Goal: Information Seeking & Learning: Learn about a topic

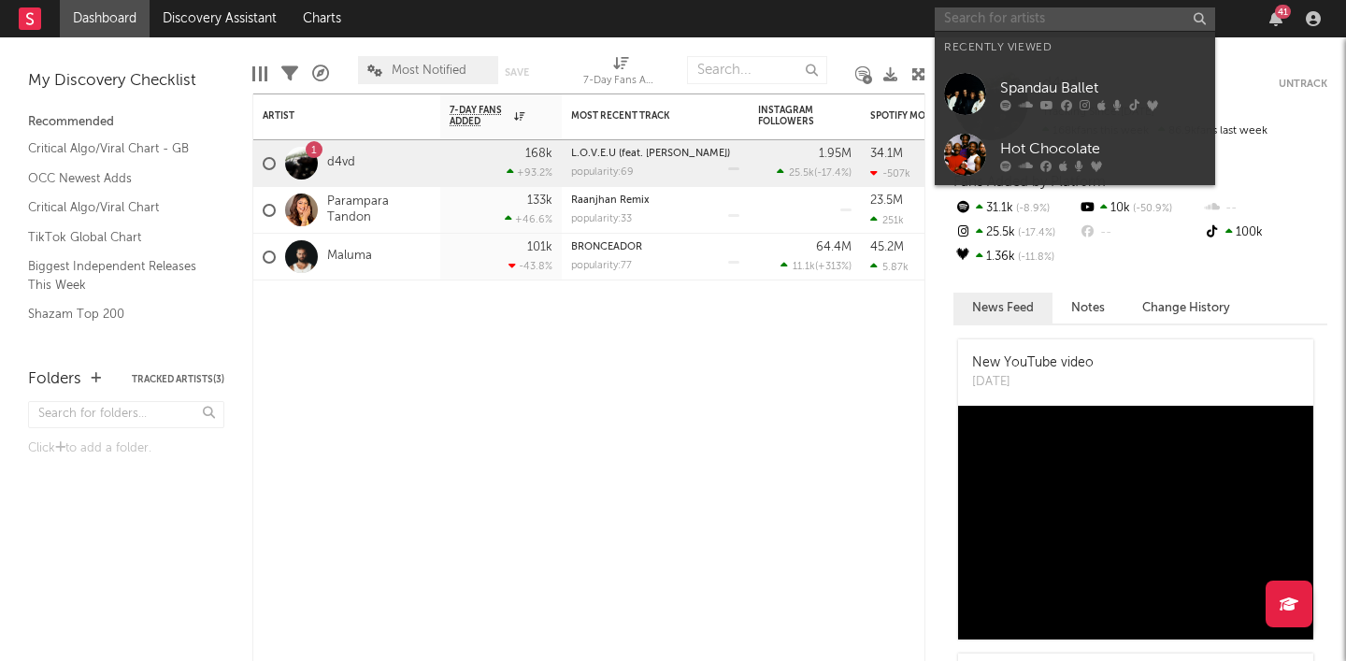
click at [1020, 21] on input "text" at bounding box center [1075, 18] width 280 height 23
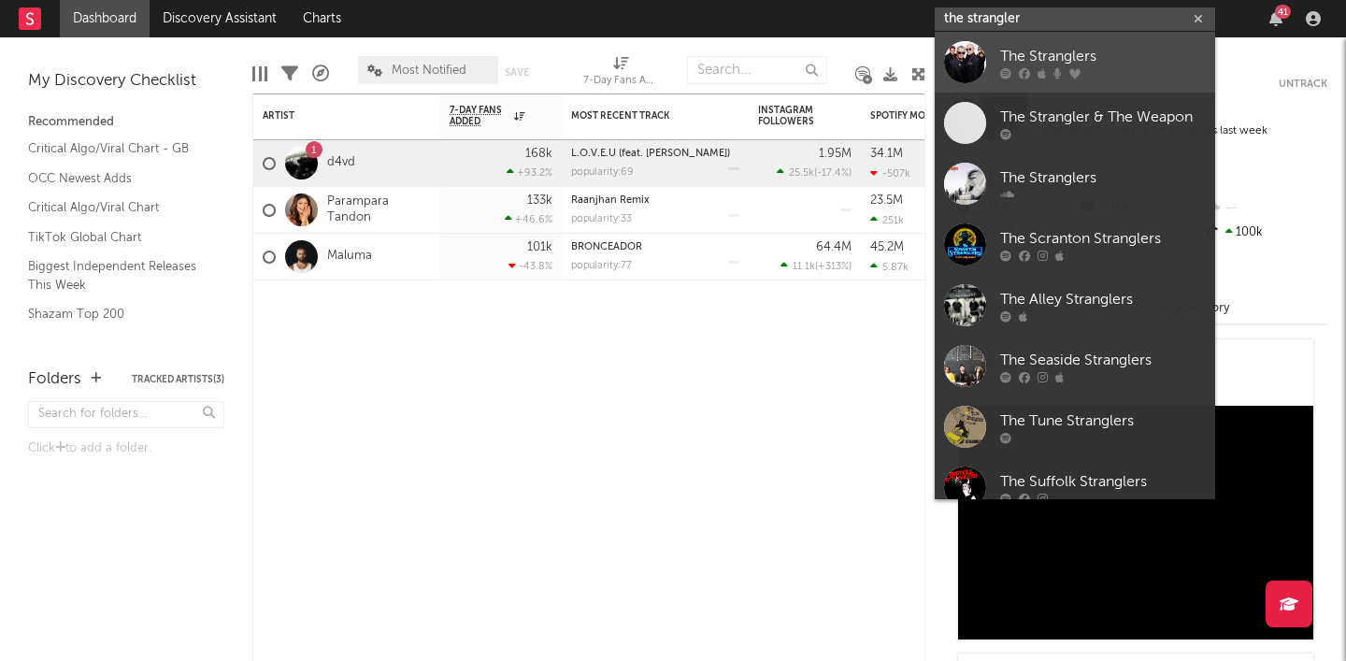
type input "the strangler"
click at [1099, 72] on div at bounding box center [1103, 72] width 206 height 11
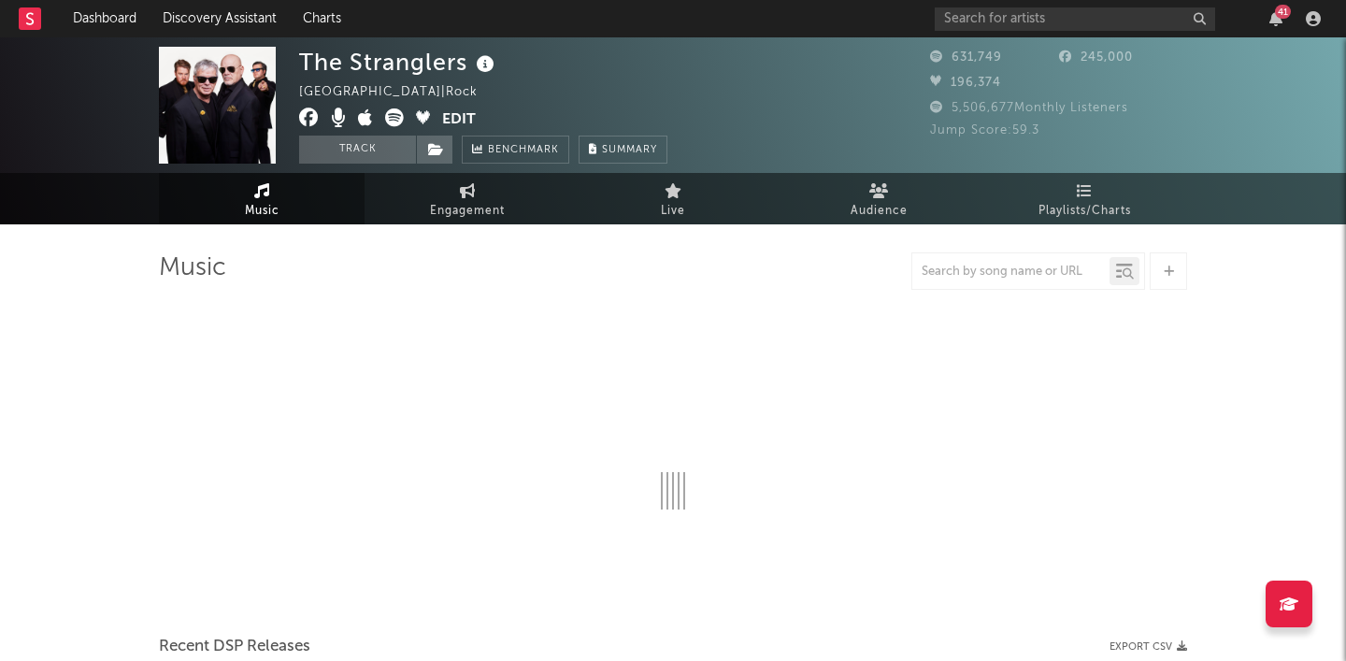
select select "6m"
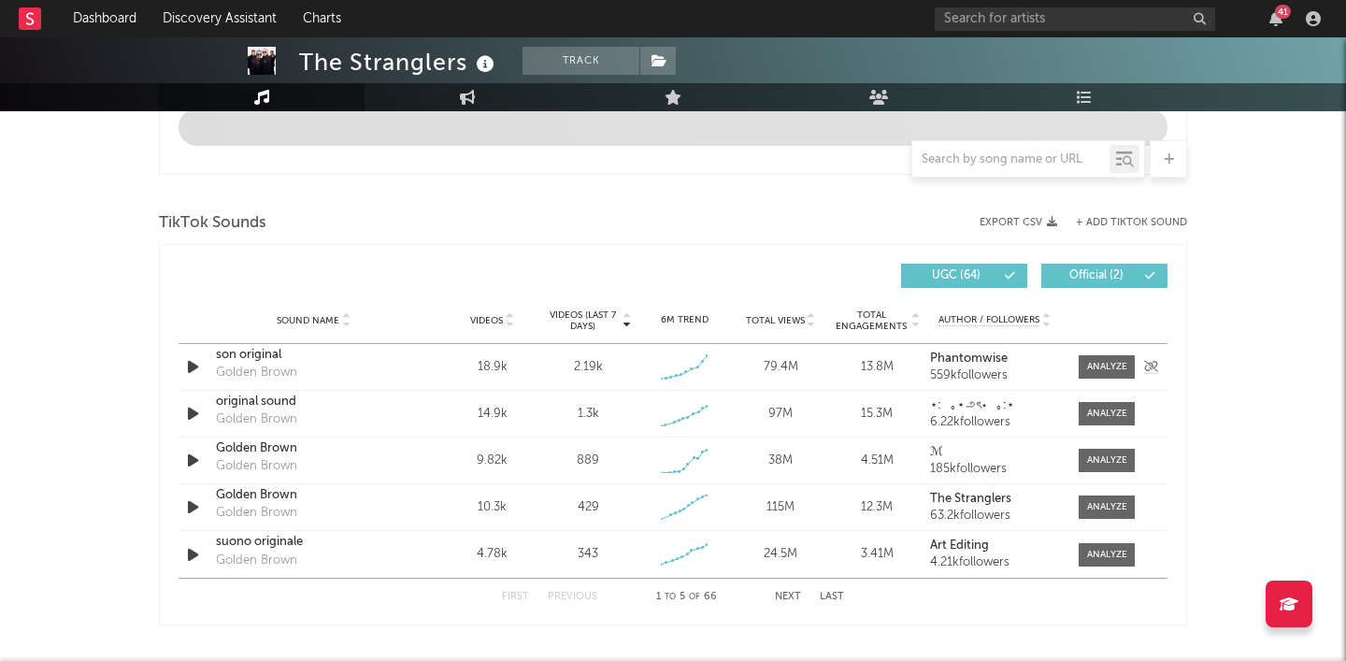
scroll to position [1207, 0]
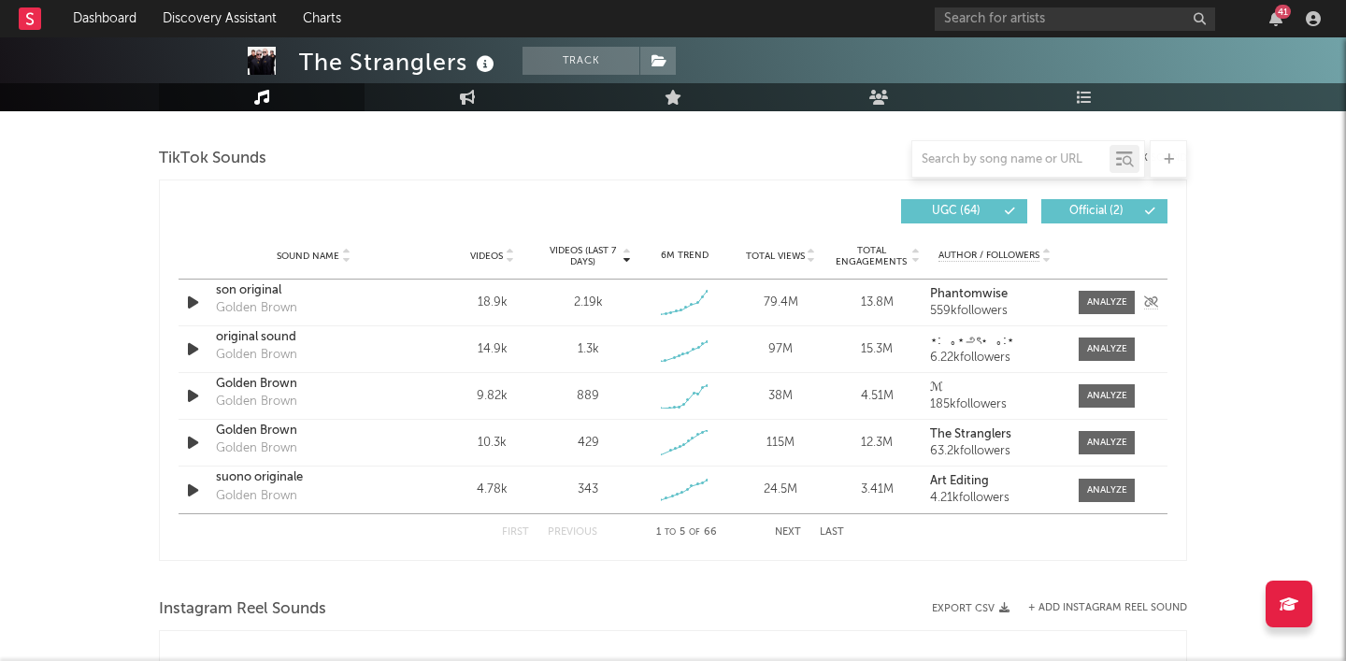
click at [253, 293] on div "son original" at bounding box center [313, 290] width 195 height 19
click at [270, 288] on div "son original" at bounding box center [313, 290] width 195 height 19
click at [243, 341] on div "original sound" at bounding box center [313, 337] width 195 height 19
click at [258, 389] on div "Golden Brown" at bounding box center [313, 384] width 195 height 19
click at [262, 439] on div "Golden Brown" at bounding box center [313, 431] width 195 height 19
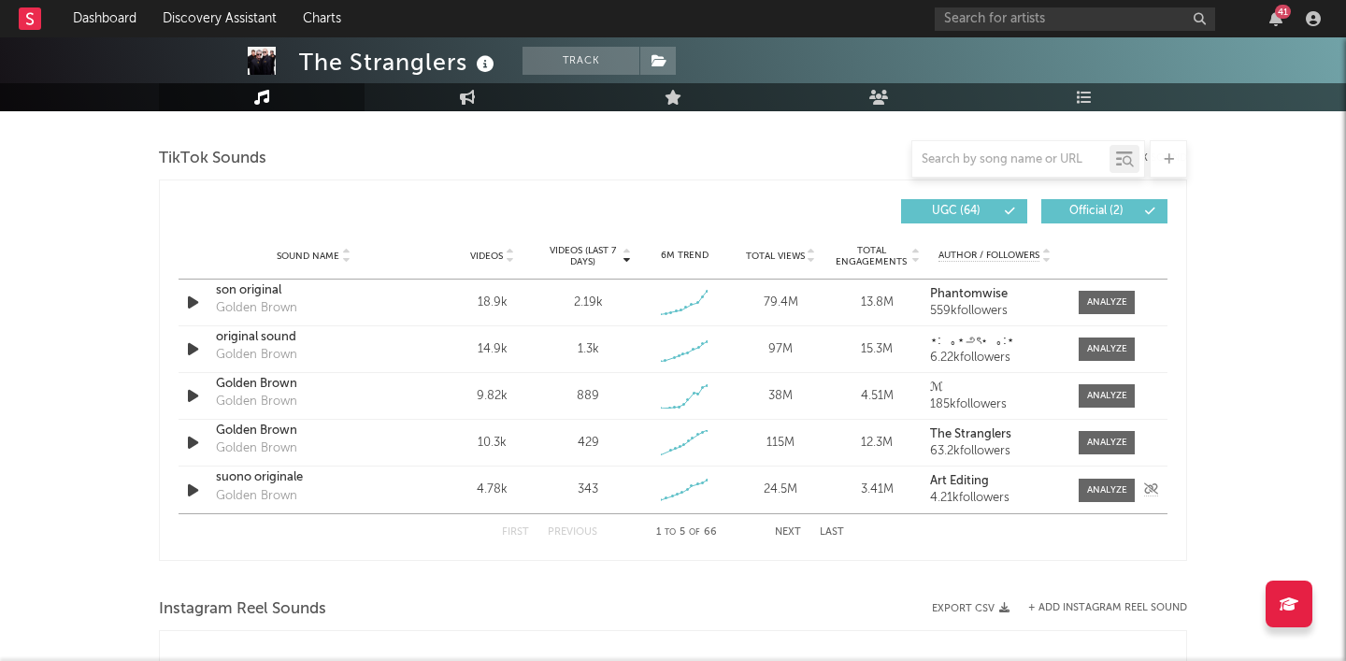
click at [258, 487] on div "suono originale" at bounding box center [313, 477] width 195 height 19
click at [785, 538] on div "First Previous 1 to 5 of 66 Next Last" at bounding box center [673, 532] width 342 height 36
click at [791, 534] on button "Next" at bounding box center [788, 532] width 26 height 10
click at [318, 338] on div "original sound - ren 🏹" at bounding box center [313, 337] width 195 height 19
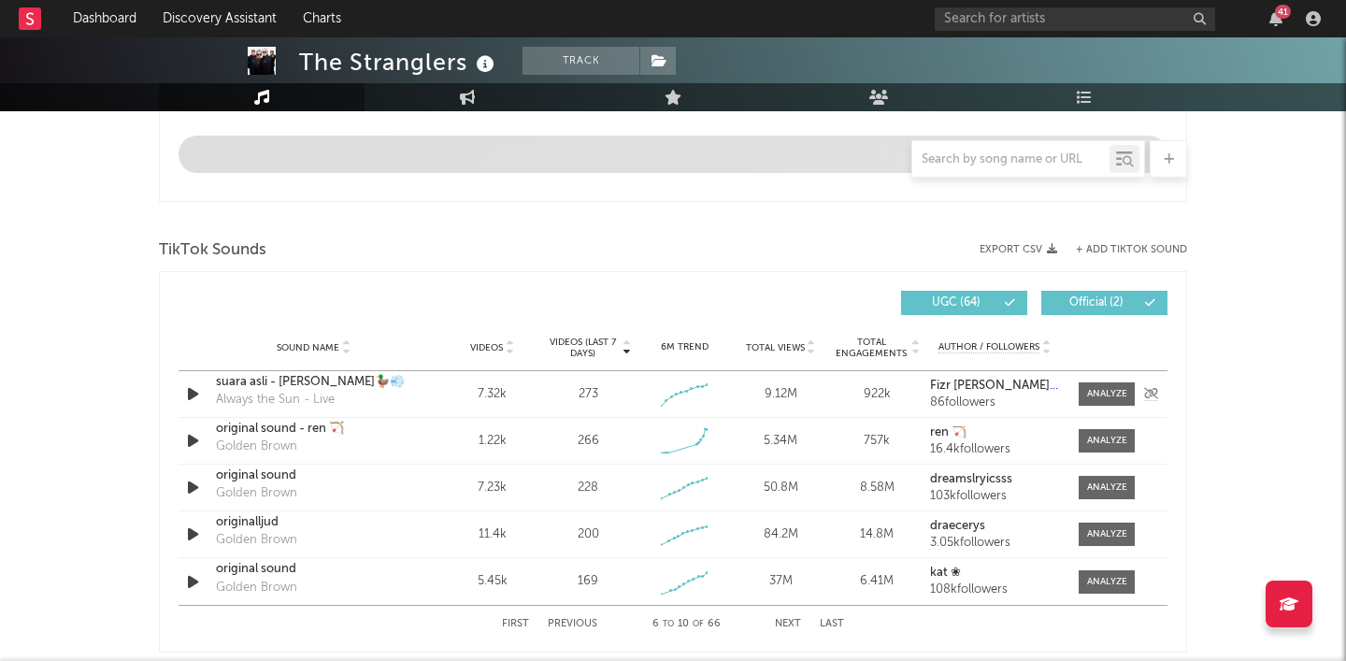
scroll to position [1137, 0]
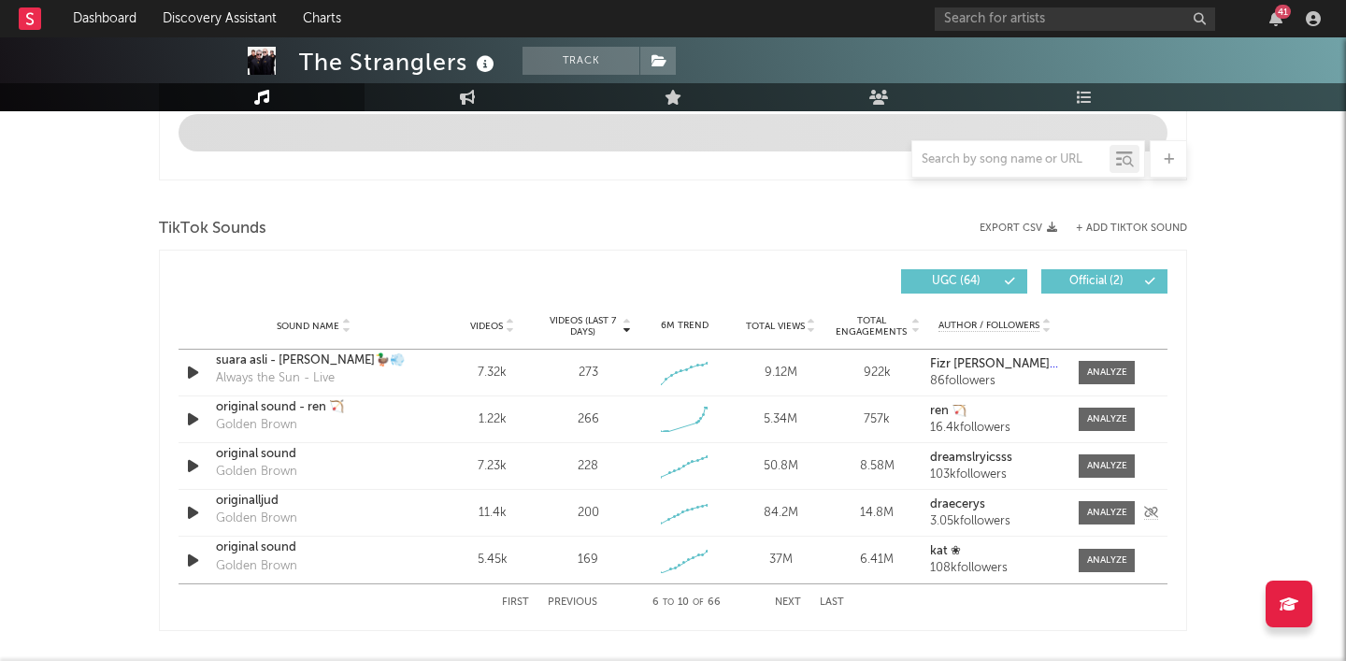
click at [255, 500] on div "originalljud" at bounding box center [313, 501] width 195 height 19
click at [792, 598] on button "Next" at bounding box center [788, 602] width 26 height 10
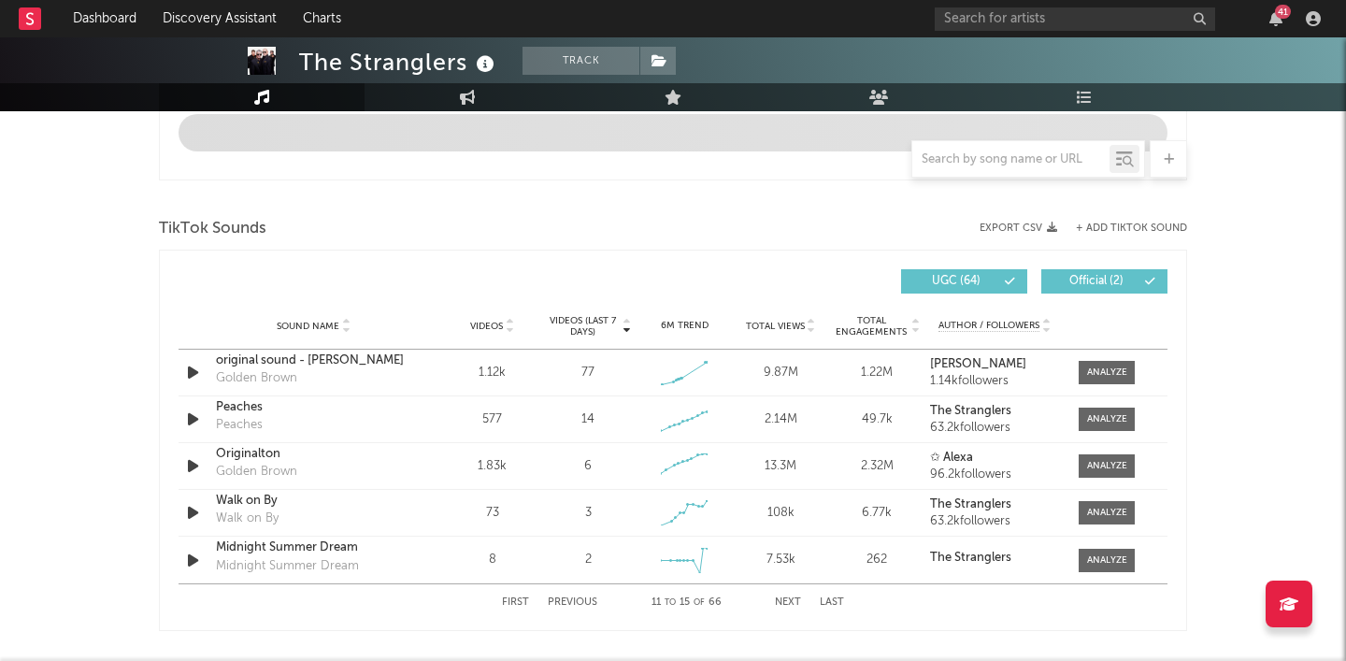
click at [786, 604] on button "Next" at bounding box center [788, 602] width 26 height 10
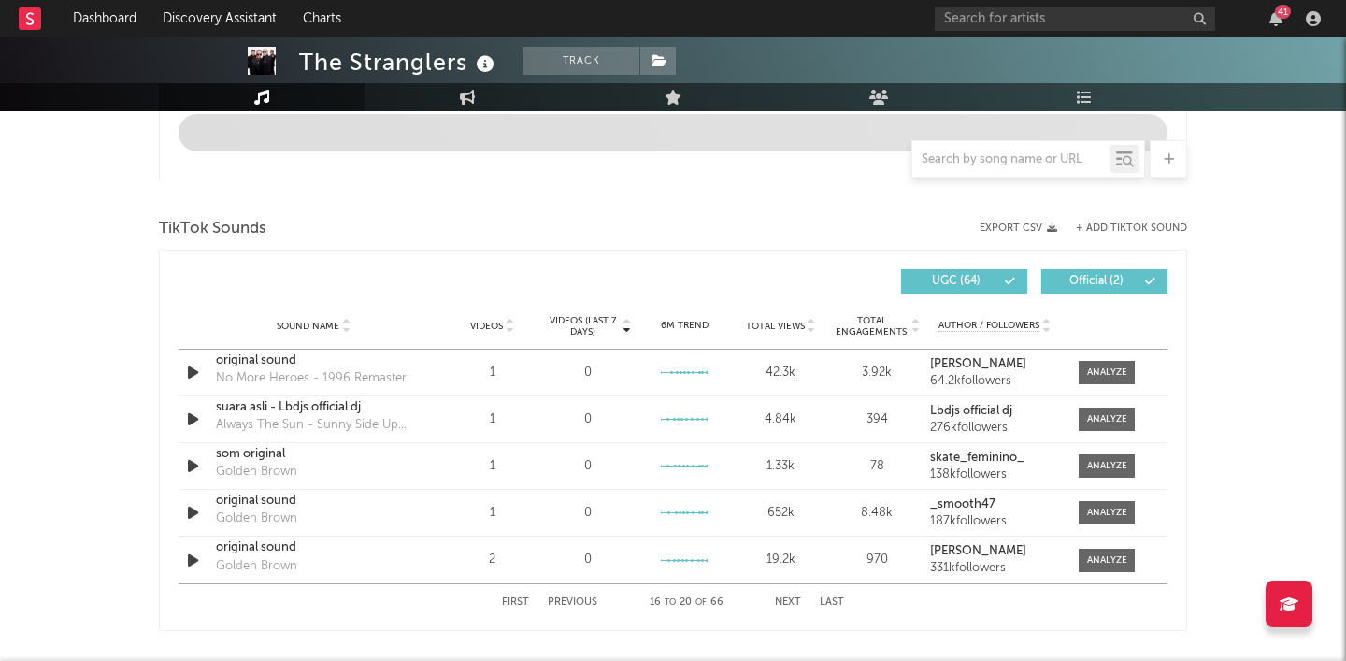
click at [786, 604] on button "Next" at bounding box center [788, 602] width 26 height 10
click at [785, 604] on button "Next" at bounding box center [788, 602] width 26 height 10
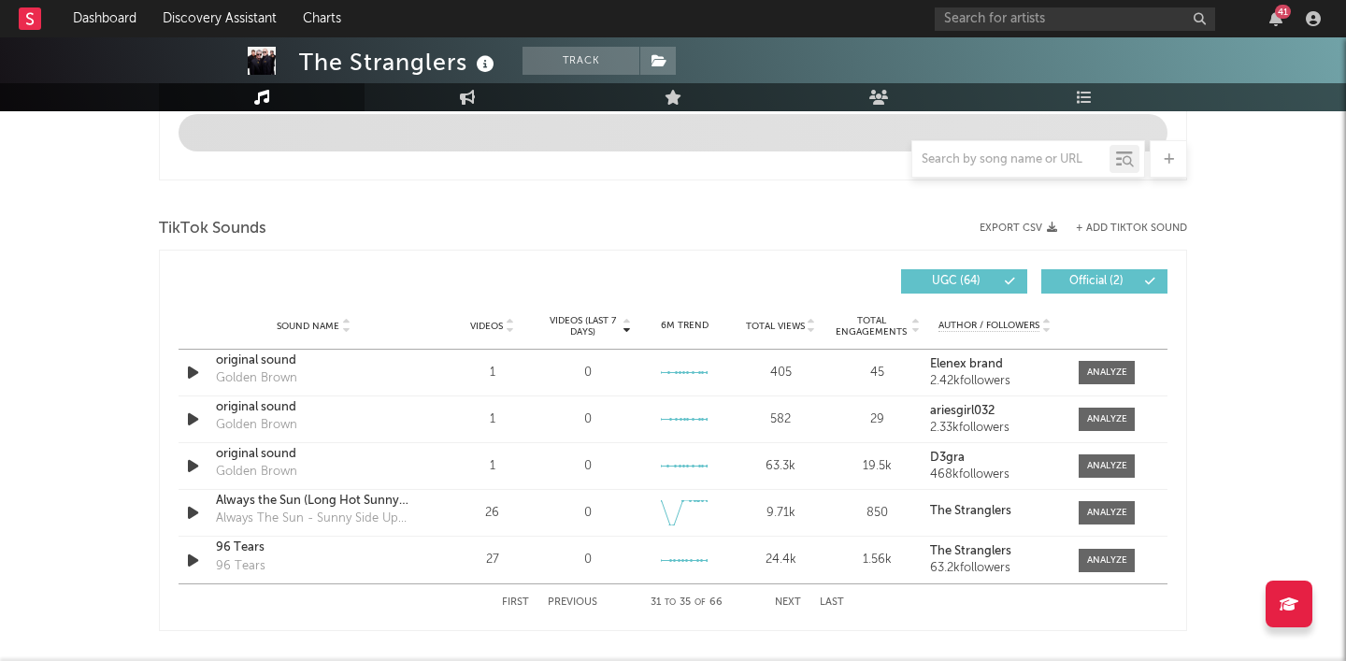
click at [785, 604] on button "Next" at bounding box center [788, 602] width 26 height 10
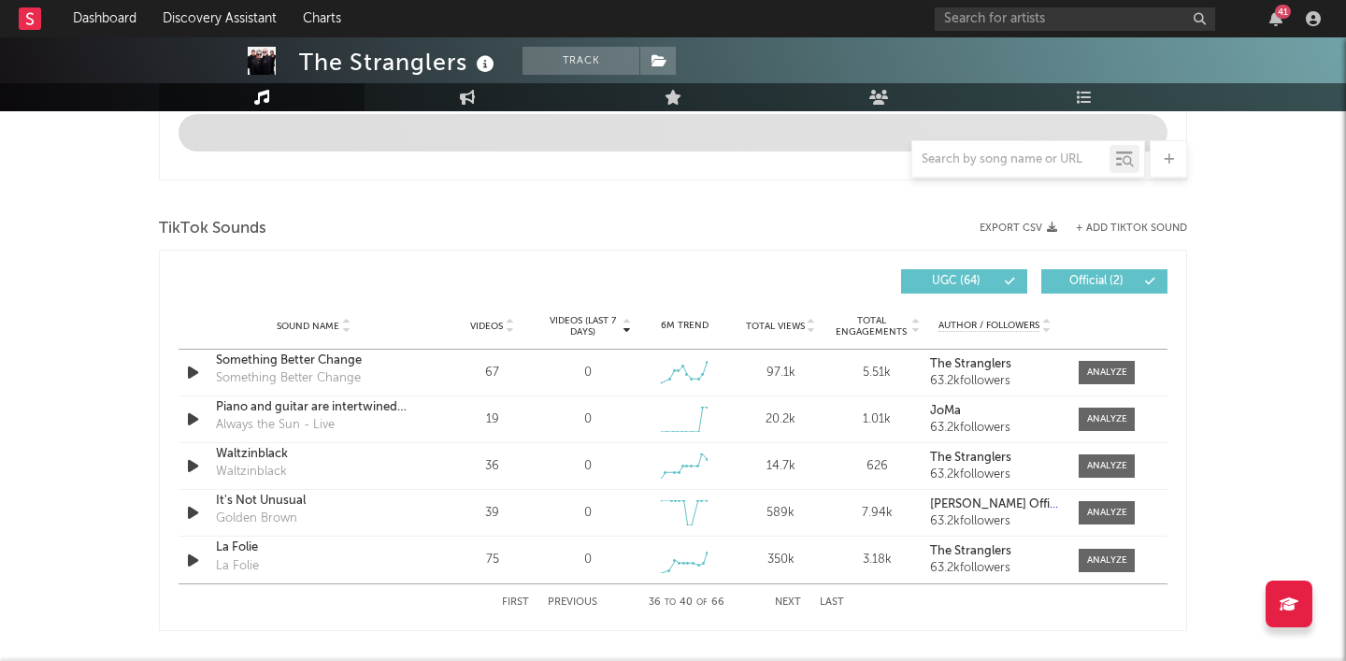
click at [785, 604] on button "Next" at bounding box center [788, 602] width 26 height 10
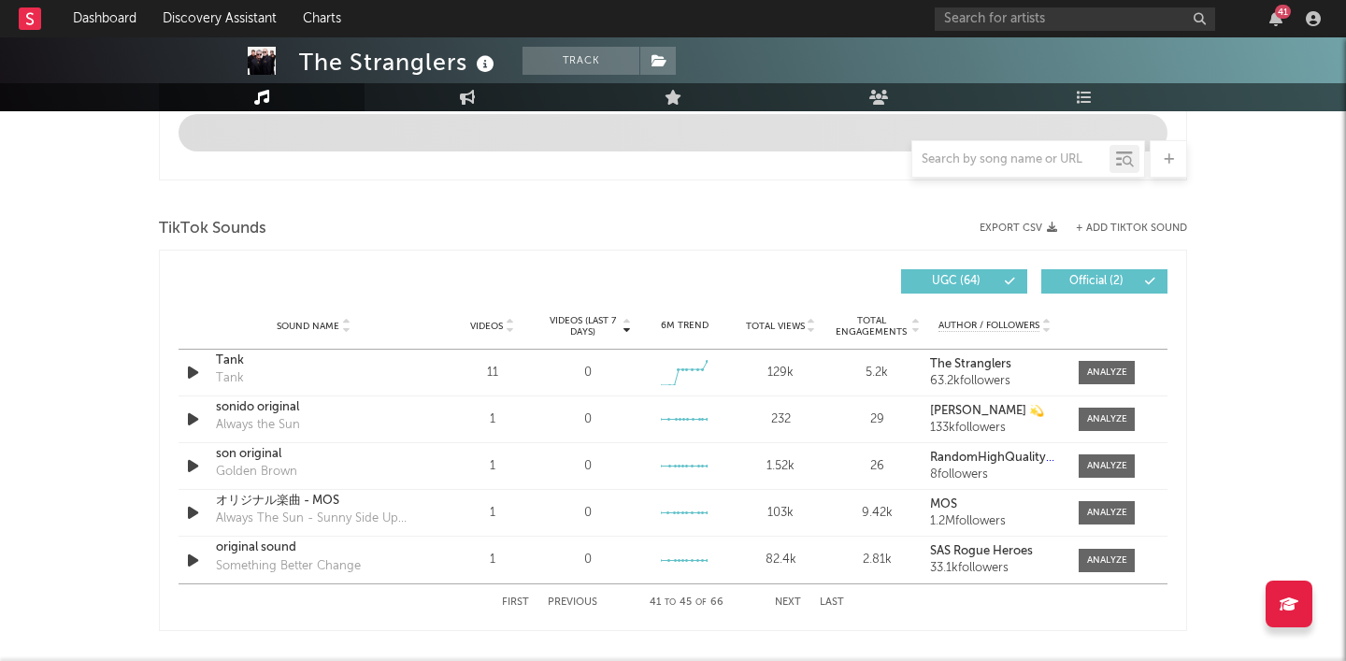
click at [785, 604] on button "Next" at bounding box center [788, 602] width 26 height 10
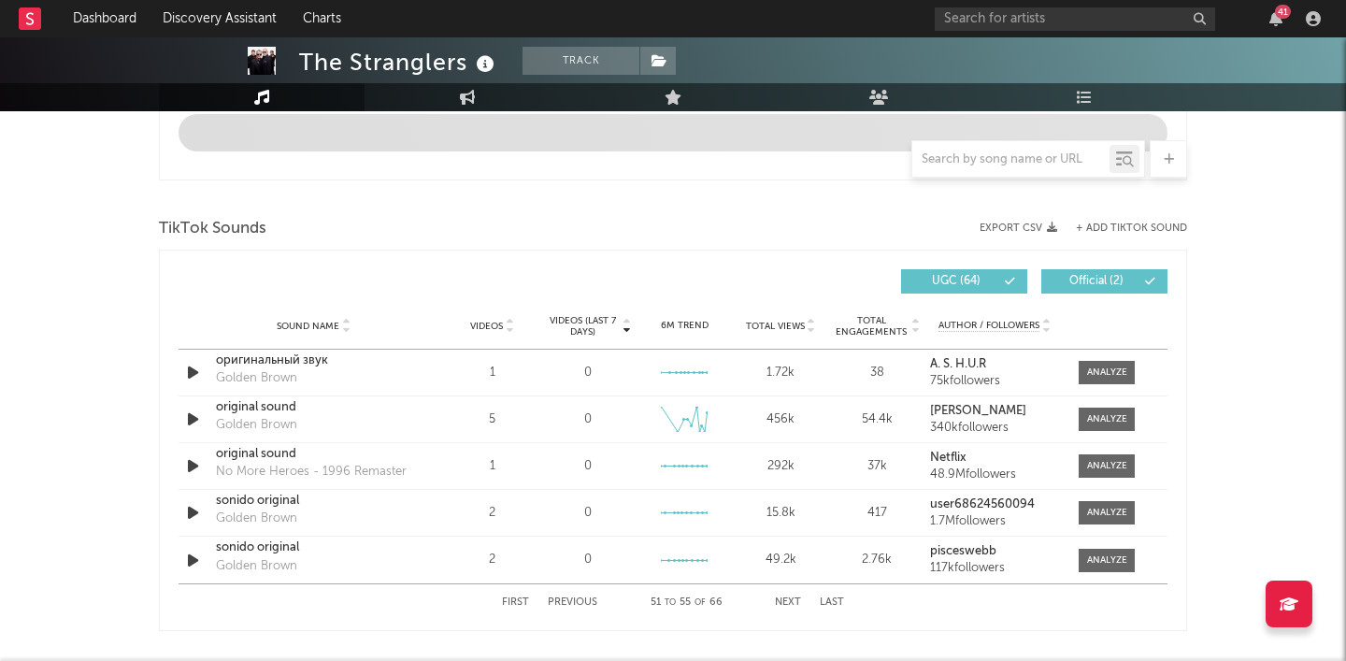
click at [785, 604] on button "Next" at bounding box center [788, 602] width 26 height 10
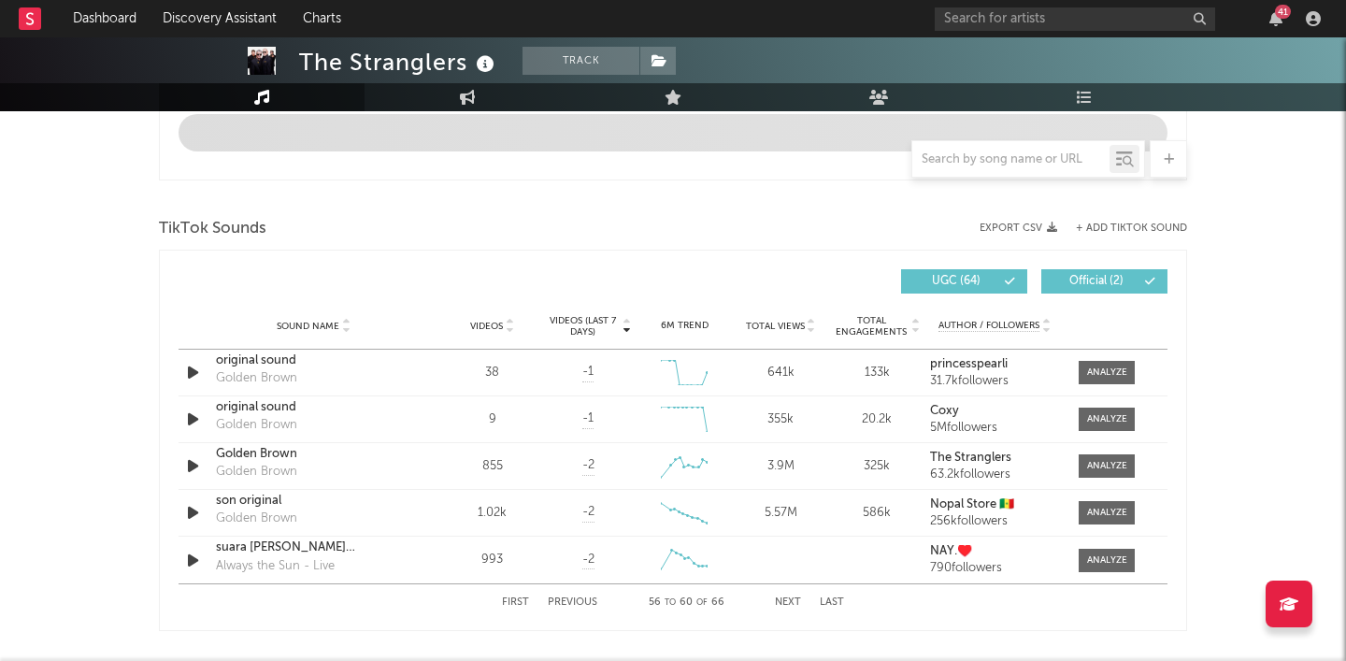
click at [785, 604] on button "Next" at bounding box center [788, 602] width 26 height 10
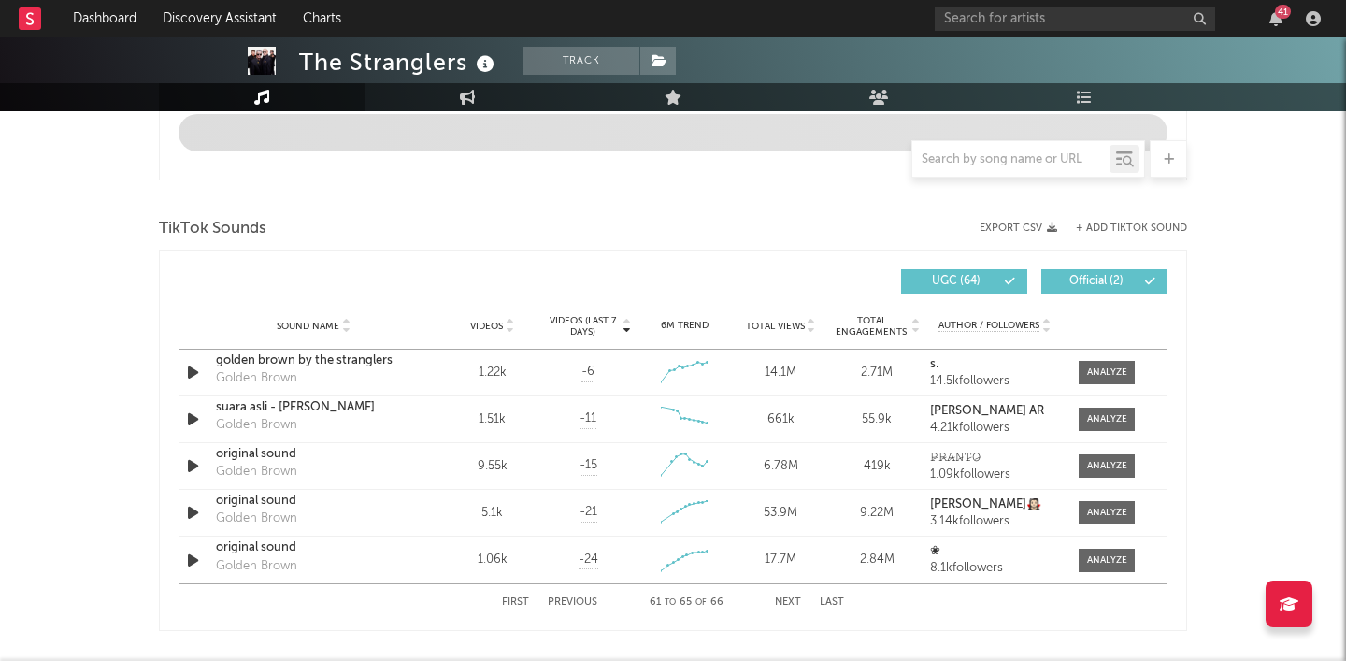
click at [572, 606] on button "Previous" at bounding box center [573, 602] width 50 height 10
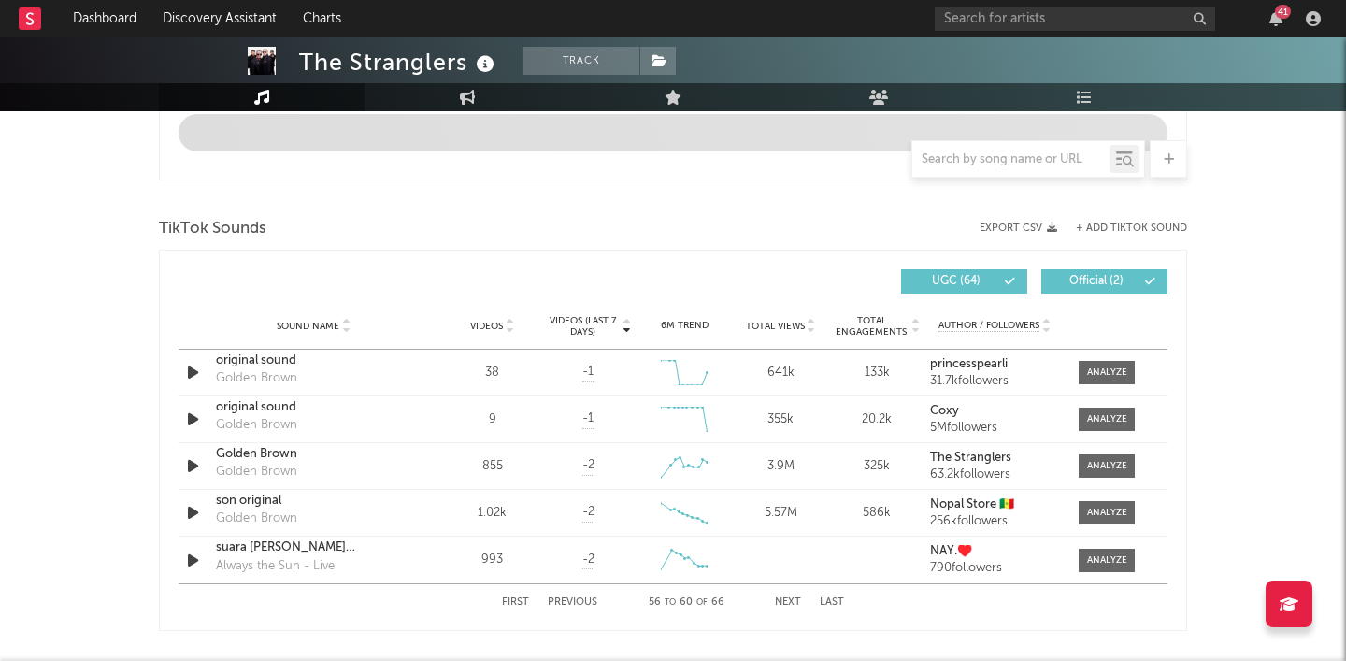
click at [788, 603] on button "Next" at bounding box center [788, 602] width 26 height 10
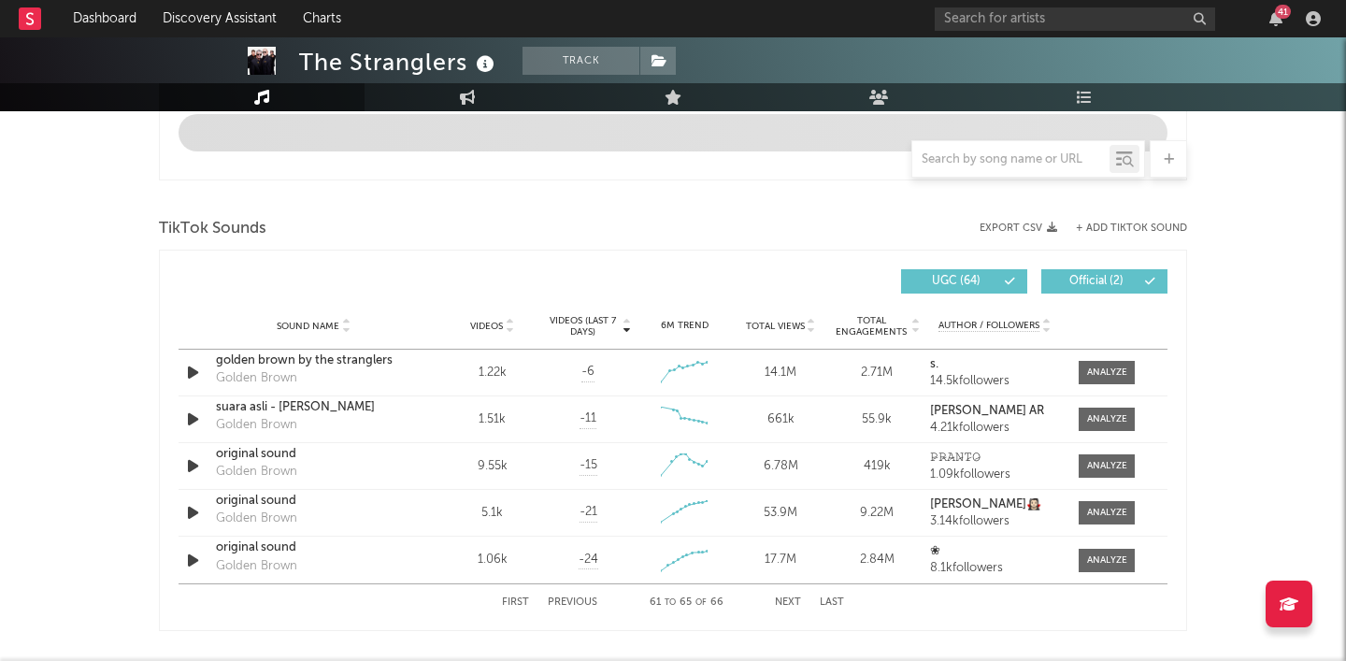
click at [793, 597] on button "Next" at bounding box center [788, 602] width 26 height 10
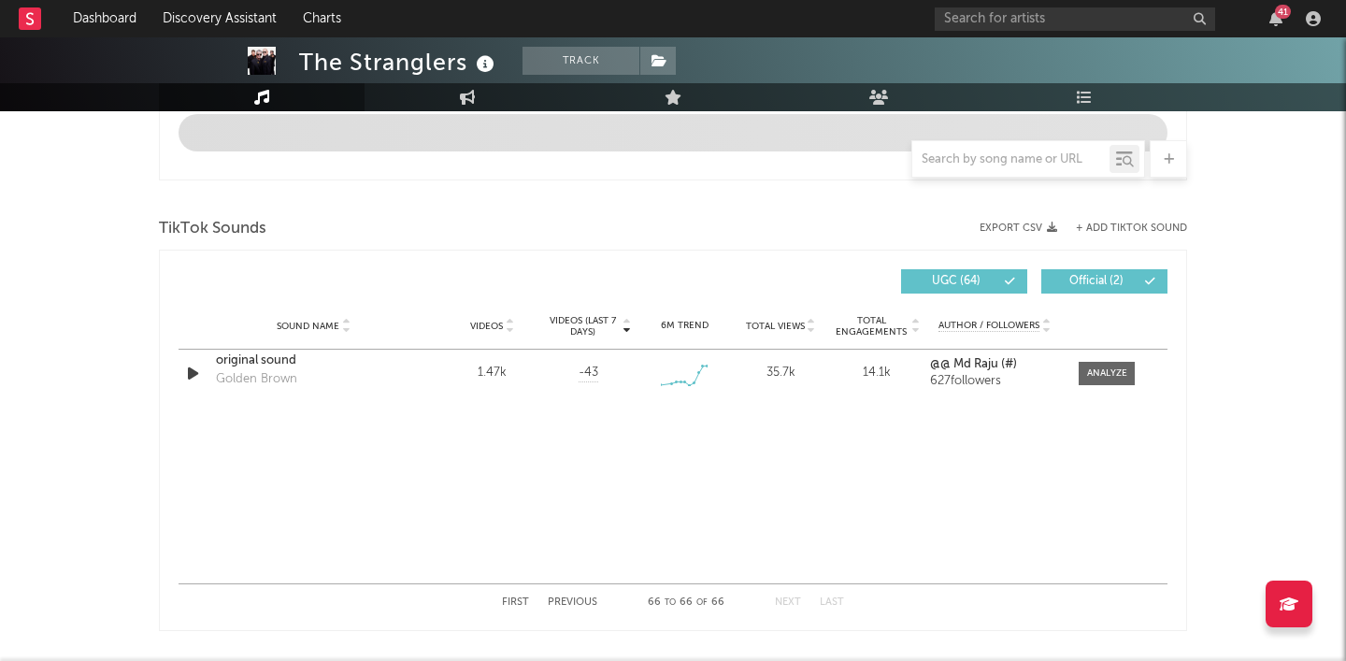
click at [793, 597] on button "Next" at bounding box center [788, 602] width 26 height 10
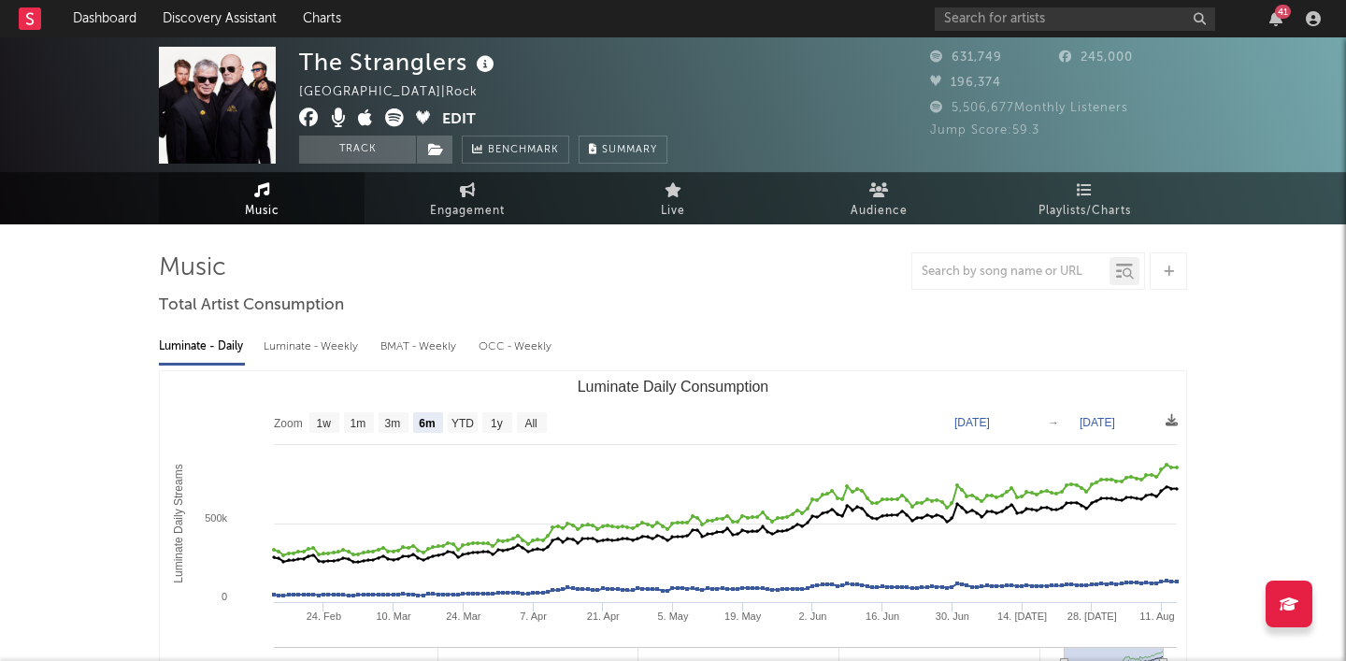
scroll to position [0, 0]
click at [997, 17] on input "text" at bounding box center [1075, 18] width 280 height 23
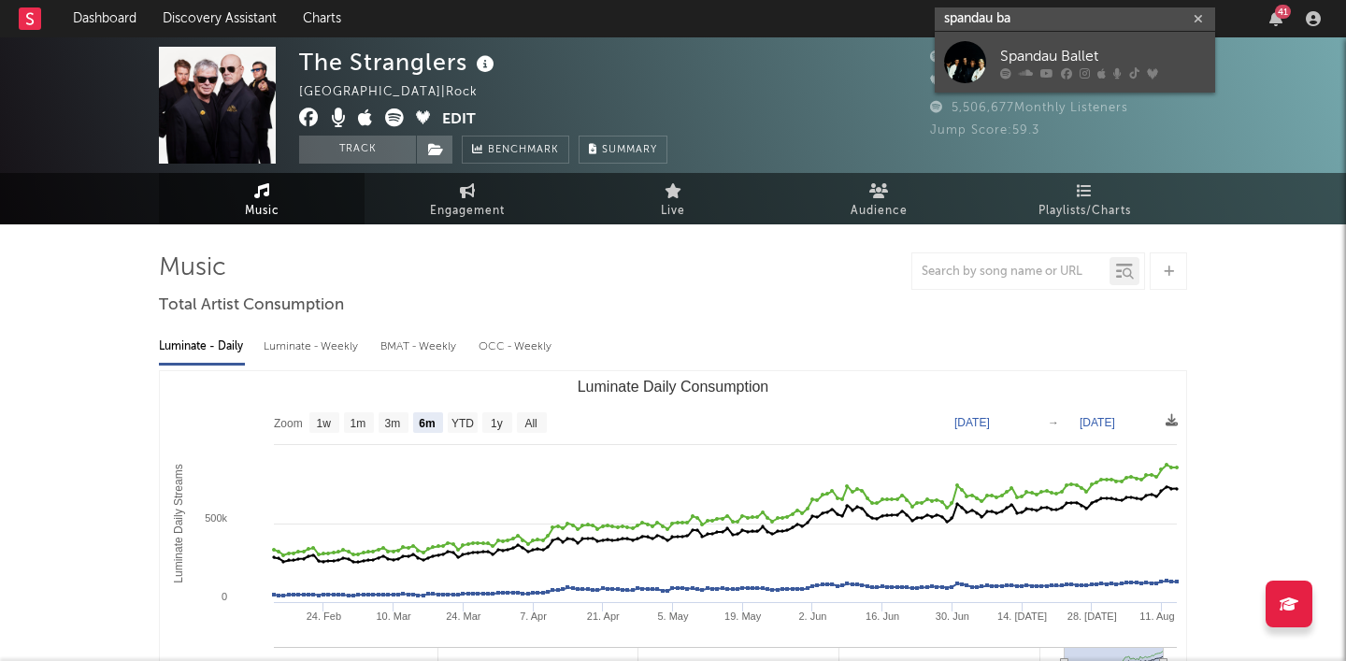
type input "spandau ba"
click at [1039, 54] on div "Spandau Ballet" at bounding box center [1103, 56] width 206 height 22
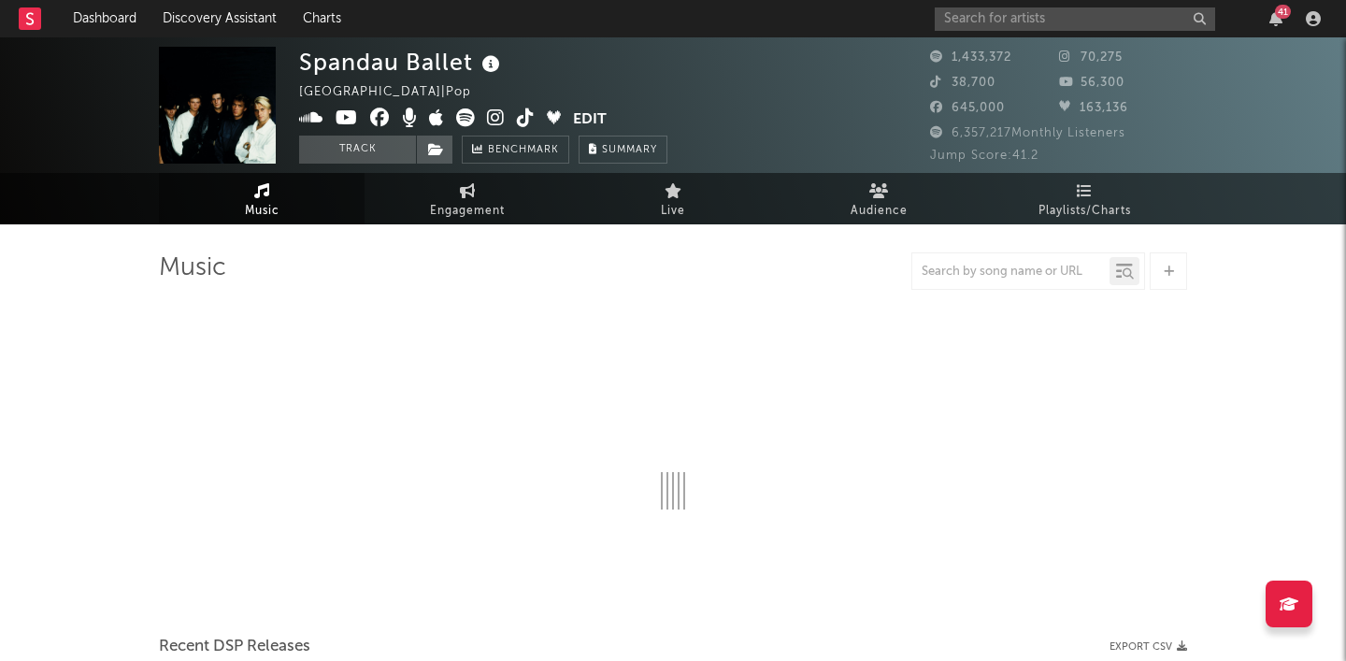
select select "6m"
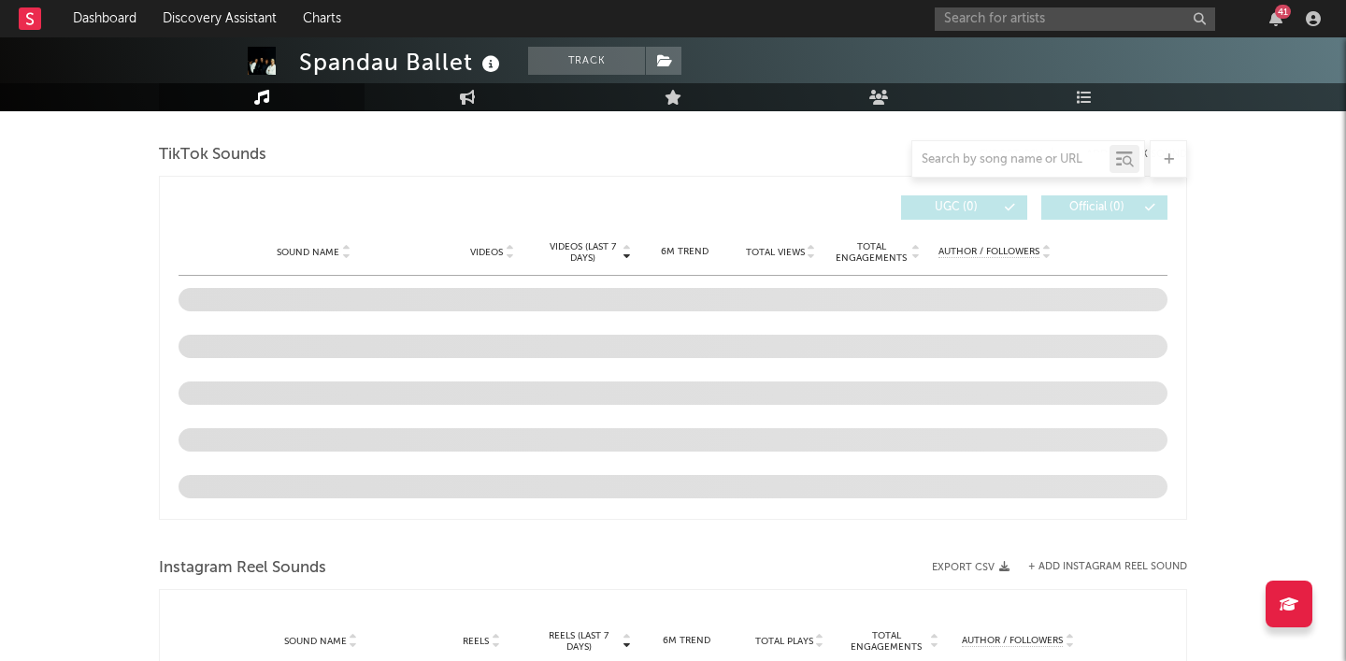
scroll to position [1215, 0]
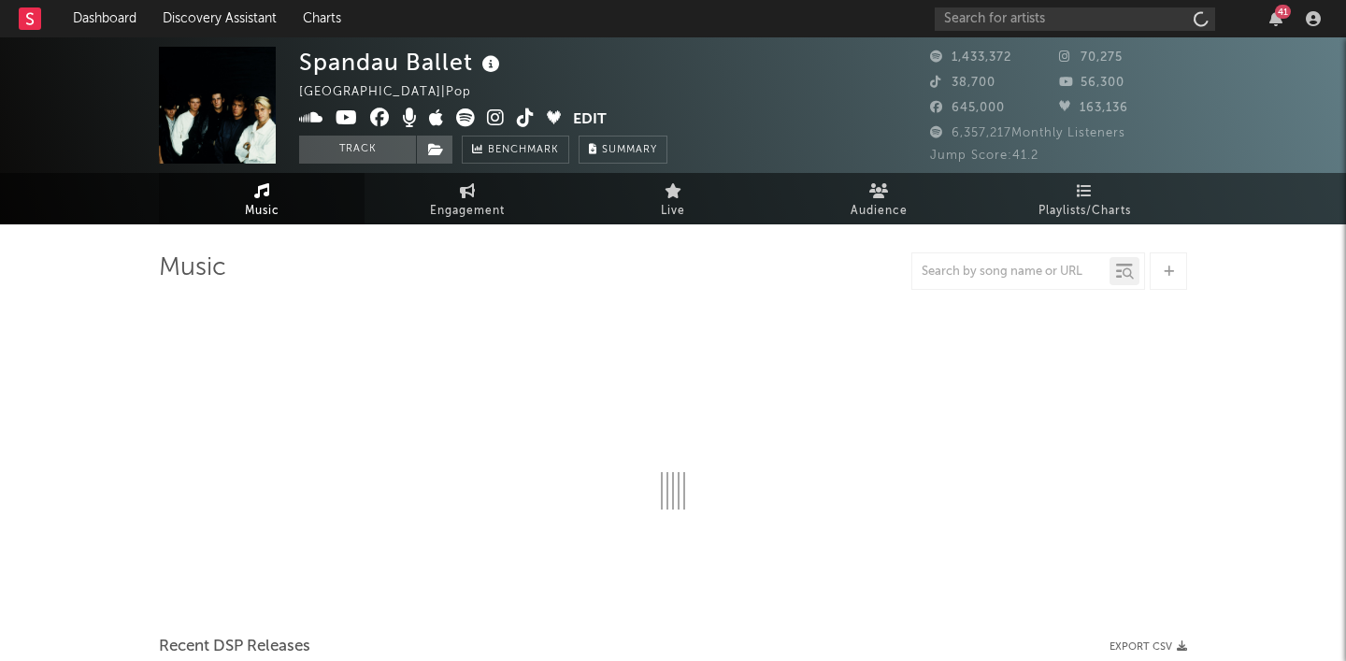
select select "6m"
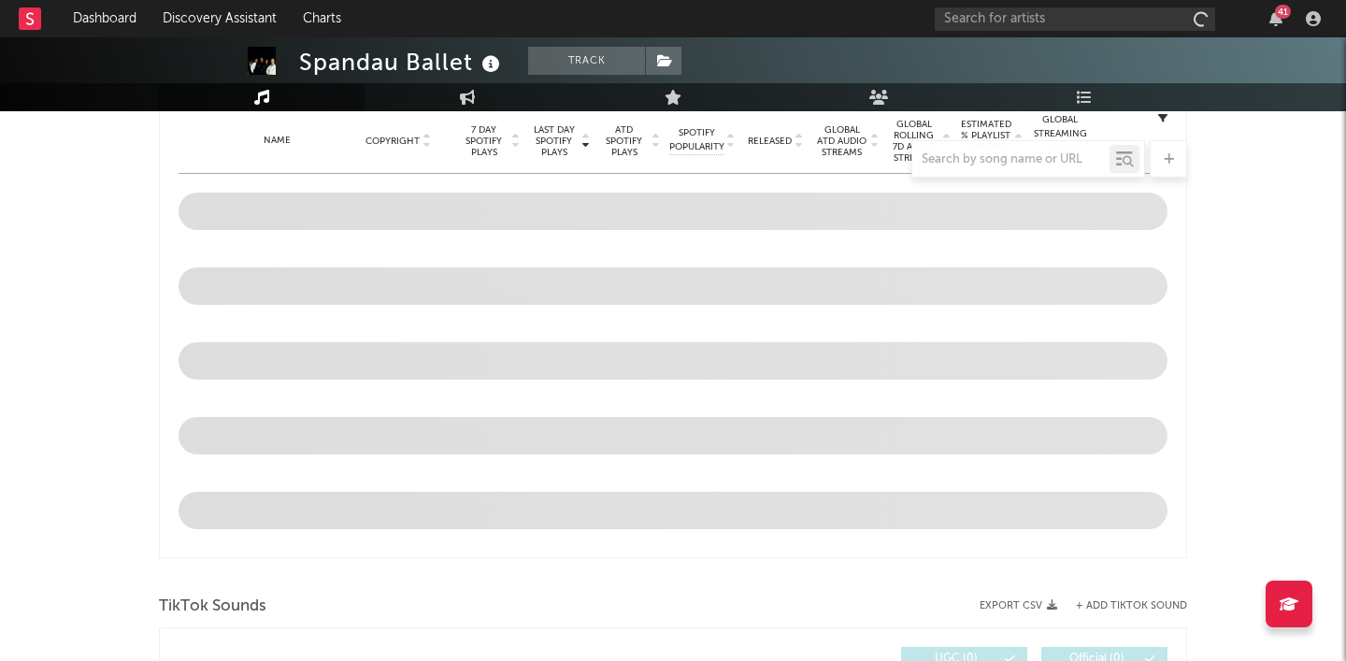
scroll to position [757, 0]
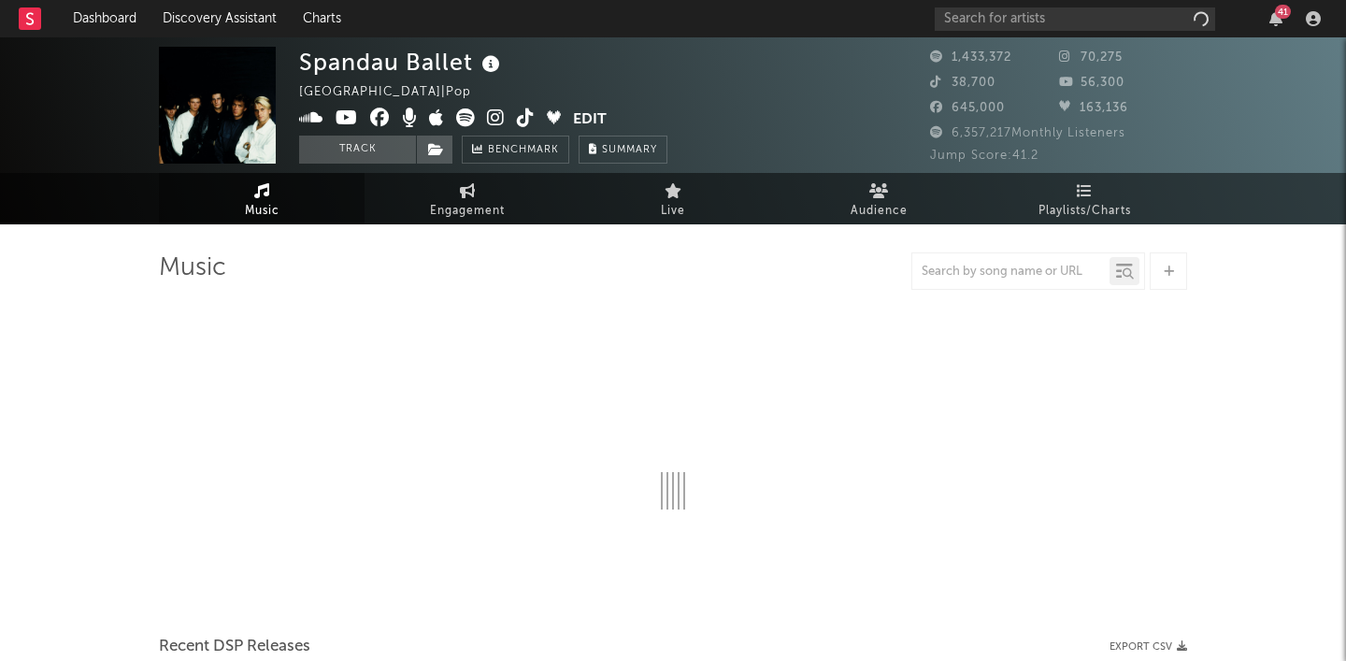
select select "6m"
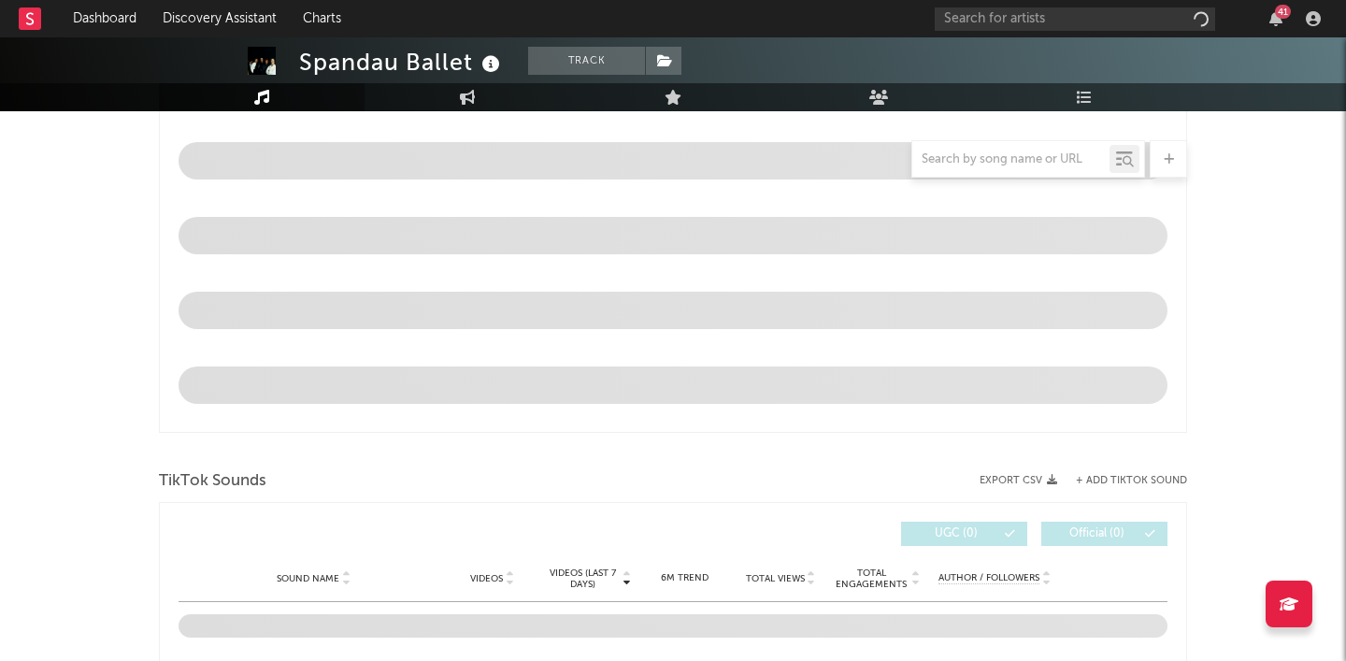
click at [476, 291] on span at bounding box center [673, 310] width 989 height 75
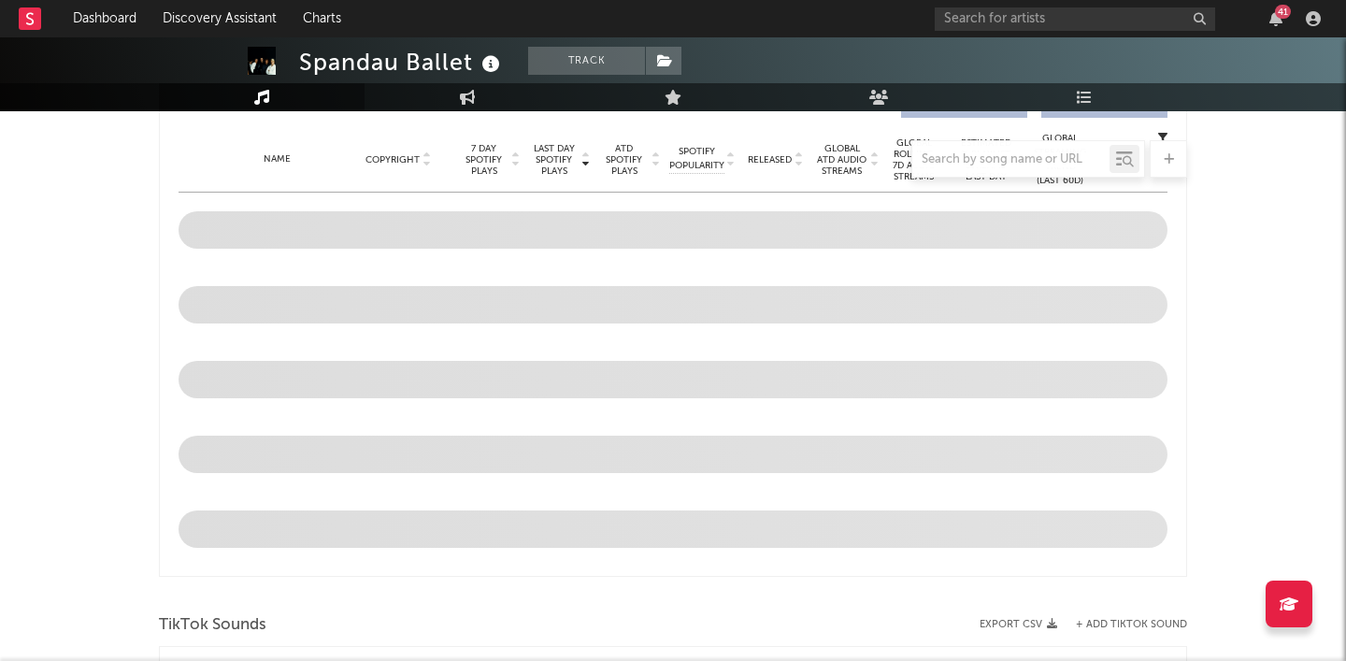
scroll to position [742, 0]
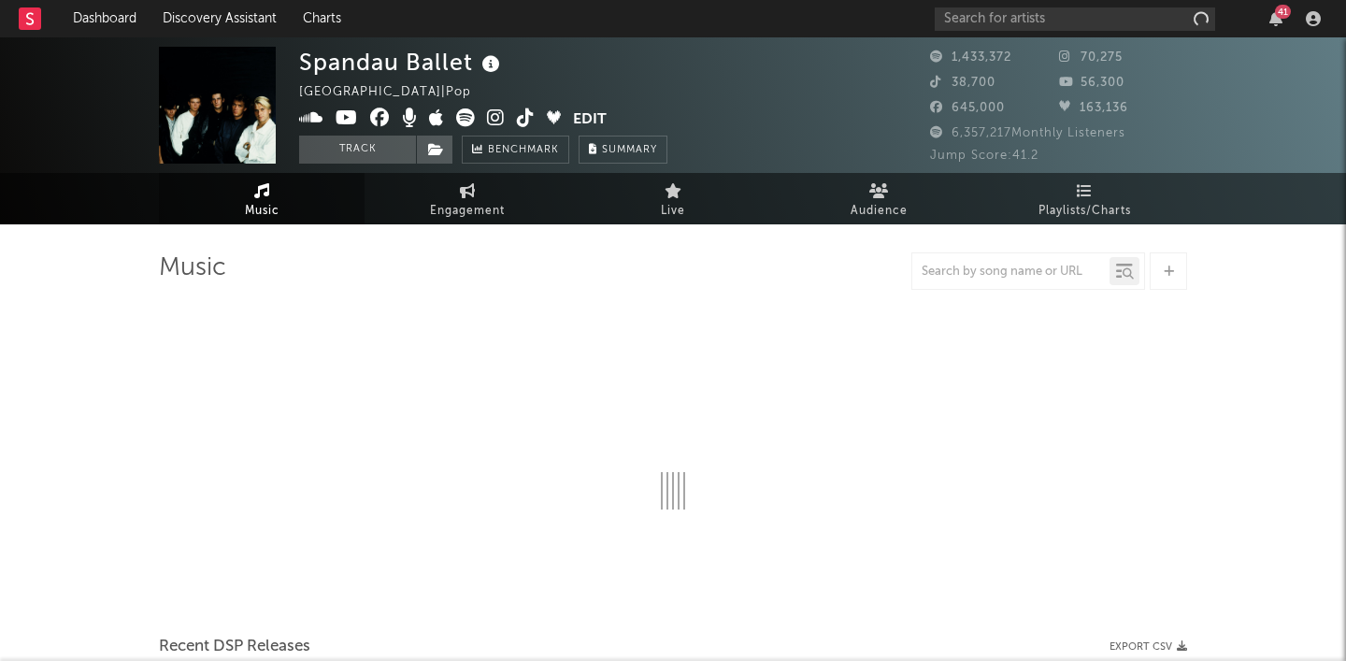
select select "6m"
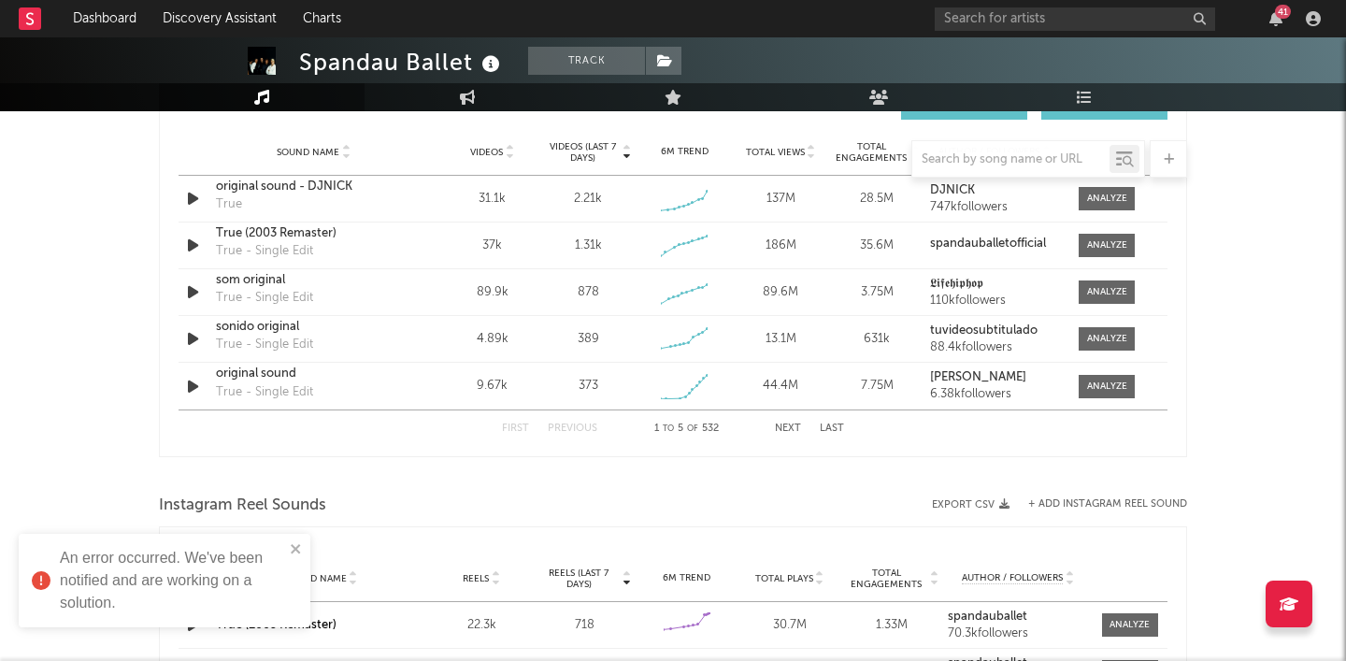
scroll to position [1305, 0]
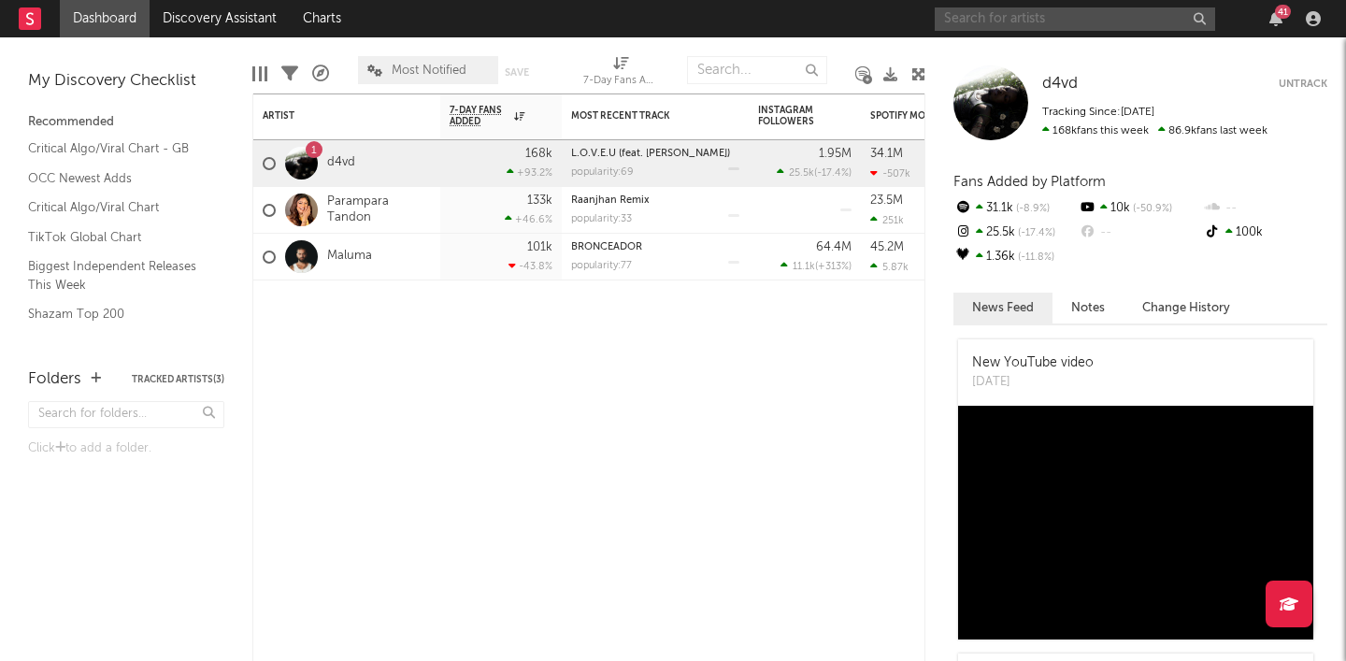
click at [1042, 16] on input "text" at bounding box center [1075, 18] width 280 height 23
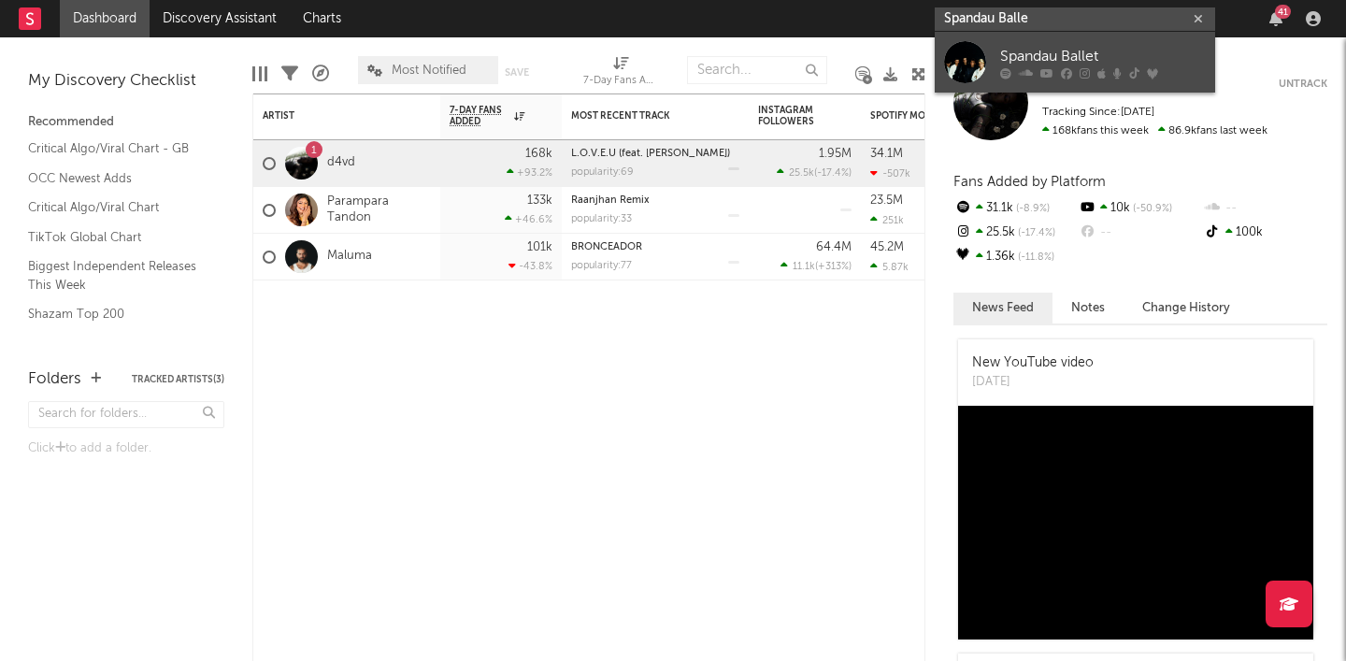
type input "Spandau Balle"
click at [1056, 50] on div "Spandau Ballet" at bounding box center [1103, 56] width 206 height 22
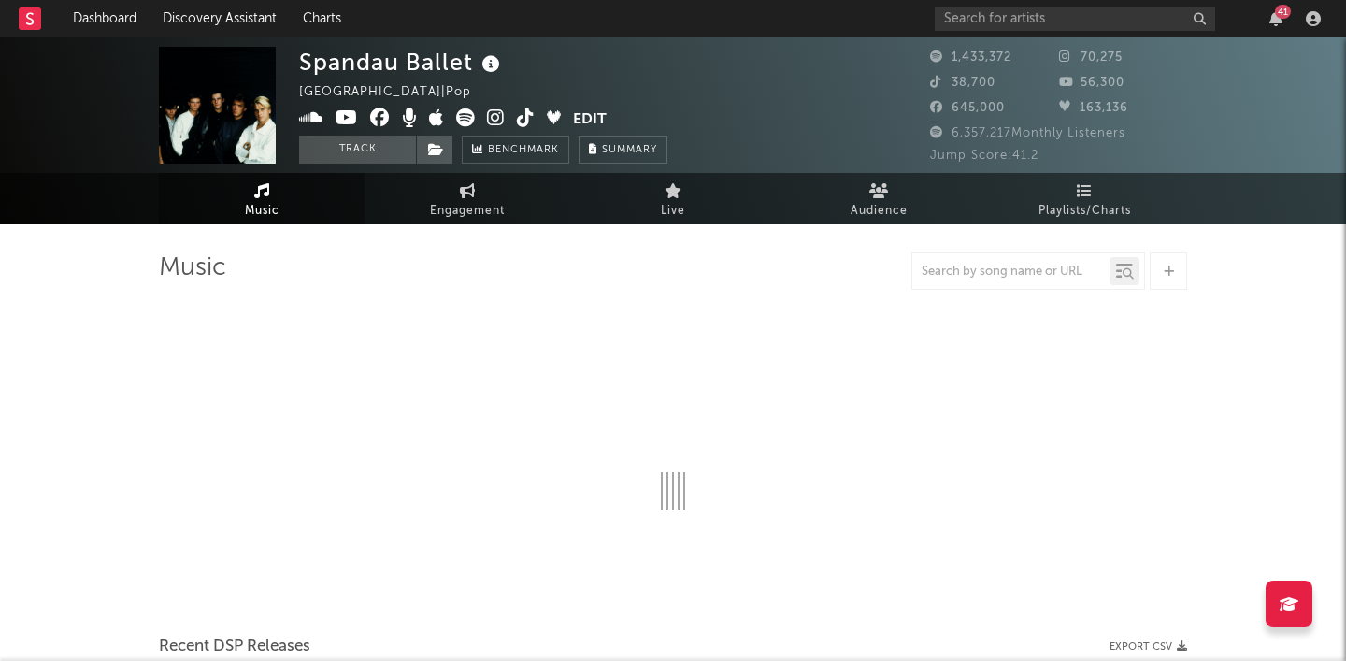
select select "6m"
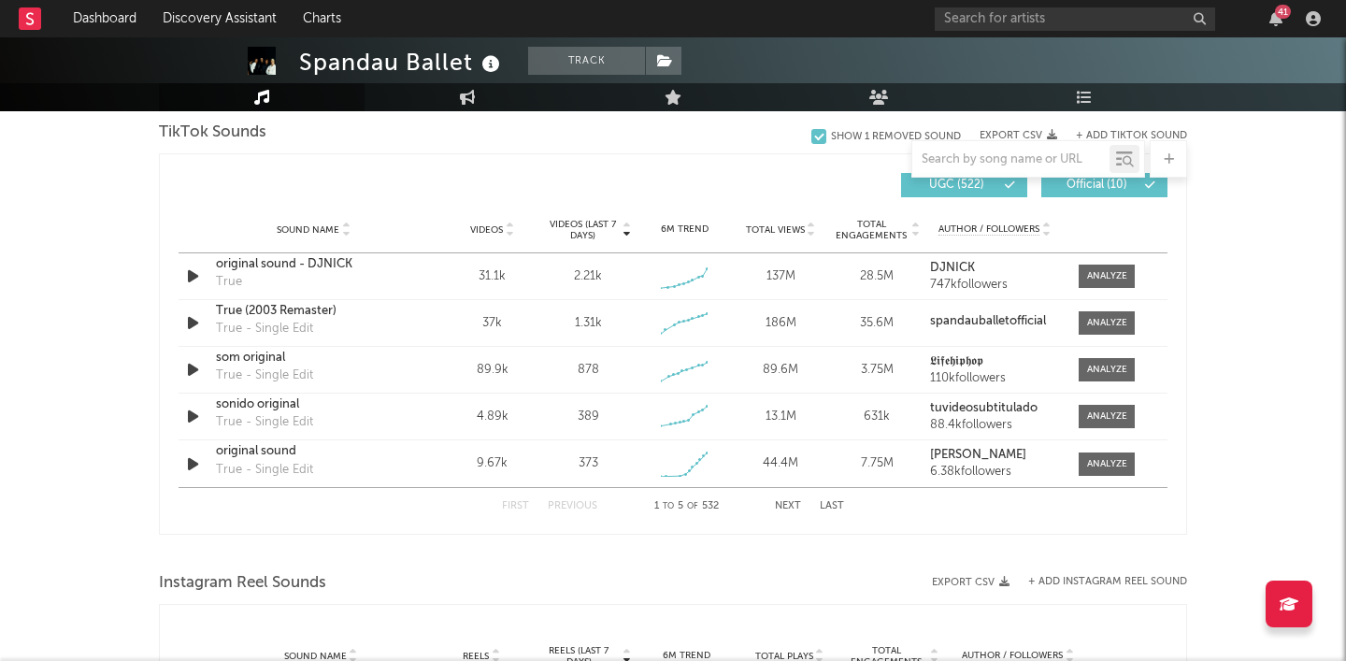
scroll to position [1236, 0]
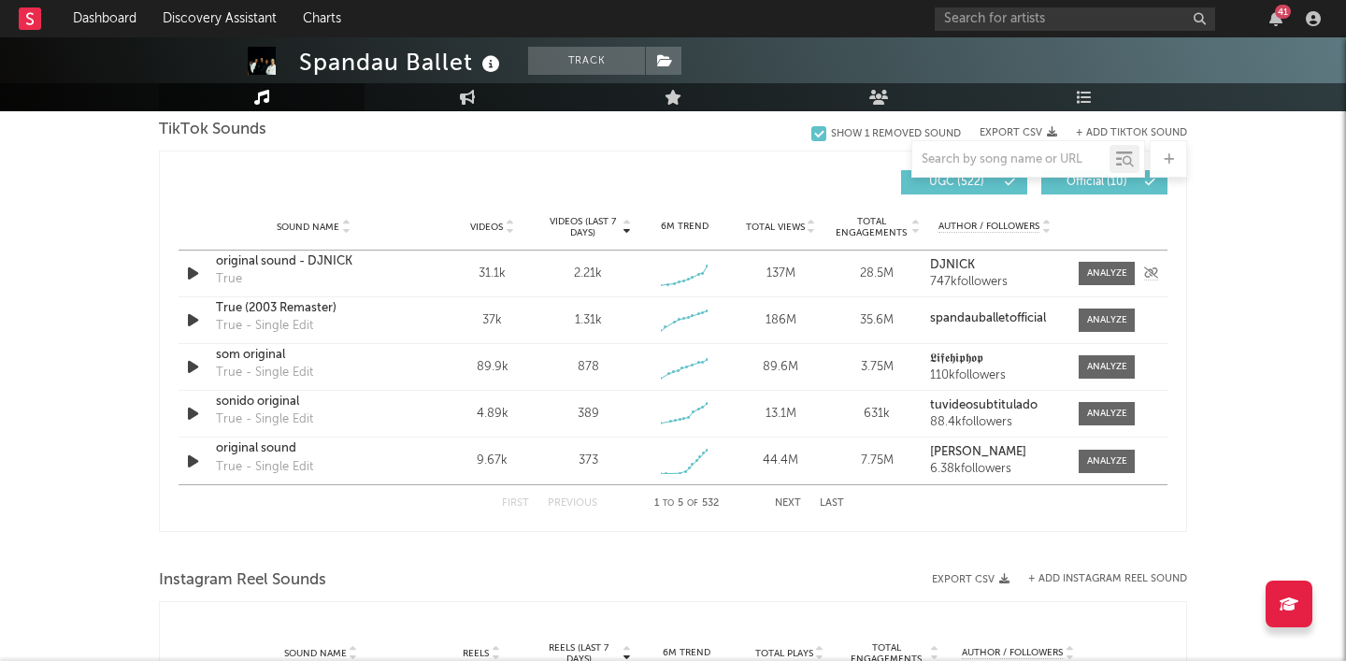
click at [270, 264] on div "original sound - DJNICK" at bounding box center [313, 261] width 195 height 19
click at [298, 307] on div "True (2003 Remaster)" at bounding box center [313, 308] width 195 height 19
click at [266, 364] on div "som original" at bounding box center [313, 355] width 195 height 19
click at [789, 501] on button "Next" at bounding box center [788, 503] width 26 height 10
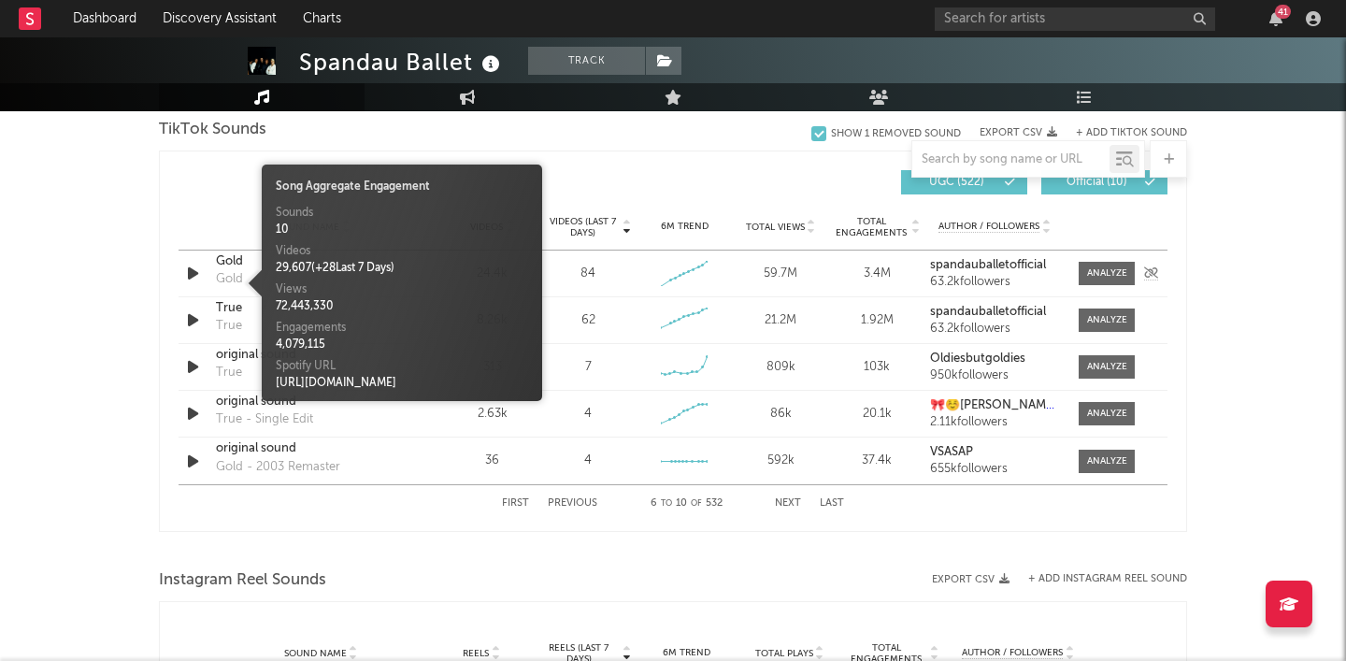
click at [233, 280] on div "Gold" at bounding box center [229, 279] width 27 height 19
click at [224, 207] on div "Sound Name Videos Videos (last 7 days) Weekly Growth % 6M Trend Total Views Tot…" at bounding box center [673, 227] width 989 height 47
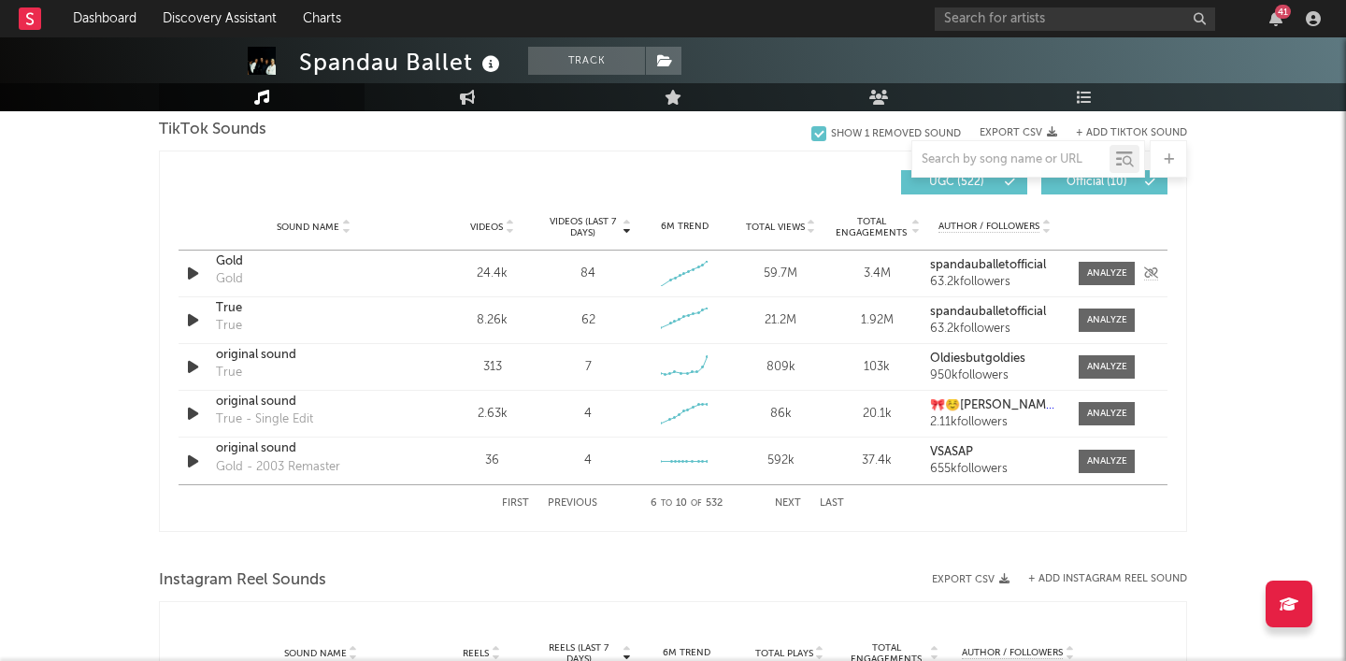
click at [312, 279] on div "Gold Gold" at bounding box center [313, 273] width 195 height 43
click at [325, 271] on div "Gold" at bounding box center [313, 261] width 195 height 19
click at [788, 500] on button "Next" at bounding box center [788, 503] width 26 height 10
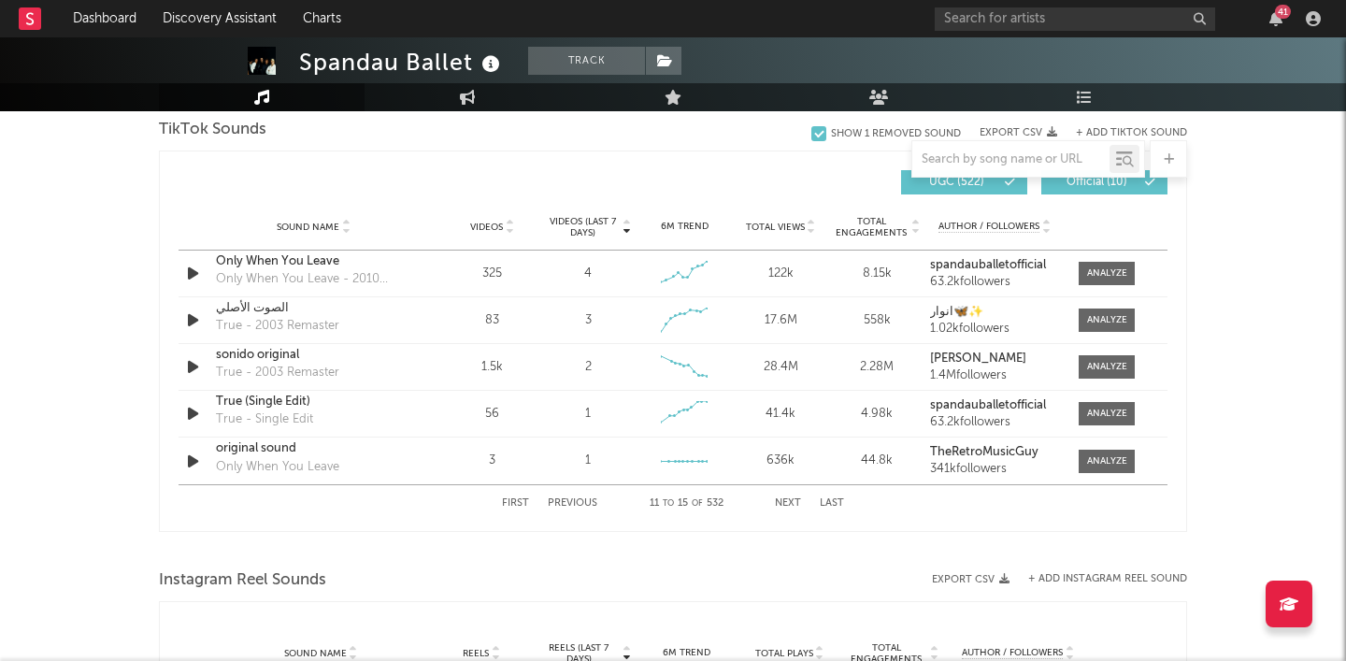
click at [788, 493] on div "First Previous 11 to 15 of 532 Next Last" at bounding box center [673, 503] width 342 height 36
click at [792, 501] on button "Next" at bounding box center [788, 503] width 26 height 10
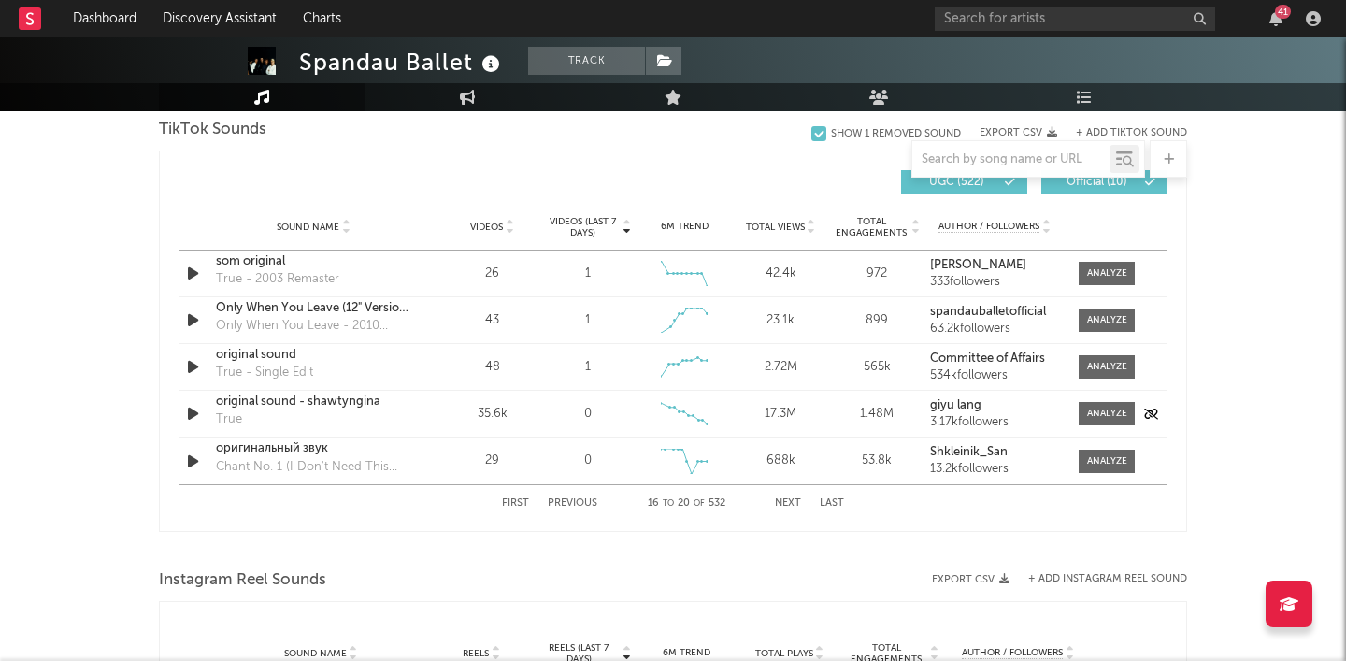
click at [341, 411] on div "original sound - shawtyngina" at bounding box center [313, 402] width 195 height 19
click at [789, 500] on button "Next" at bounding box center [788, 503] width 26 height 10
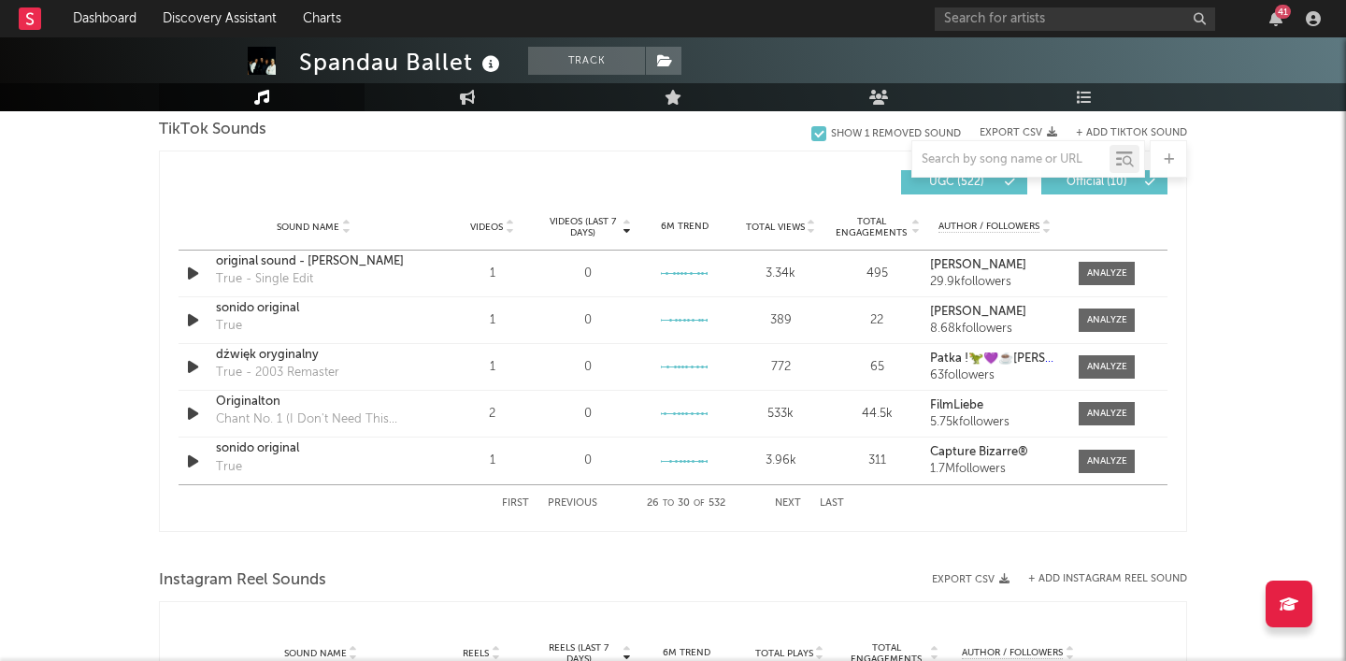
click at [789, 500] on button "Next" at bounding box center [788, 503] width 26 height 10
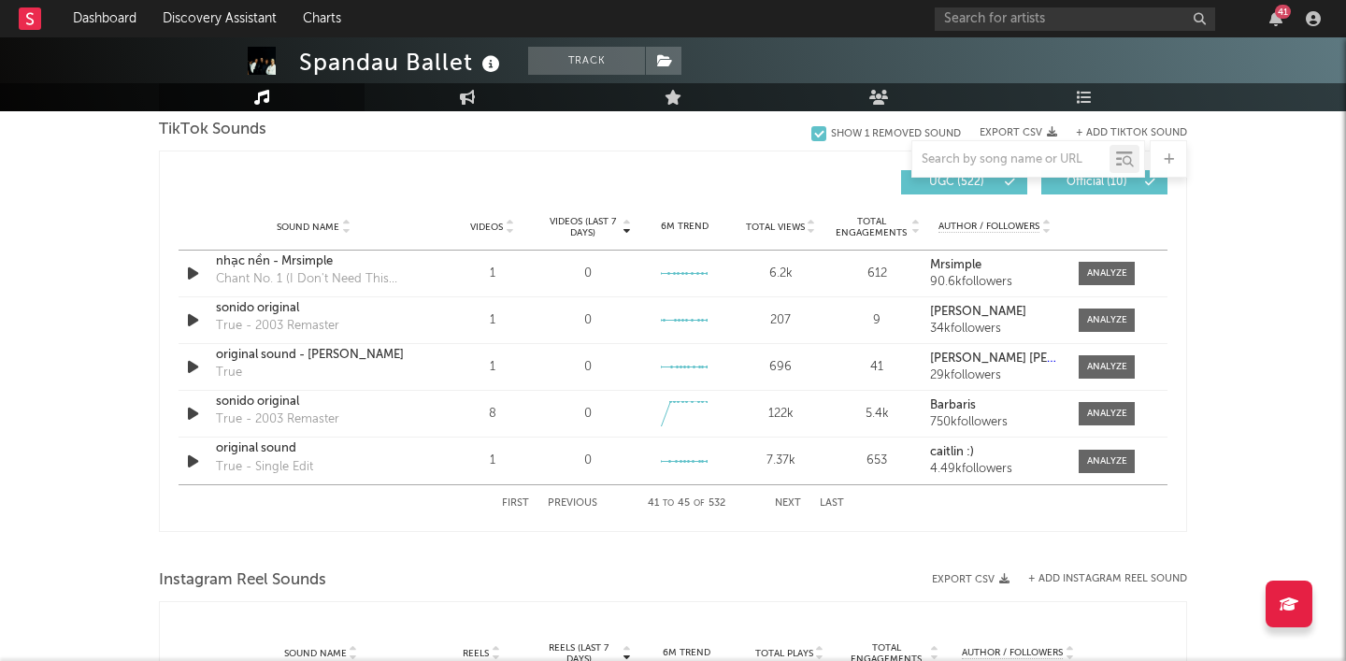
click at [795, 495] on div "First Previous 41 to 45 of 532 Next Last" at bounding box center [673, 503] width 342 height 36
click at [791, 500] on button "Next" at bounding box center [788, 503] width 26 height 10
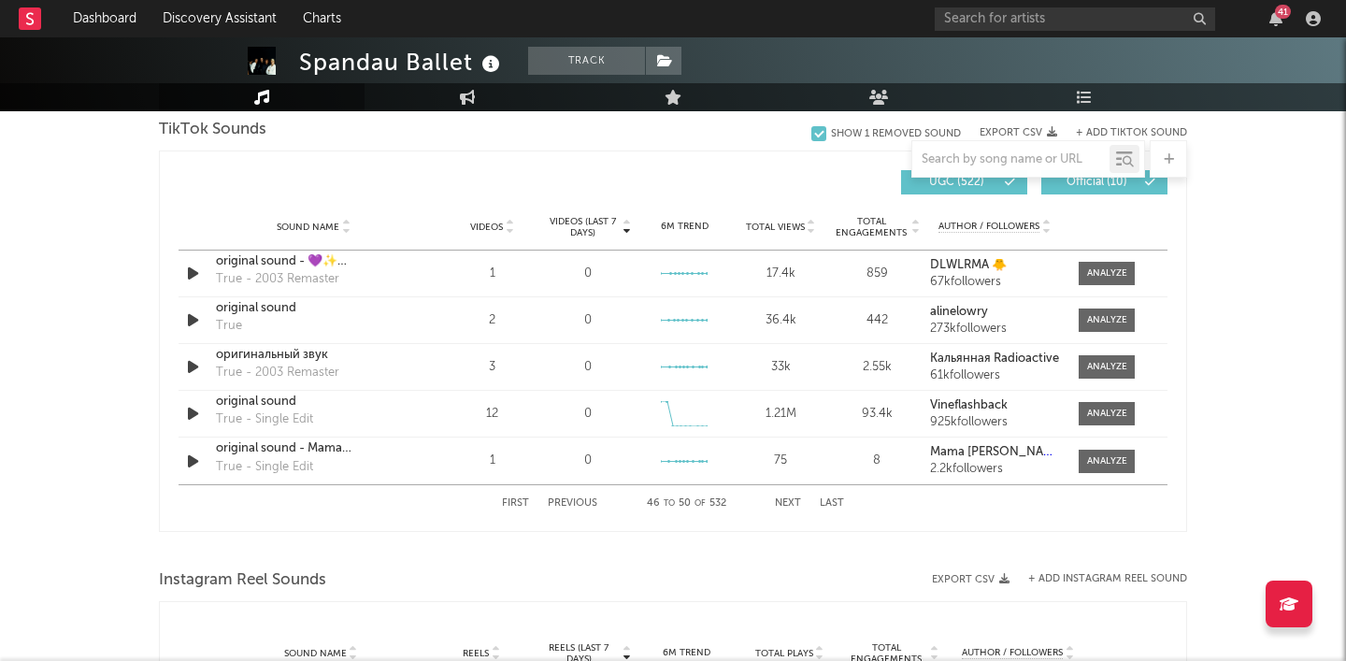
click at [787, 498] on button "Next" at bounding box center [788, 503] width 26 height 10
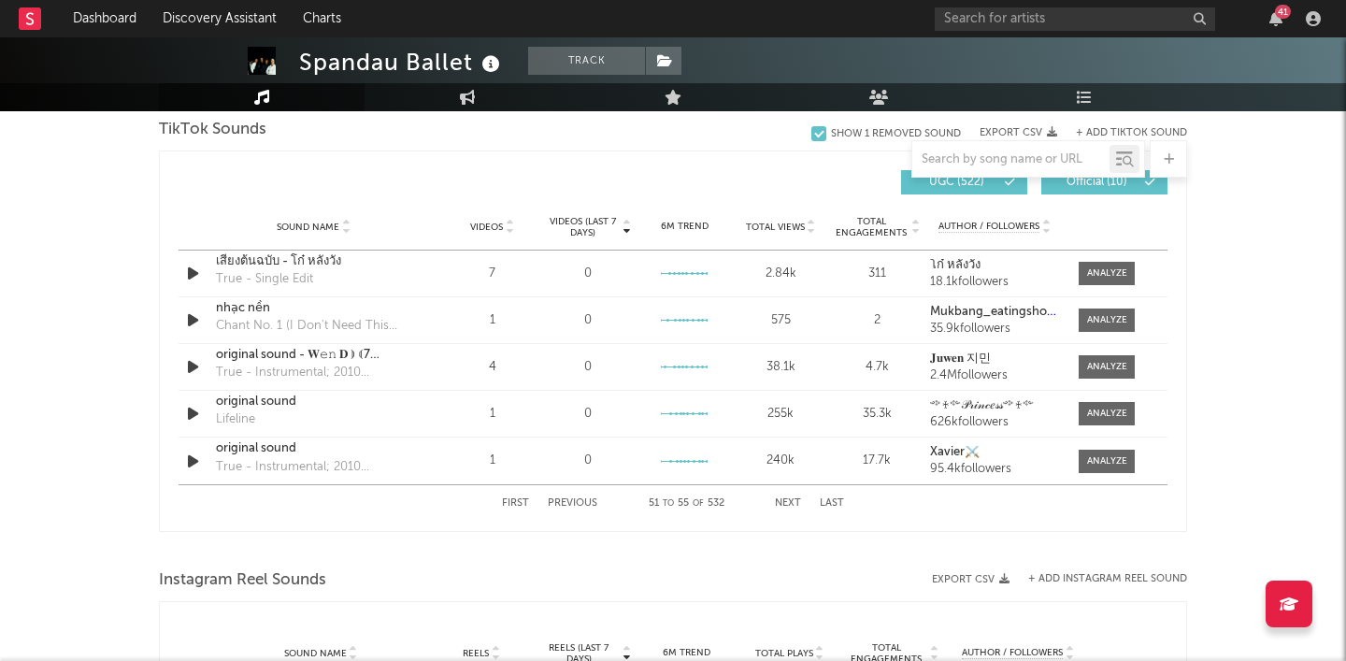
click at [787, 498] on button "Next" at bounding box center [788, 503] width 26 height 10
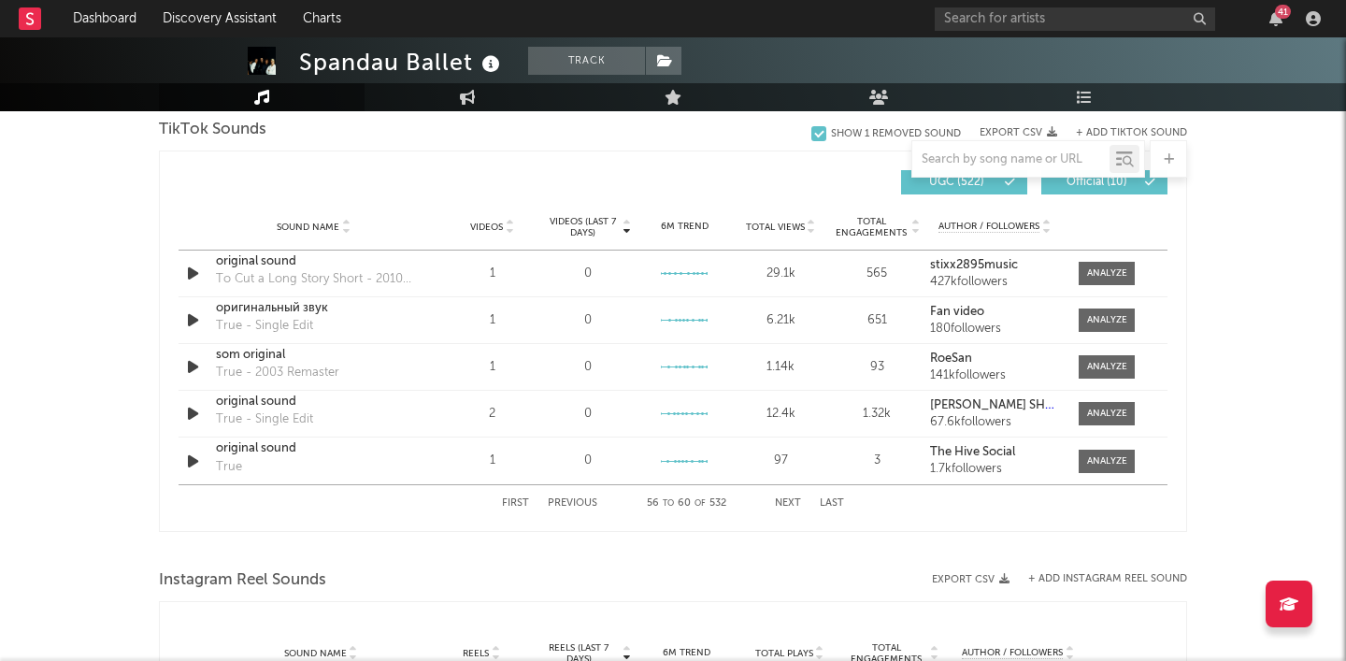
click at [787, 498] on button "Next" at bounding box center [788, 503] width 26 height 10
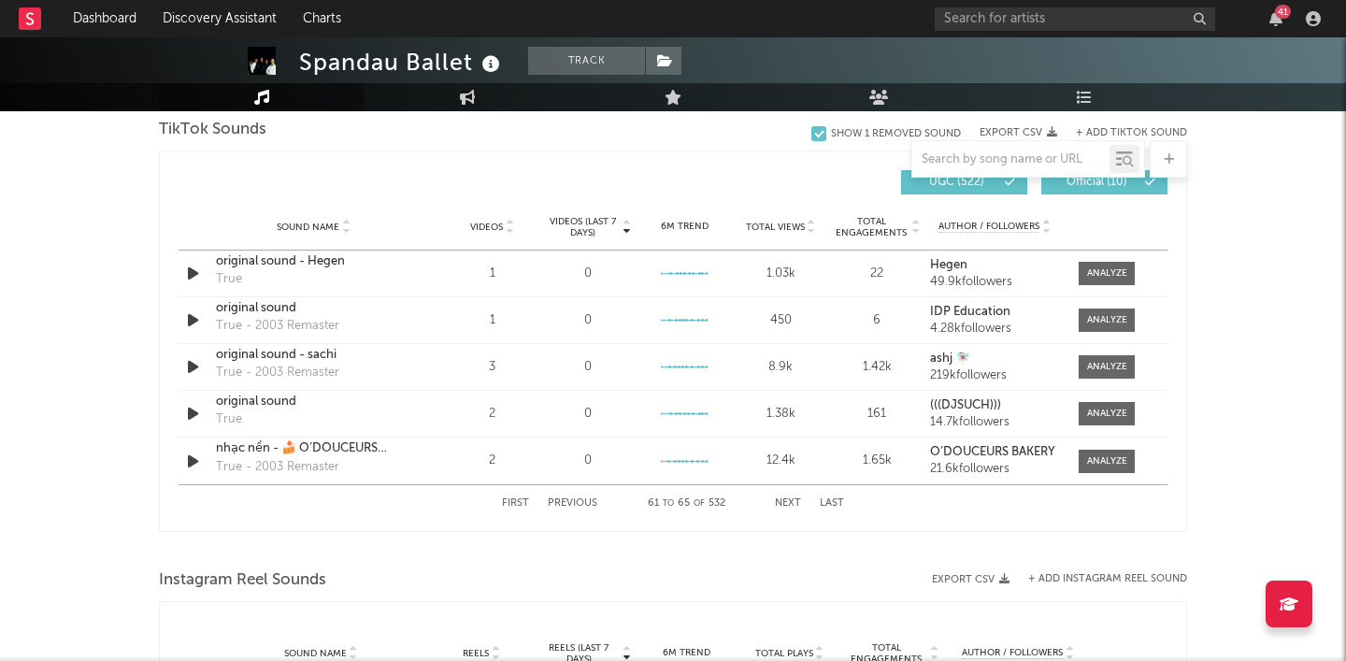
click at [787, 498] on button "Next" at bounding box center [788, 503] width 26 height 10
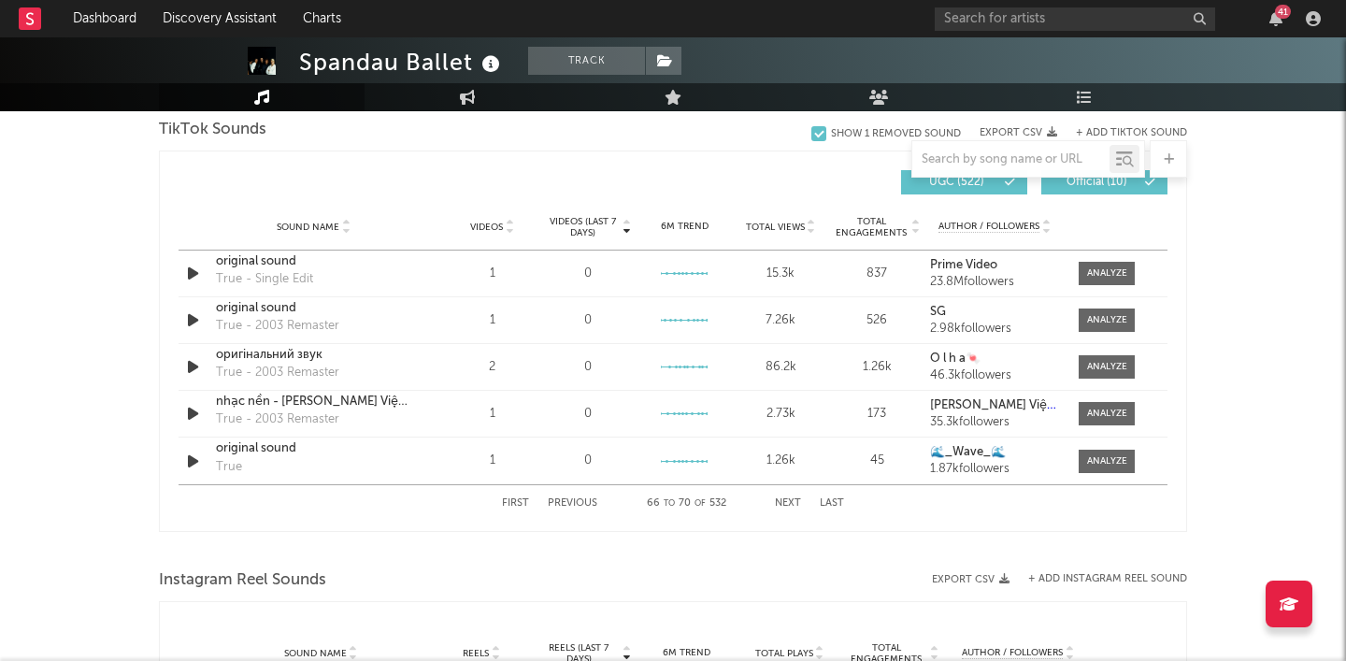
click at [787, 498] on button "Next" at bounding box center [788, 503] width 26 height 10
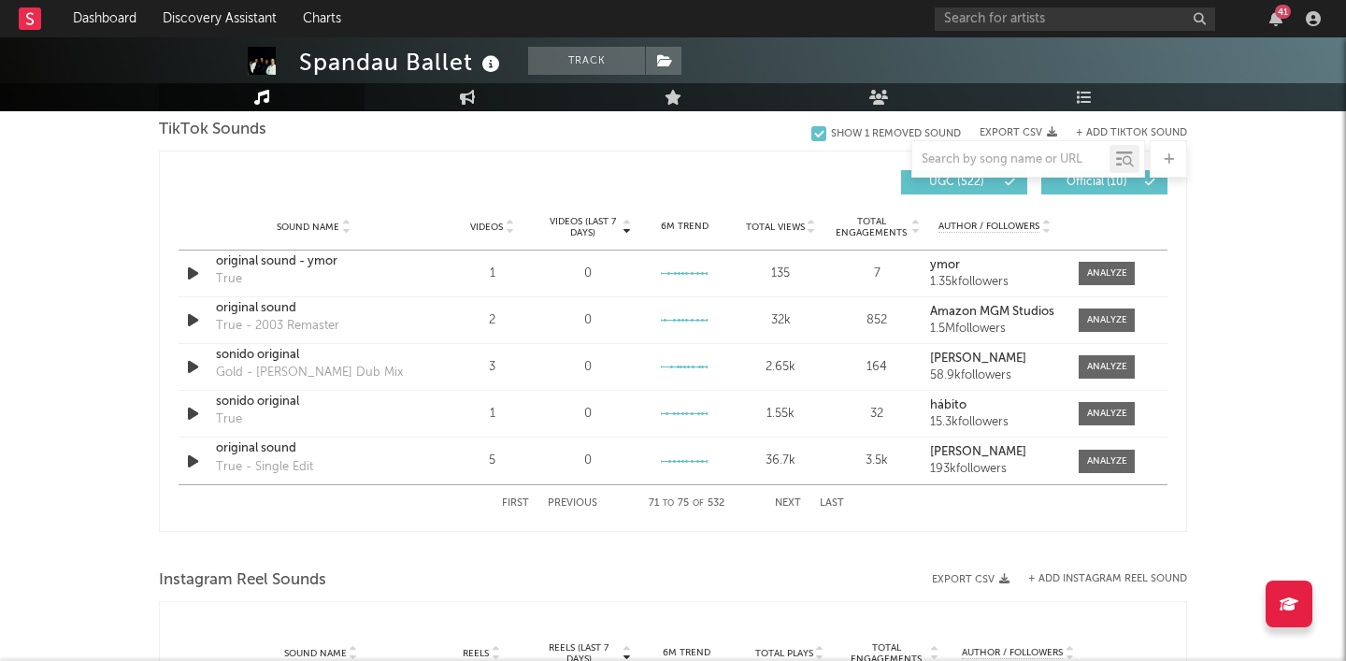
click at [787, 498] on button "Next" at bounding box center [788, 503] width 26 height 10
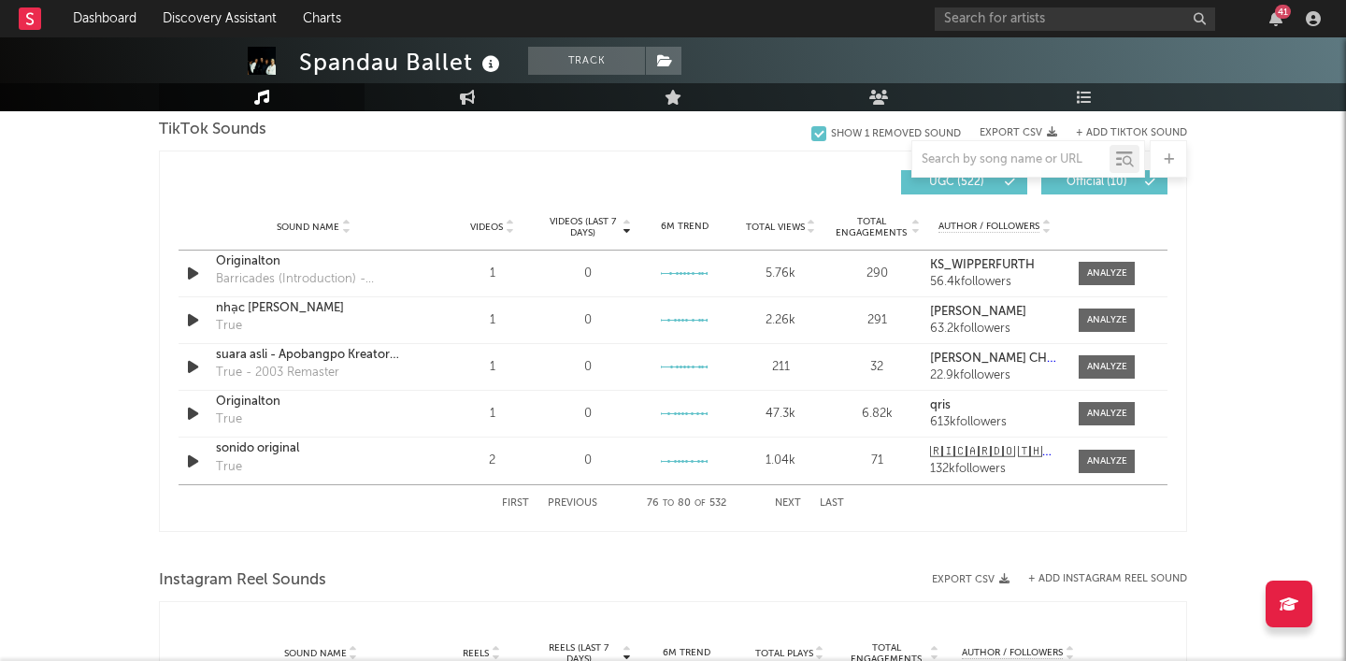
click at [787, 498] on button "Next" at bounding box center [788, 503] width 26 height 10
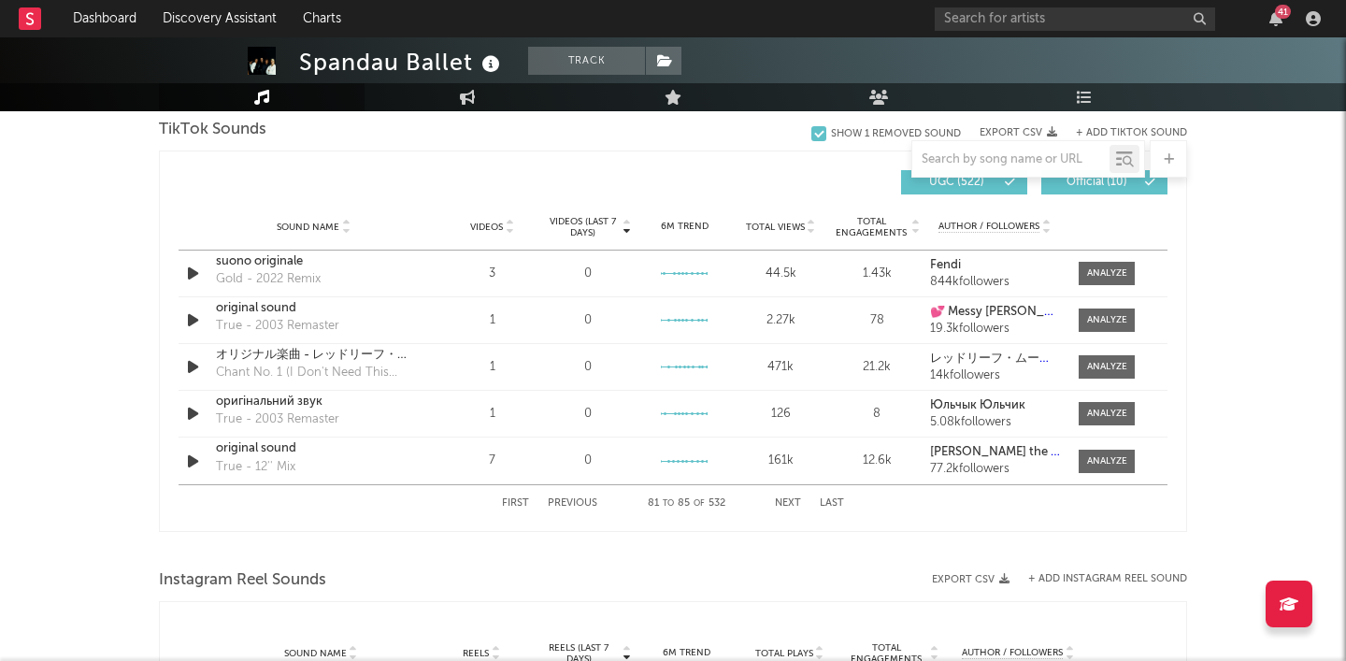
click at [787, 498] on button "Next" at bounding box center [788, 503] width 26 height 10
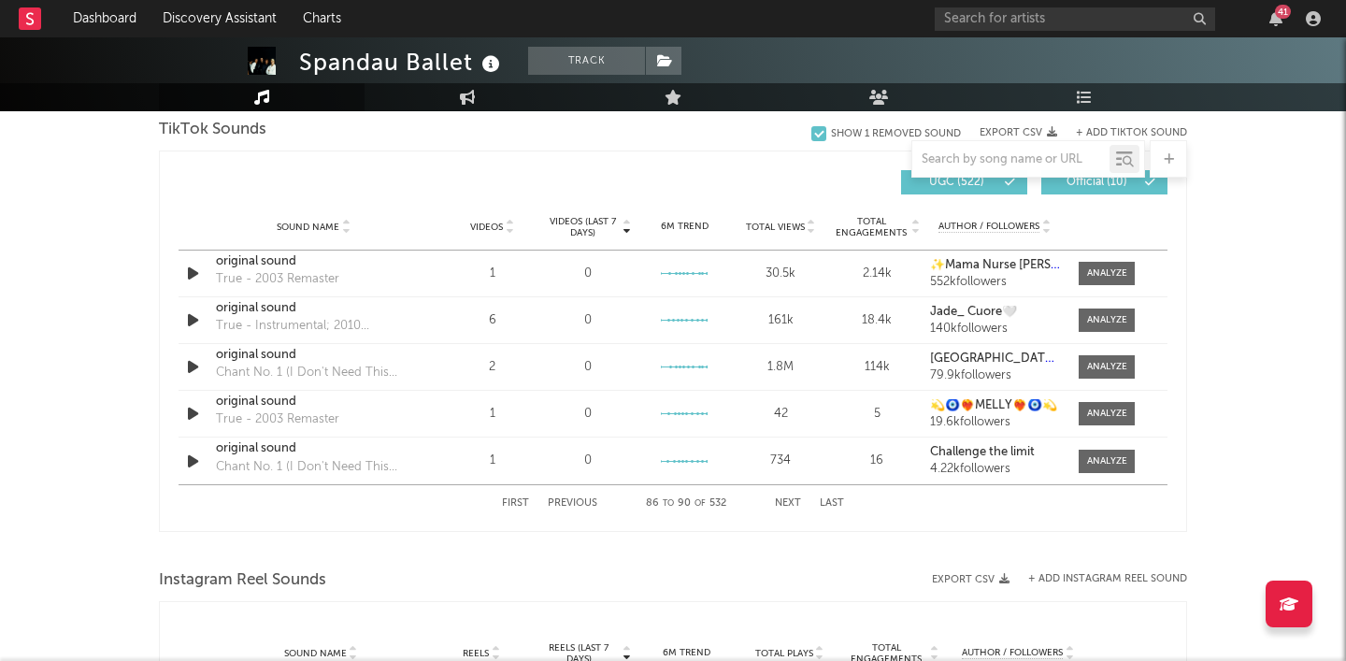
click at [787, 498] on button "Next" at bounding box center [788, 503] width 26 height 10
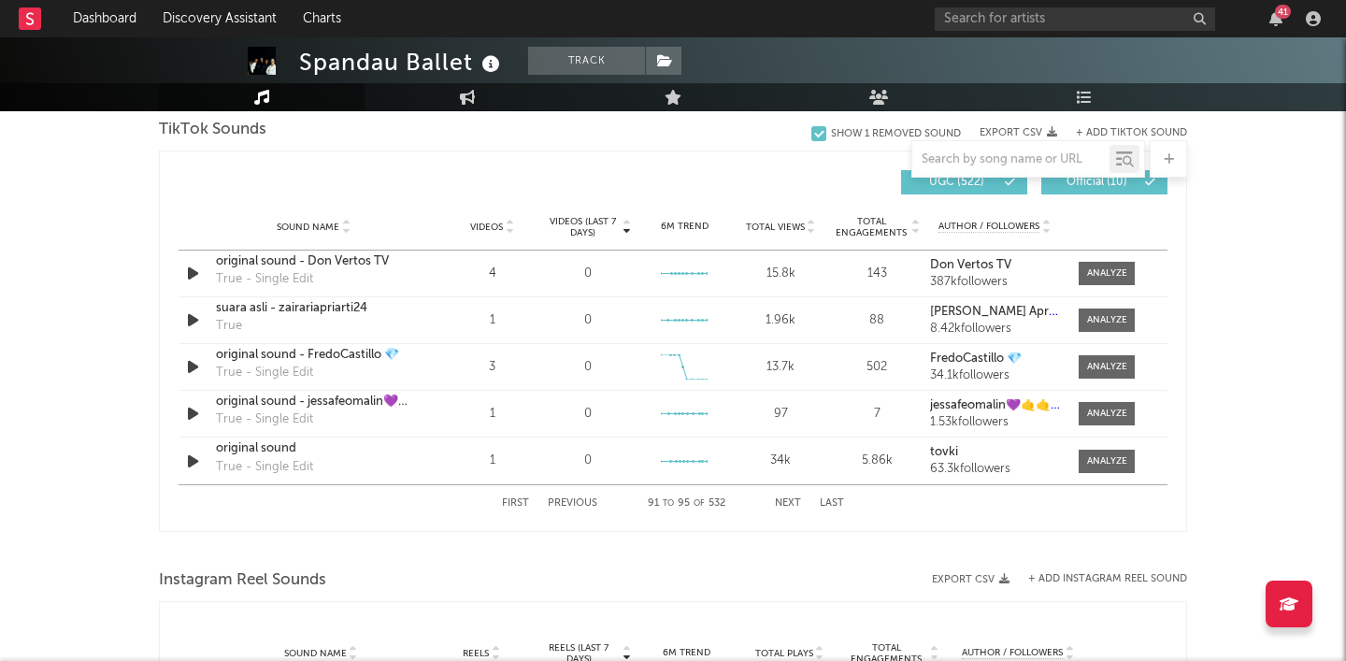
click at [787, 498] on button "Next" at bounding box center [788, 503] width 26 height 10
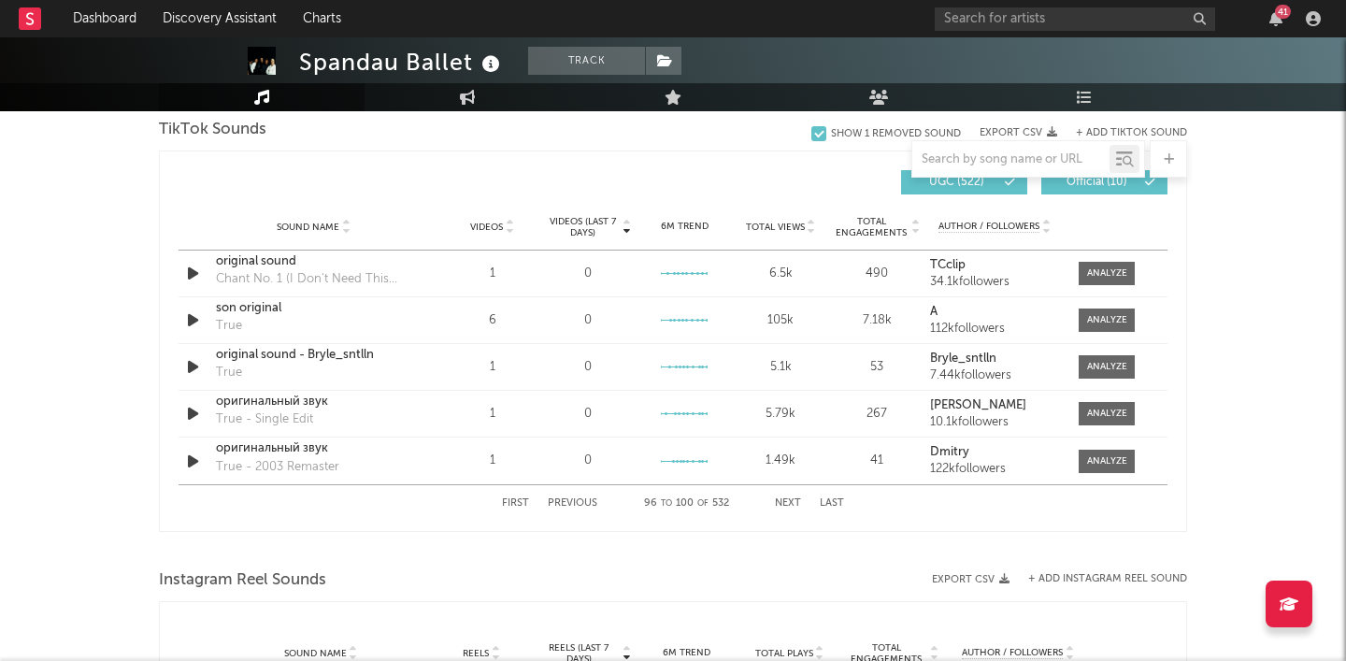
click at [787, 498] on button "Next" at bounding box center [788, 503] width 26 height 10
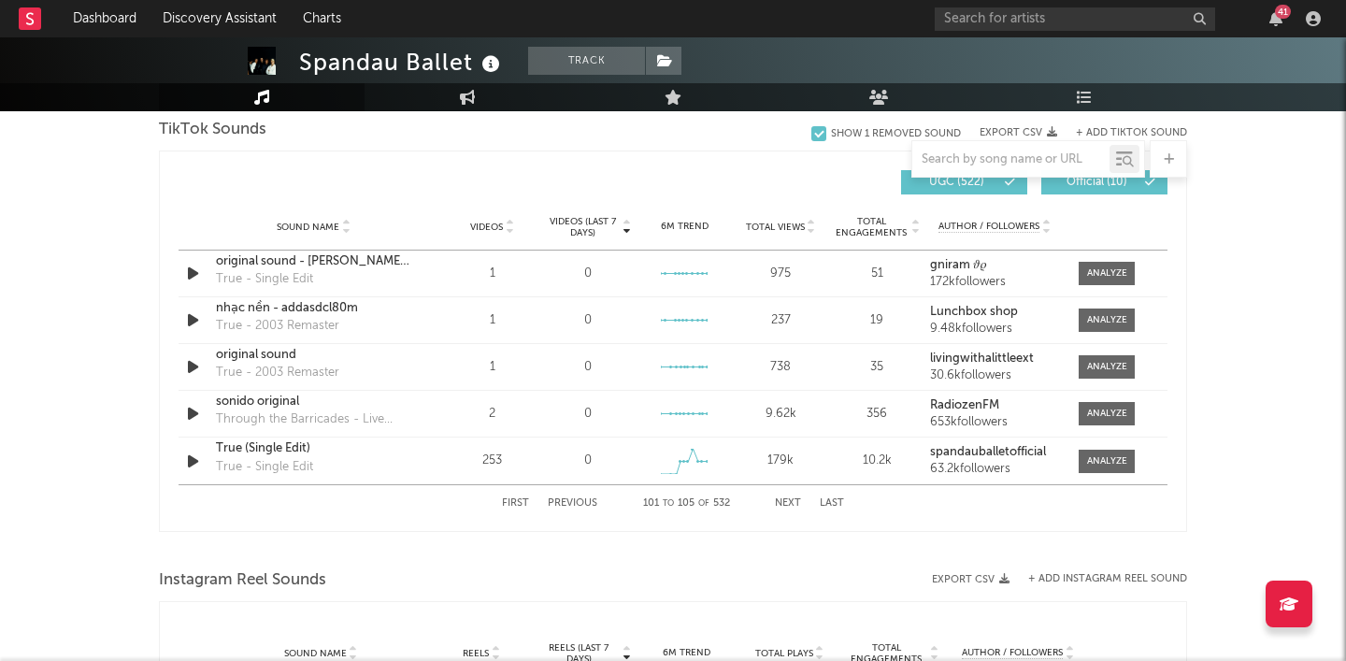
click at [787, 498] on button "Next" at bounding box center [788, 503] width 26 height 10
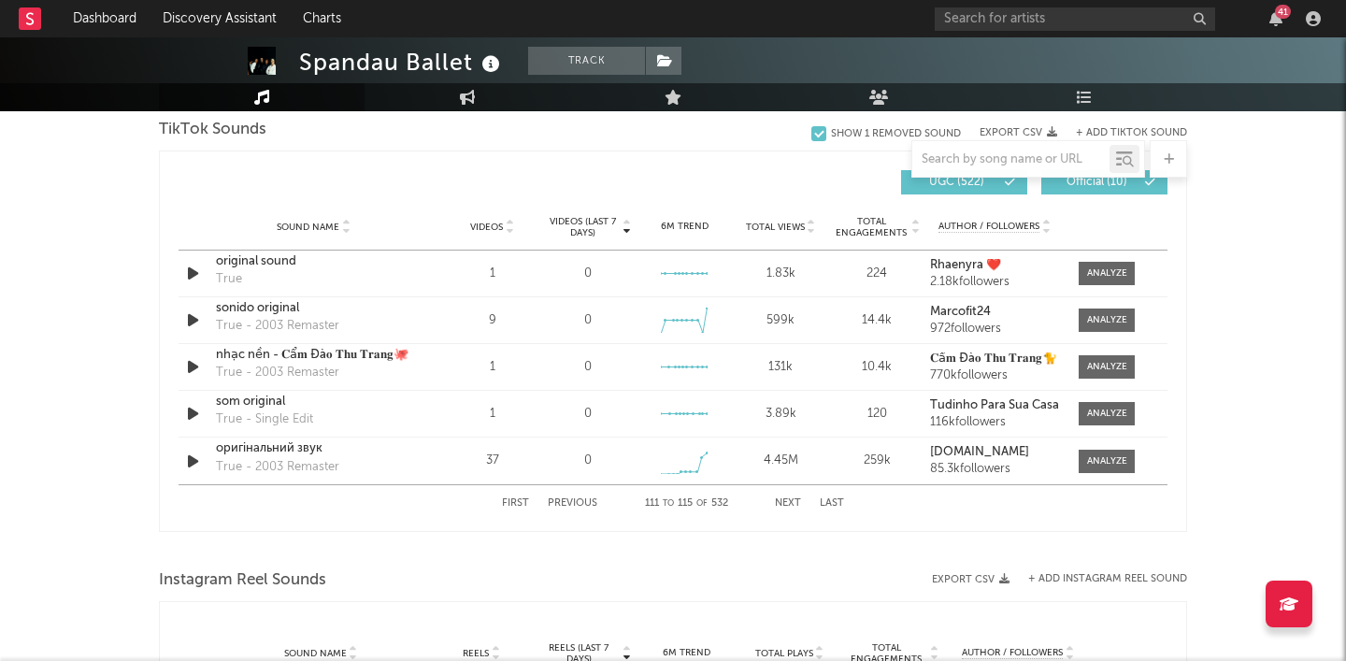
click at [787, 498] on button "Next" at bounding box center [788, 503] width 26 height 10
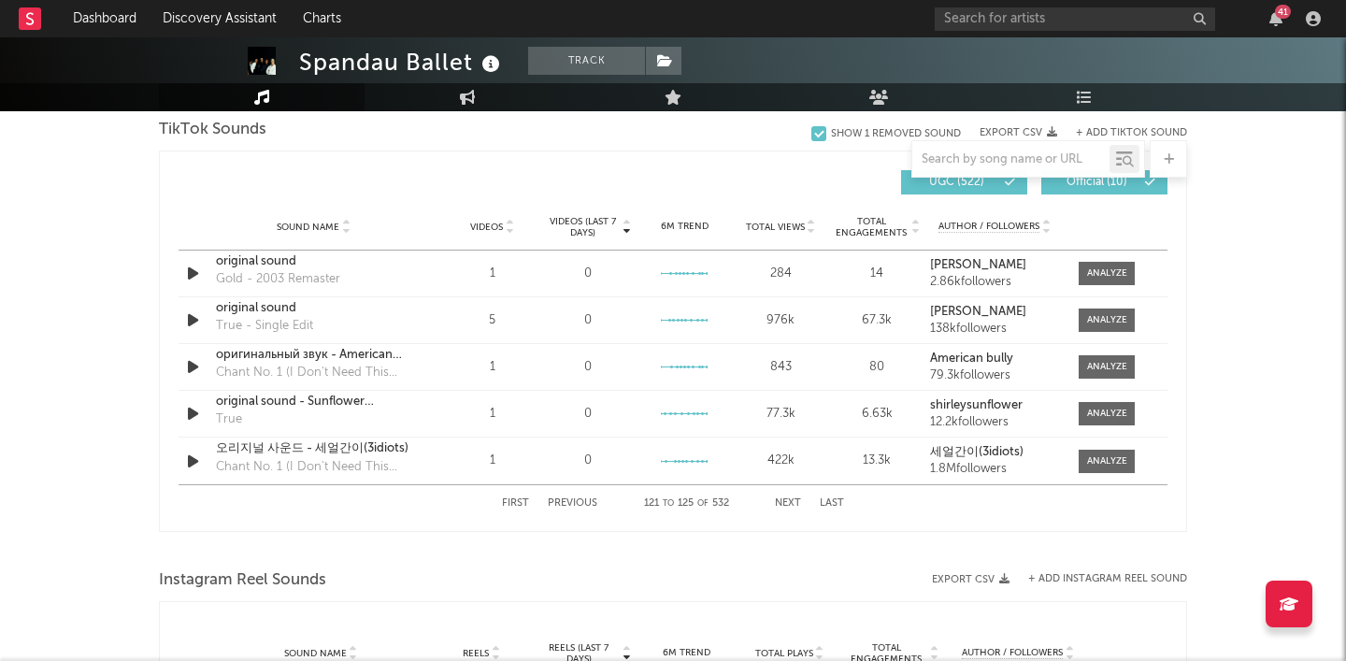
click at [787, 498] on button "Next" at bounding box center [788, 503] width 26 height 10
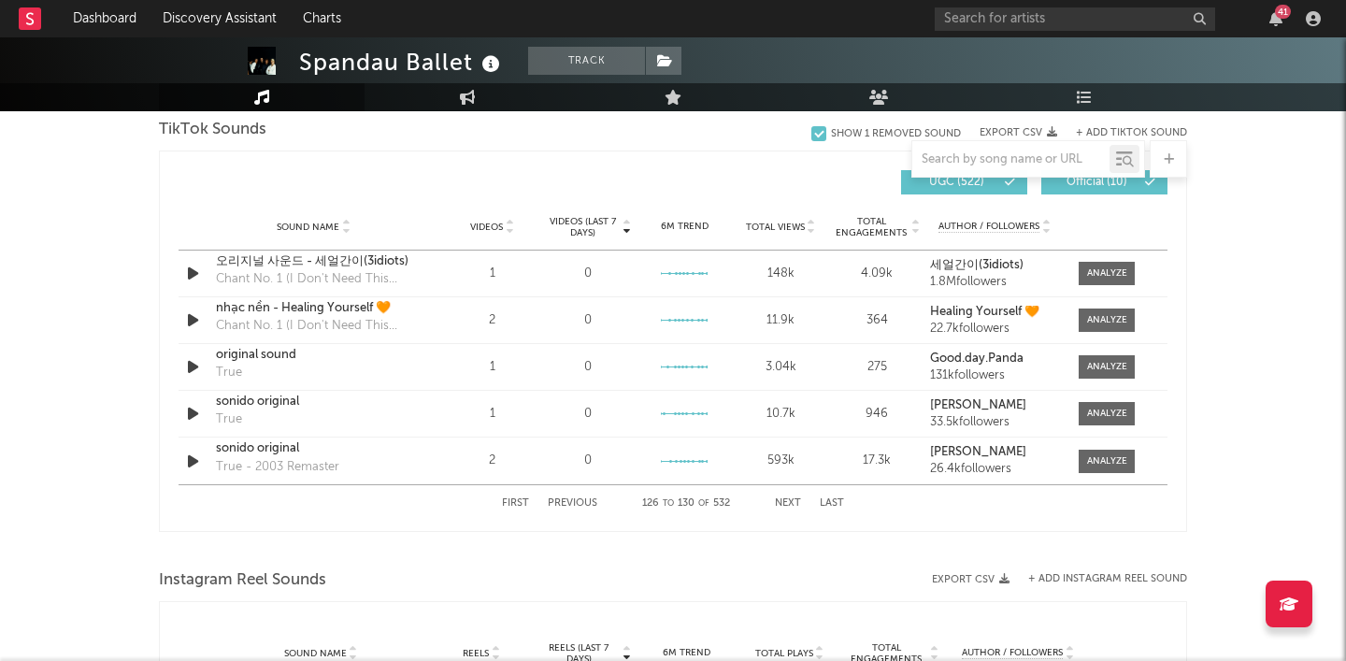
click at [787, 498] on button "Next" at bounding box center [788, 503] width 26 height 10
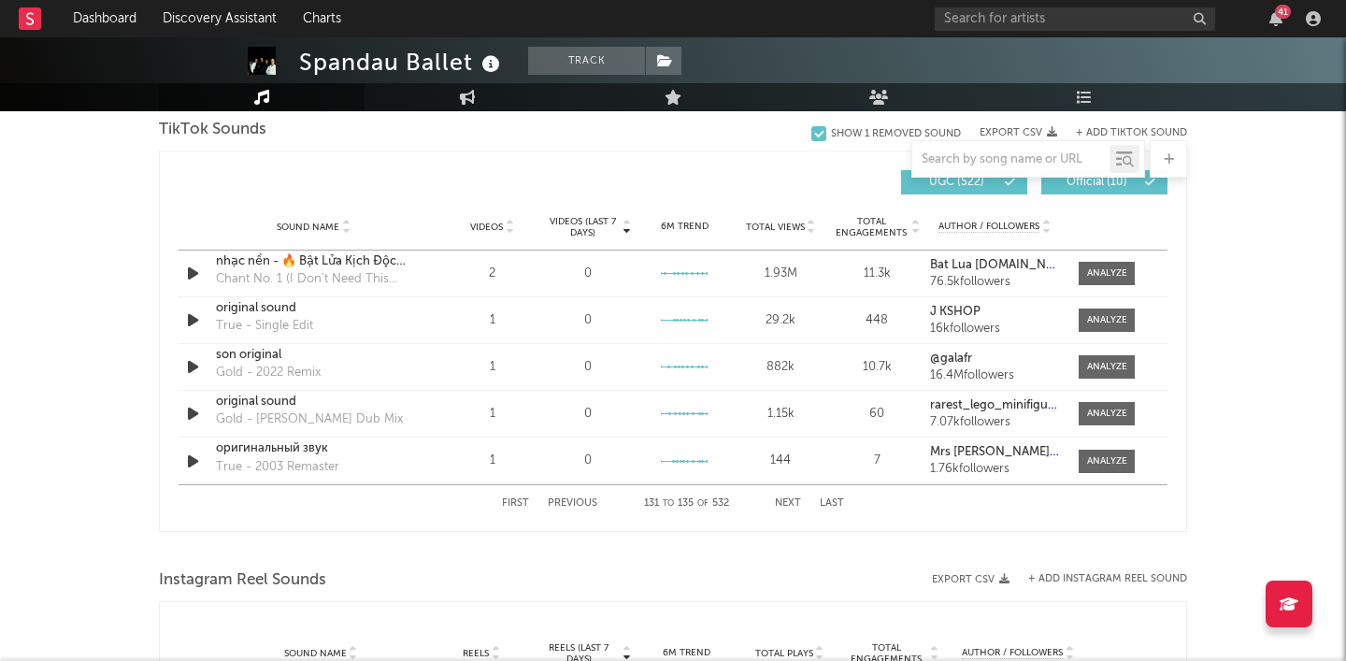
click at [787, 498] on button "Next" at bounding box center [788, 503] width 26 height 10
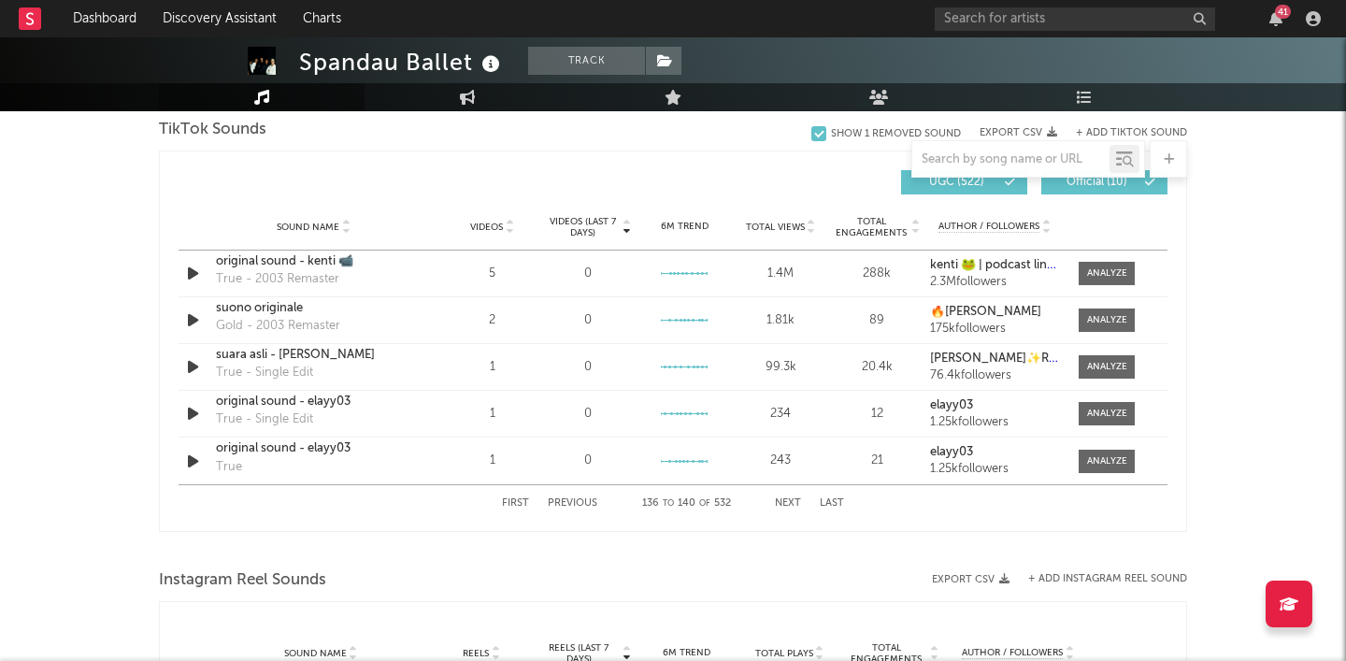
click at [787, 498] on button "Next" at bounding box center [788, 503] width 26 height 10
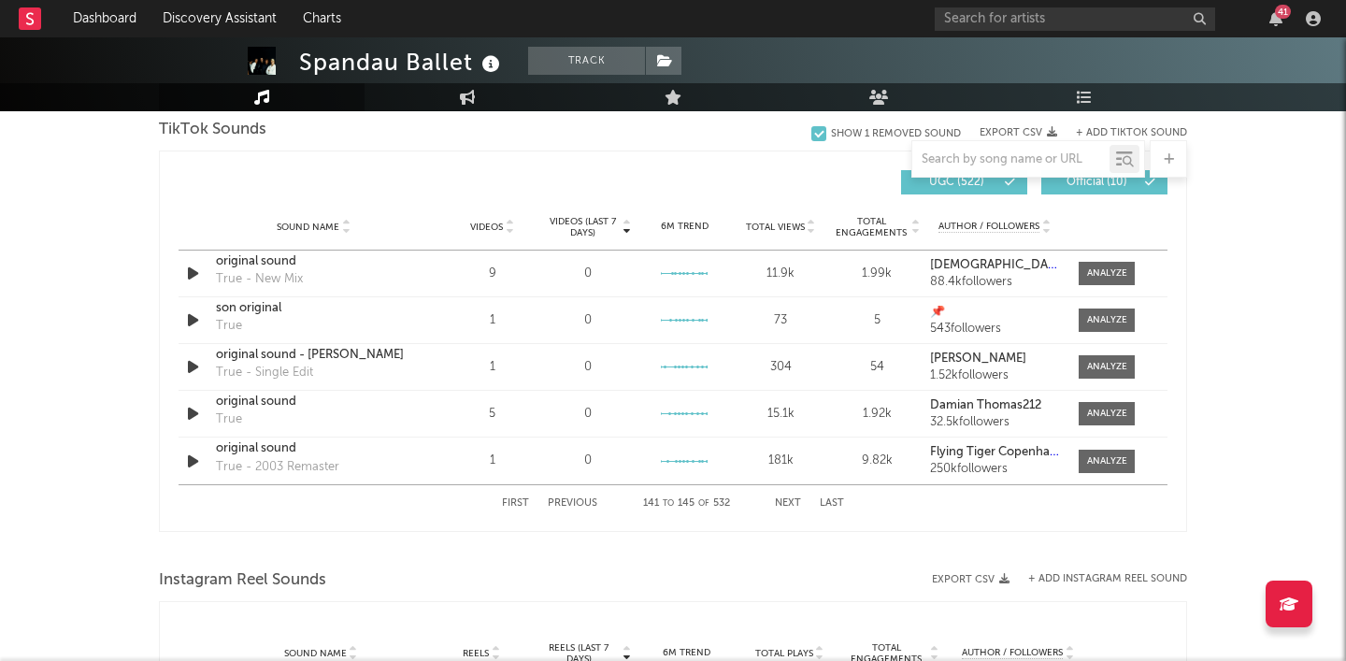
click at [787, 498] on button "Next" at bounding box center [788, 503] width 26 height 10
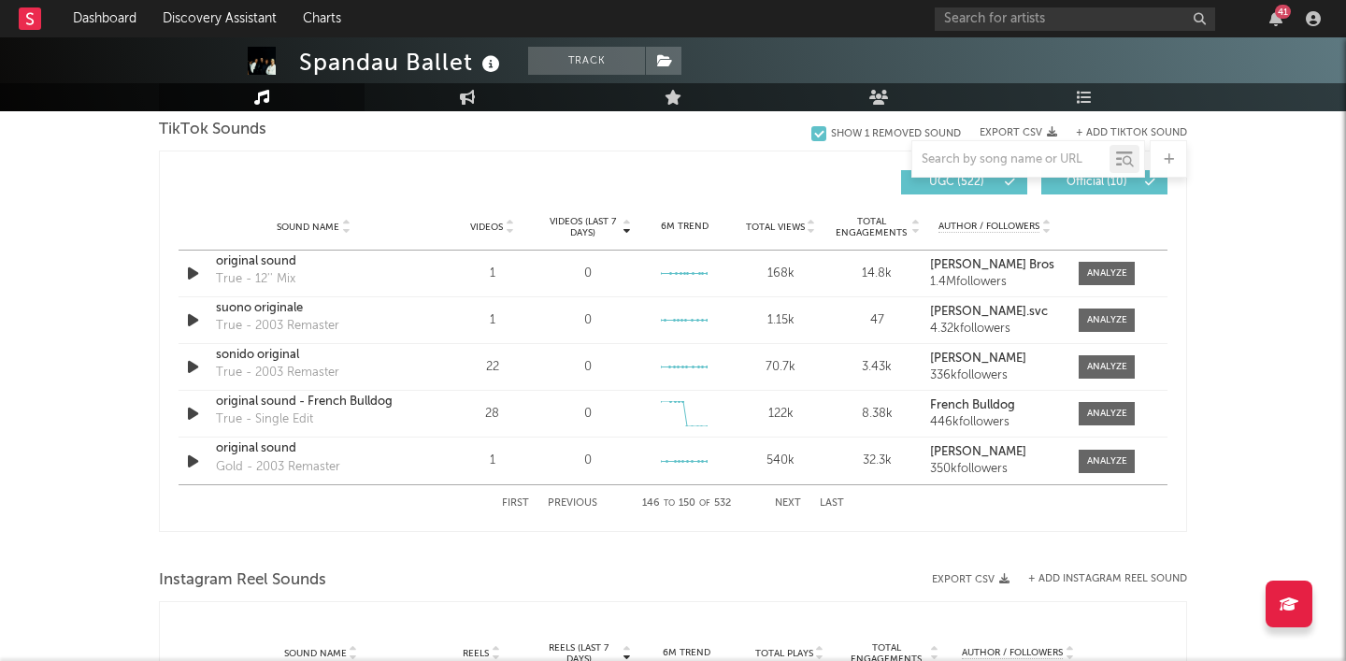
click at [787, 498] on button "Next" at bounding box center [788, 503] width 26 height 10
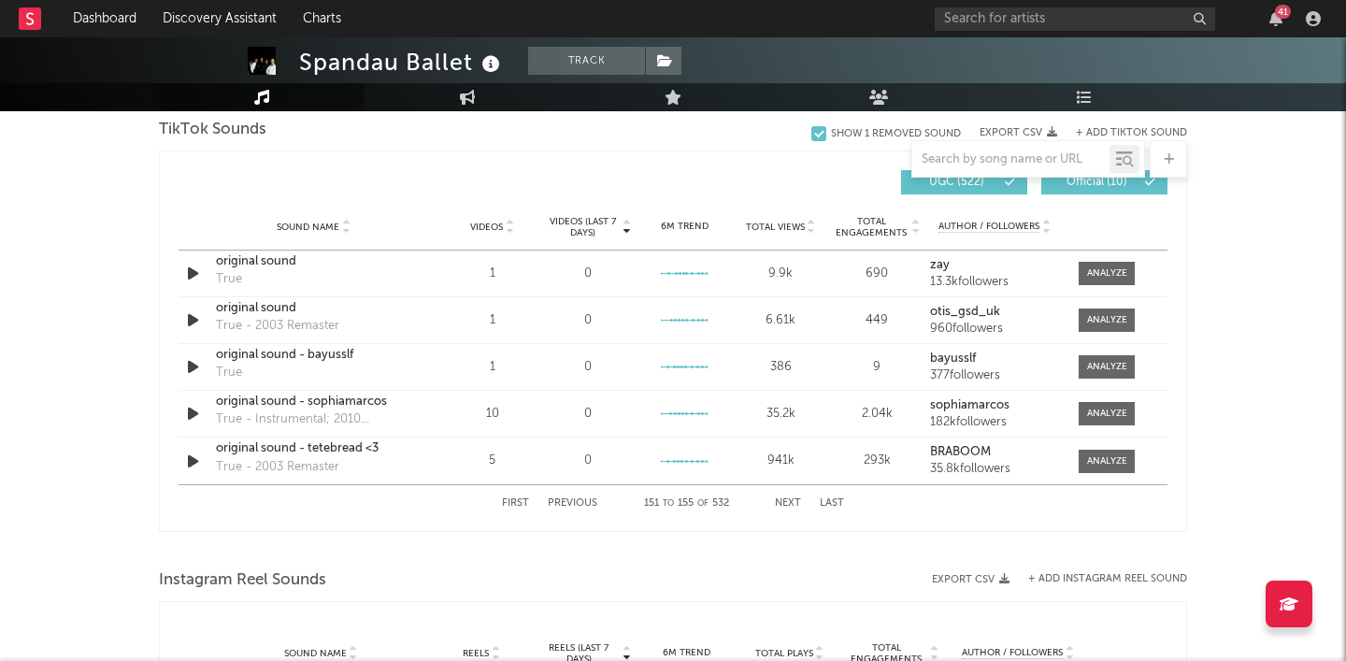
click at [787, 498] on button "Next" at bounding box center [788, 503] width 26 height 10
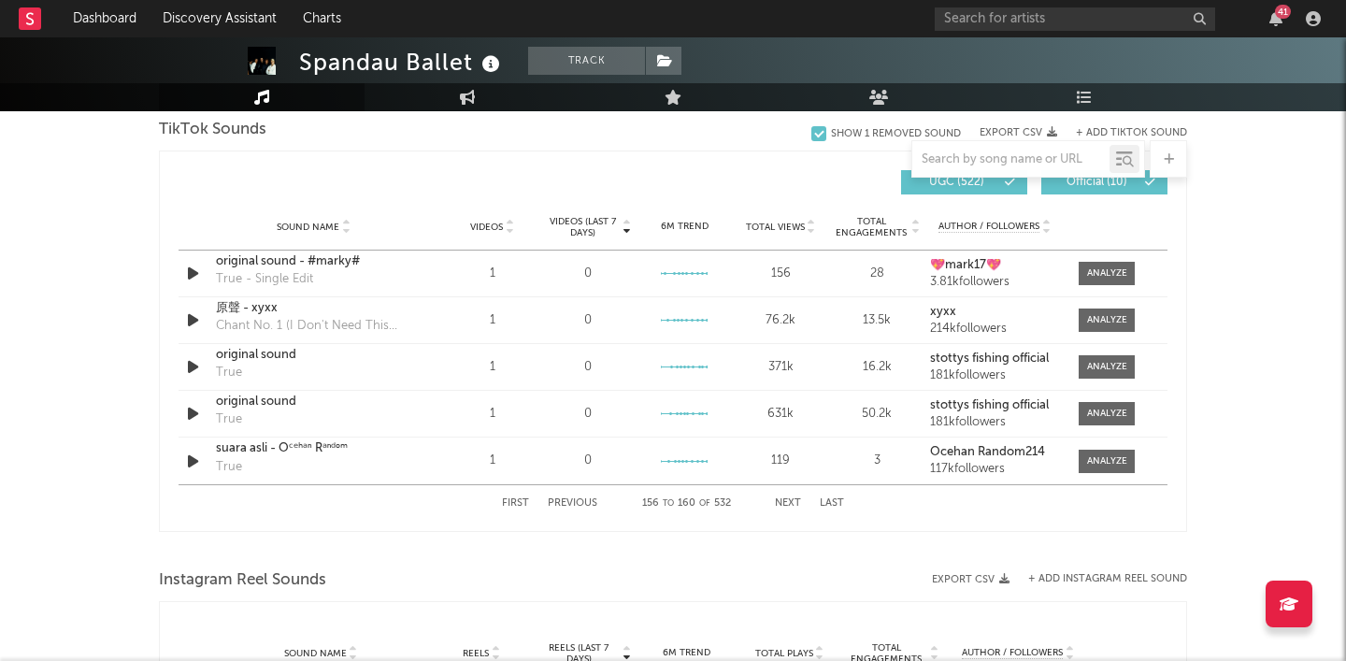
click at [787, 498] on button "Next" at bounding box center [788, 503] width 26 height 10
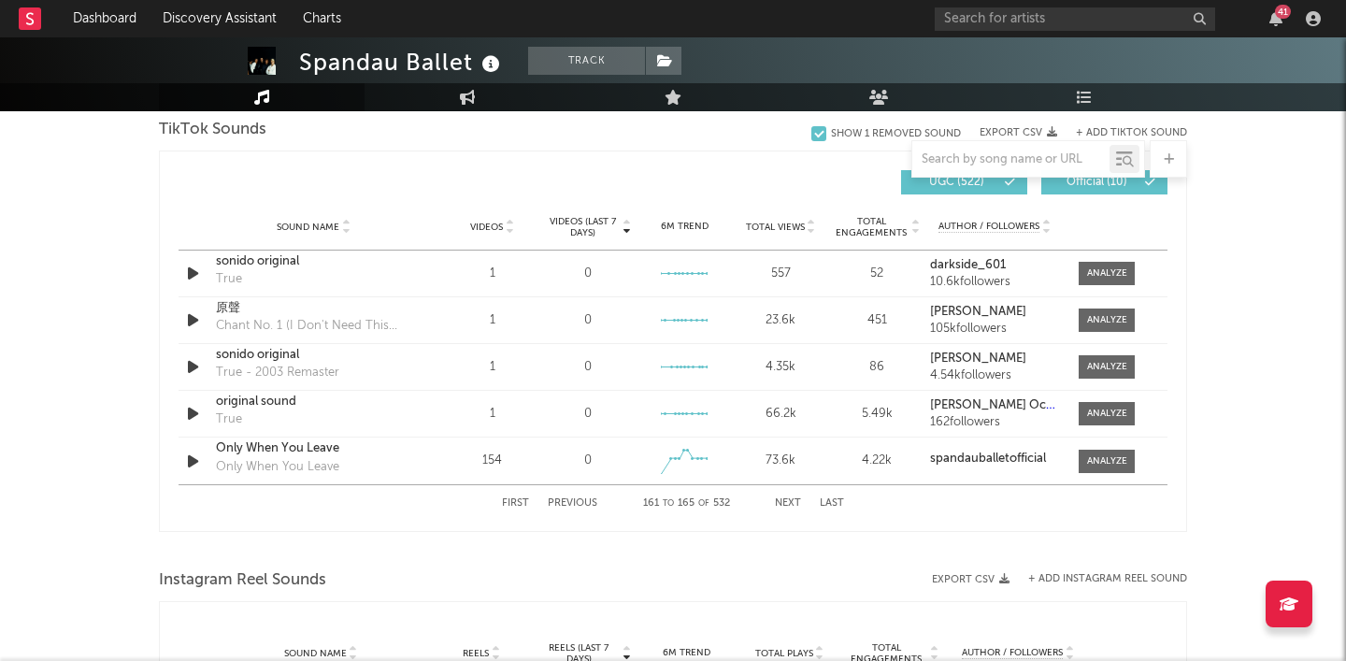
click at [787, 498] on button "Next" at bounding box center [788, 503] width 26 height 10
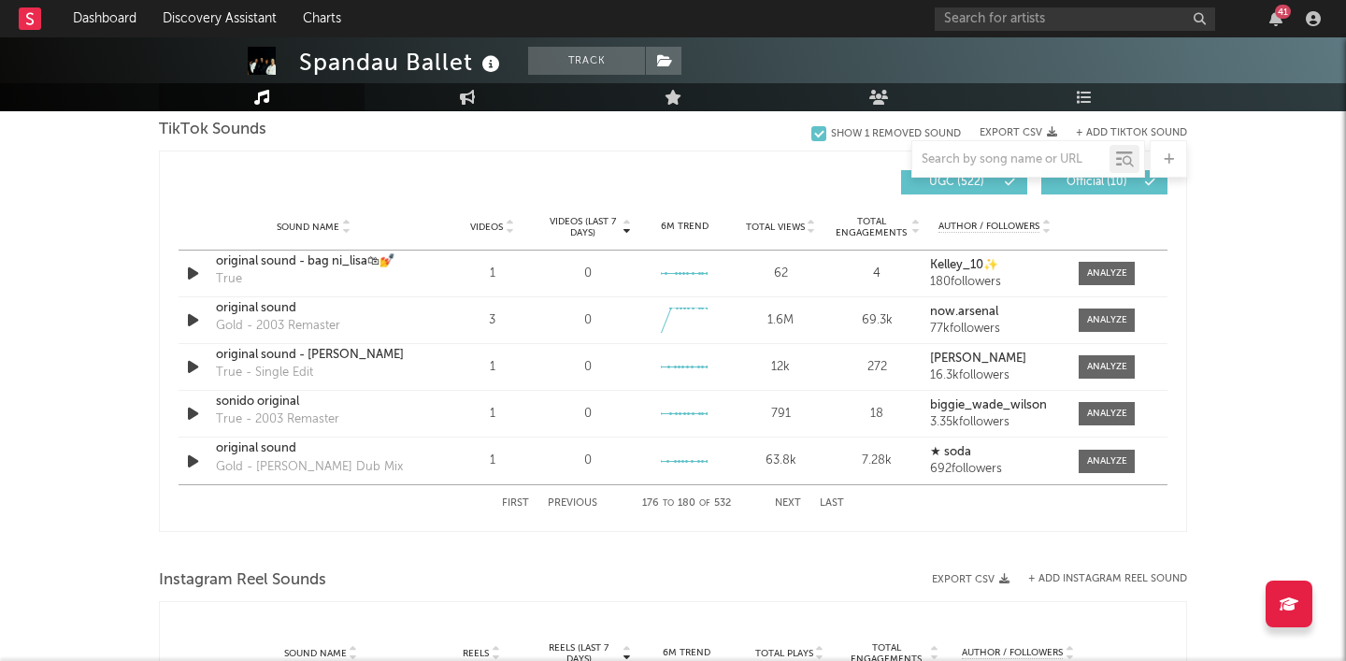
click at [787, 498] on button "Next" at bounding box center [788, 503] width 26 height 10
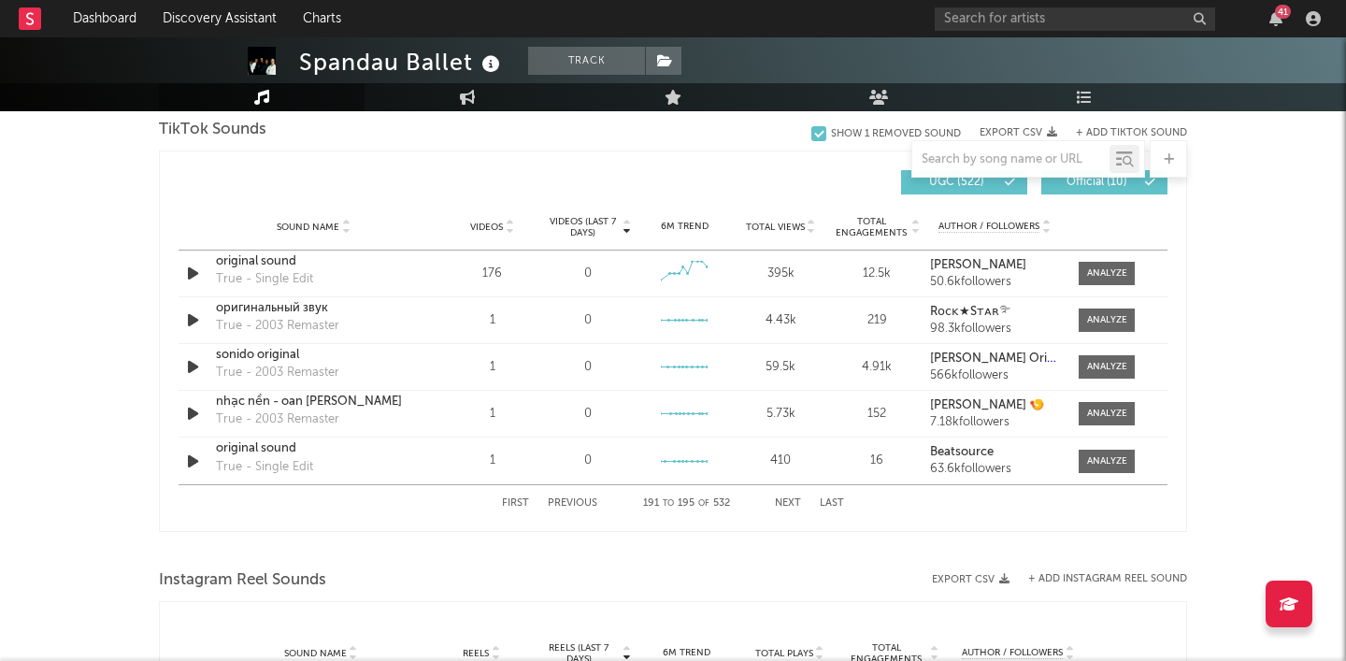
click at [787, 498] on button "Next" at bounding box center [788, 503] width 26 height 10
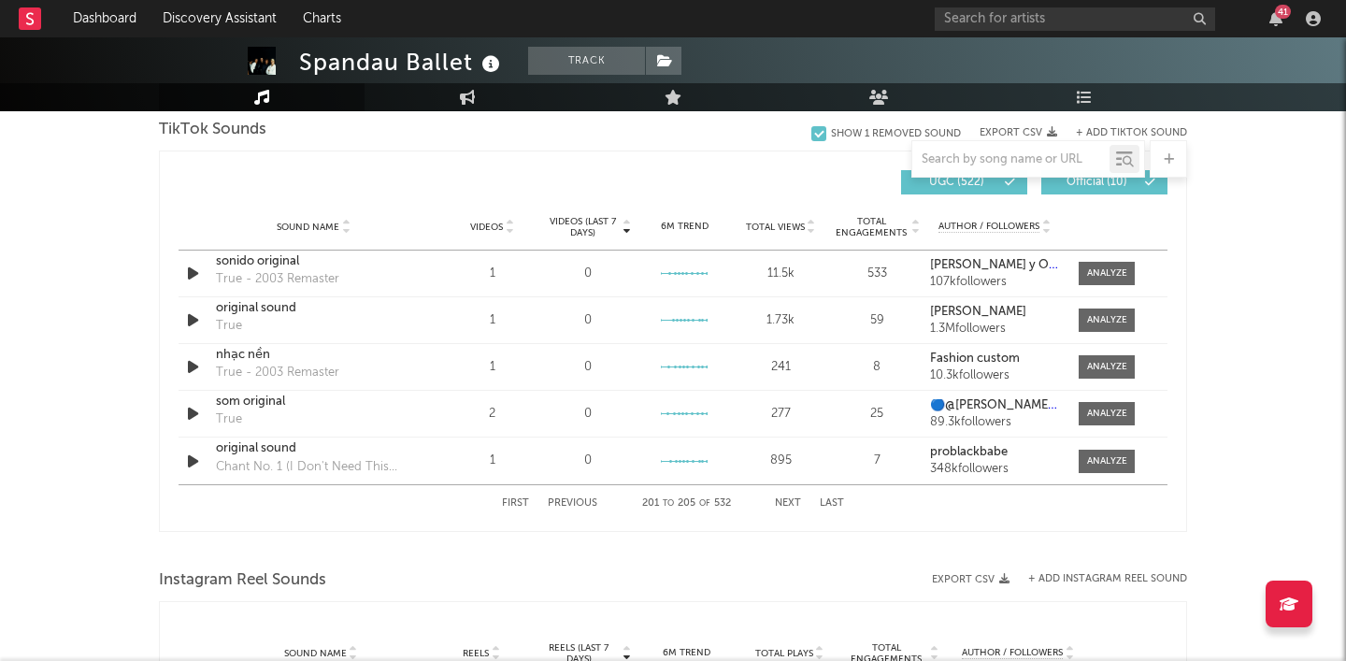
click at [787, 498] on button "Next" at bounding box center [788, 503] width 26 height 10
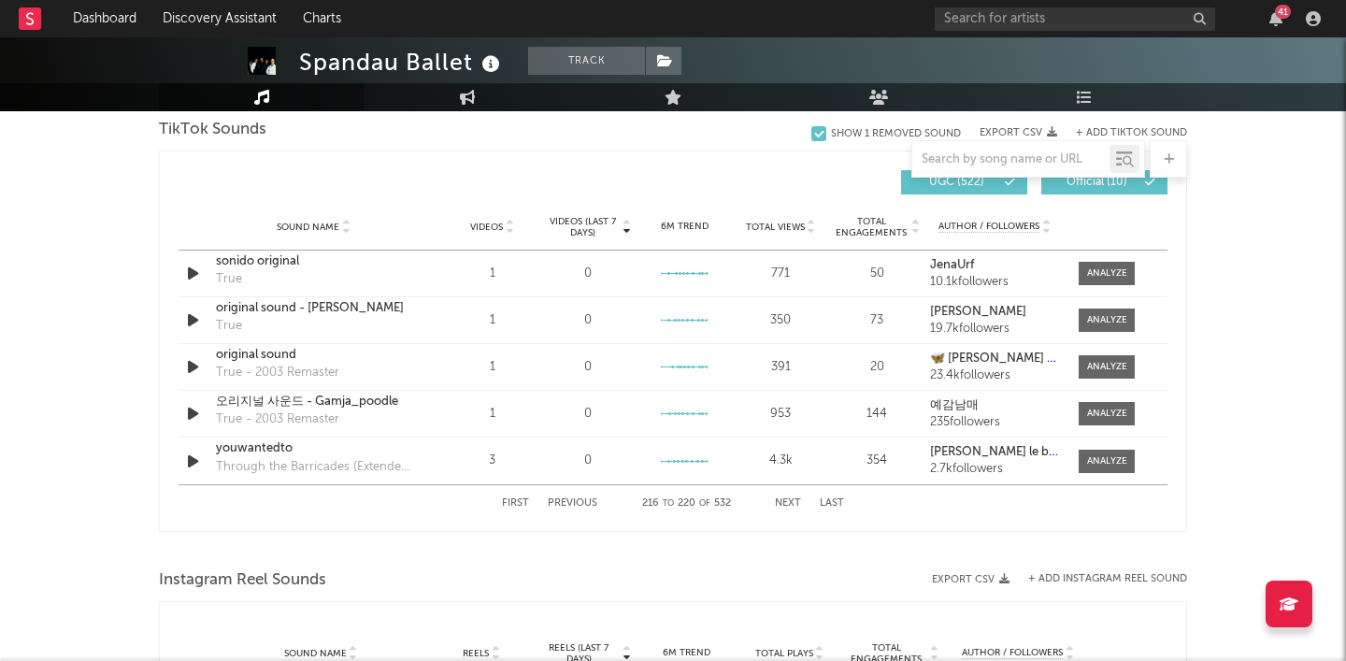
click at [787, 498] on button "Next" at bounding box center [788, 503] width 26 height 10
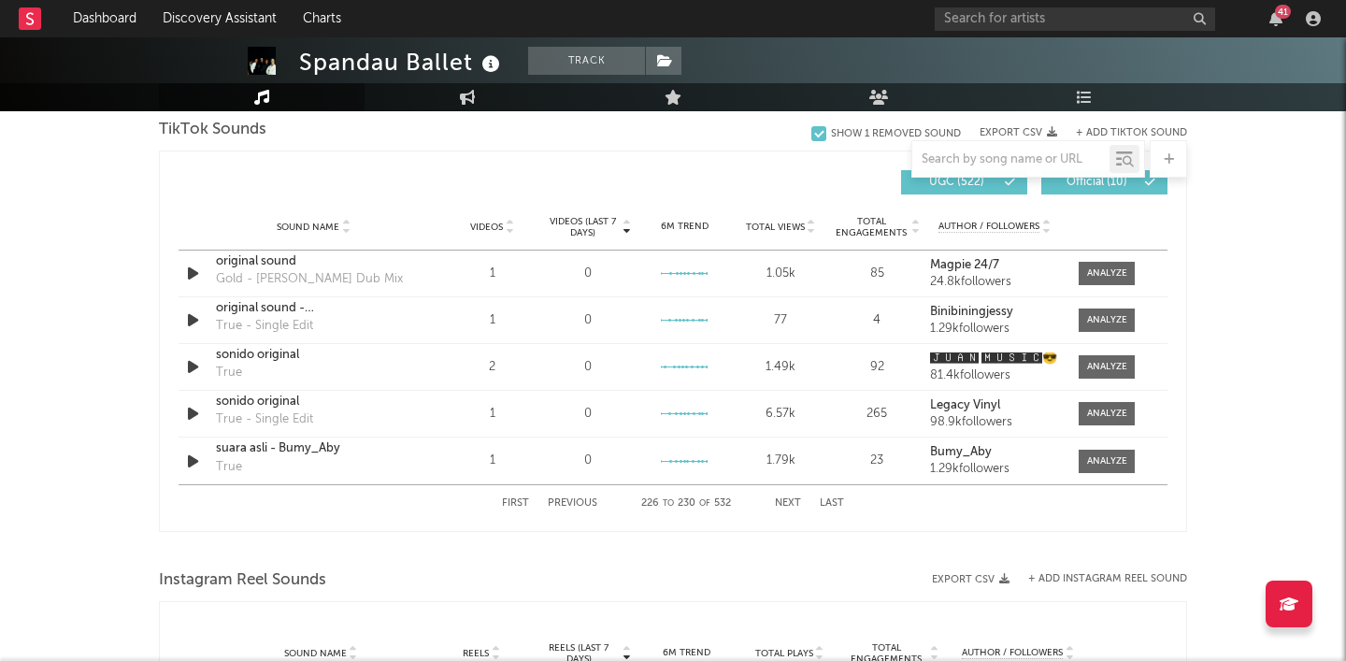
click at [787, 498] on button "Next" at bounding box center [788, 503] width 26 height 10
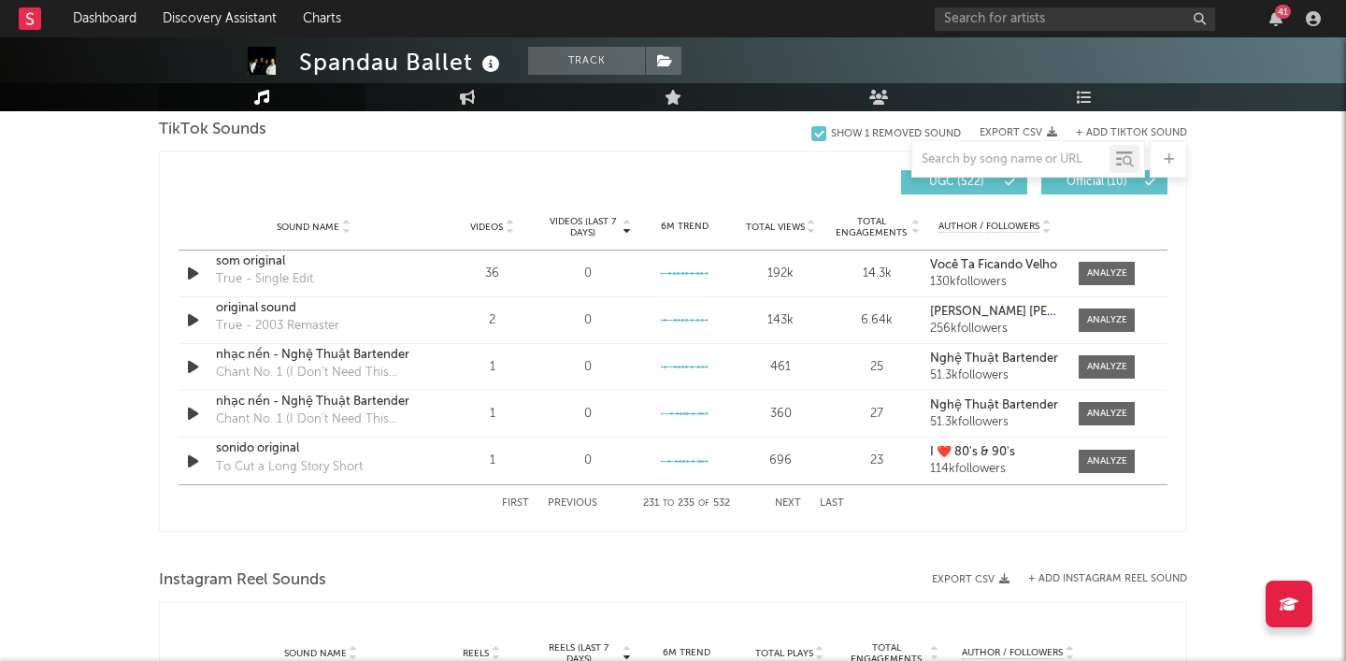
click at [787, 498] on button "Next" at bounding box center [788, 503] width 26 height 10
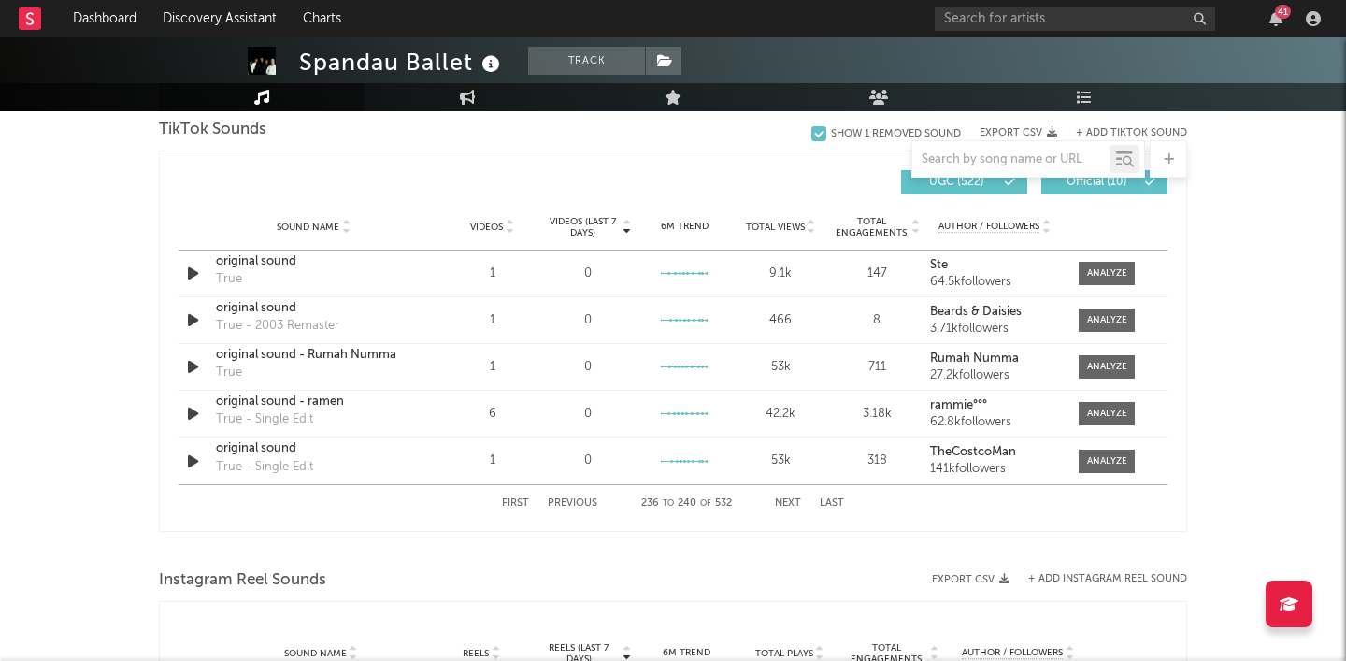
click at [787, 498] on button "Next" at bounding box center [788, 503] width 26 height 10
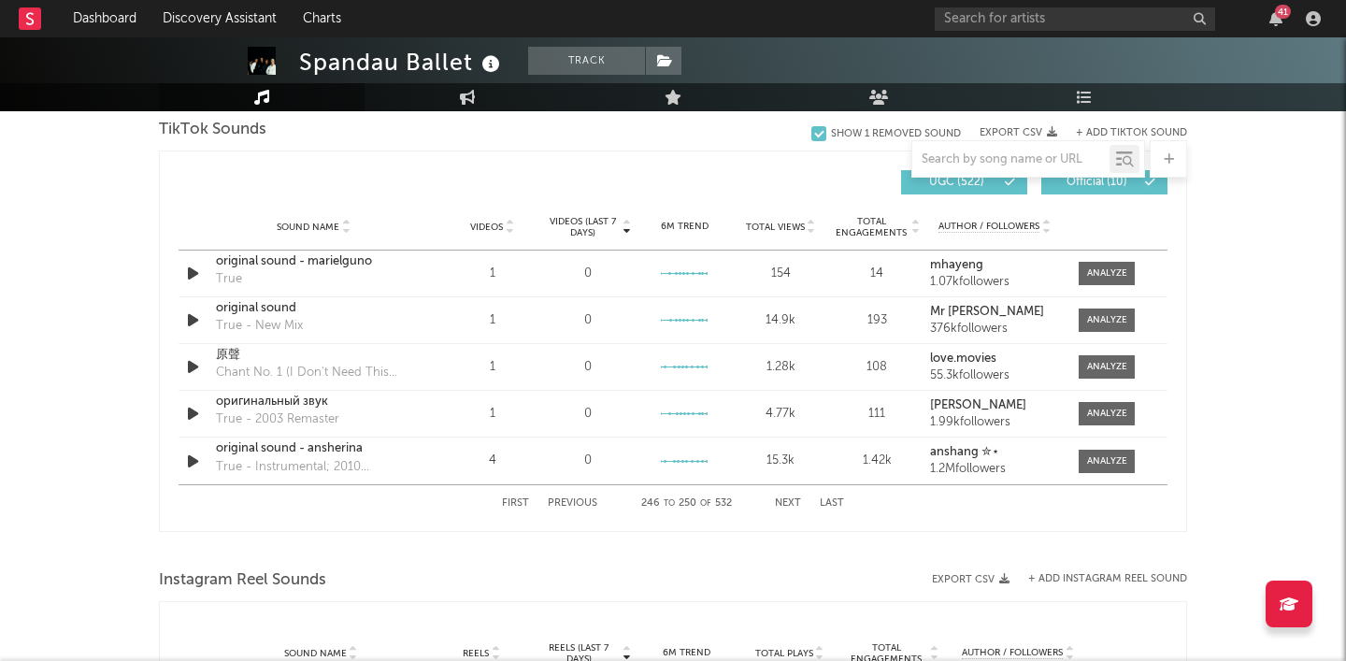
click at [787, 498] on button "Next" at bounding box center [788, 503] width 26 height 10
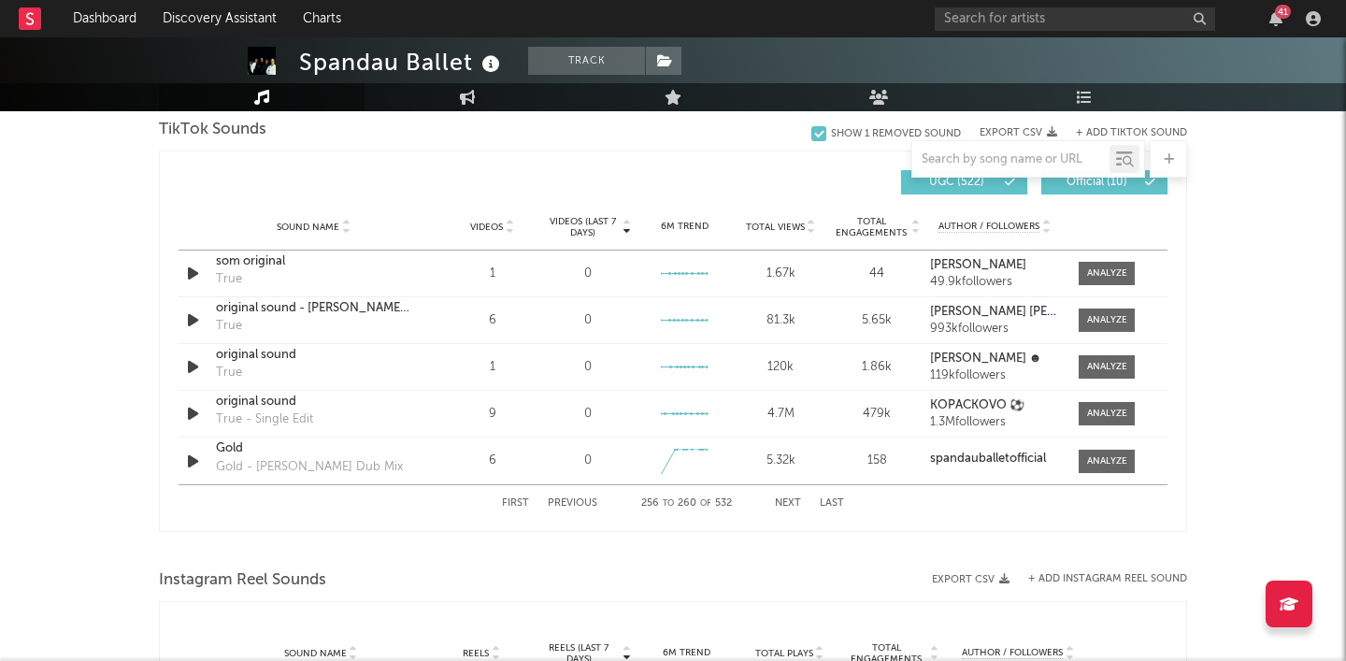
click at [787, 498] on button "Next" at bounding box center [788, 503] width 26 height 10
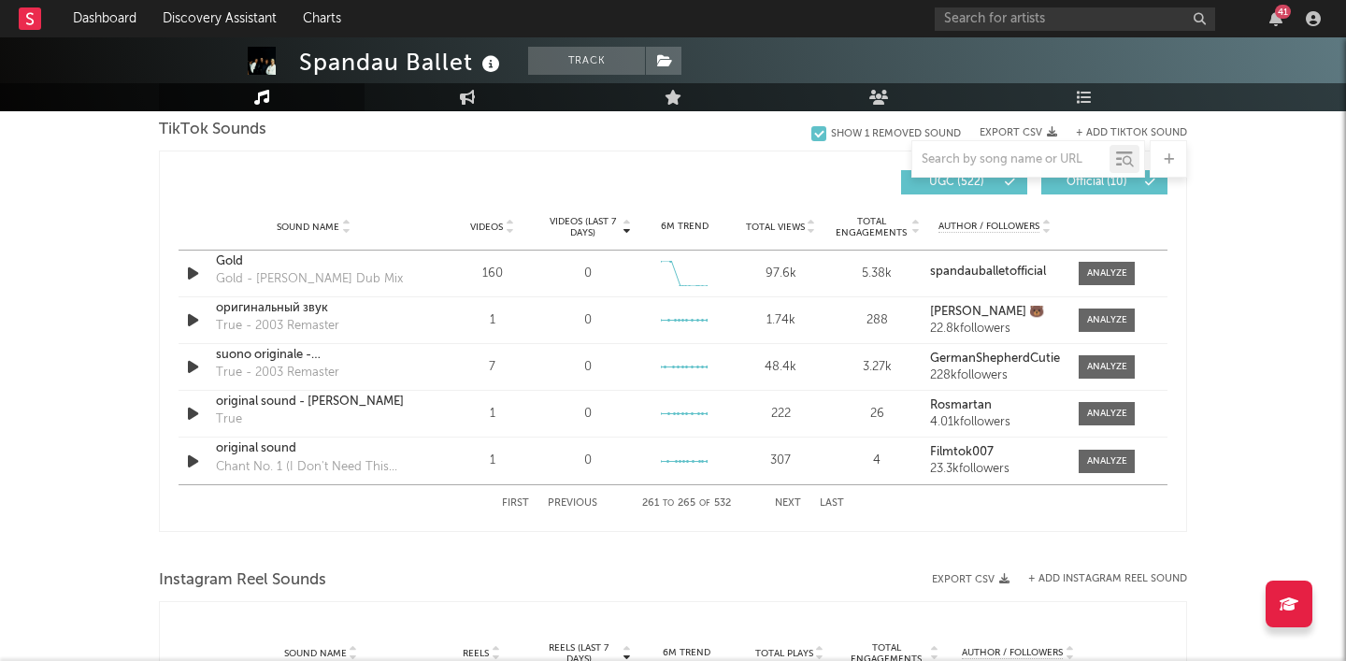
click at [787, 498] on button "Next" at bounding box center [788, 503] width 26 height 10
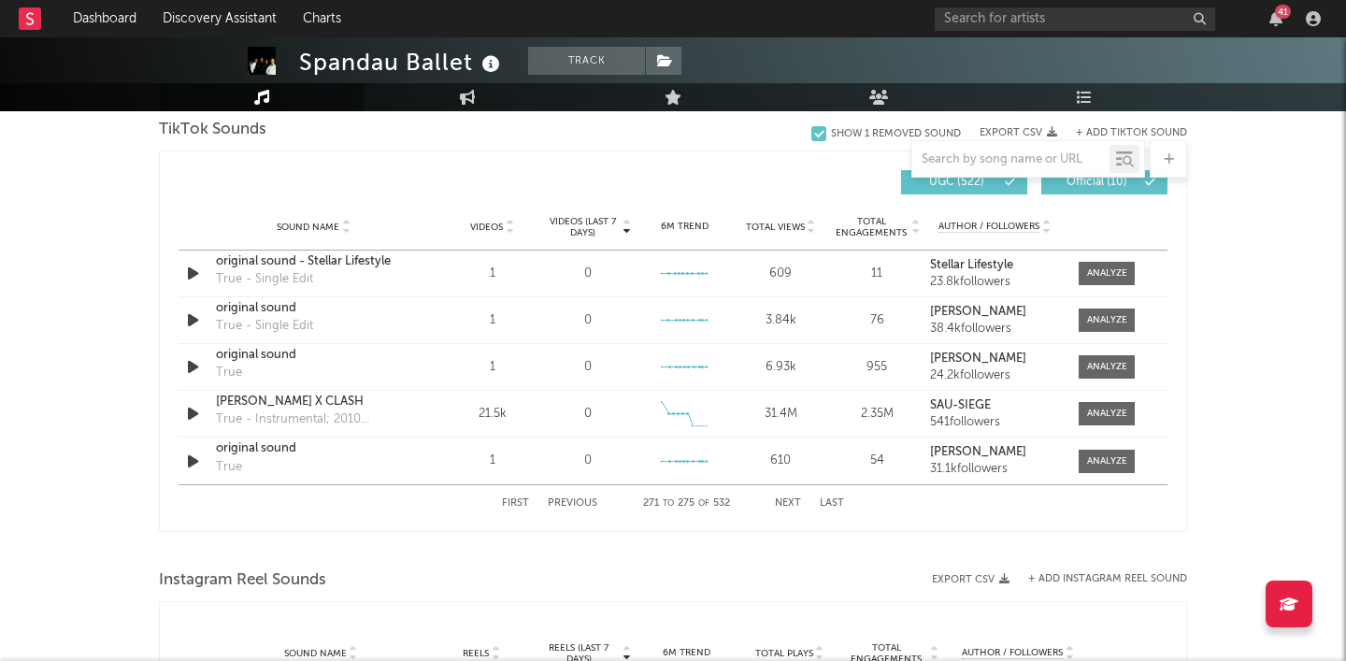
click at [787, 498] on button "Next" at bounding box center [788, 503] width 26 height 10
click at [582, 503] on button "Previous" at bounding box center [573, 503] width 50 height 10
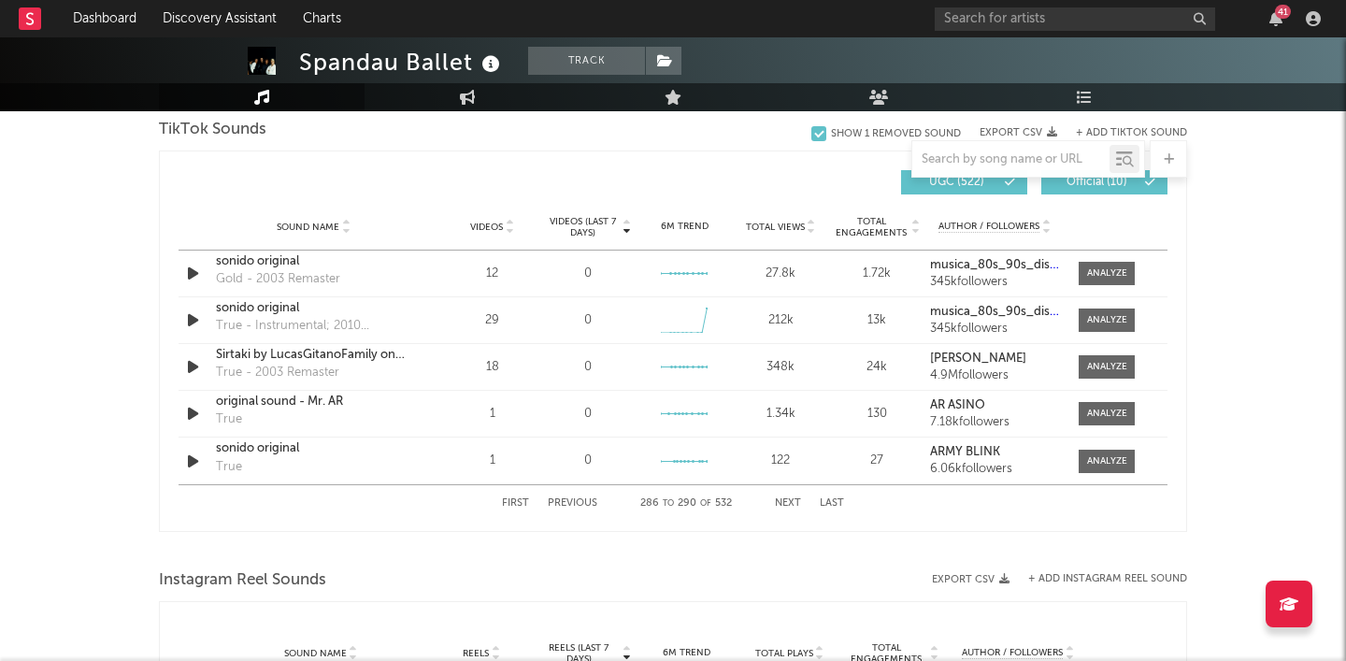
click at [582, 503] on button "Previous" at bounding box center [573, 503] width 50 height 10
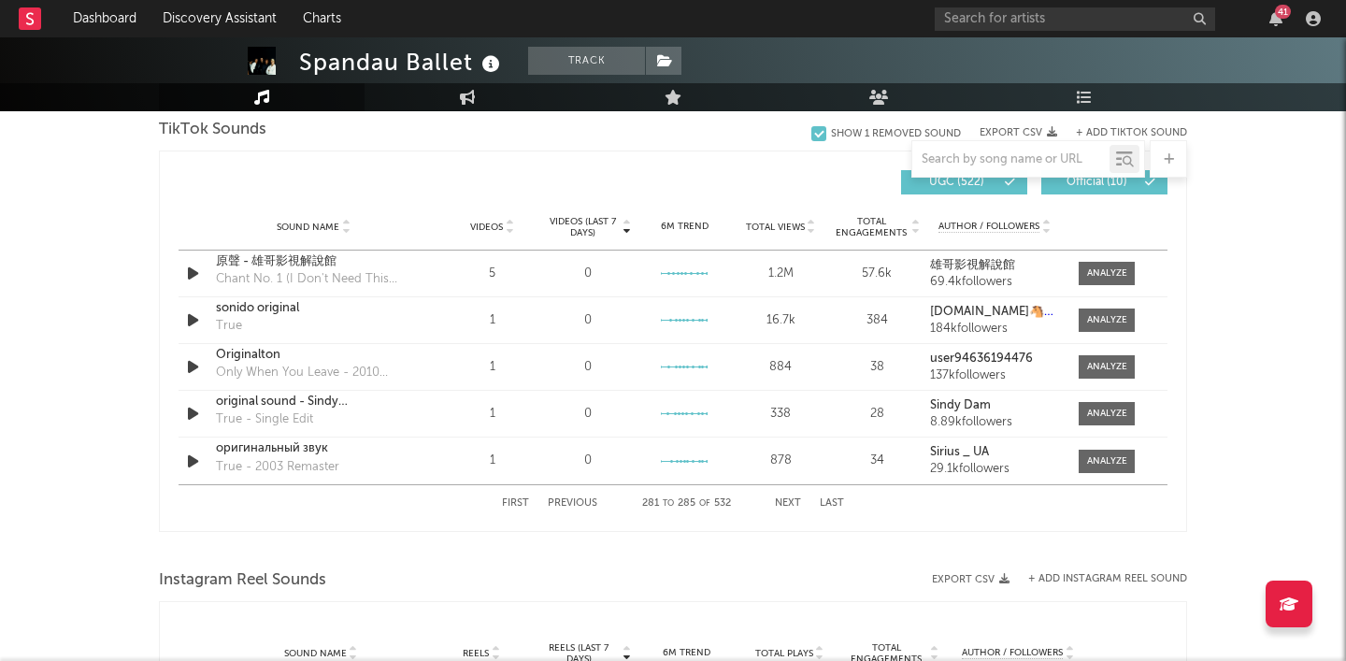
click at [582, 503] on button "Previous" at bounding box center [573, 503] width 50 height 10
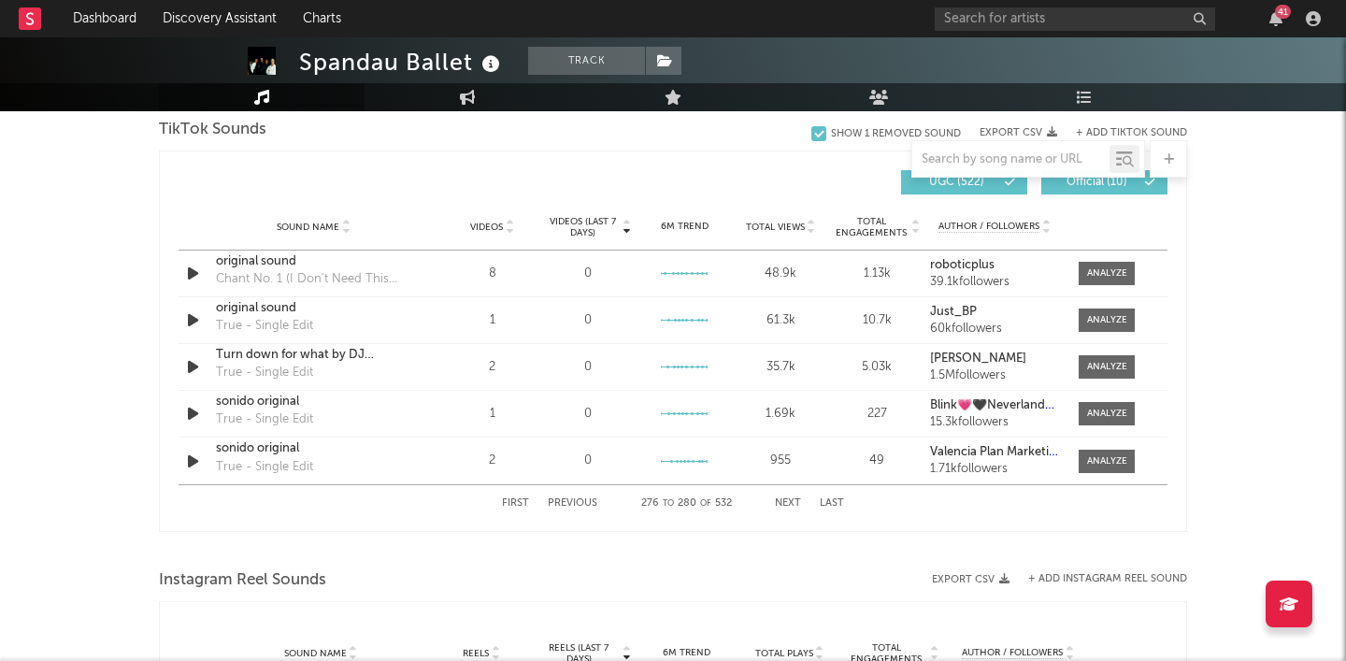
click at [582, 503] on button "Previous" at bounding box center [573, 503] width 50 height 10
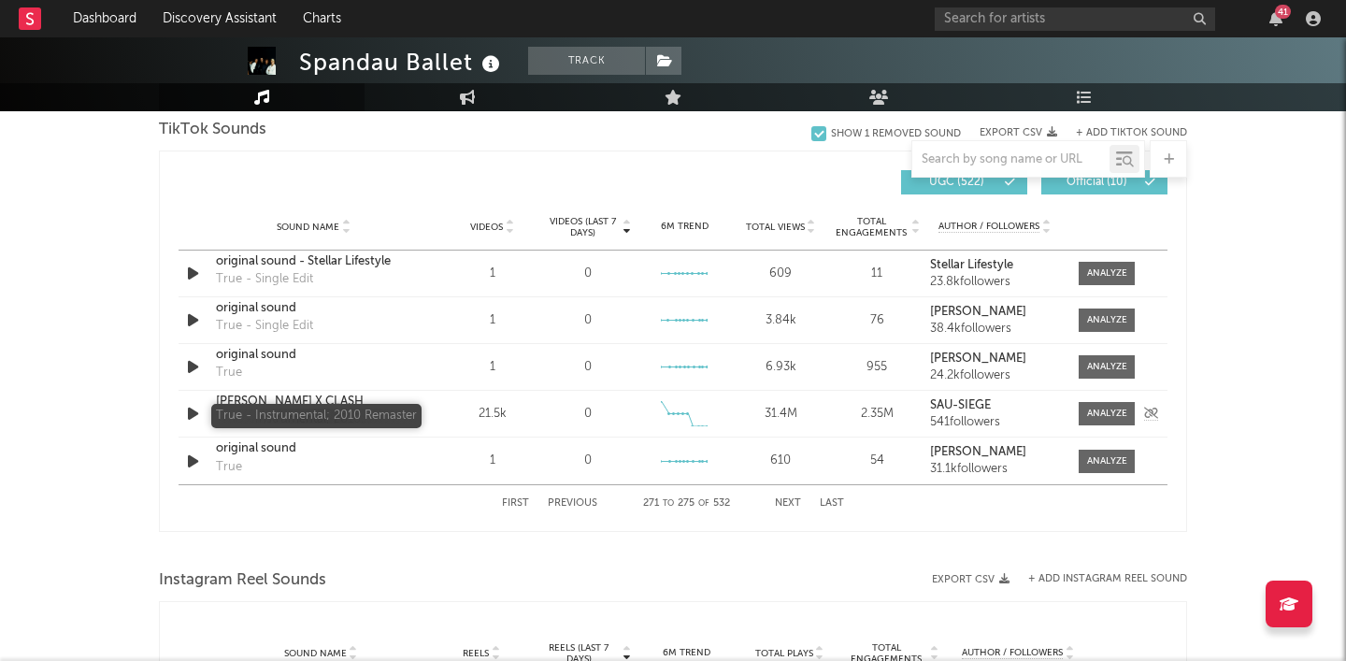
click at [344, 411] on div "True - Instrumental; 2010 Remaster" at bounding box center [313, 419] width 195 height 19
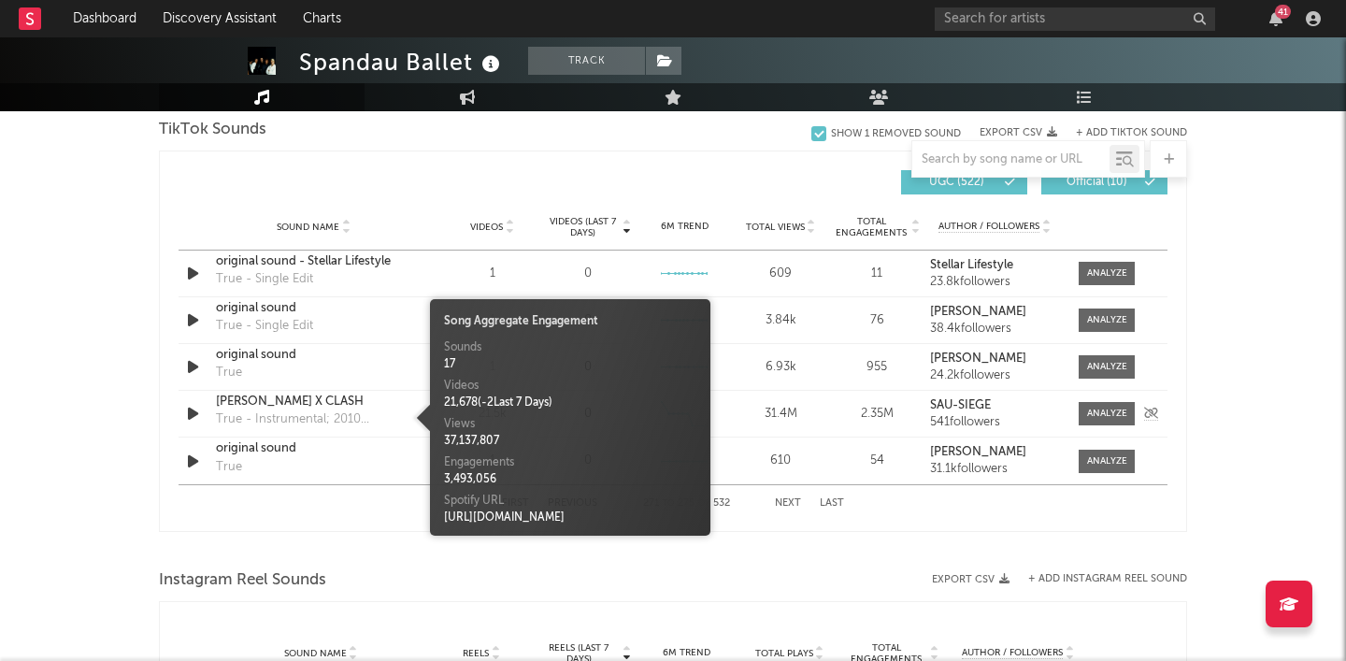
click at [349, 397] on div "[PERSON_NAME] X CLASH" at bounding box center [313, 402] width 195 height 19
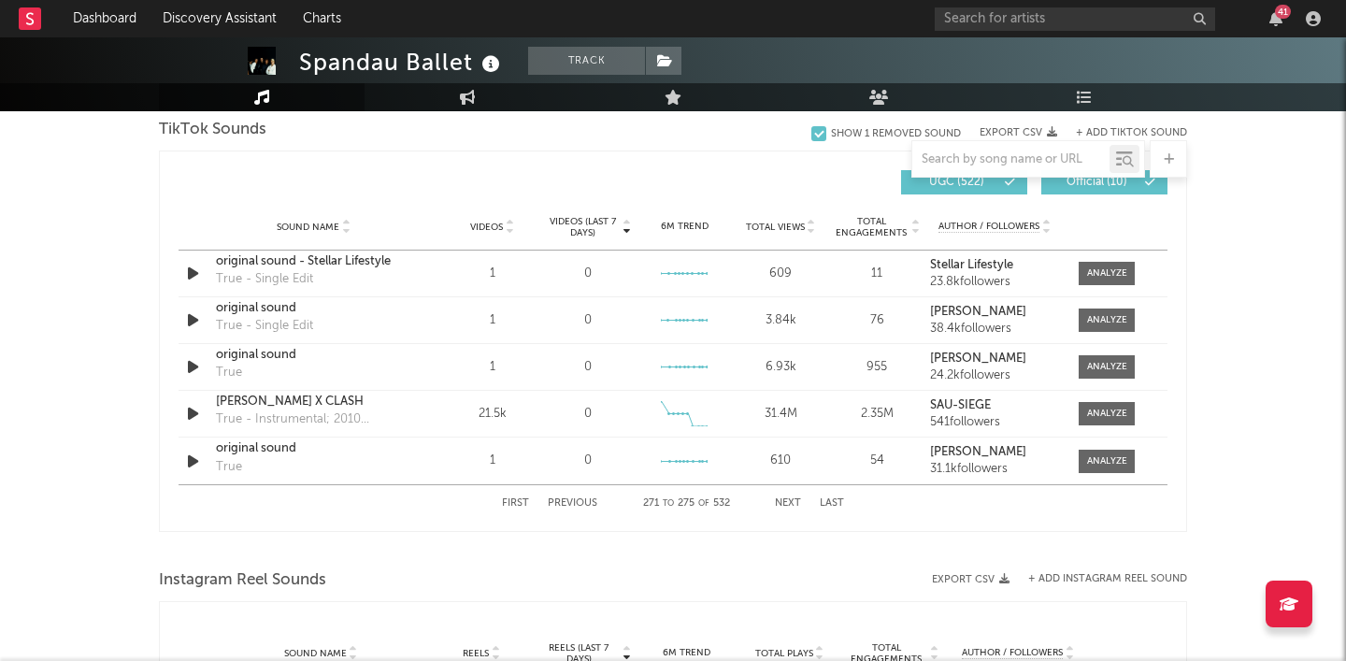
click at [788, 504] on button "Next" at bounding box center [788, 503] width 26 height 10
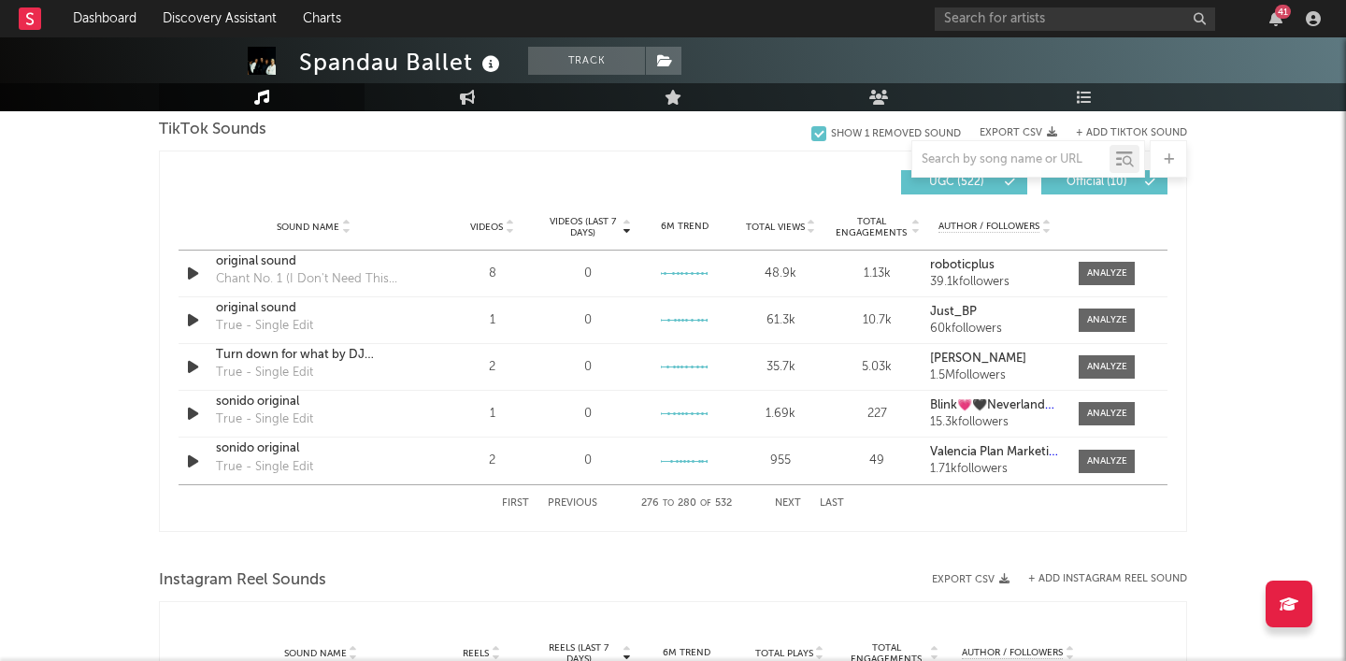
click at [788, 504] on button "Next" at bounding box center [788, 503] width 26 height 10
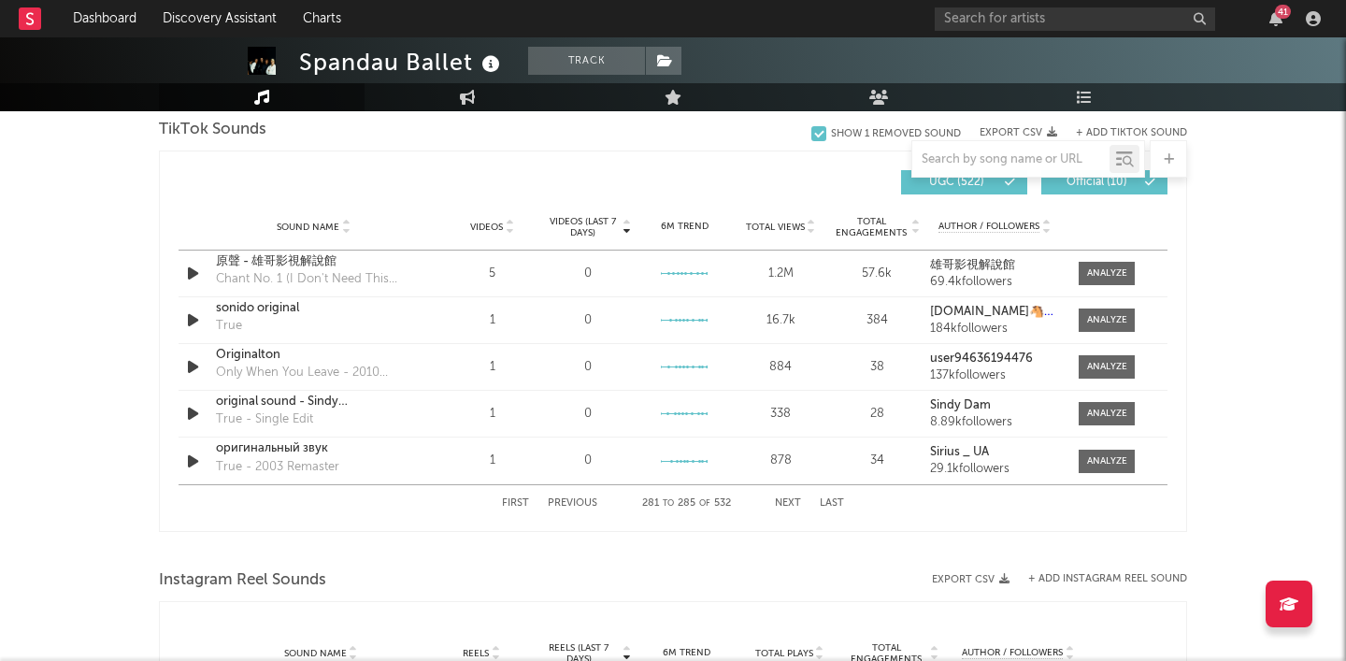
click at [788, 504] on button "Next" at bounding box center [788, 503] width 26 height 10
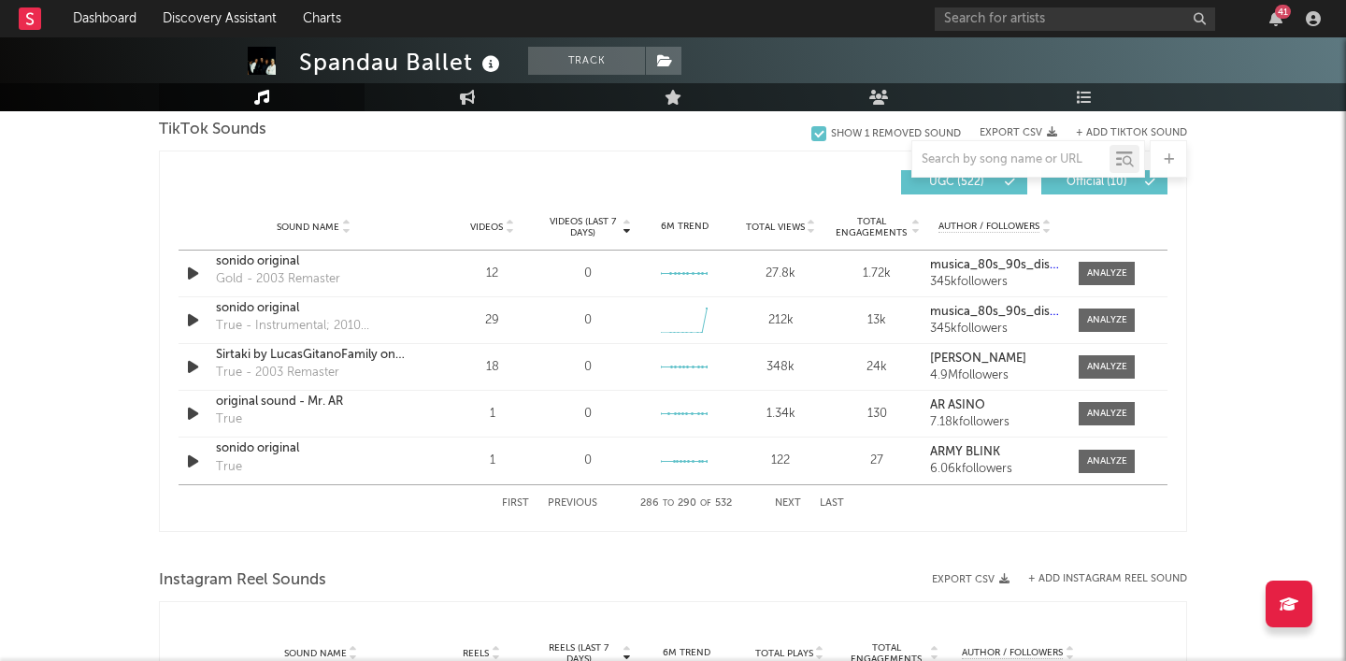
click at [788, 504] on button "Next" at bounding box center [788, 503] width 26 height 10
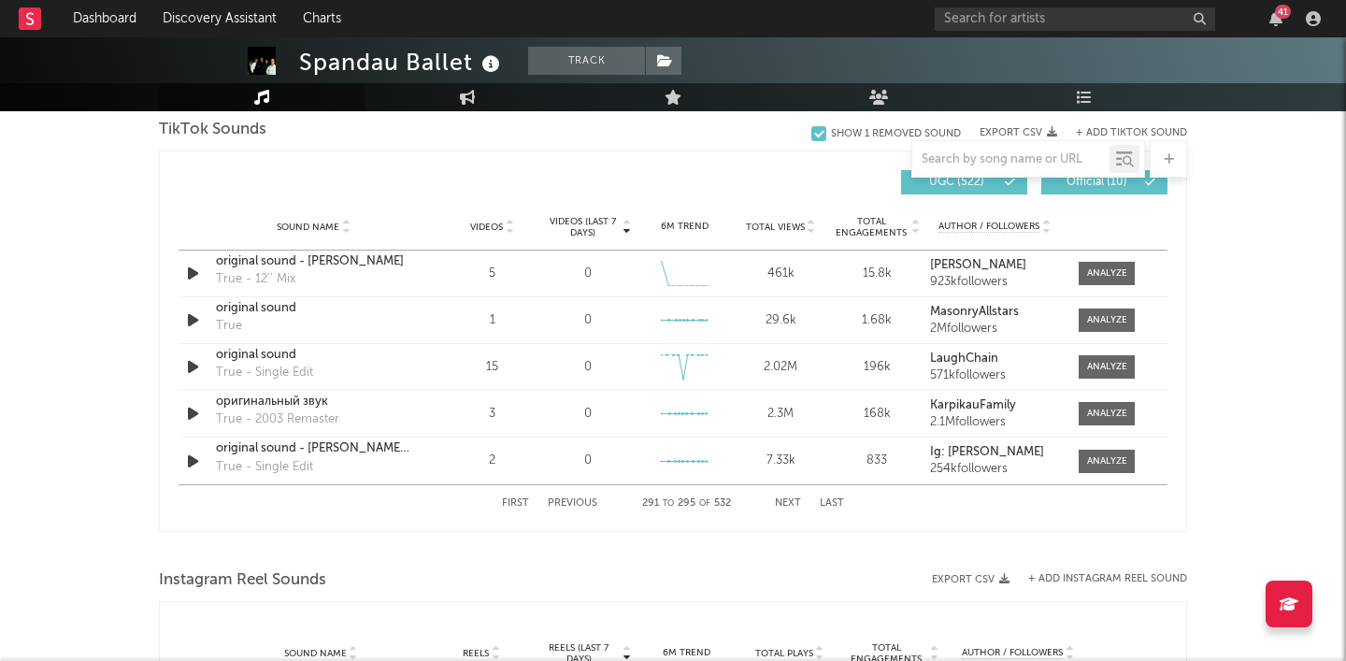
click at [788, 504] on button "Next" at bounding box center [788, 503] width 26 height 10
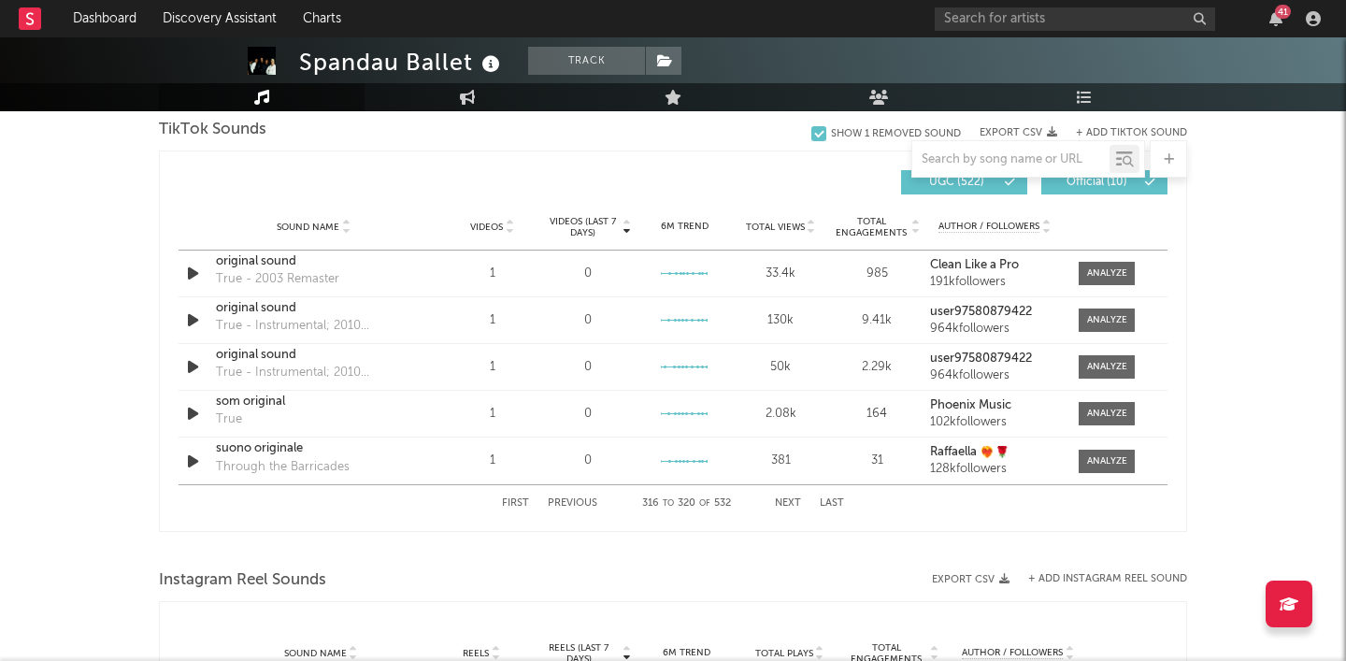
click at [788, 504] on button "Next" at bounding box center [788, 503] width 26 height 10
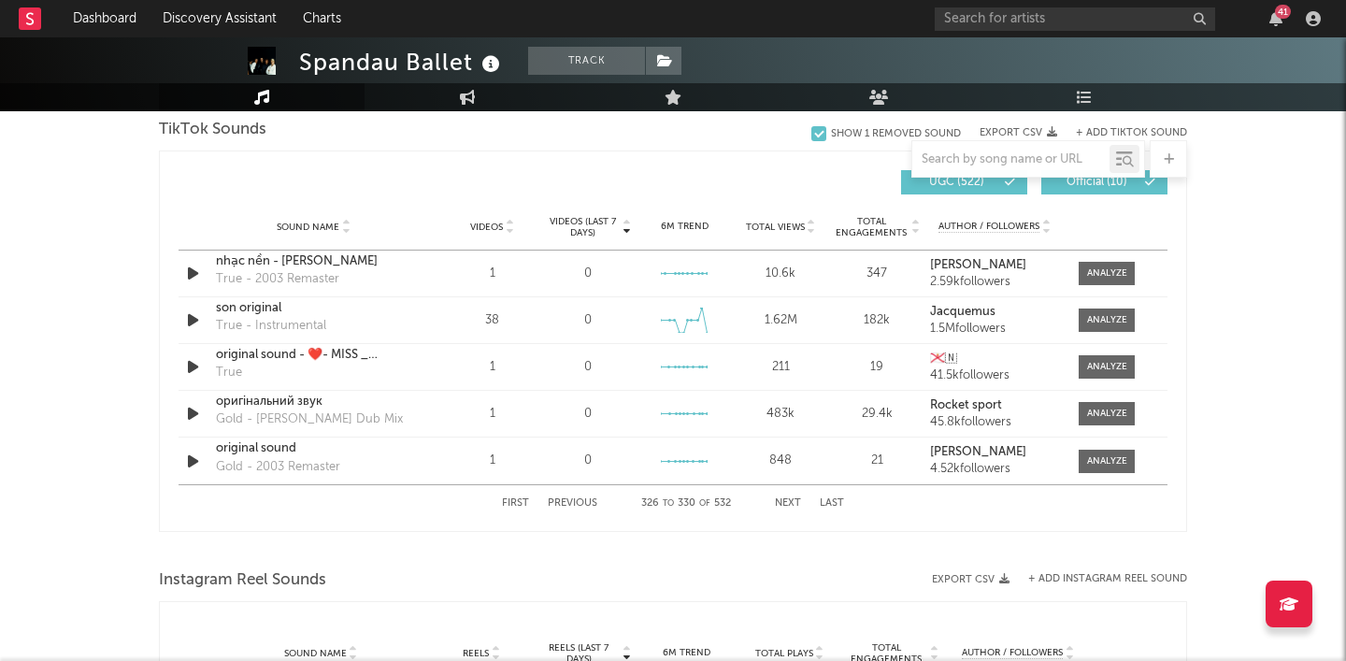
click at [788, 504] on button "Next" at bounding box center [788, 503] width 26 height 10
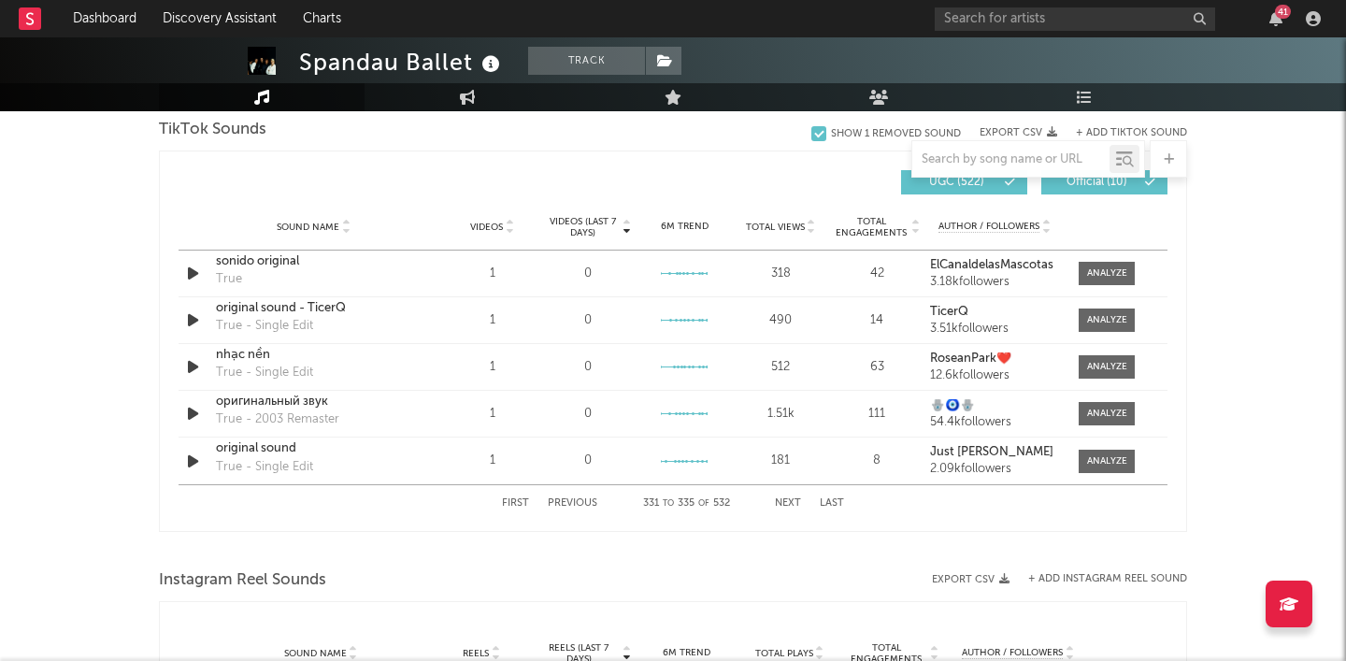
click at [788, 504] on button "Next" at bounding box center [788, 503] width 26 height 10
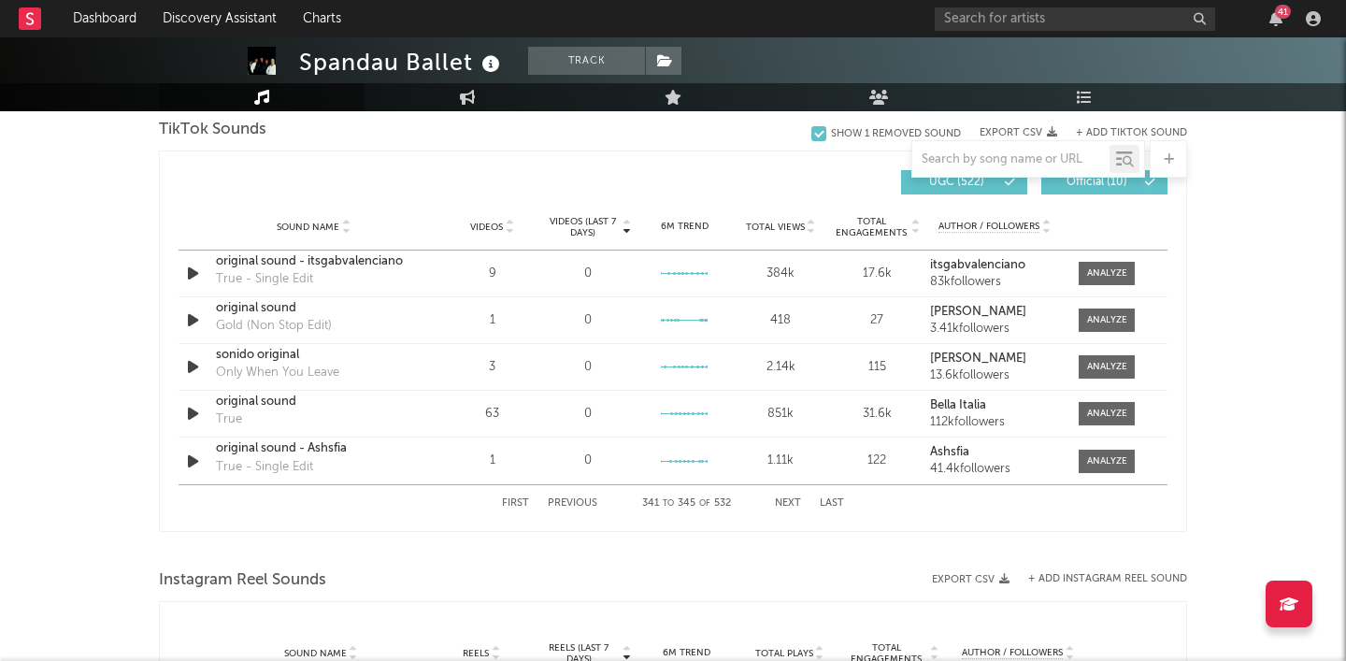
click at [788, 504] on button "Next" at bounding box center [788, 503] width 26 height 10
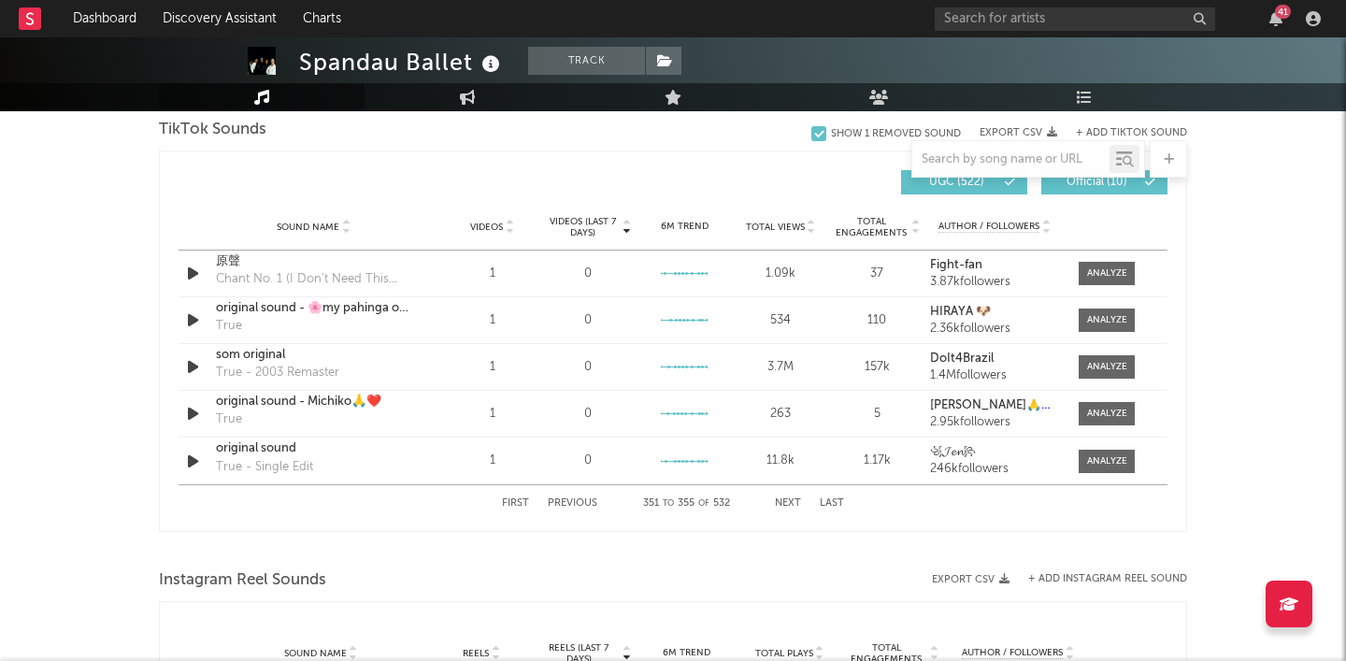
click at [788, 504] on button "Next" at bounding box center [788, 503] width 26 height 10
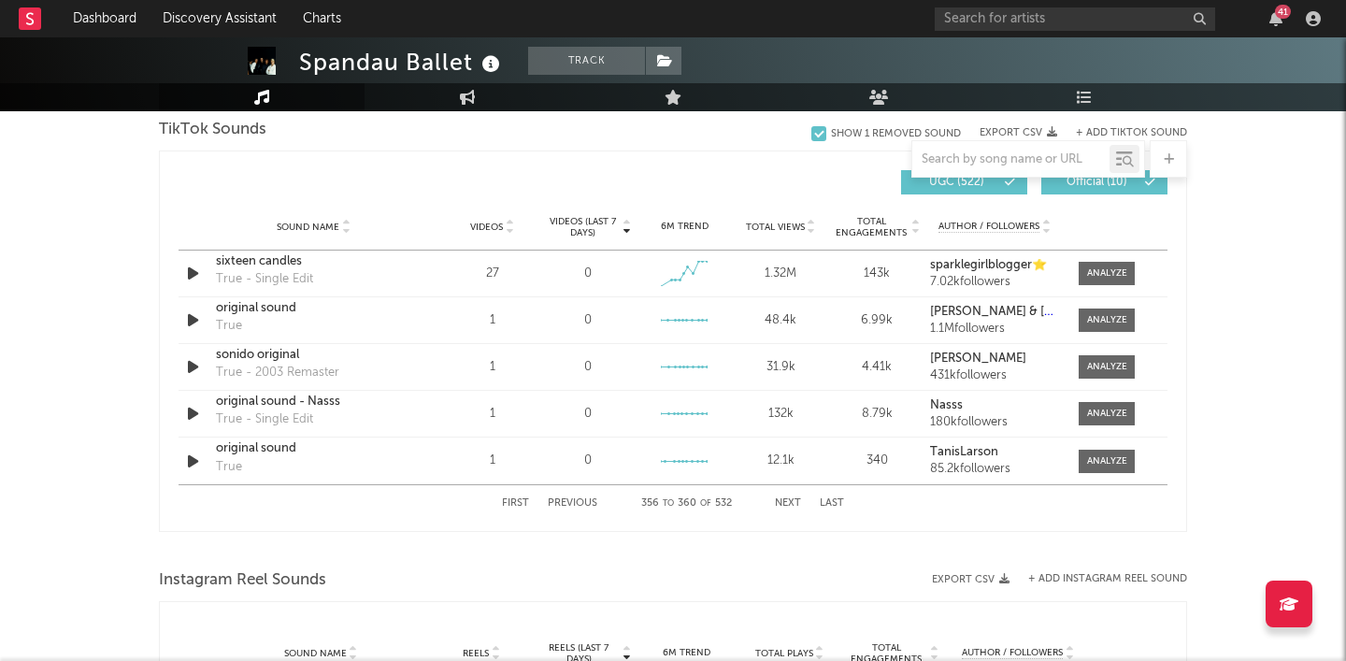
click at [788, 504] on button "Next" at bounding box center [788, 503] width 26 height 10
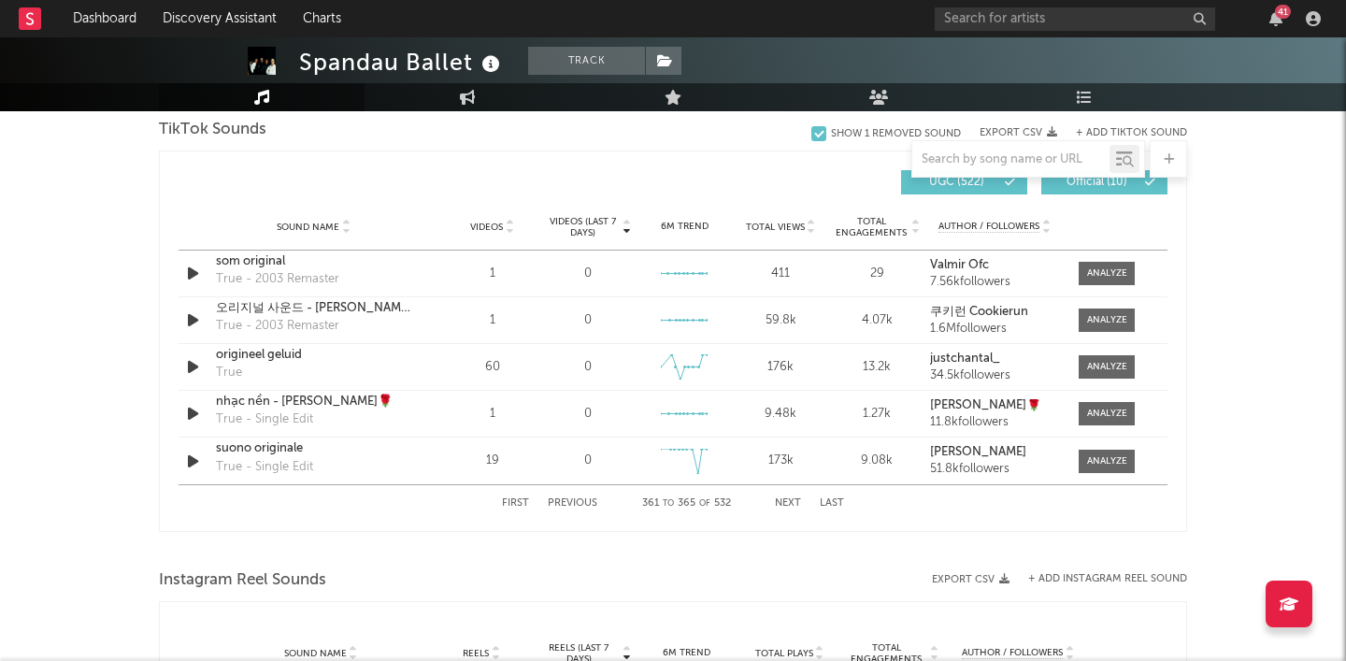
click at [788, 504] on button "Next" at bounding box center [788, 503] width 26 height 10
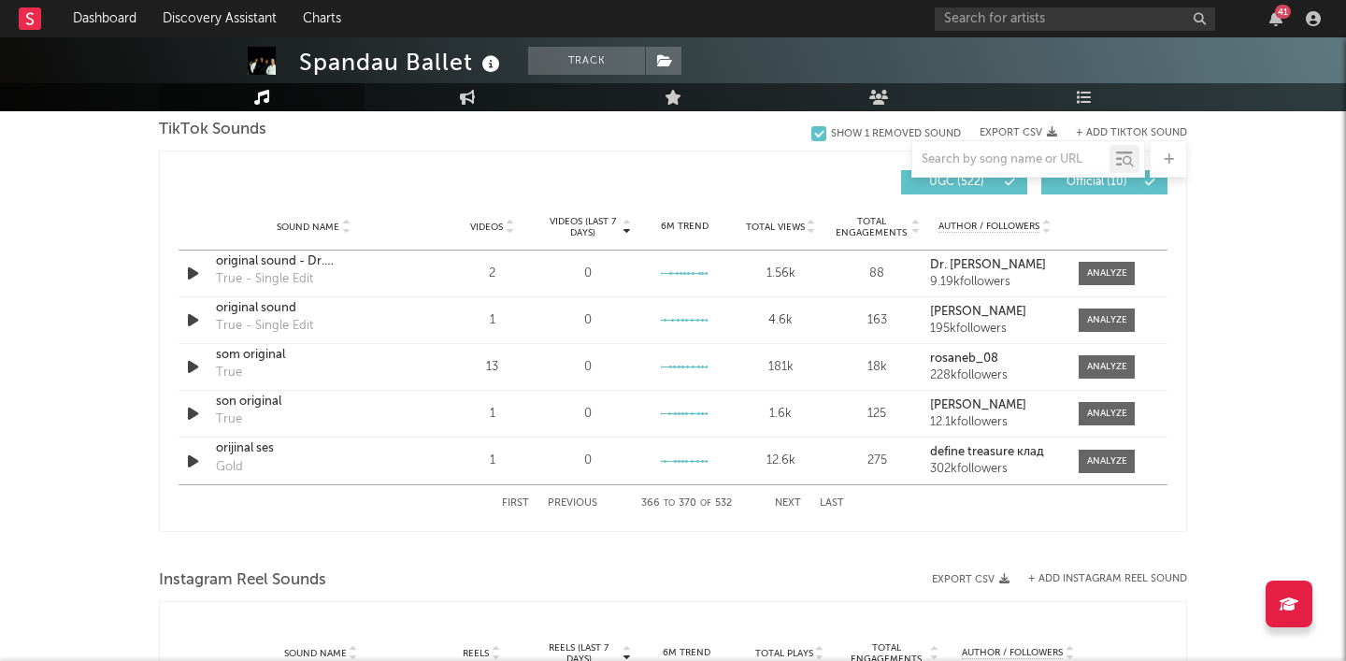
click at [788, 504] on button "Next" at bounding box center [788, 503] width 26 height 10
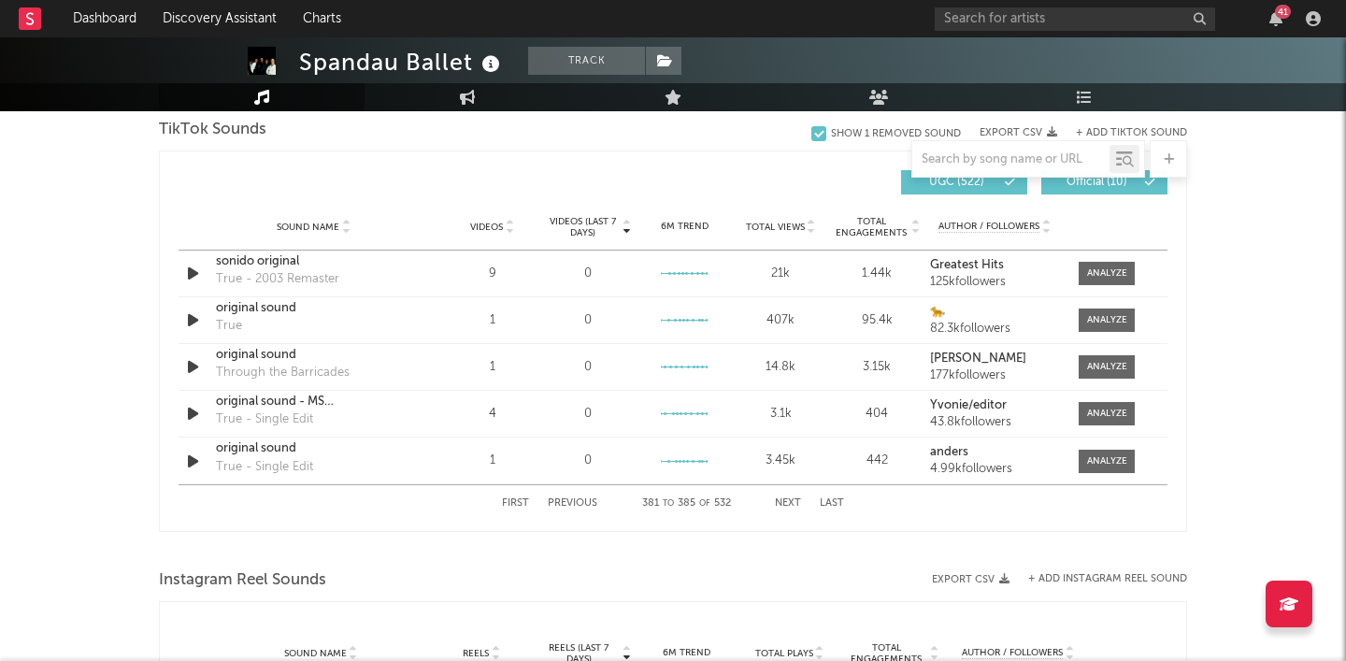
click at [788, 504] on button "Next" at bounding box center [788, 503] width 26 height 10
click at [586, 505] on button "Previous" at bounding box center [573, 503] width 50 height 10
click at [786, 500] on button "Next" at bounding box center [788, 503] width 26 height 10
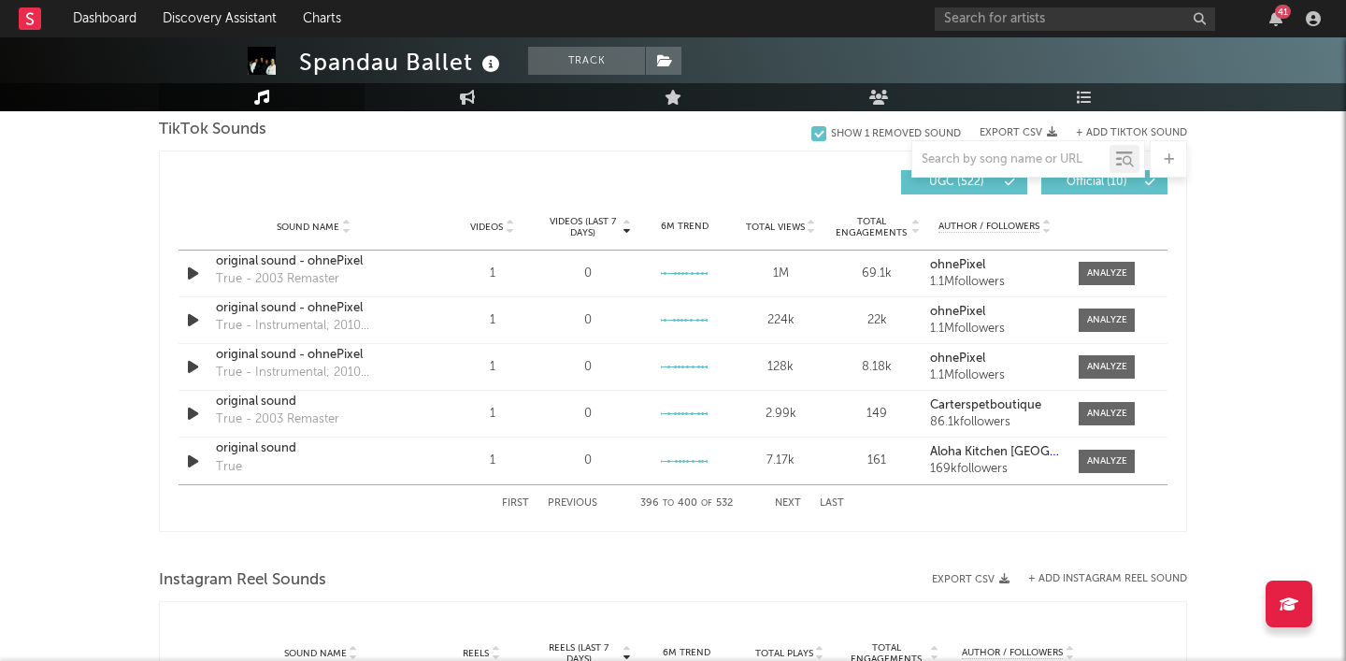
click at [786, 500] on button "Next" at bounding box center [788, 503] width 26 height 10
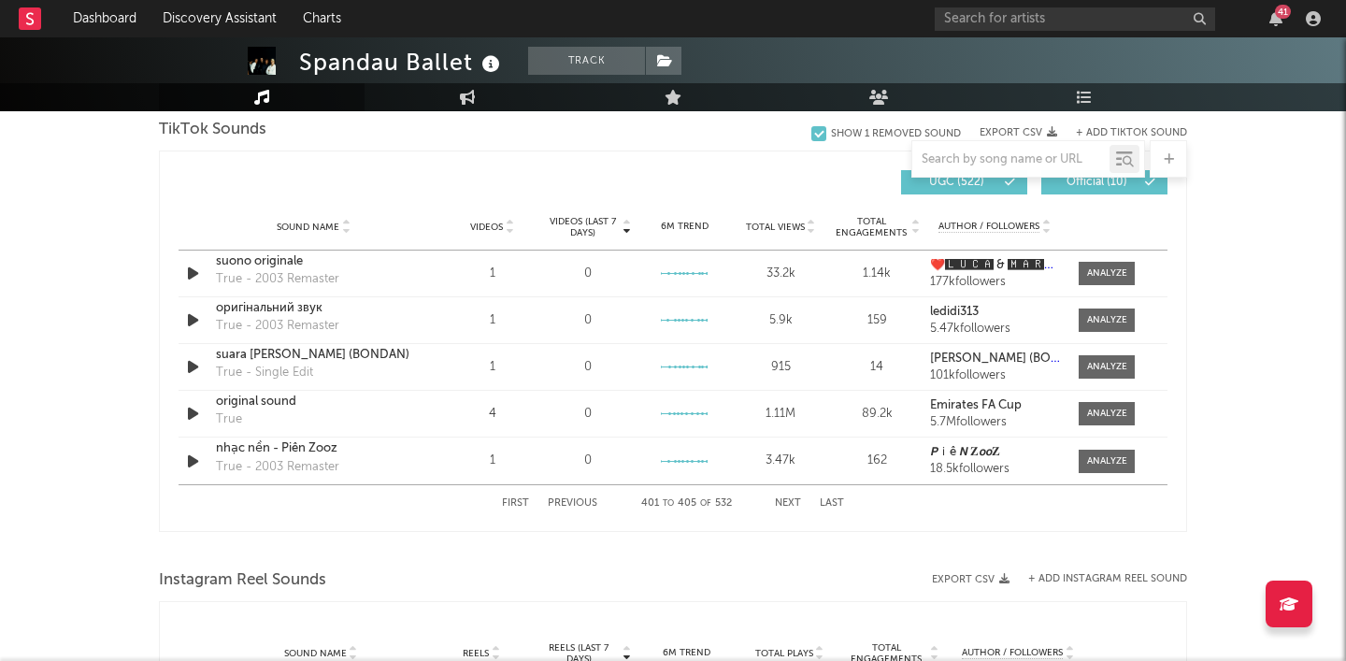
click at [786, 500] on button "Next" at bounding box center [788, 503] width 26 height 10
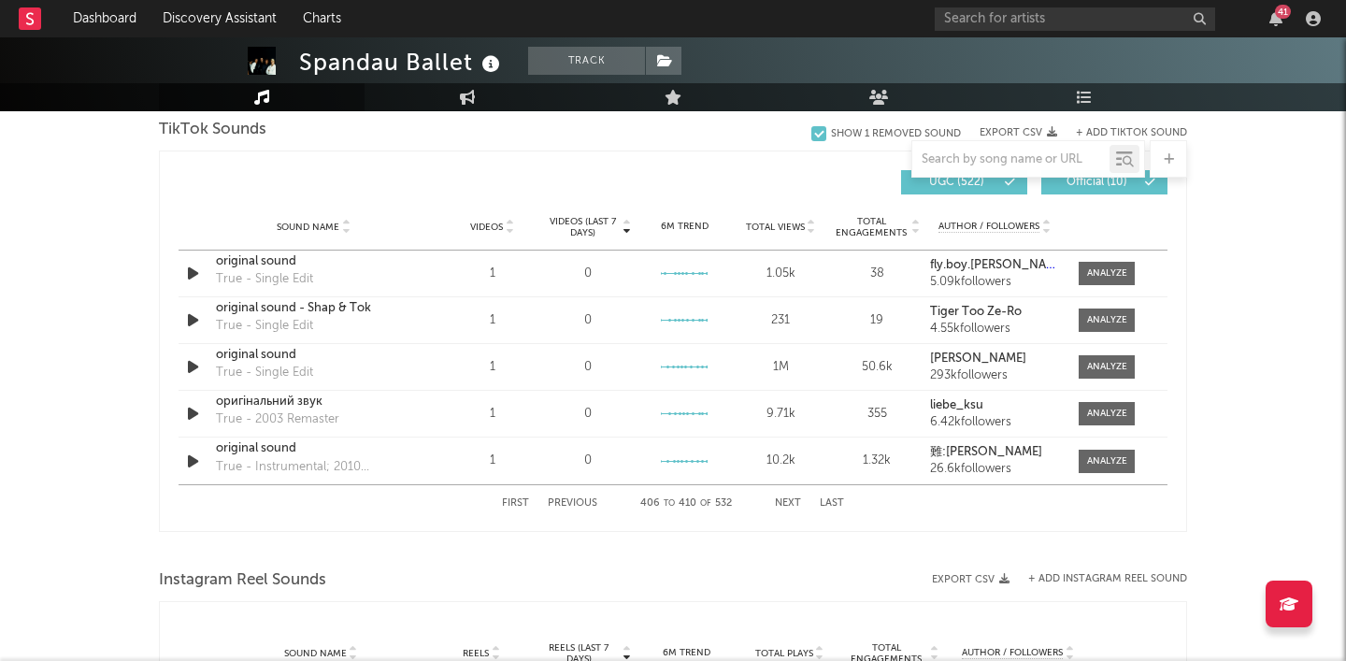
click at [786, 500] on button "Next" at bounding box center [788, 503] width 26 height 10
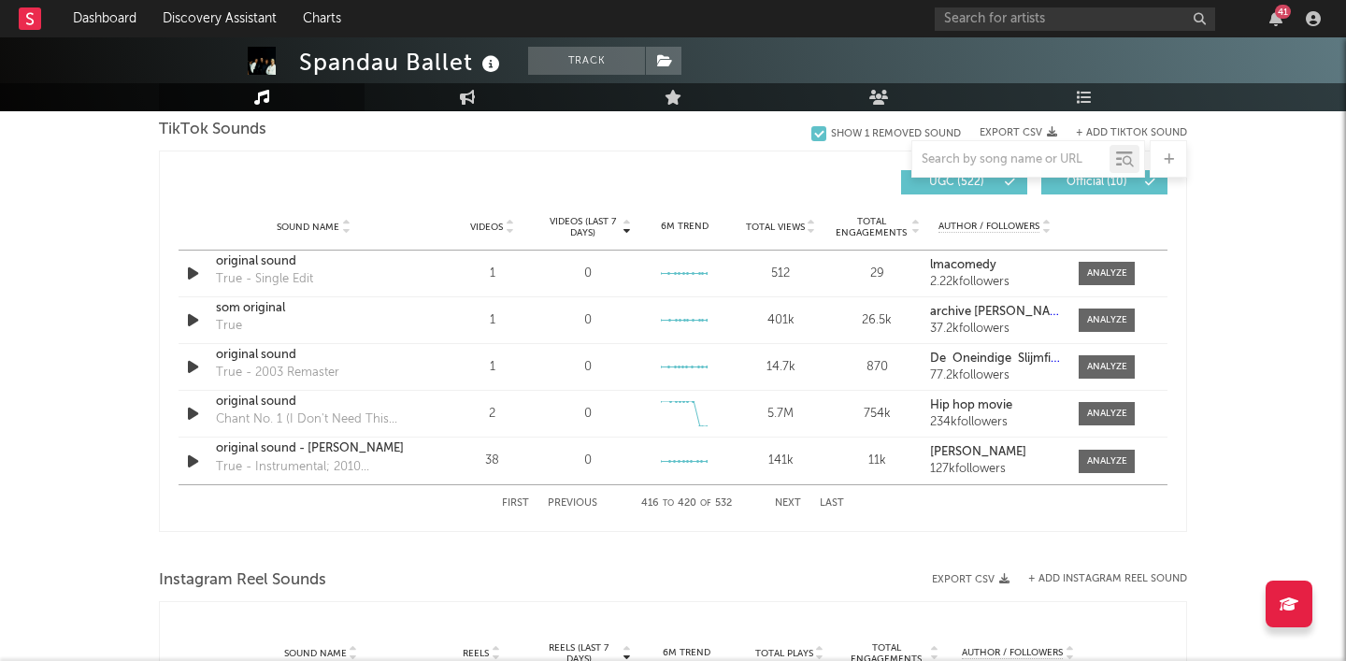
click at [786, 500] on button "Next" at bounding box center [788, 503] width 26 height 10
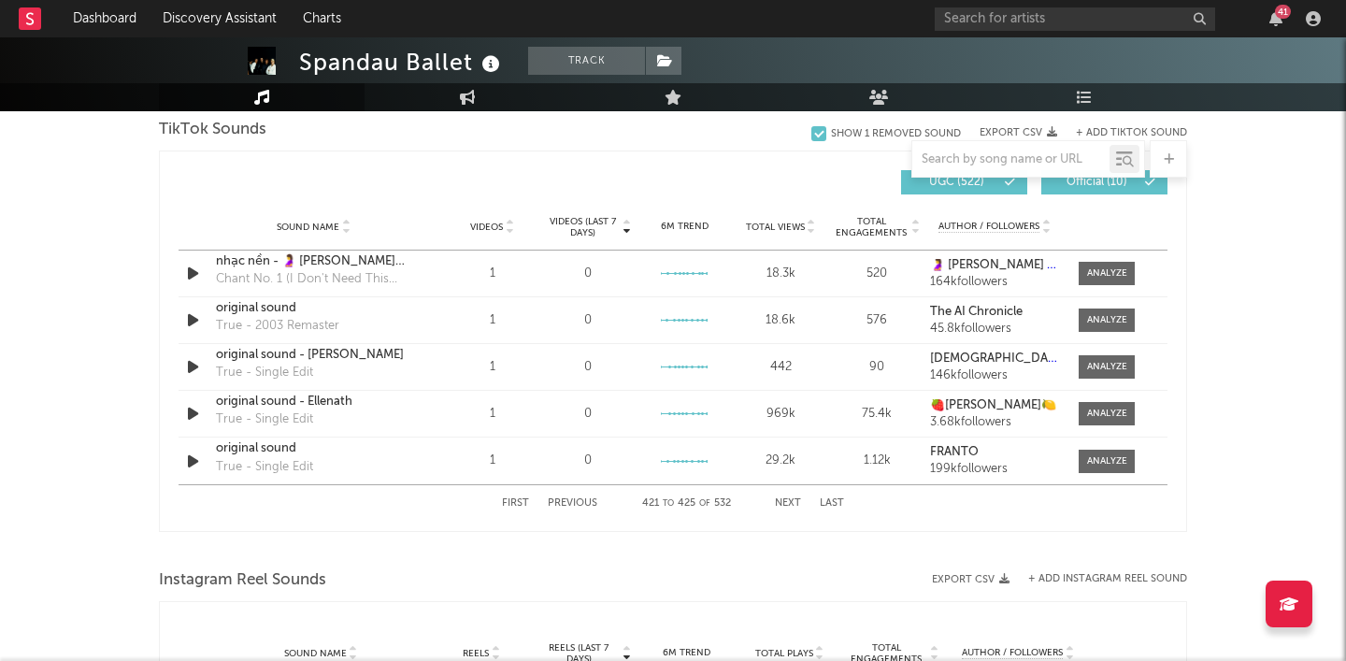
click at [786, 500] on button "Next" at bounding box center [788, 503] width 26 height 10
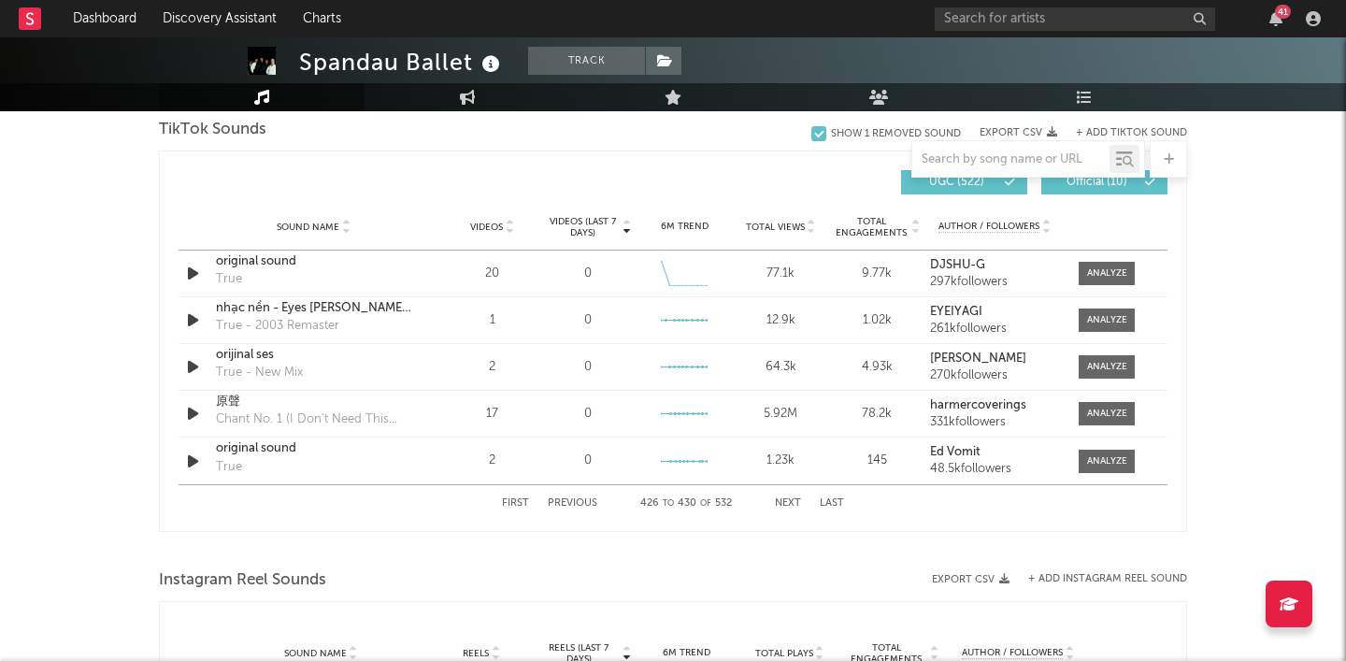
click at [786, 500] on button "Next" at bounding box center [788, 503] width 26 height 10
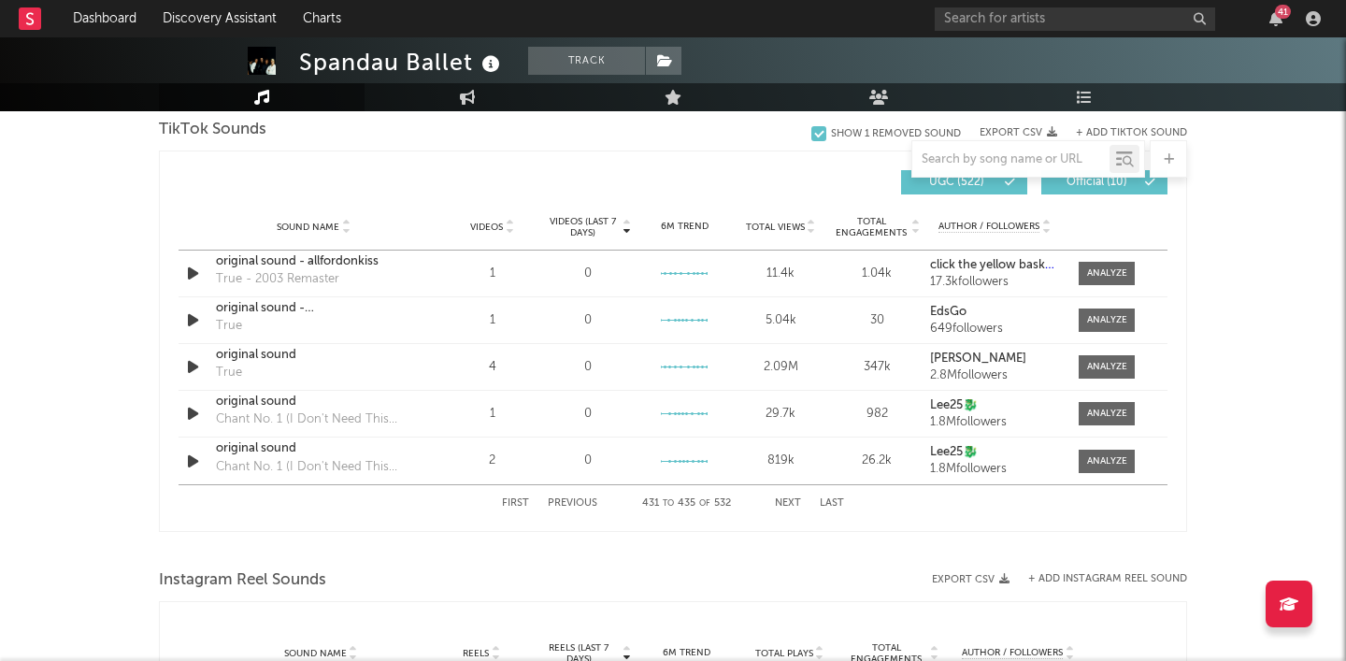
click at [786, 500] on button "Next" at bounding box center [788, 503] width 26 height 10
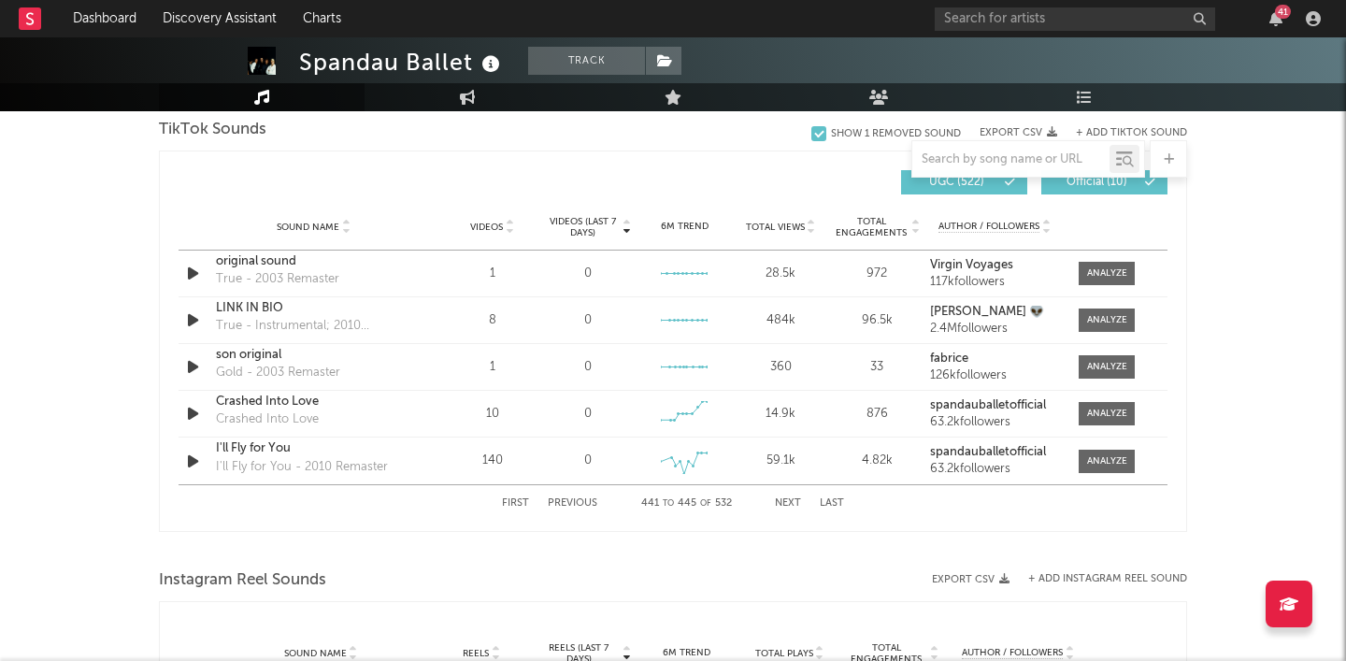
click at [786, 500] on button "Next" at bounding box center [788, 503] width 26 height 10
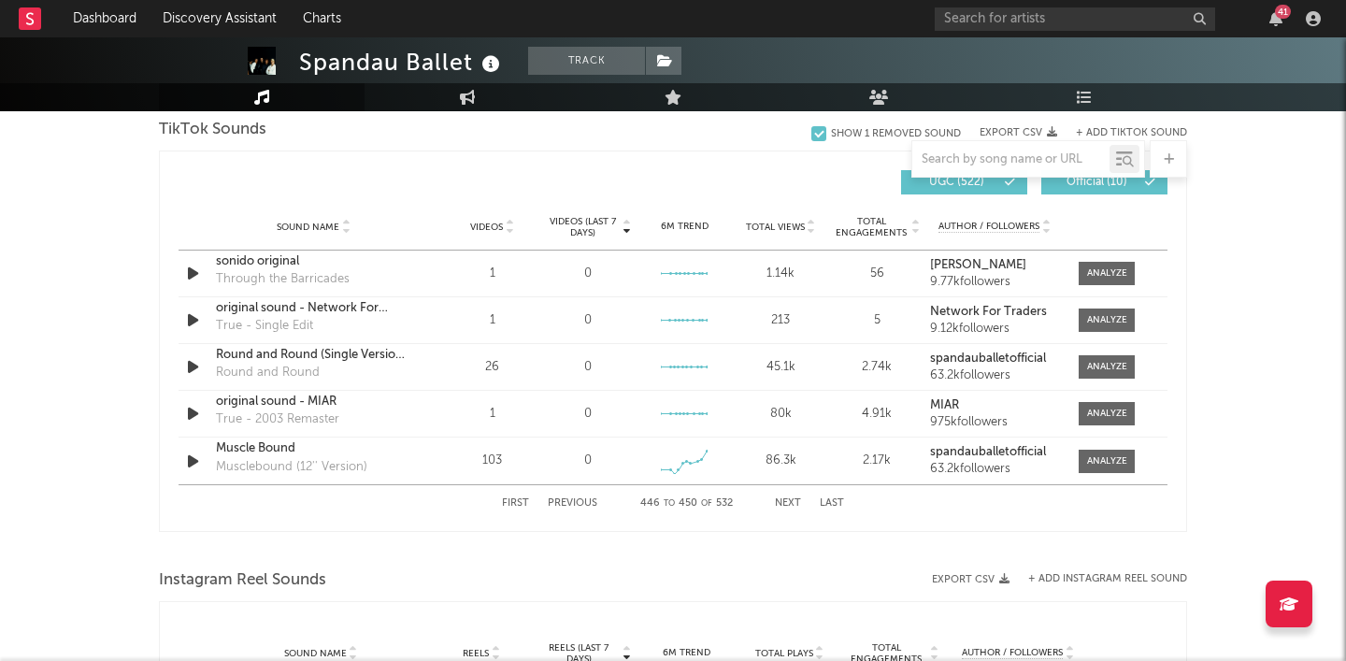
click at [786, 500] on button "Next" at bounding box center [788, 503] width 26 height 10
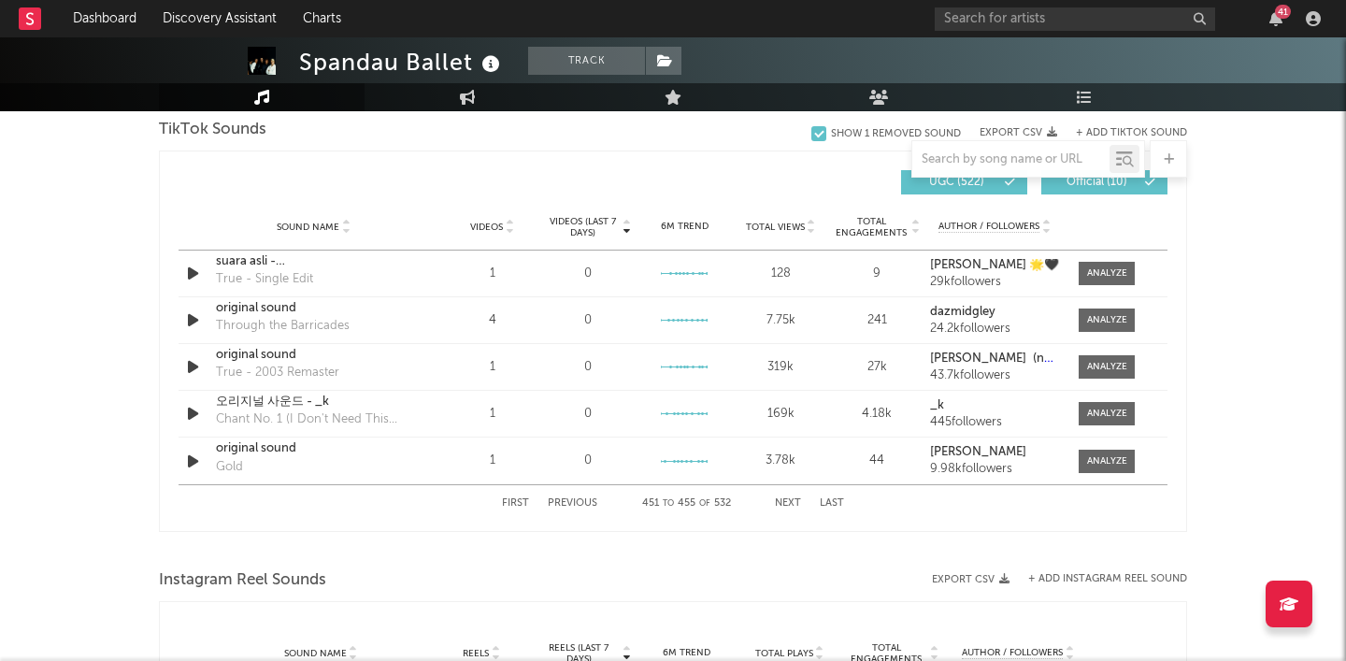
click at [786, 500] on button "Next" at bounding box center [788, 503] width 26 height 10
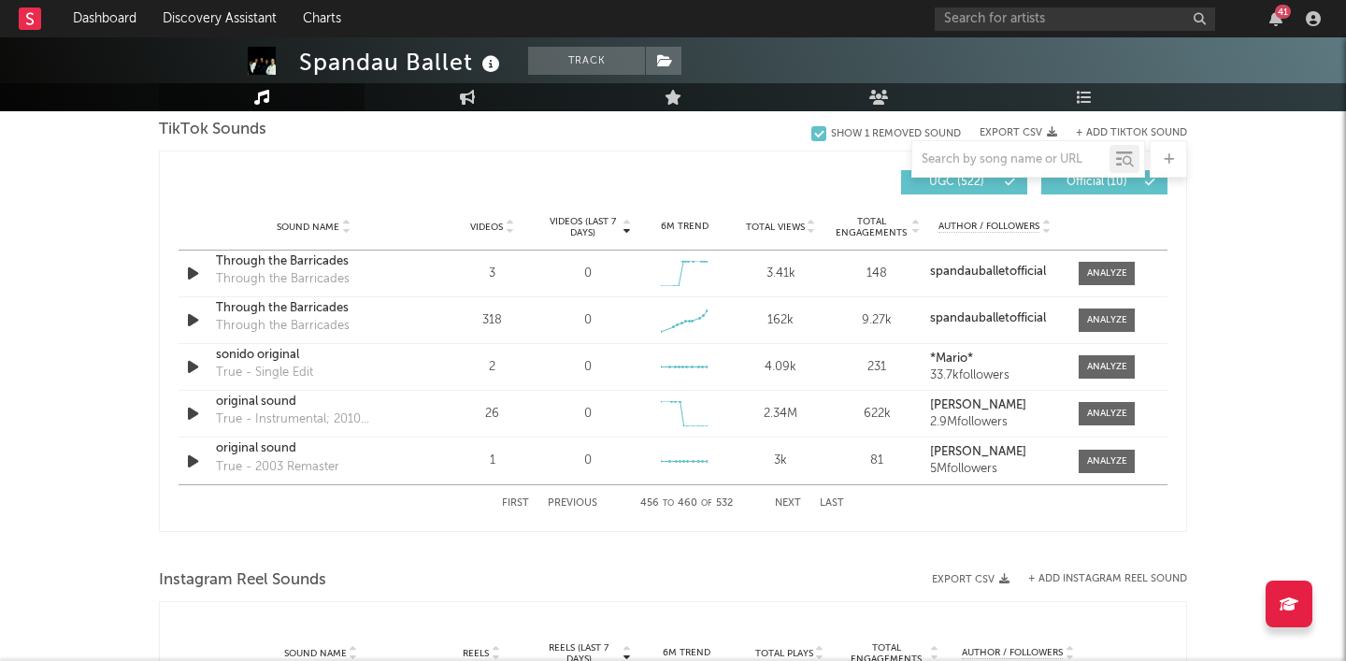
click at [786, 500] on button "Next" at bounding box center [788, 503] width 26 height 10
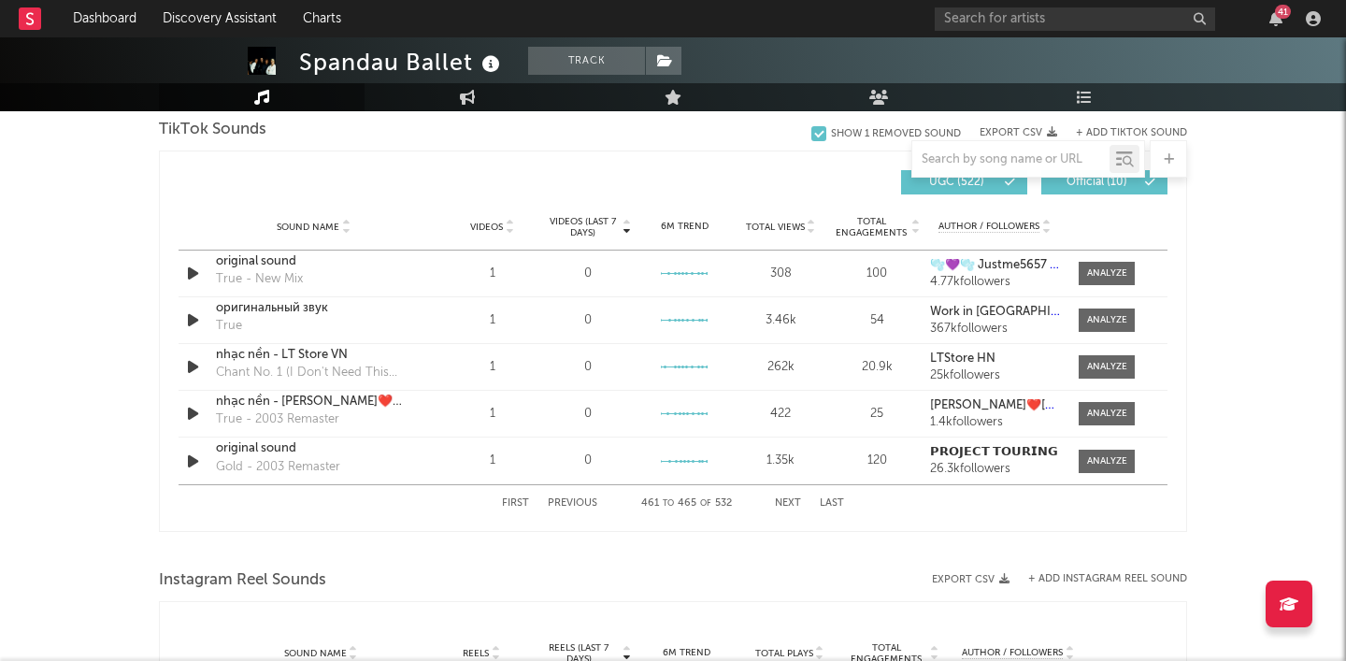
click at [786, 500] on button "Next" at bounding box center [788, 503] width 26 height 10
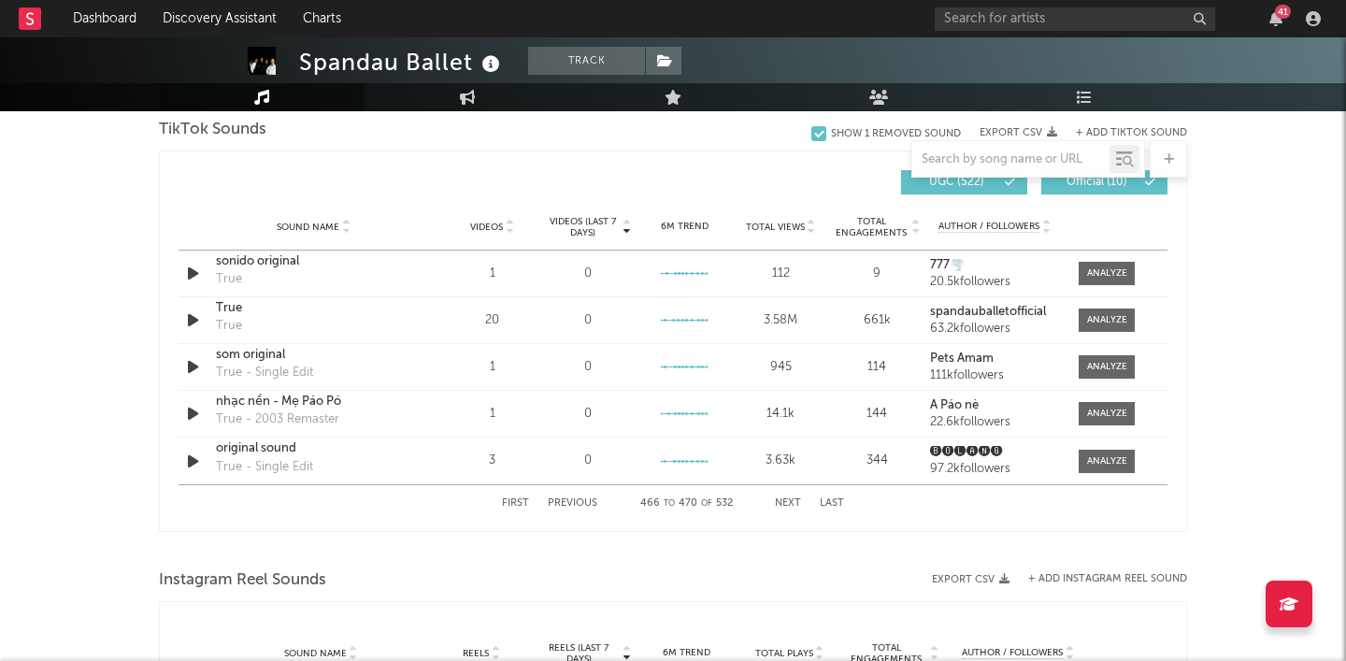
click at [786, 500] on button "Next" at bounding box center [788, 503] width 26 height 10
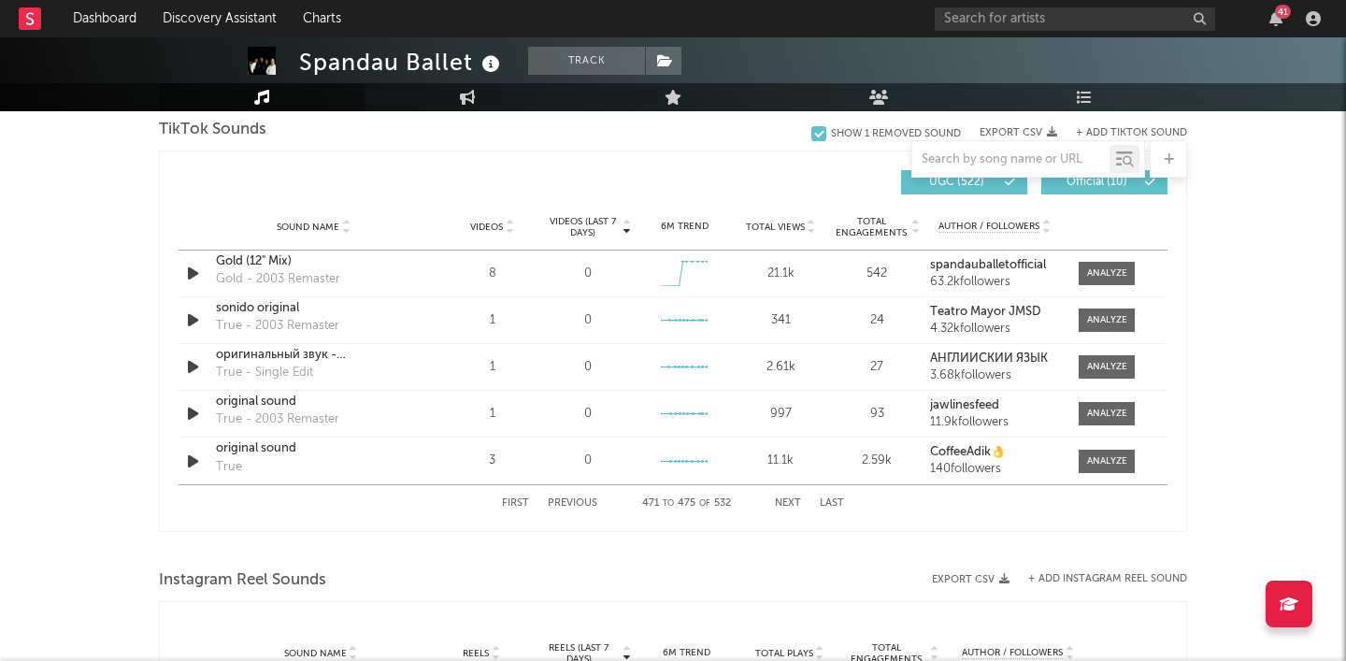
click at [786, 500] on button "Next" at bounding box center [788, 503] width 26 height 10
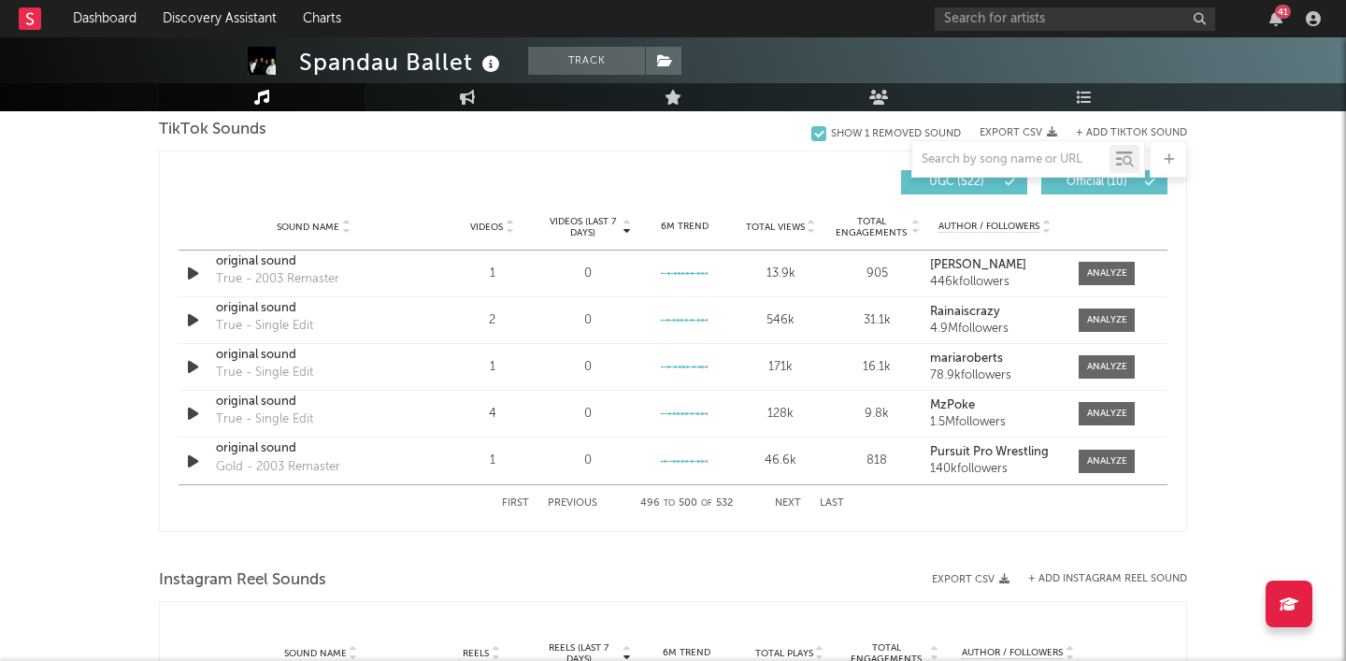
click at [786, 500] on button "Next" at bounding box center [788, 503] width 26 height 10
click at [577, 505] on button "Previous" at bounding box center [573, 503] width 50 height 10
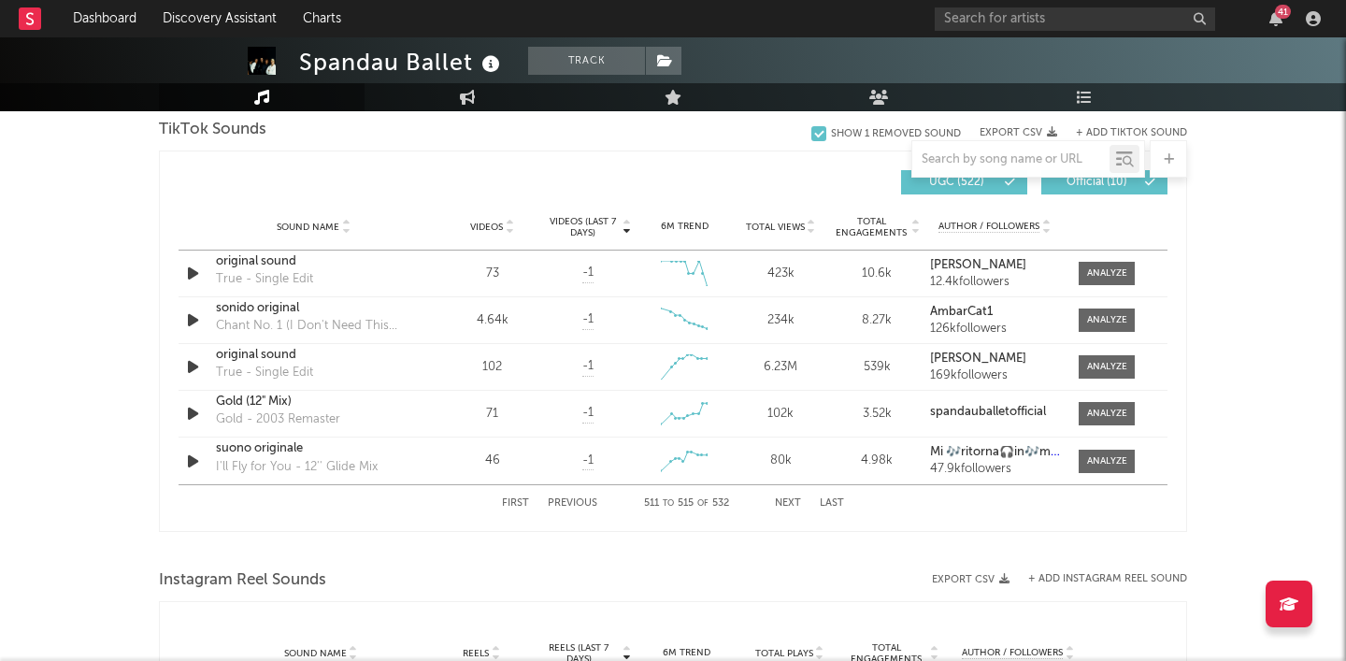
click at [780, 500] on button "Next" at bounding box center [788, 503] width 26 height 10
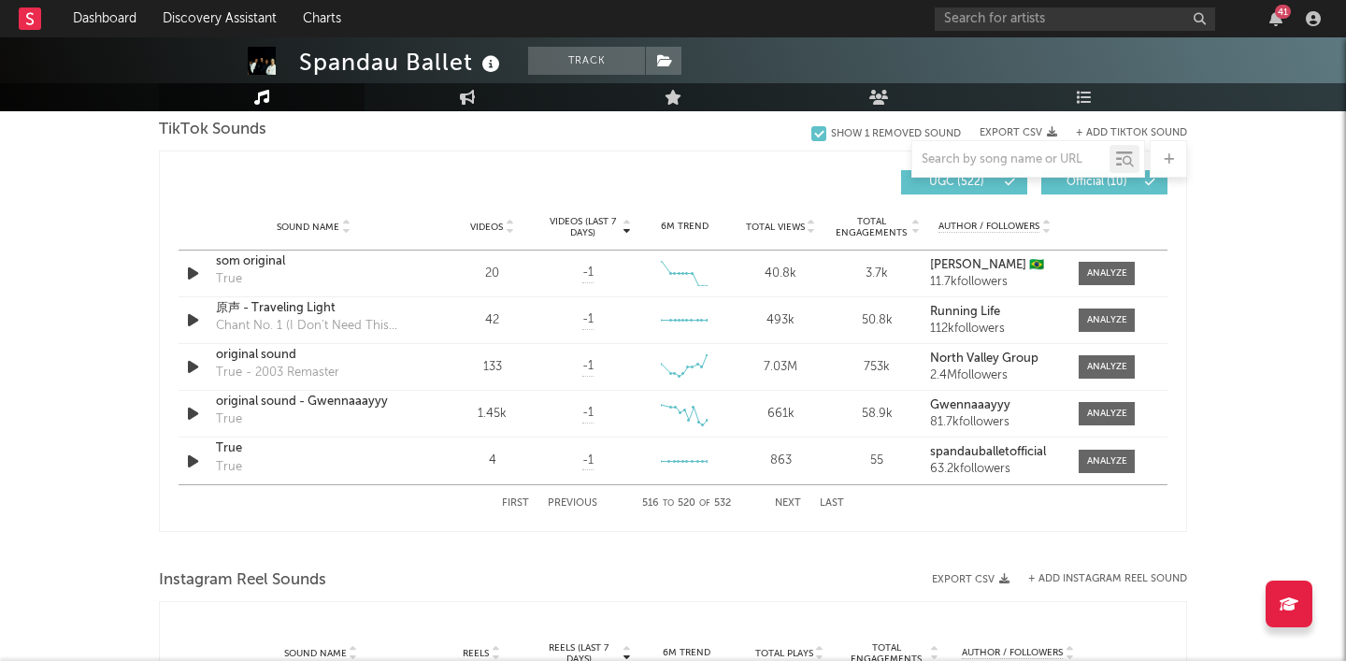
click at [783, 500] on button "Next" at bounding box center [788, 503] width 26 height 10
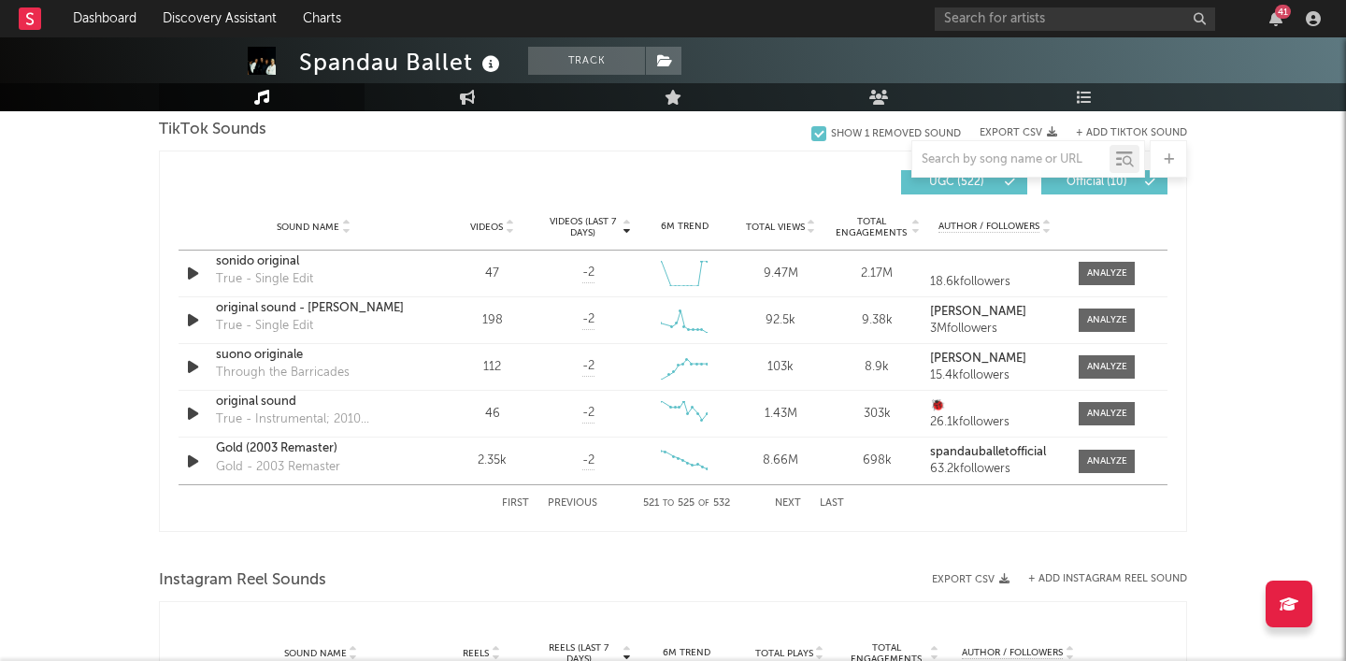
click at [782, 499] on button "Next" at bounding box center [788, 503] width 26 height 10
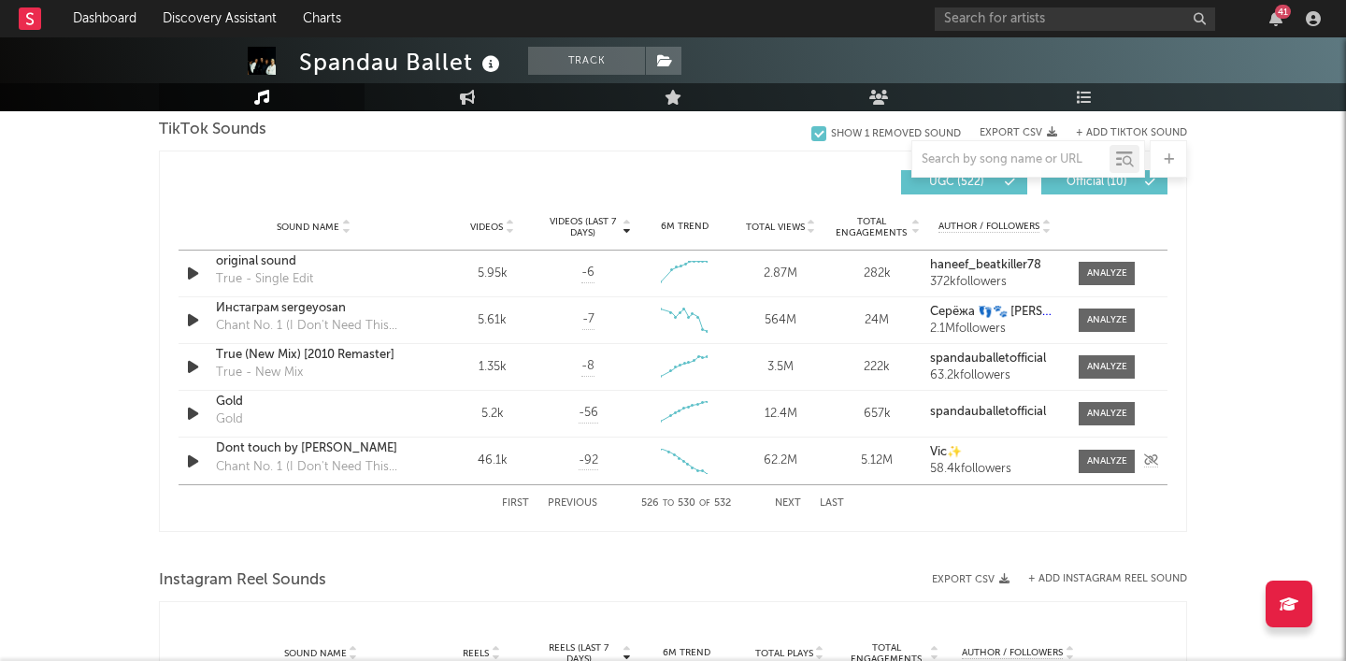
click at [372, 453] on div "Dont touch by [PERSON_NAME]" at bounding box center [313, 448] width 195 height 19
click at [787, 499] on button "Next" at bounding box center [788, 503] width 26 height 10
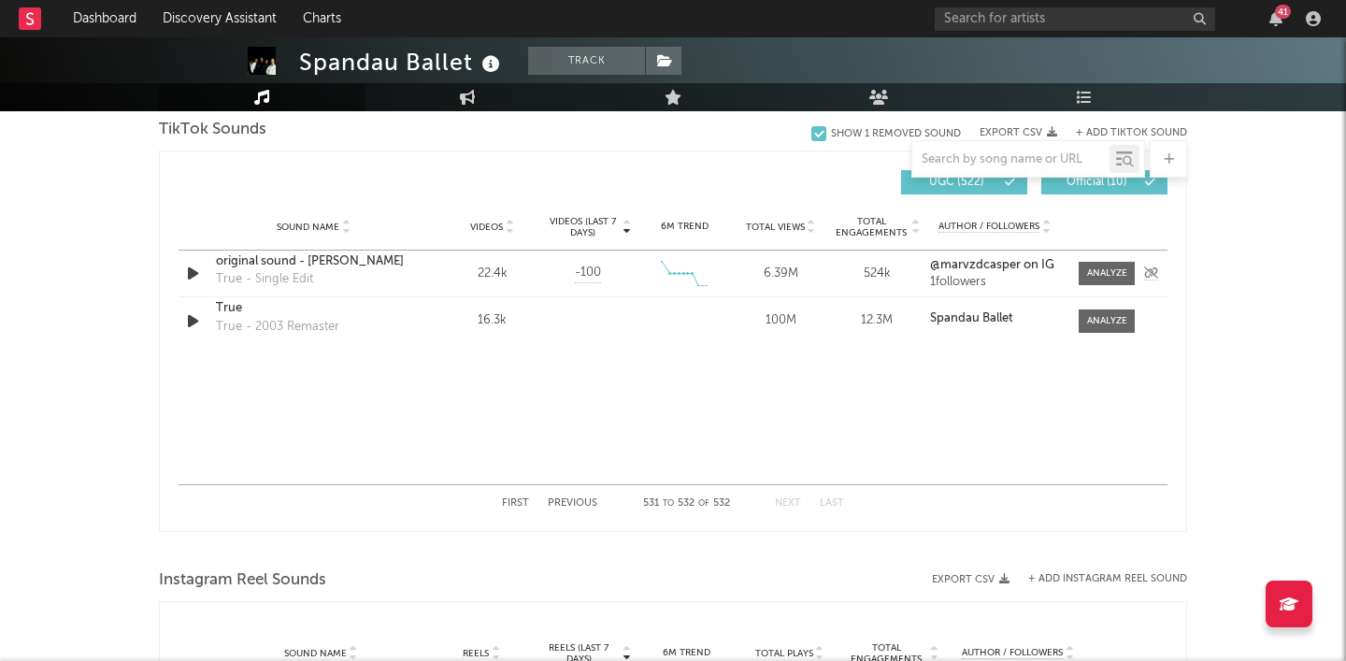
click at [357, 270] on div "original sound - [PERSON_NAME]" at bounding box center [313, 261] width 195 height 19
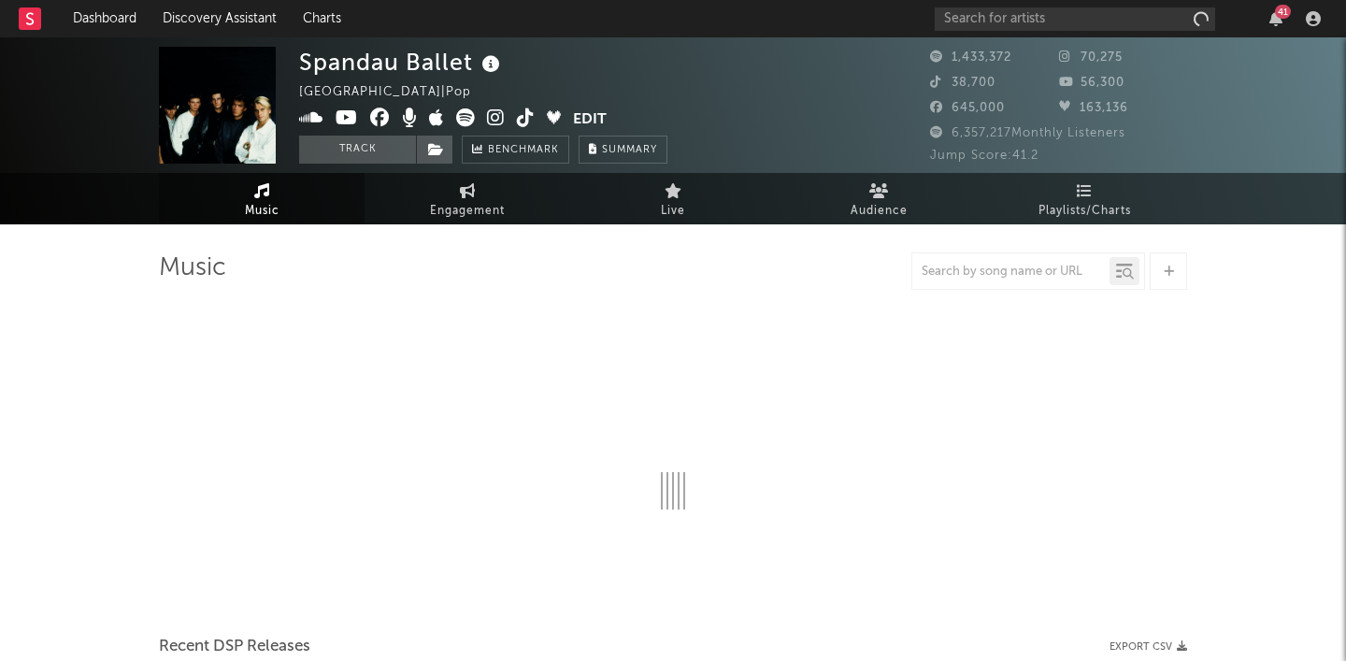
scroll to position [1236, 0]
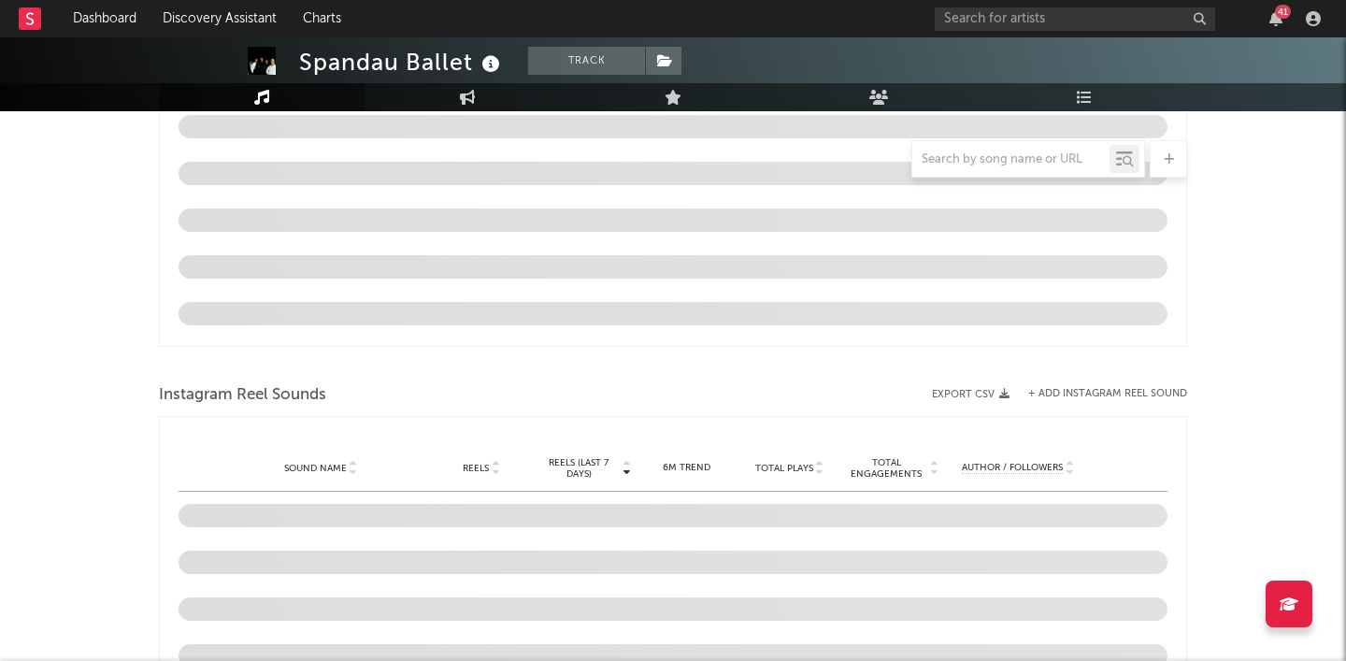
select select "6m"
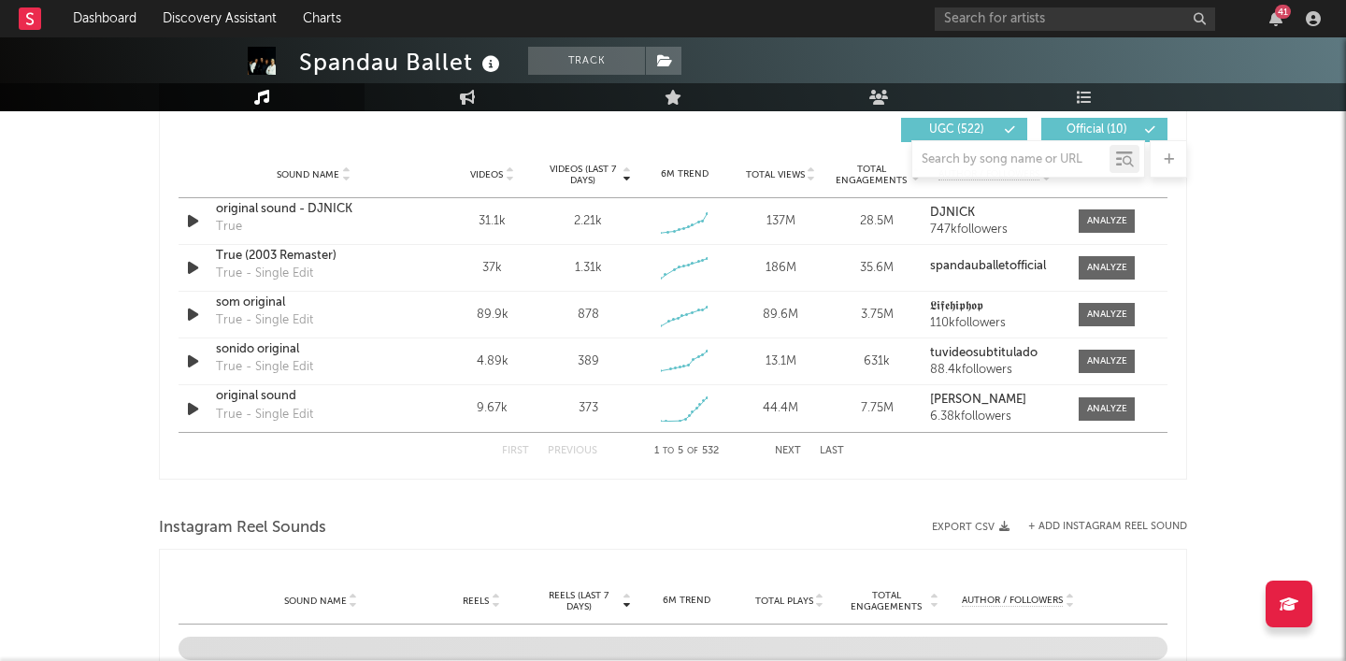
scroll to position [1248, 0]
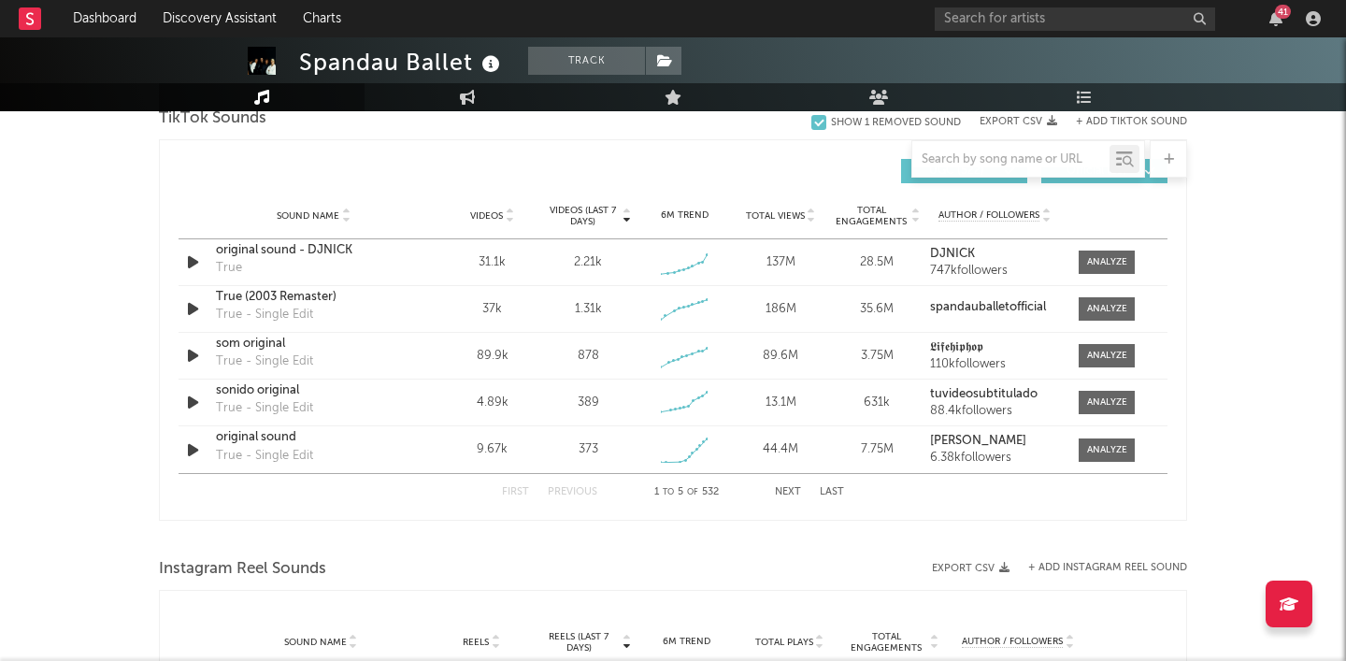
click at [779, 485] on div "First Previous 1 to 5 of 532 Next Last" at bounding box center [673, 492] width 342 height 36
click at [781, 485] on div "First Previous 1 to 5 of 532 Next Last" at bounding box center [673, 492] width 342 height 36
click at [784, 518] on div "Videos (last 7 days) Sound Name Videos Videos (last 7 days) Total Views Total E…" at bounding box center [673, 329] width 1028 height 381
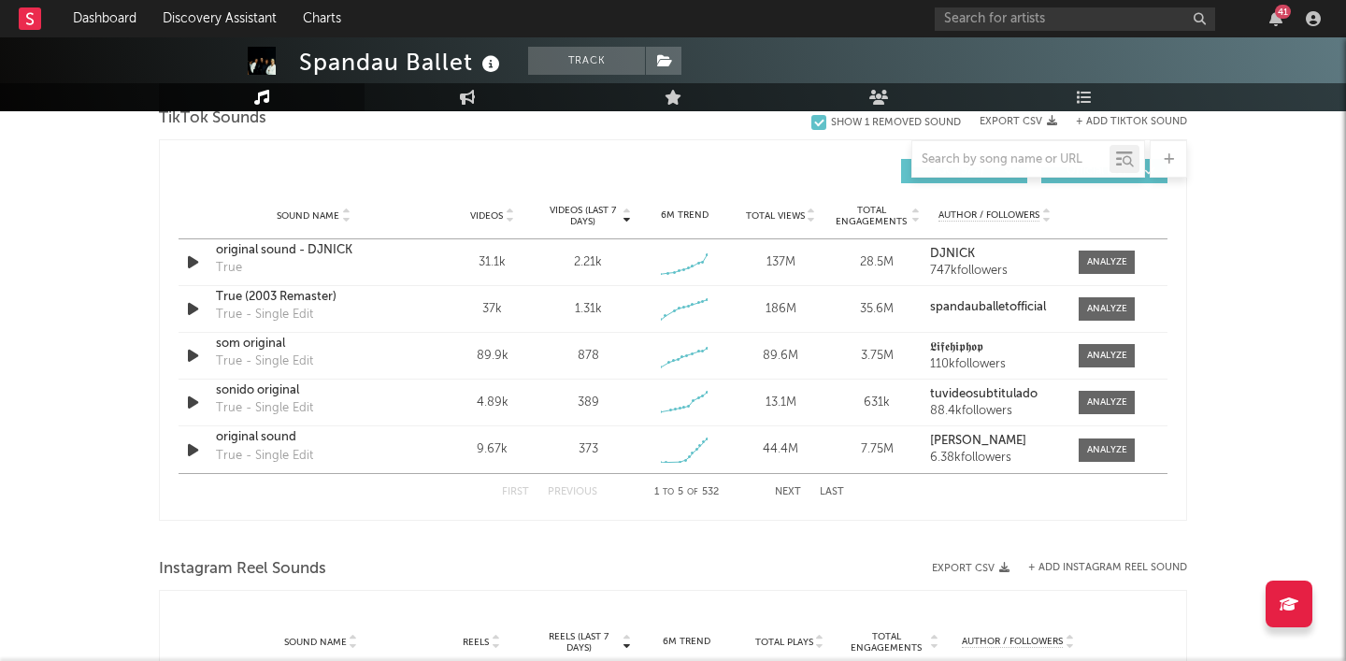
click at [786, 491] on button "Next" at bounding box center [788, 492] width 26 height 10
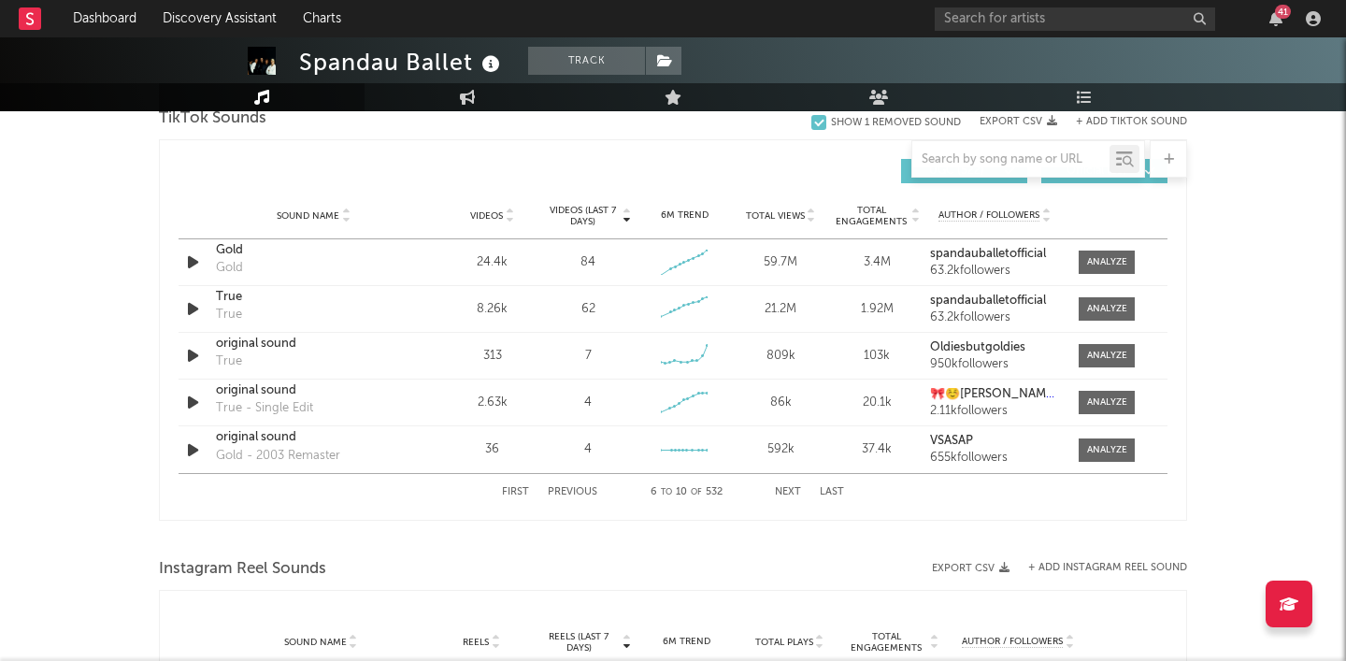
click at [786, 491] on button "Next" at bounding box center [788, 492] width 26 height 10
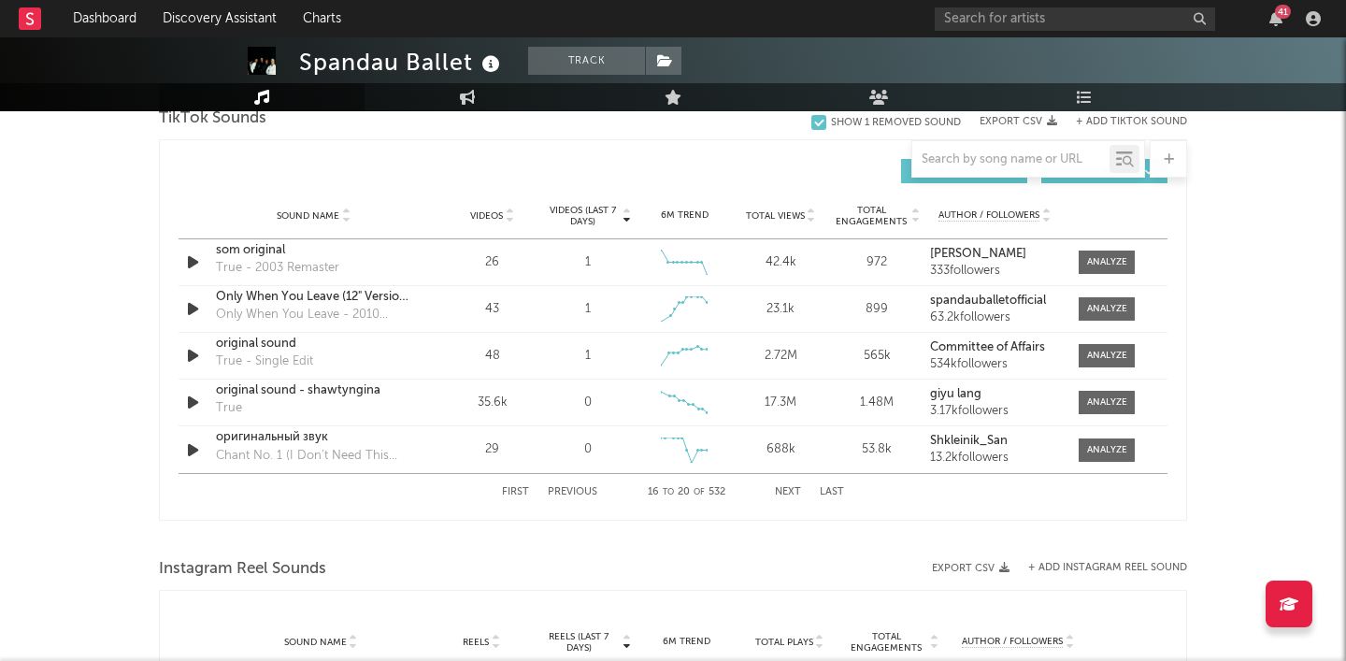
click at [786, 491] on button "Next" at bounding box center [788, 492] width 26 height 10
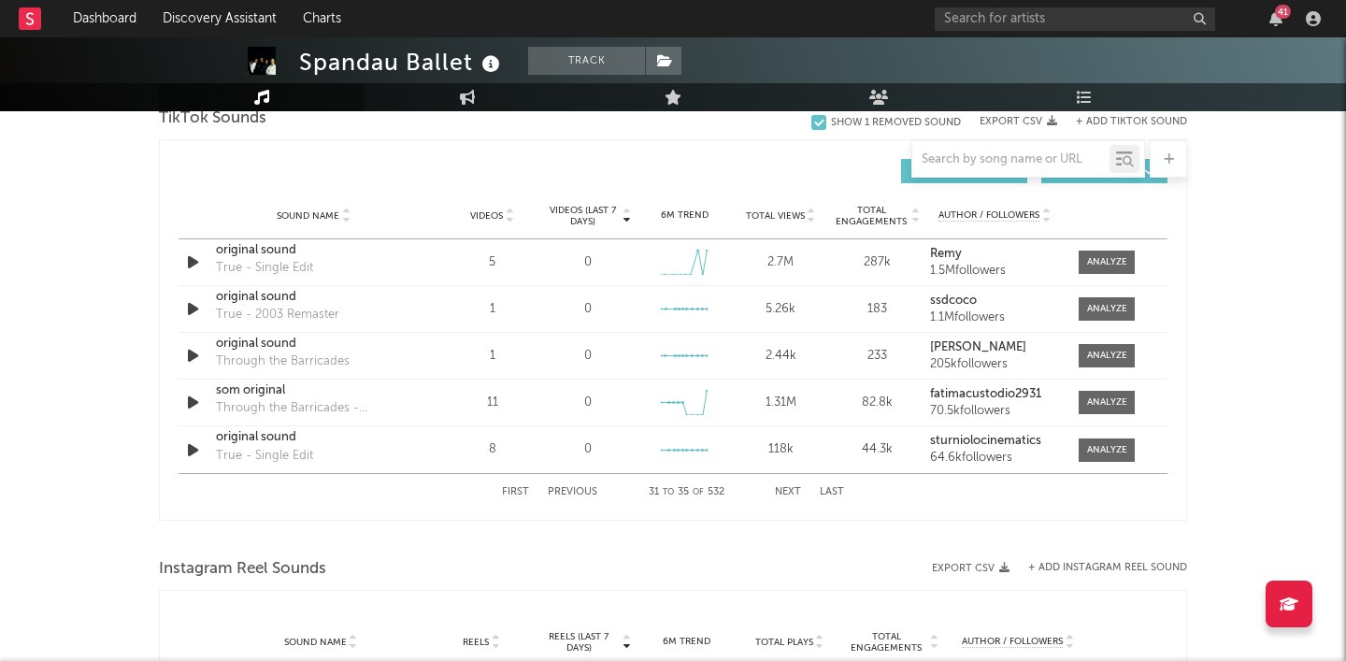
click at [786, 491] on button "Next" at bounding box center [788, 492] width 26 height 10
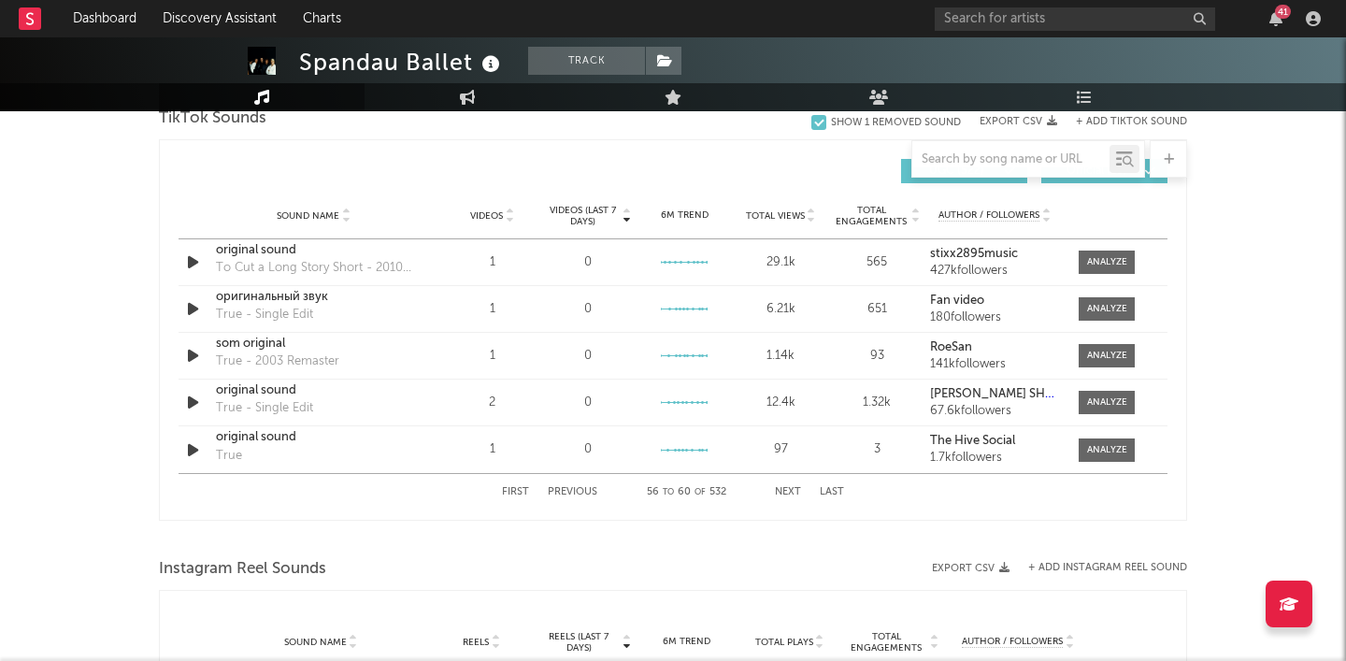
click at [786, 491] on button "Next" at bounding box center [788, 492] width 26 height 10
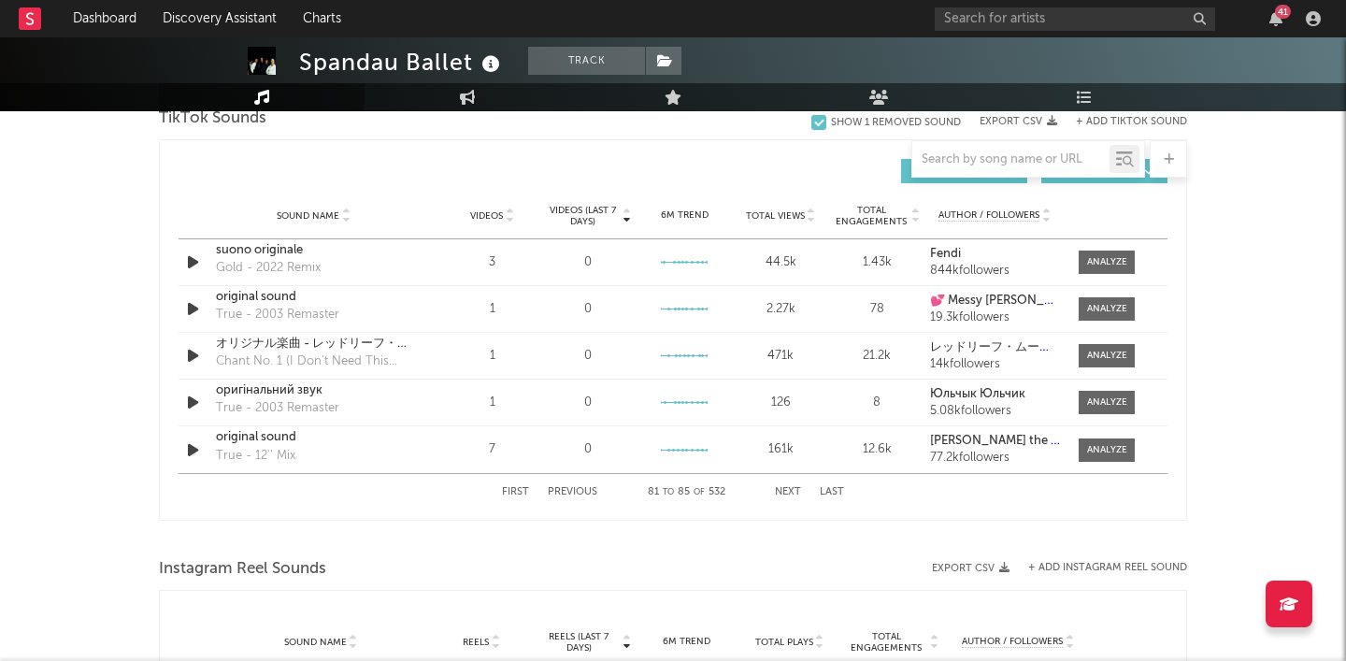
click at [786, 491] on button "Next" at bounding box center [788, 492] width 26 height 10
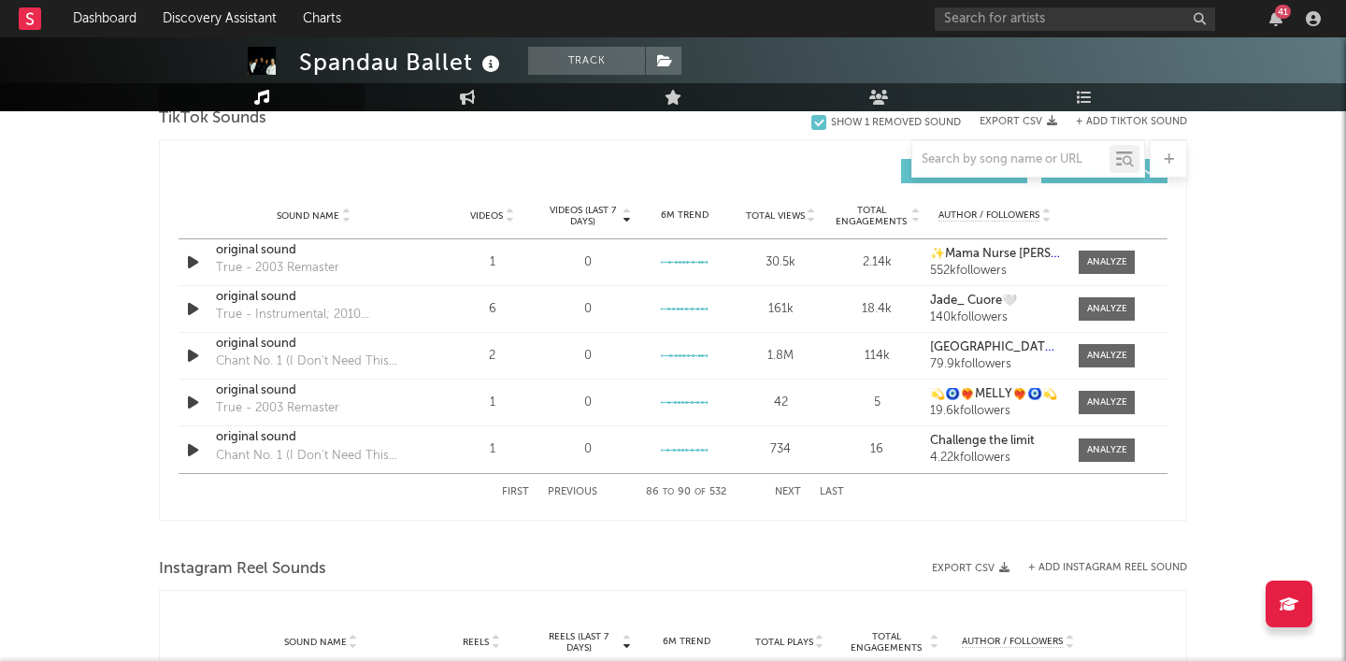
click at [786, 491] on button "Next" at bounding box center [788, 492] width 26 height 10
click at [786, 491] on div "Videos (last 7 days) Sound Name Videos Videos (last 7 days) Total Views Total E…" at bounding box center [673, 330] width 989 height 361
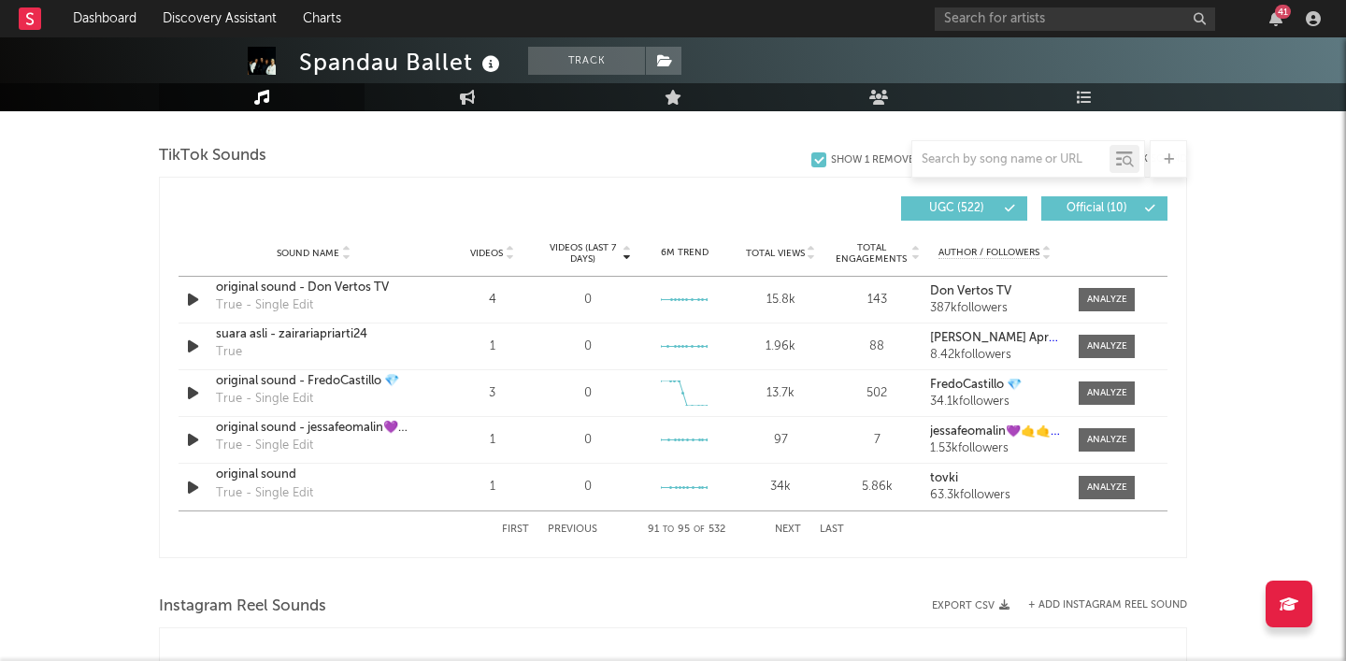
click at [786, 491] on div "34k" at bounding box center [780, 487] width 87 height 19
click at [789, 524] on button "Next" at bounding box center [788, 529] width 26 height 10
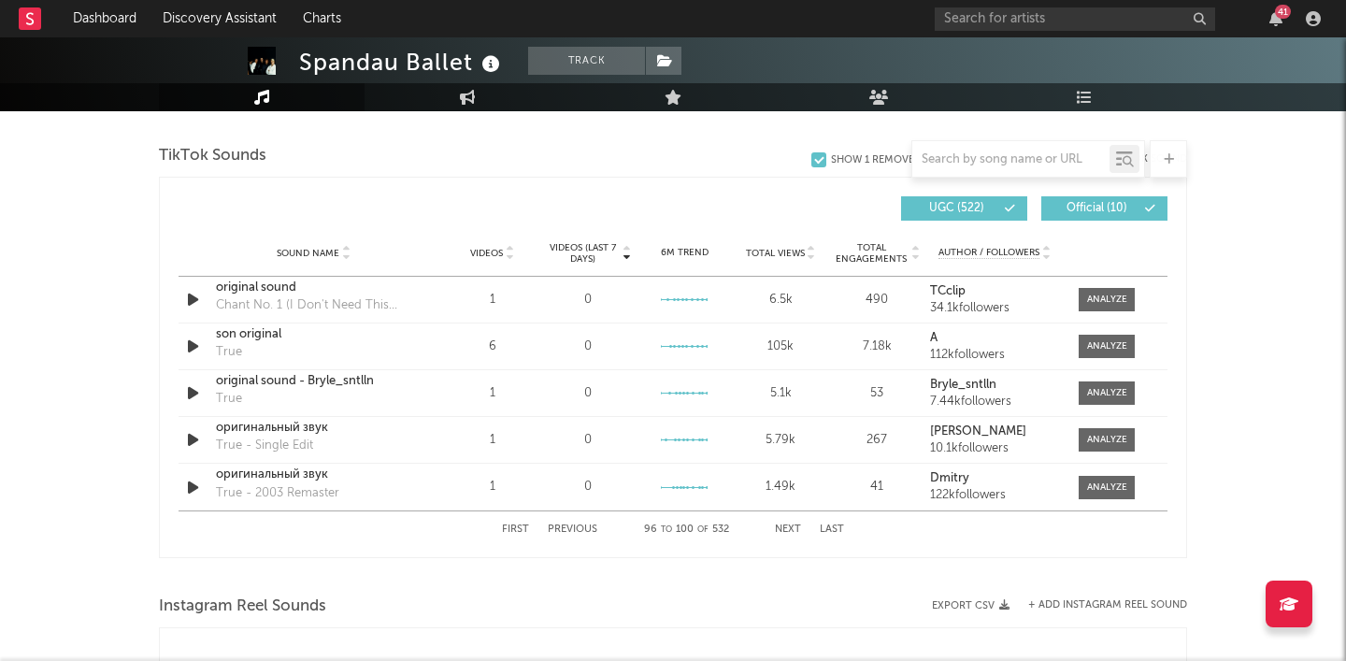
click at [789, 524] on button "Next" at bounding box center [788, 529] width 26 height 10
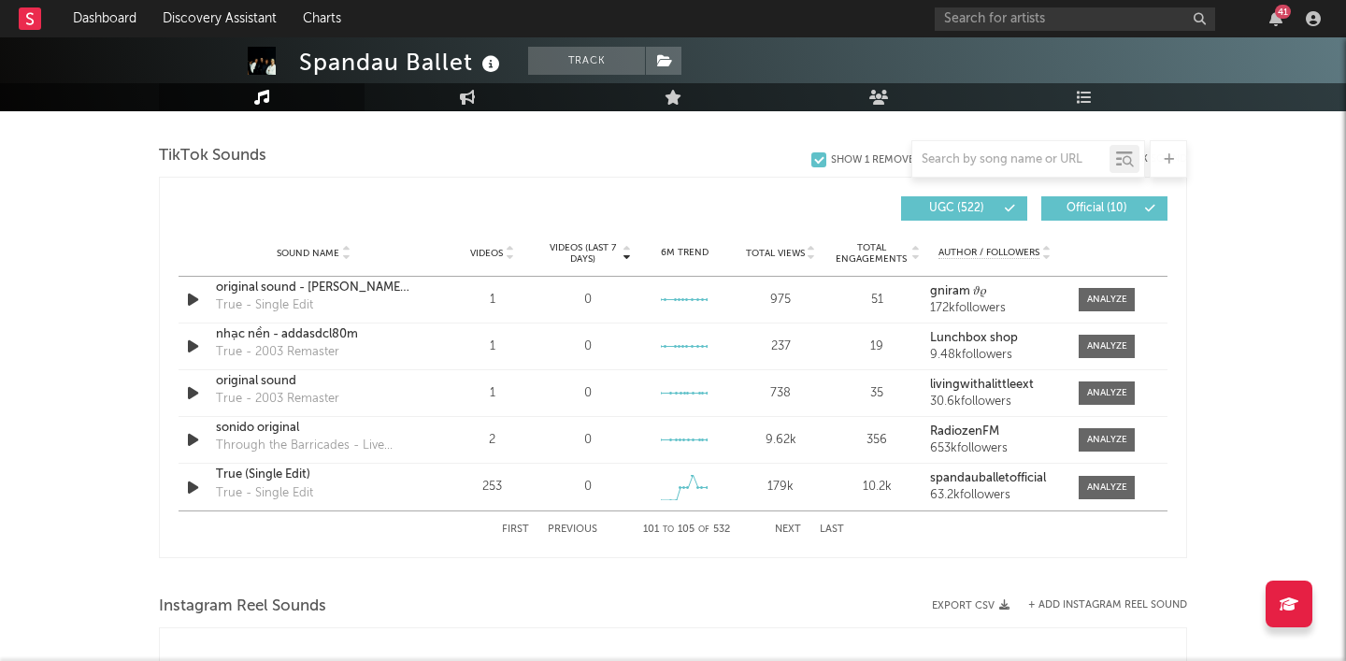
click at [789, 524] on button "Next" at bounding box center [788, 529] width 26 height 10
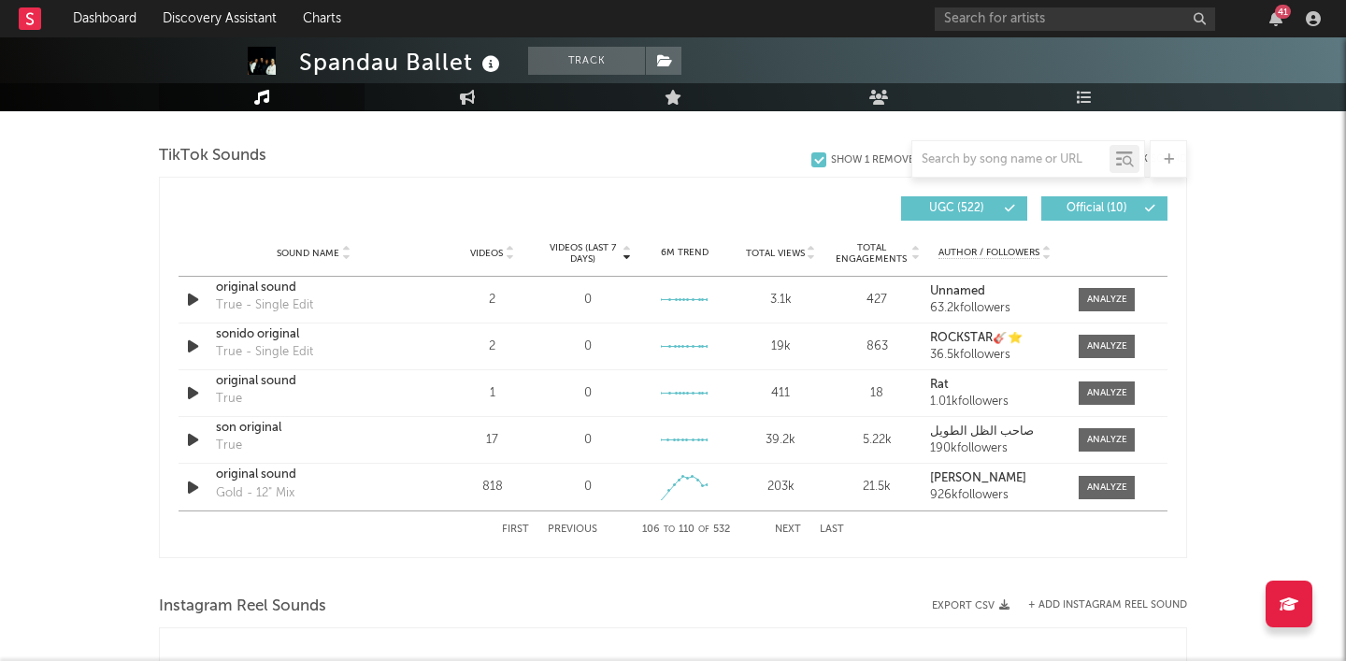
click at [789, 524] on button "Next" at bounding box center [788, 529] width 26 height 10
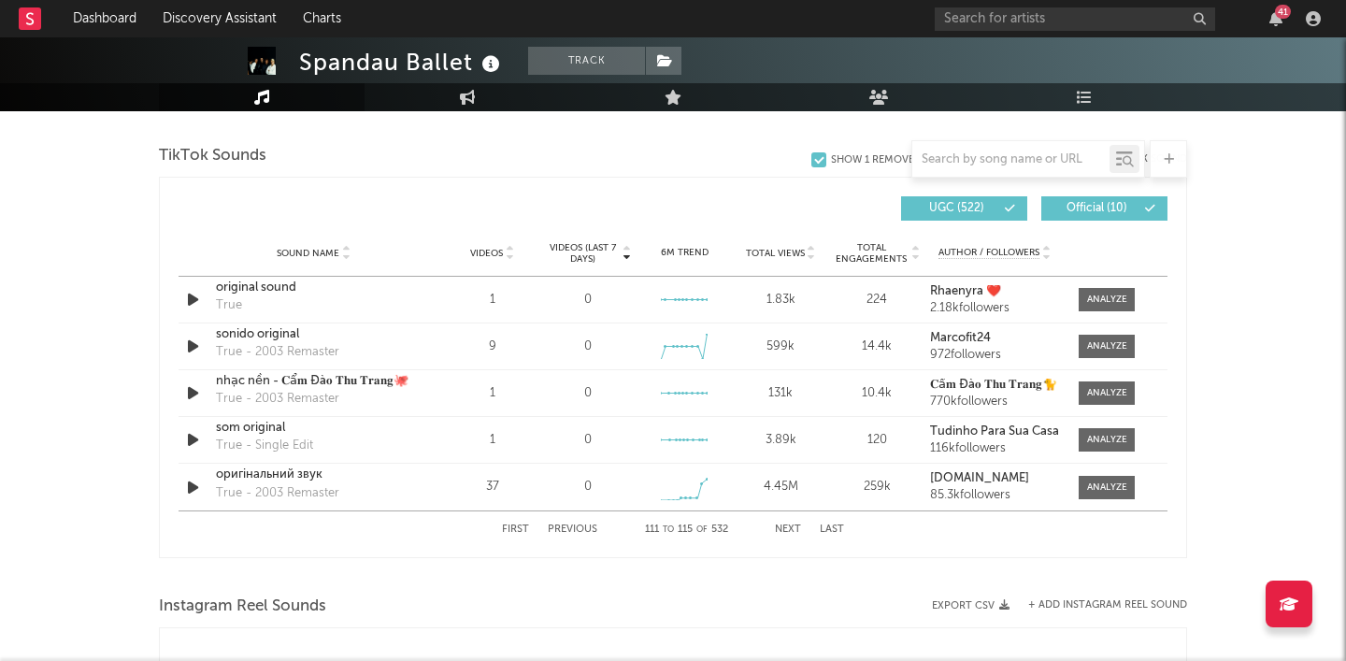
click at [789, 524] on button "Next" at bounding box center [788, 529] width 26 height 10
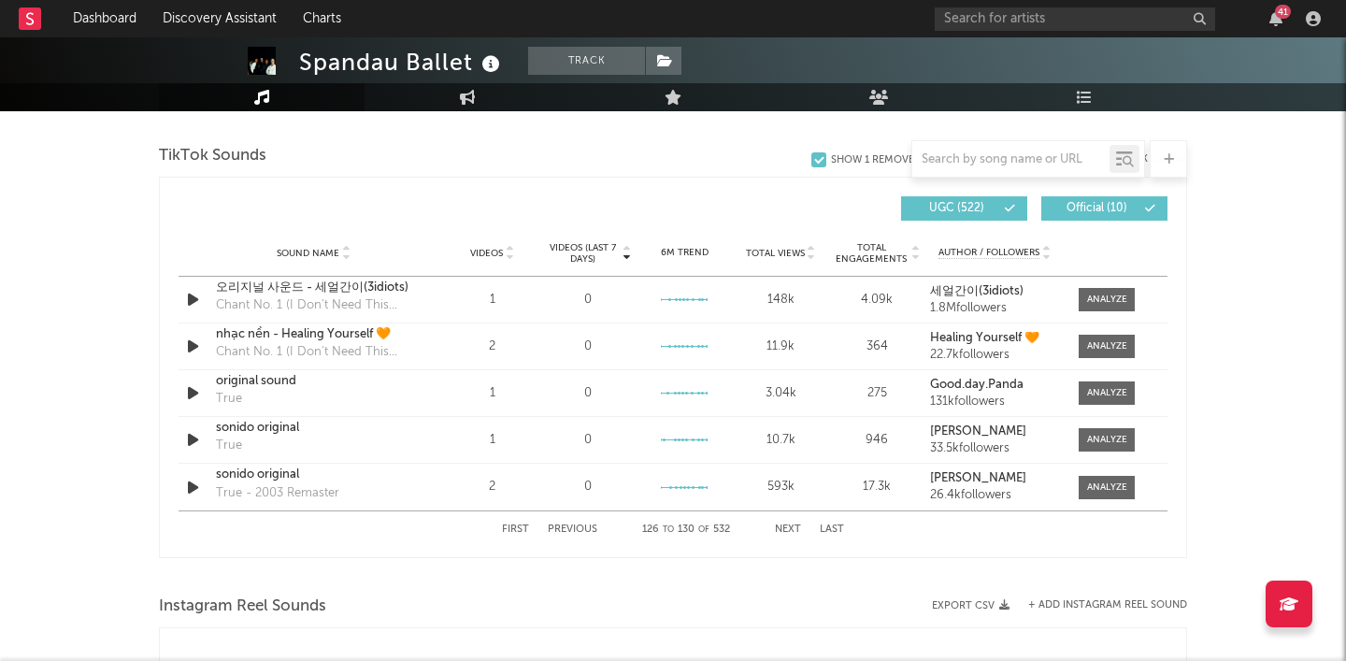
click at [789, 524] on button "Next" at bounding box center [788, 529] width 26 height 10
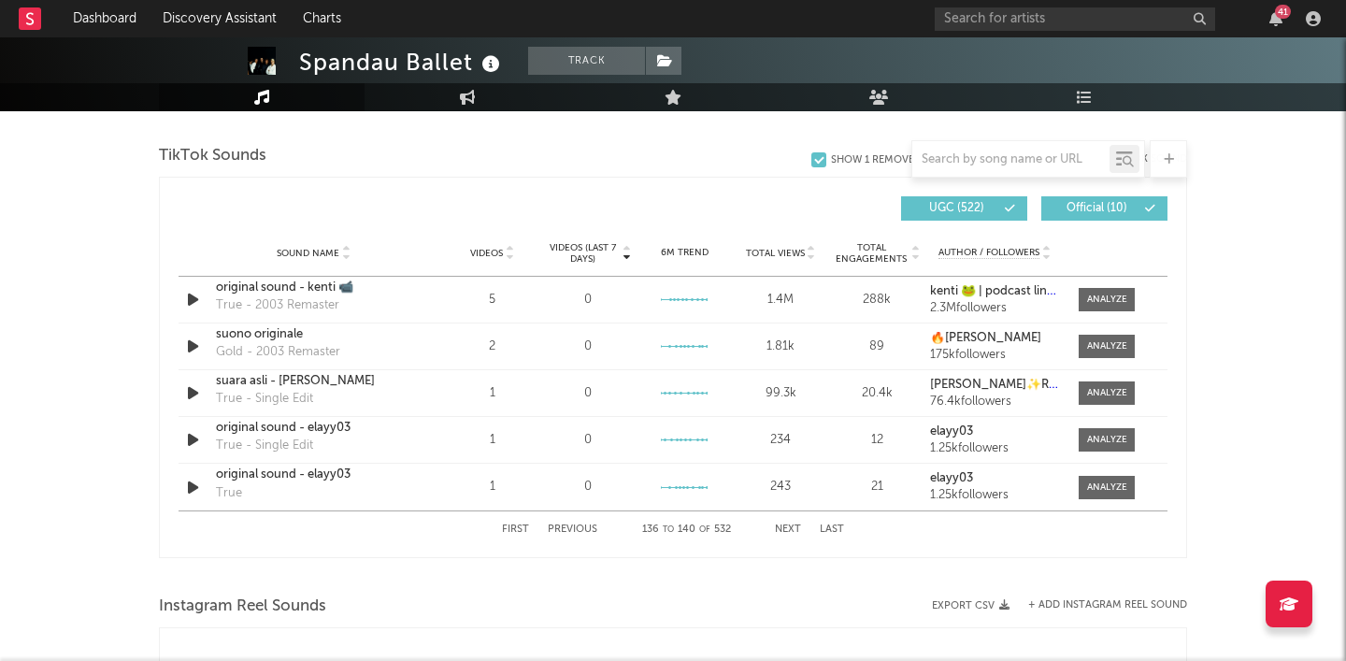
click at [789, 524] on button "Next" at bounding box center [788, 529] width 26 height 10
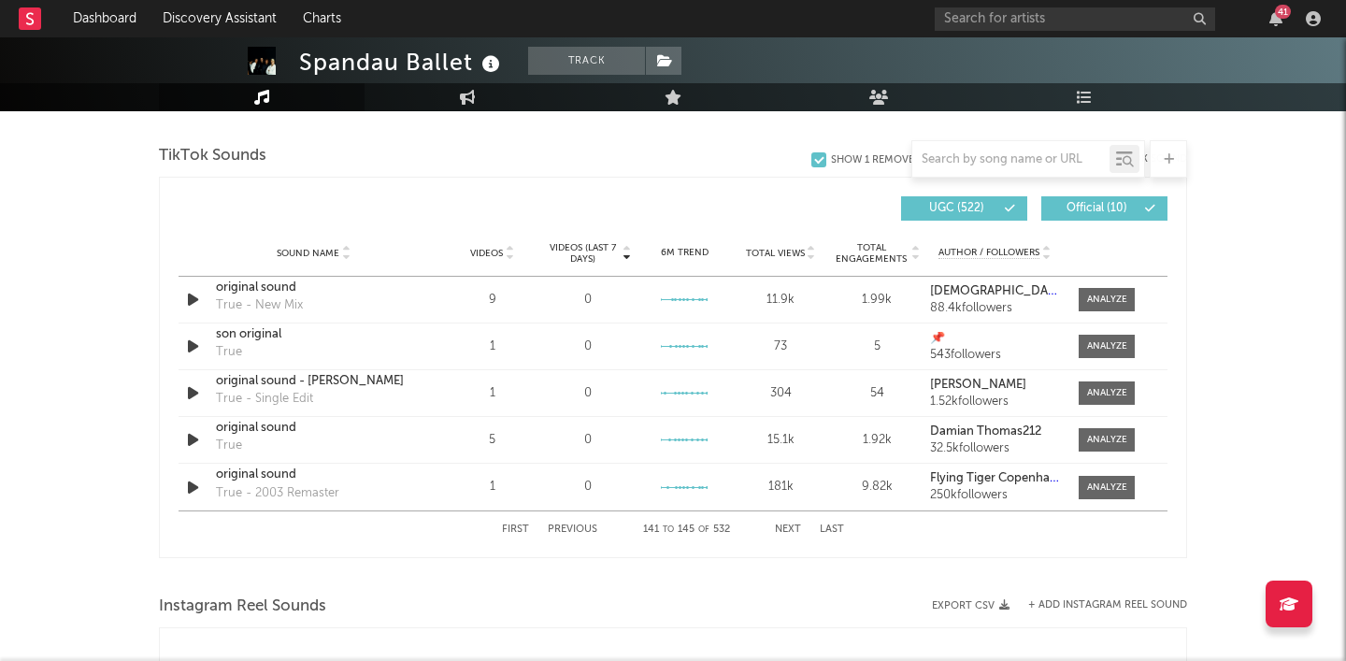
click at [789, 524] on button "Next" at bounding box center [788, 529] width 26 height 10
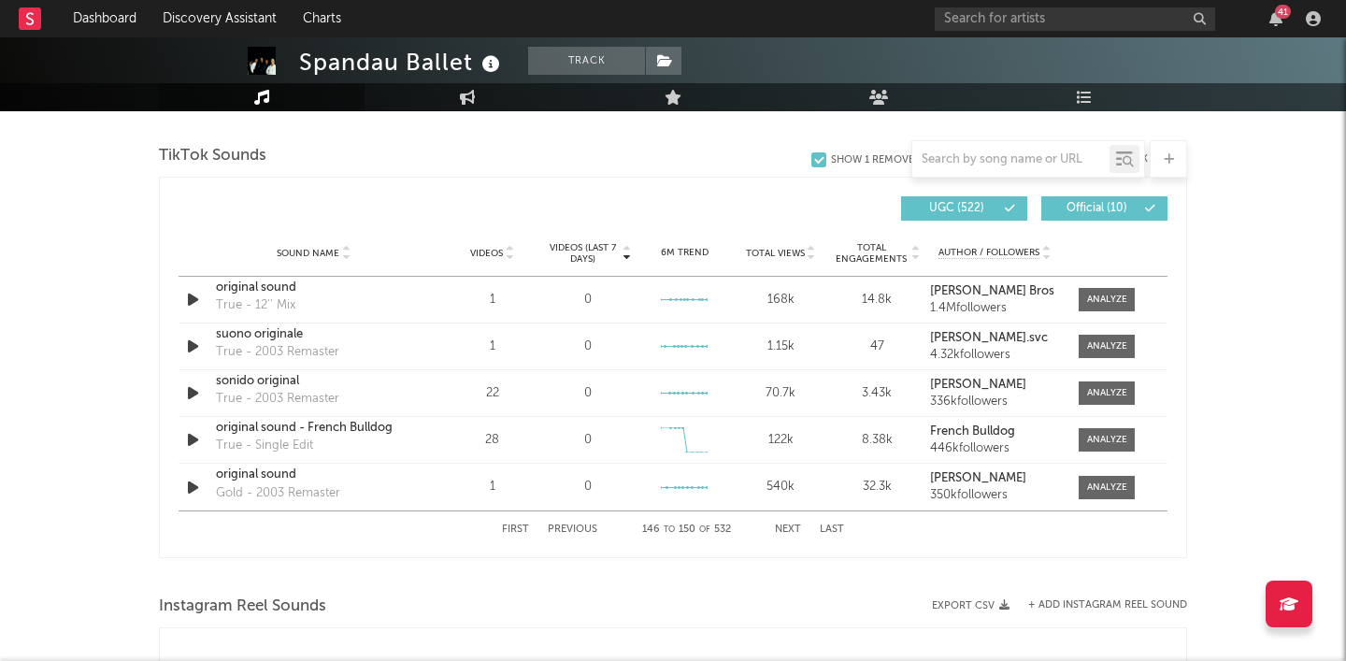
click at [789, 524] on button "Next" at bounding box center [788, 529] width 26 height 10
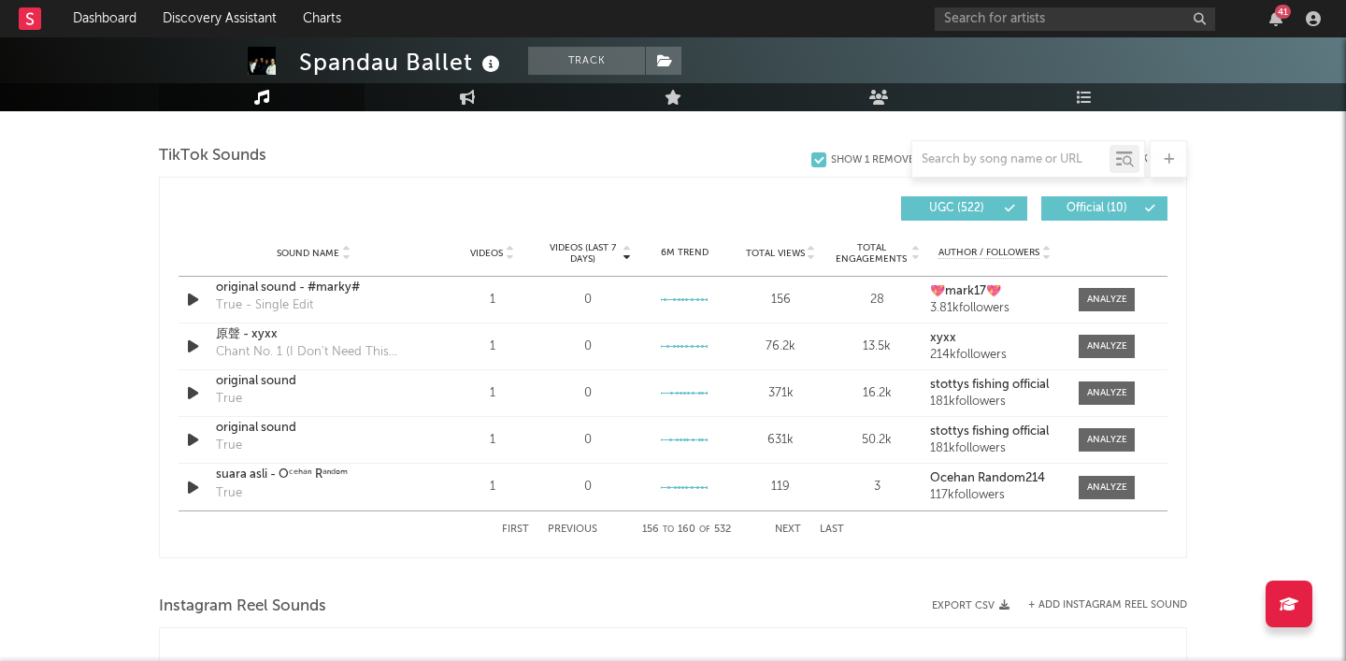
click at [789, 524] on button "Next" at bounding box center [788, 529] width 26 height 10
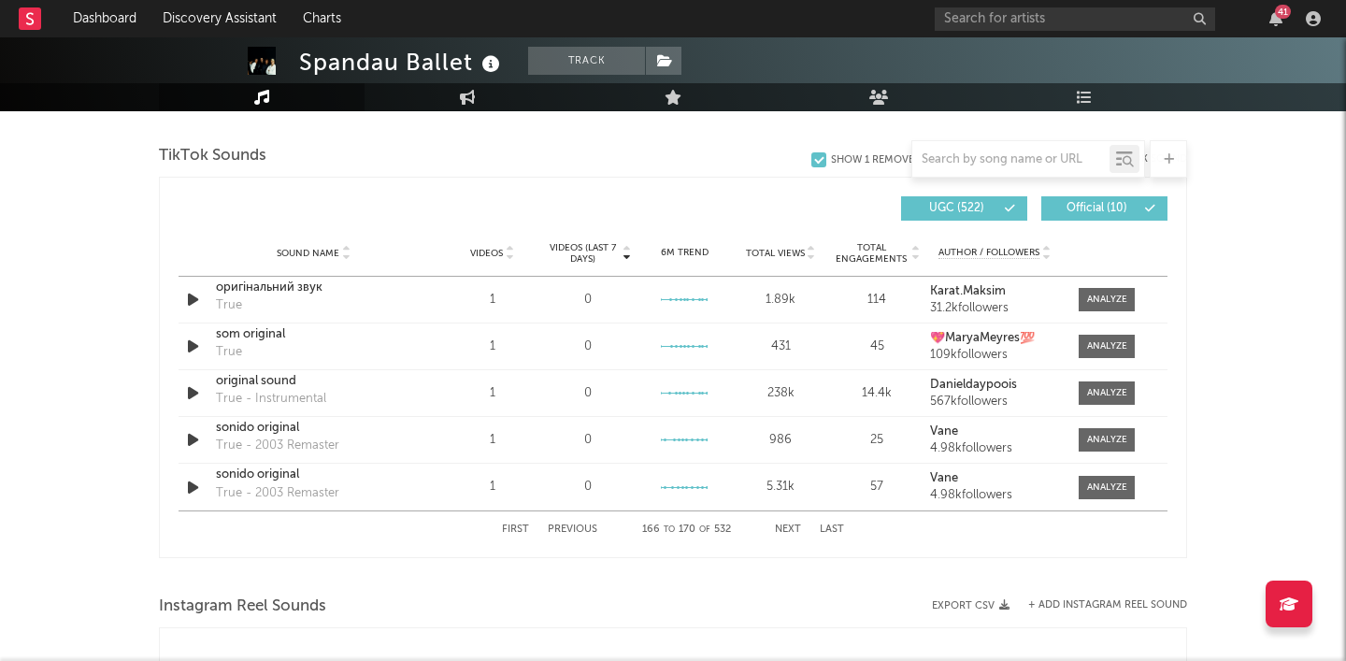
click at [789, 524] on button "Next" at bounding box center [788, 529] width 26 height 10
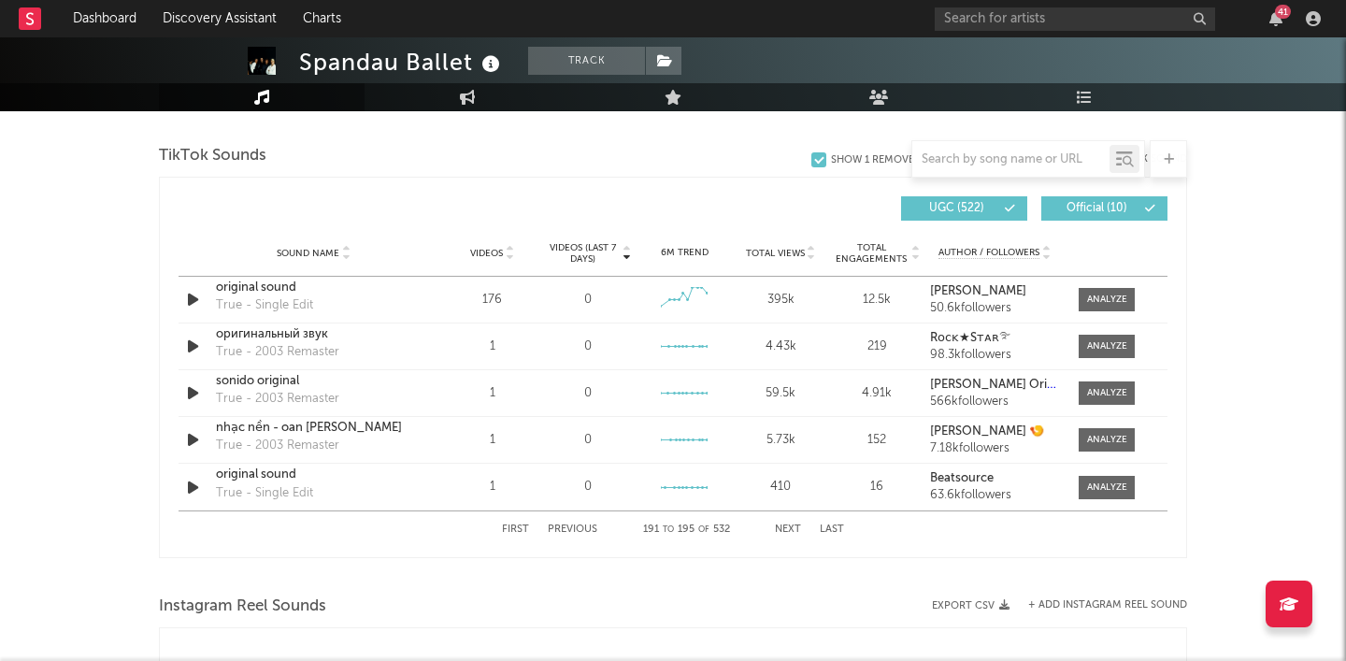
click at [789, 524] on button "Next" at bounding box center [788, 529] width 26 height 10
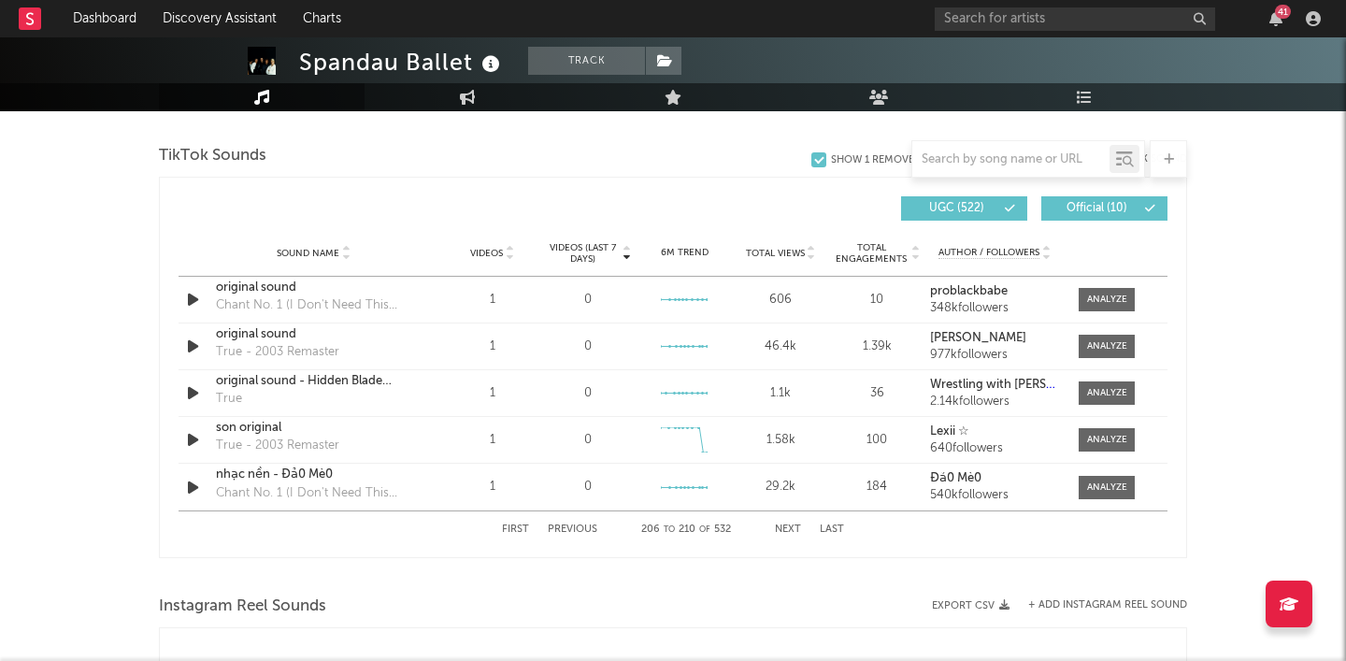
click at [789, 524] on button "Next" at bounding box center [788, 529] width 26 height 10
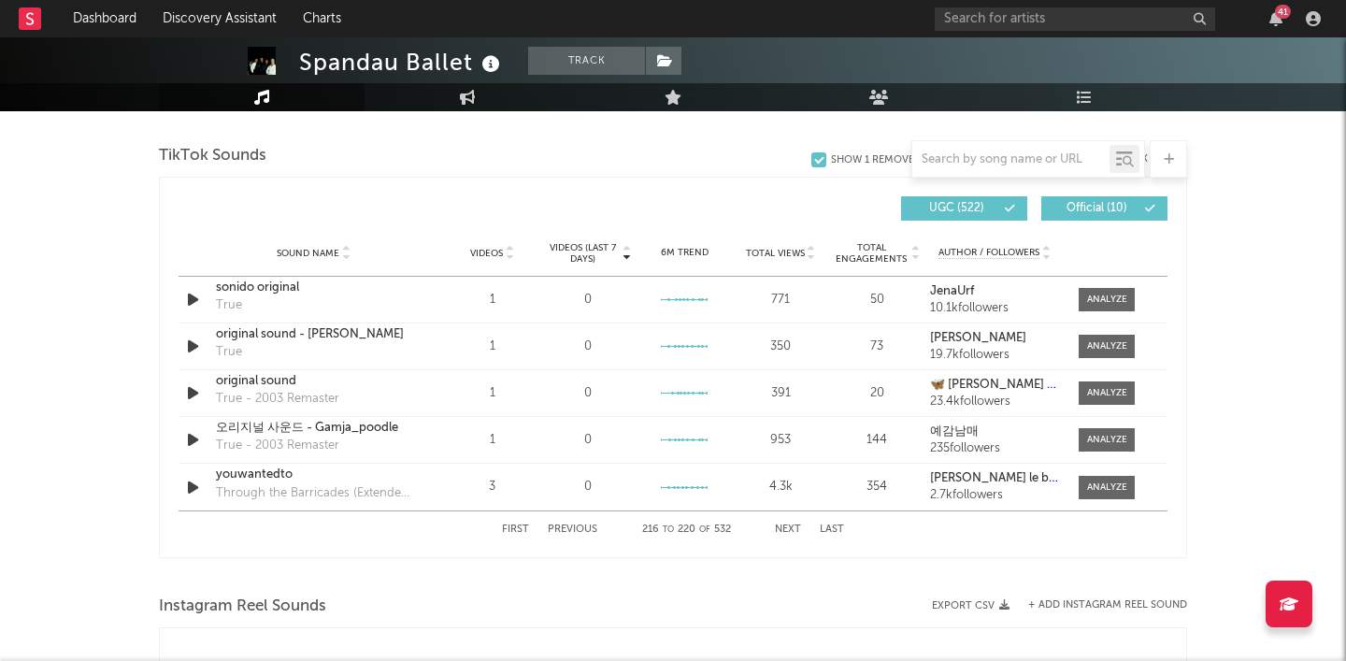
click at [789, 524] on button "Next" at bounding box center [788, 529] width 26 height 10
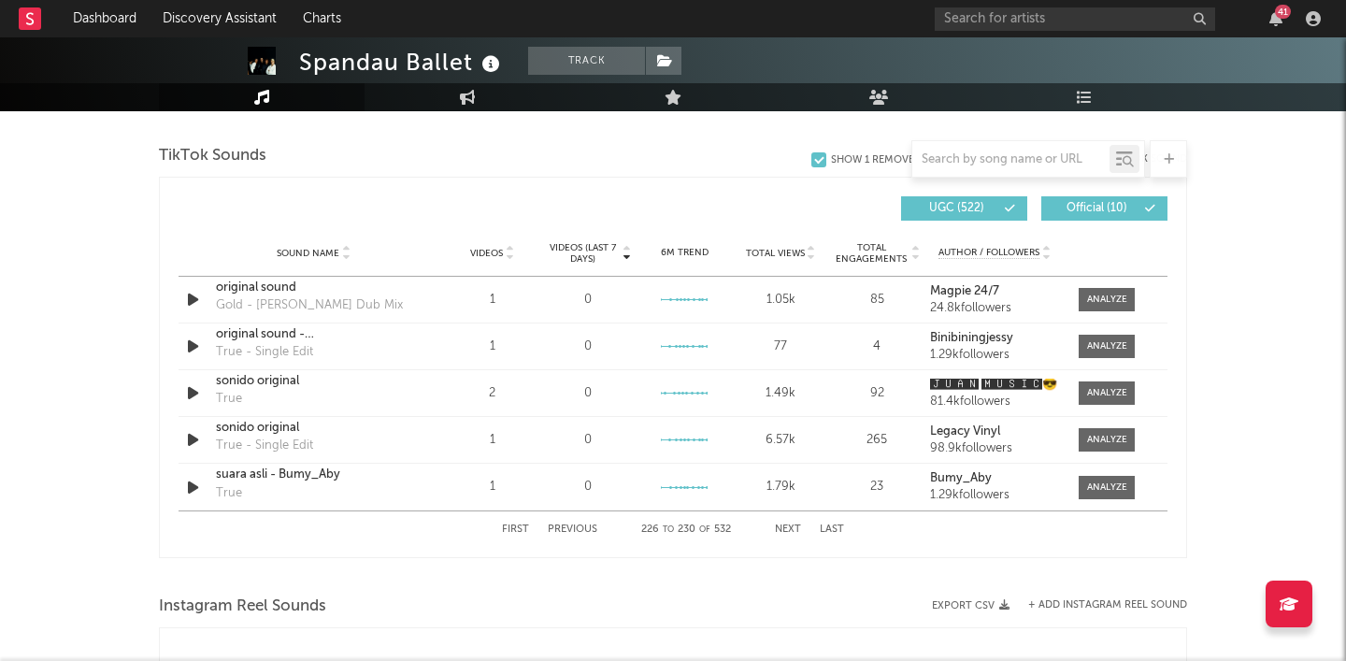
click at [789, 524] on button "Next" at bounding box center [788, 529] width 26 height 10
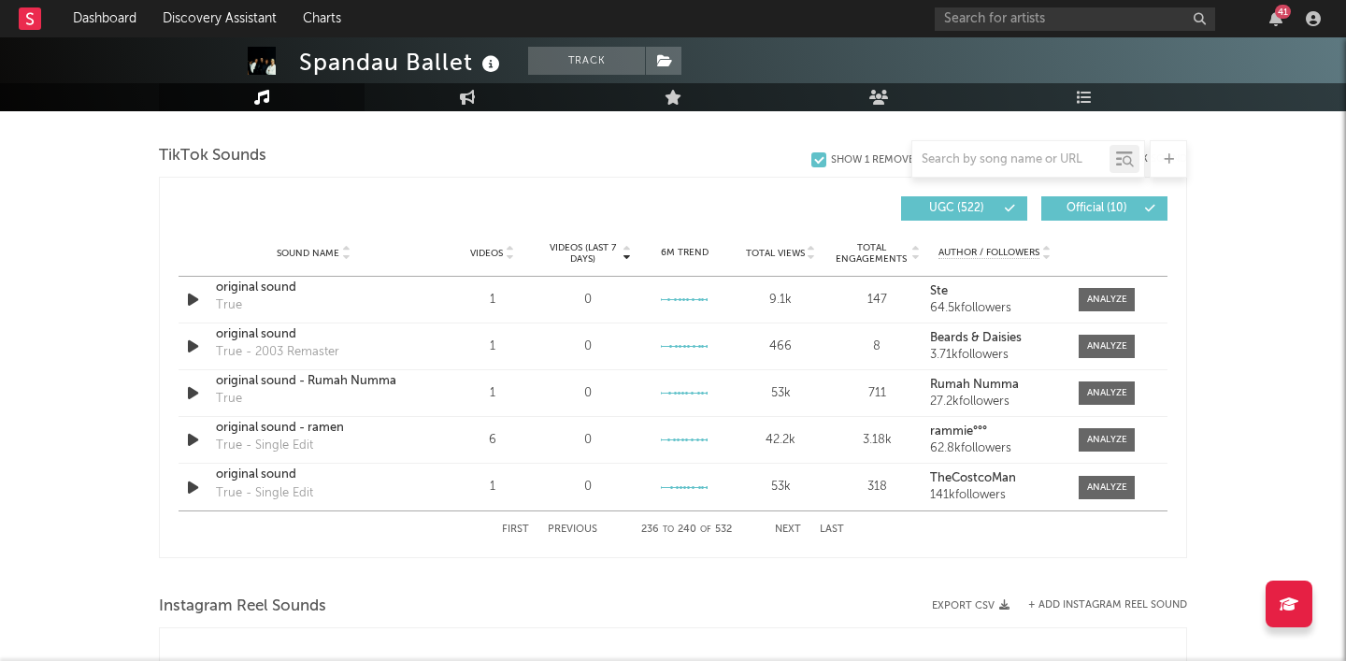
click at [789, 524] on button "Next" at bounding box center [788, 529] width 26 height 10
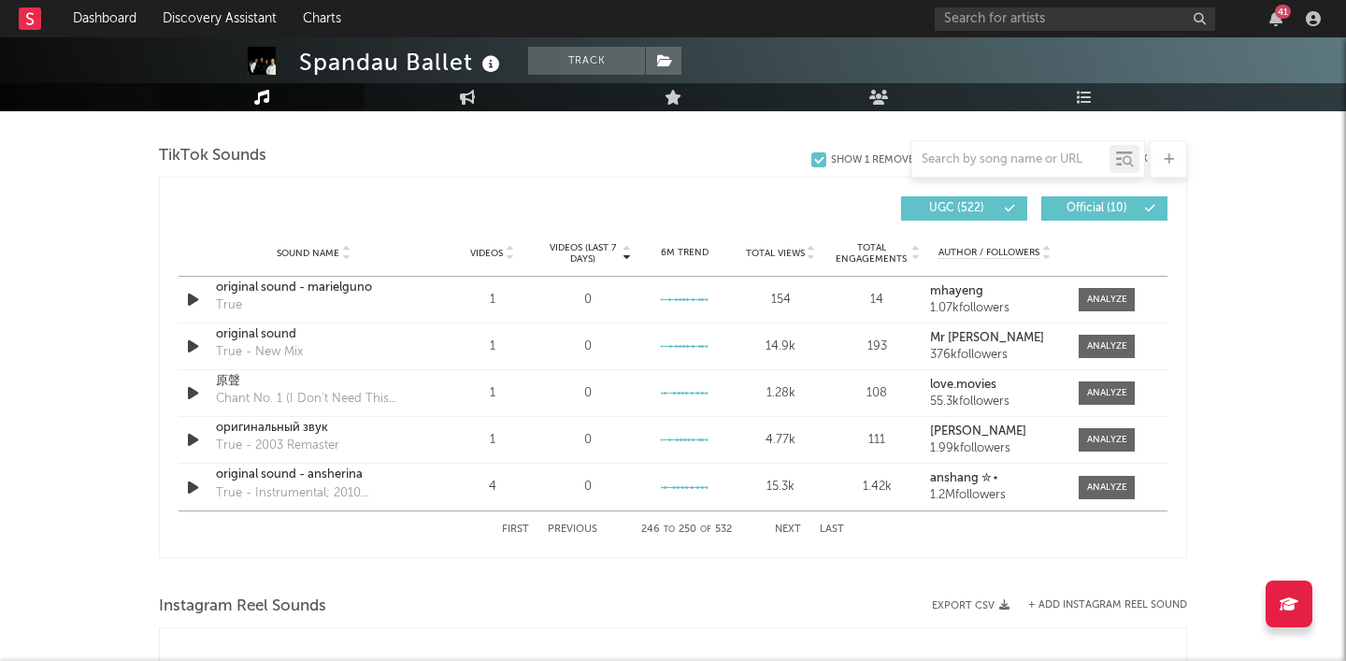
click at [789, 524] on button "Next" at bounding box center [788, 529] width 26 height 10
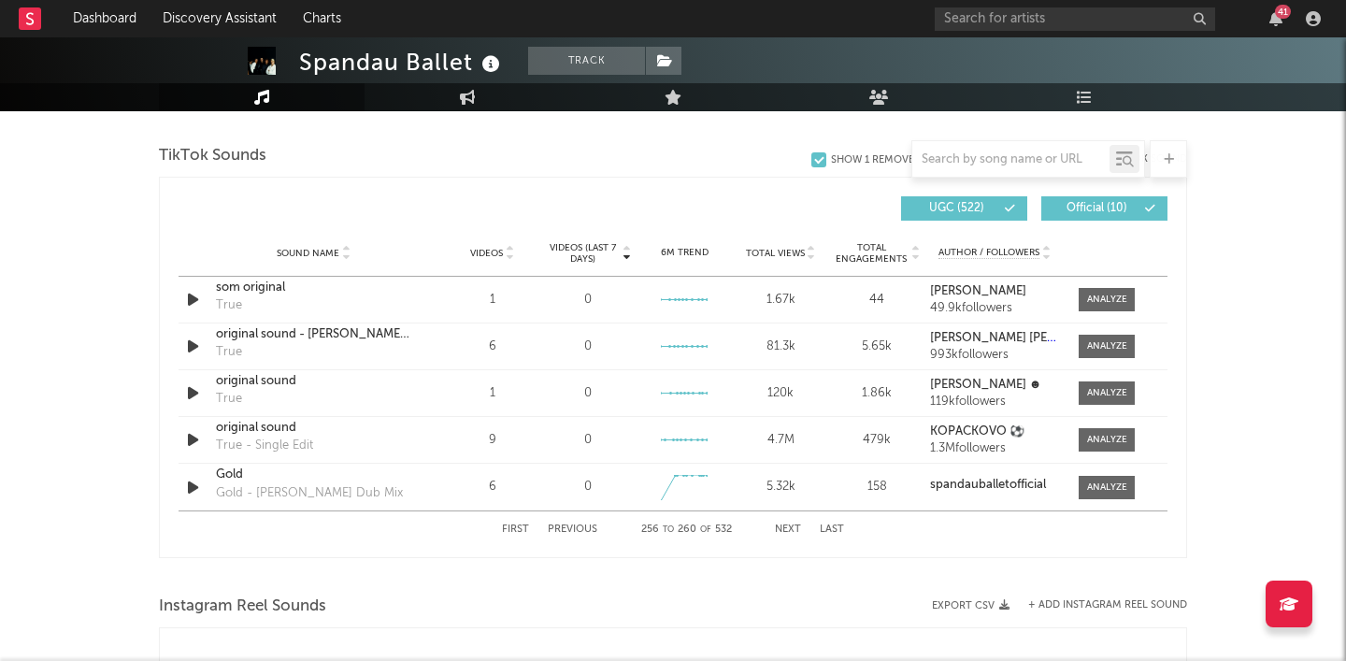
click at [789, 524] on button "Next" at bounding box center [788, 529] width 26 height 10
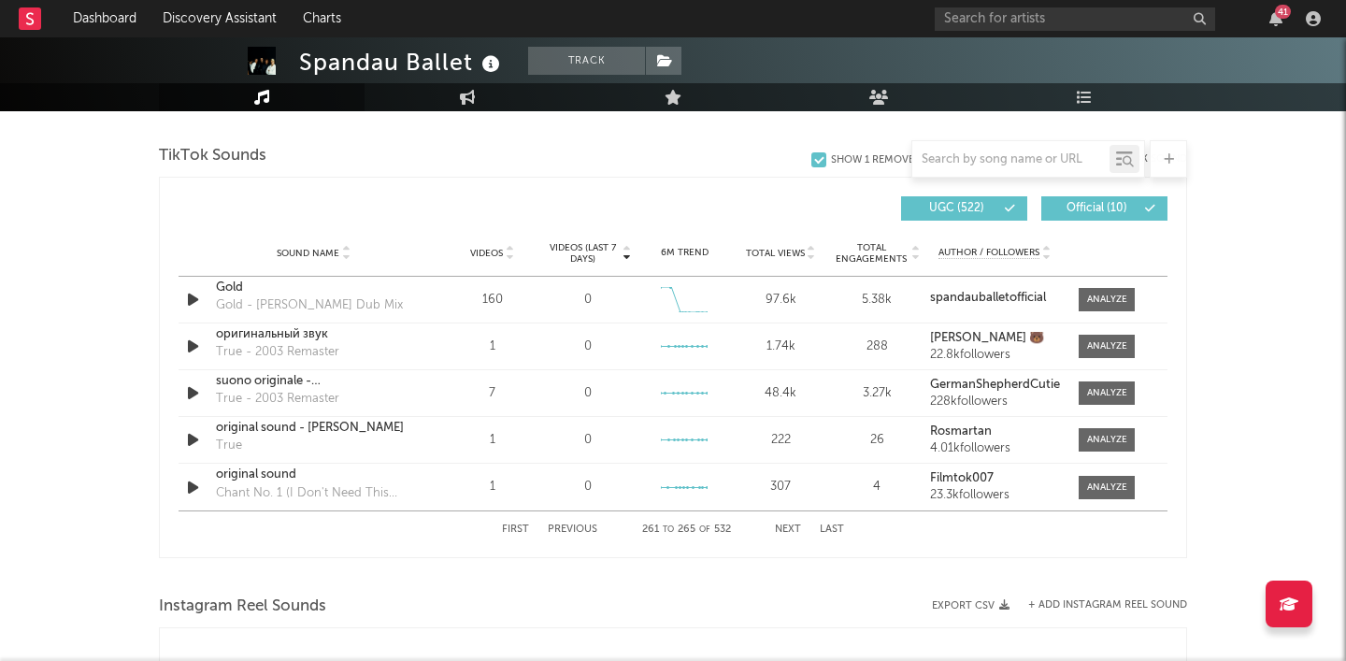
click at [789, 524] on button "Next" at bounding box center [788, 529] width 26 height 10
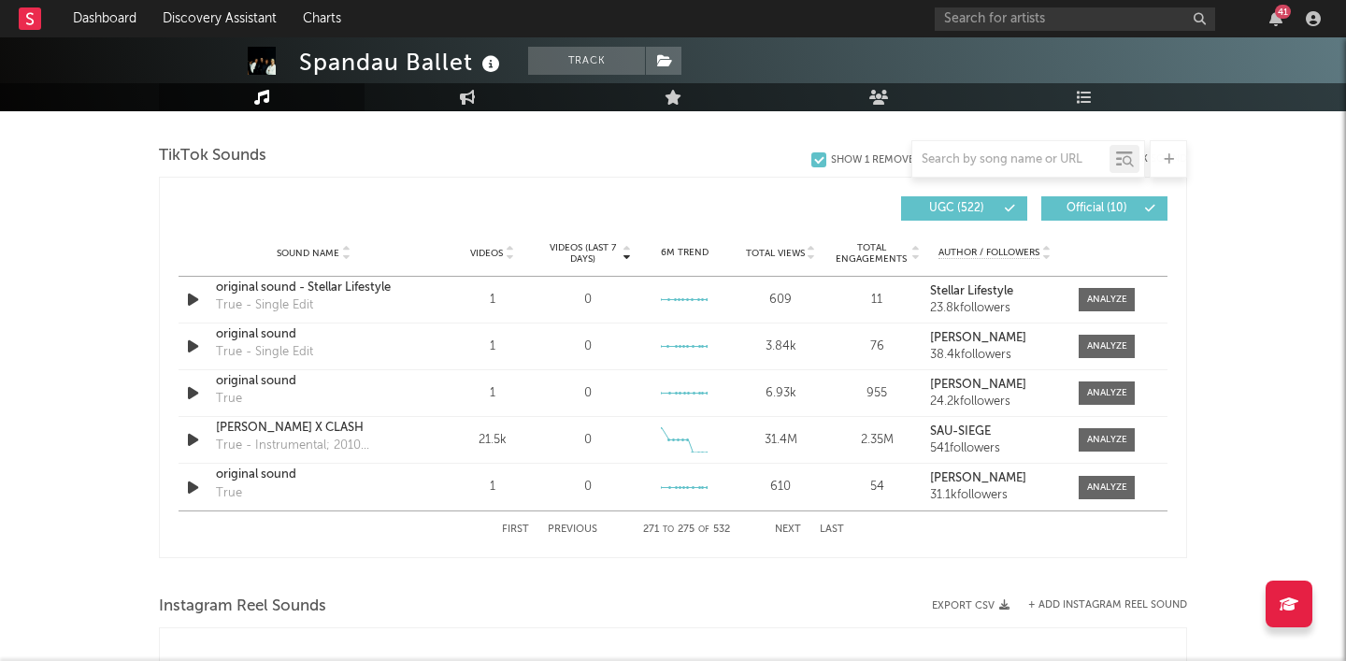
click at [789, 524] on button "Next" at bounding box center [788, 529] width 26 height 10
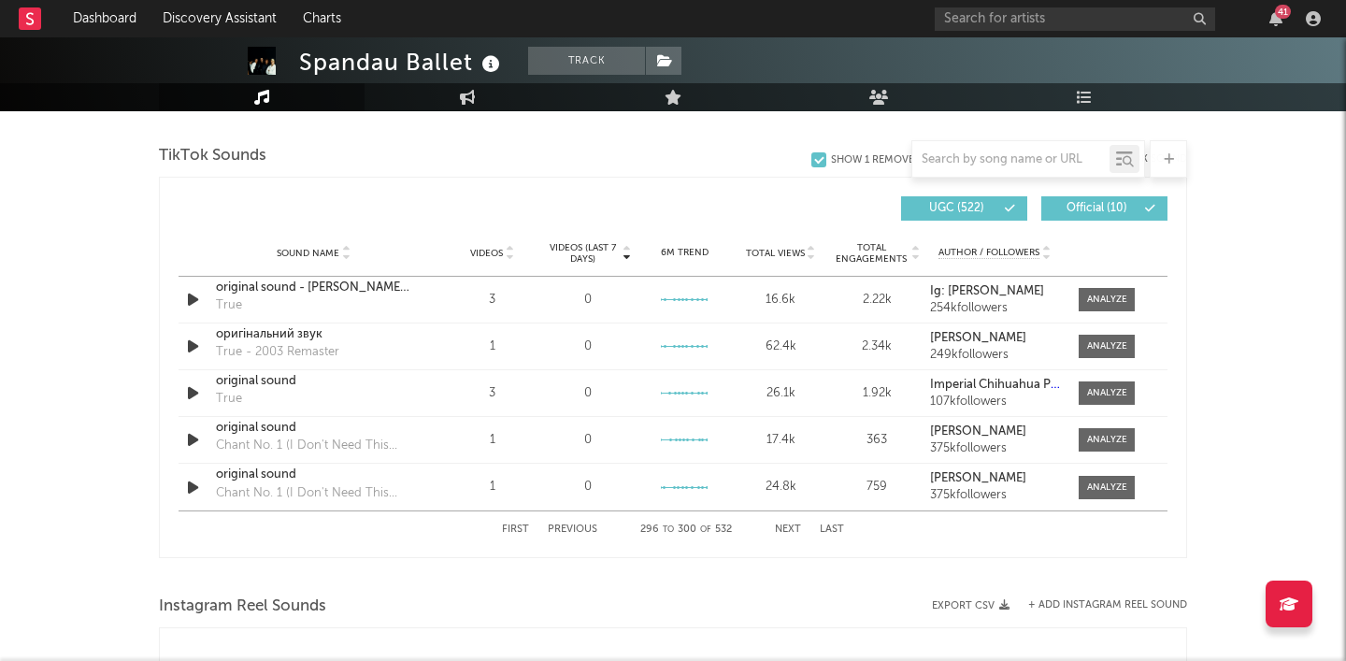
click at [789, 524] on button "Next" at bounding box center [788, 529] width 26 height 10
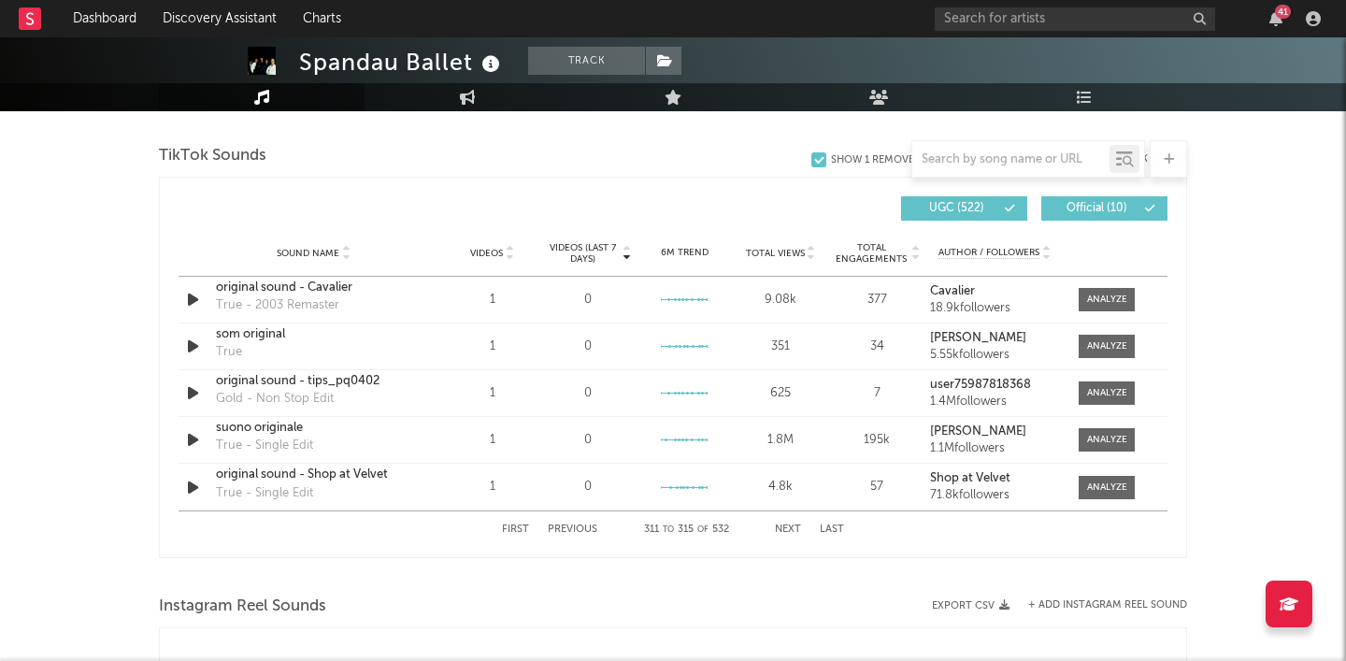
click at [789, 524] on button "Next" at bounding box center [788, 529] width 26 height 10
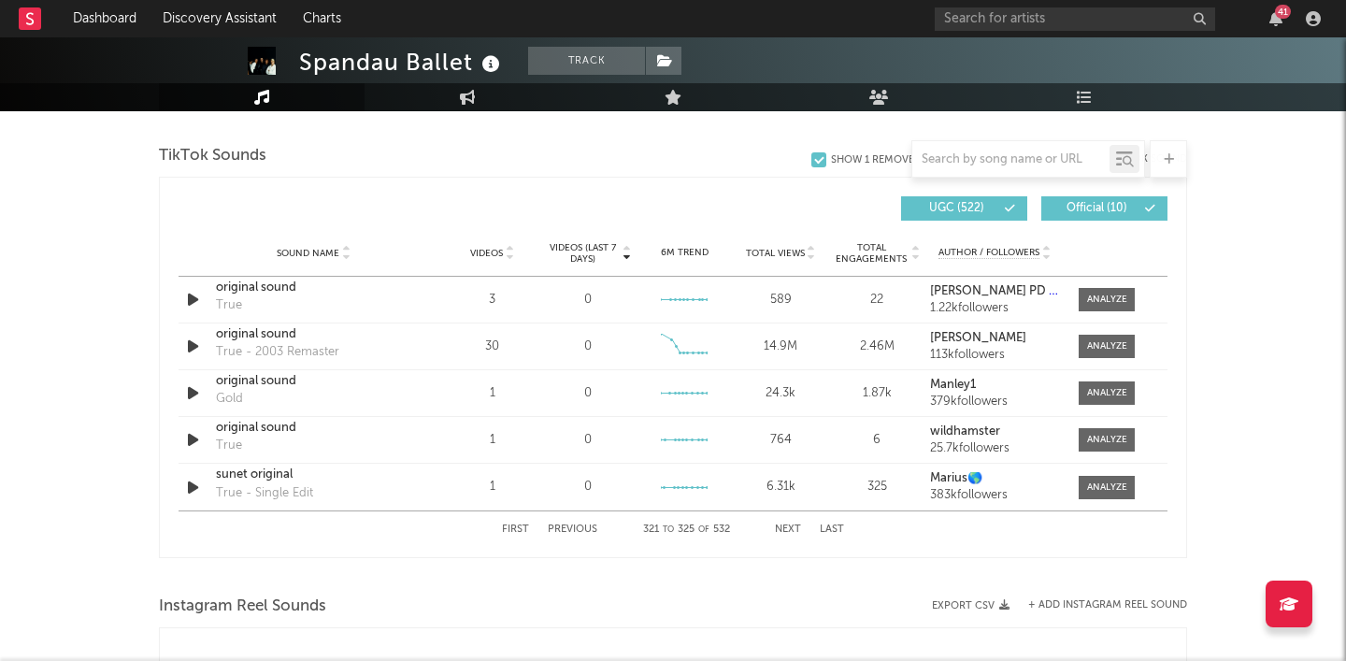
click at [789, 524] on button "Next" at bounding box center [788, 529] width 26 height 10
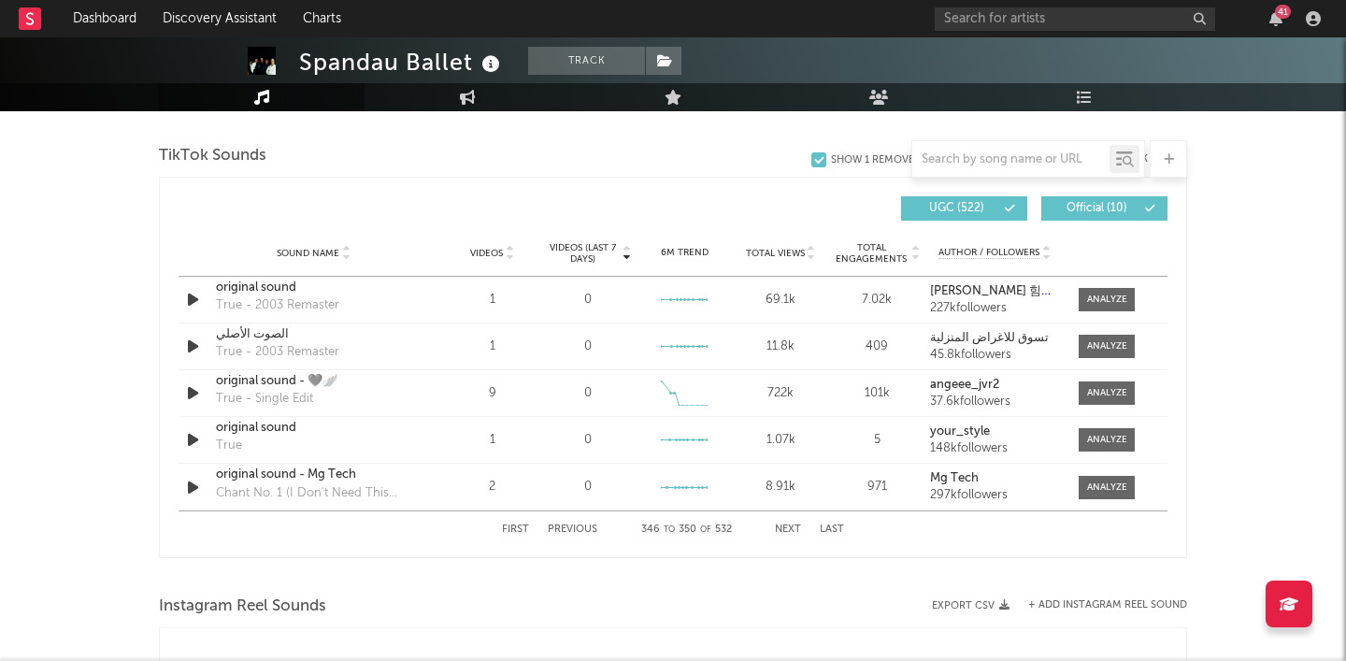
click at [789, 524] on button "Next" at bounding box center [788, 529] width 26 height 10
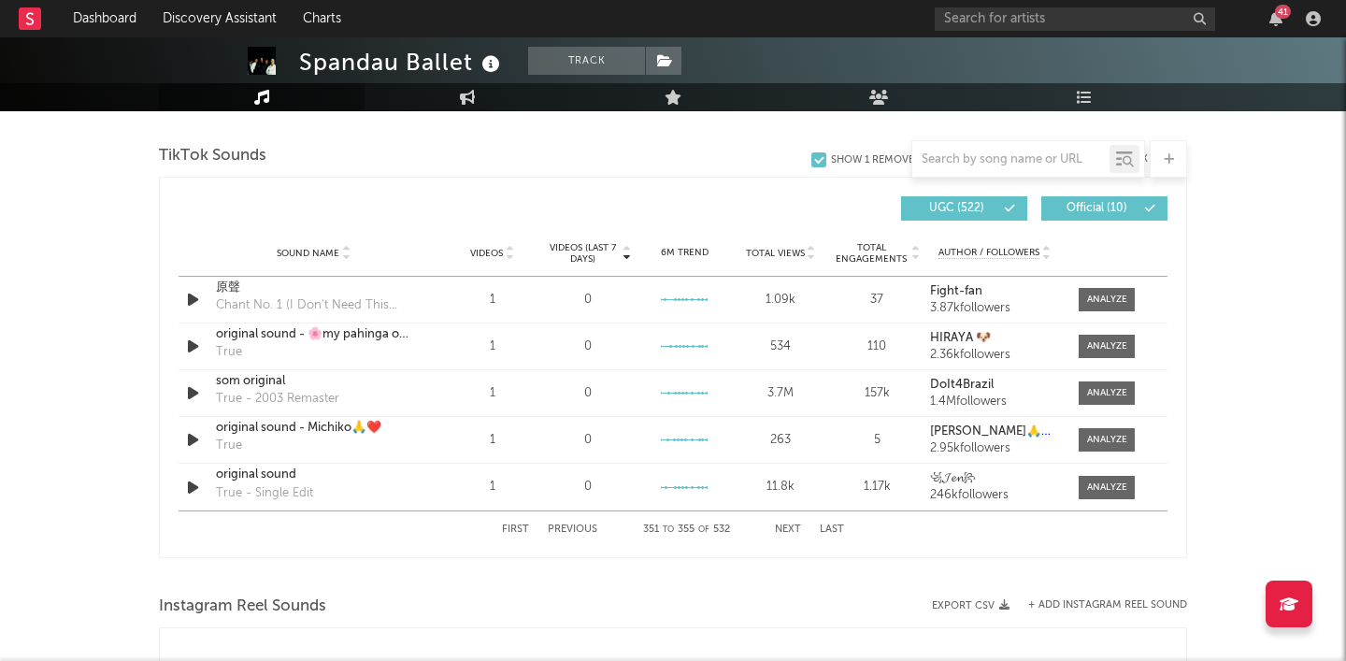
click at [789, 524] on button "Next" at bounding box center [788, 529] width 26 height 10
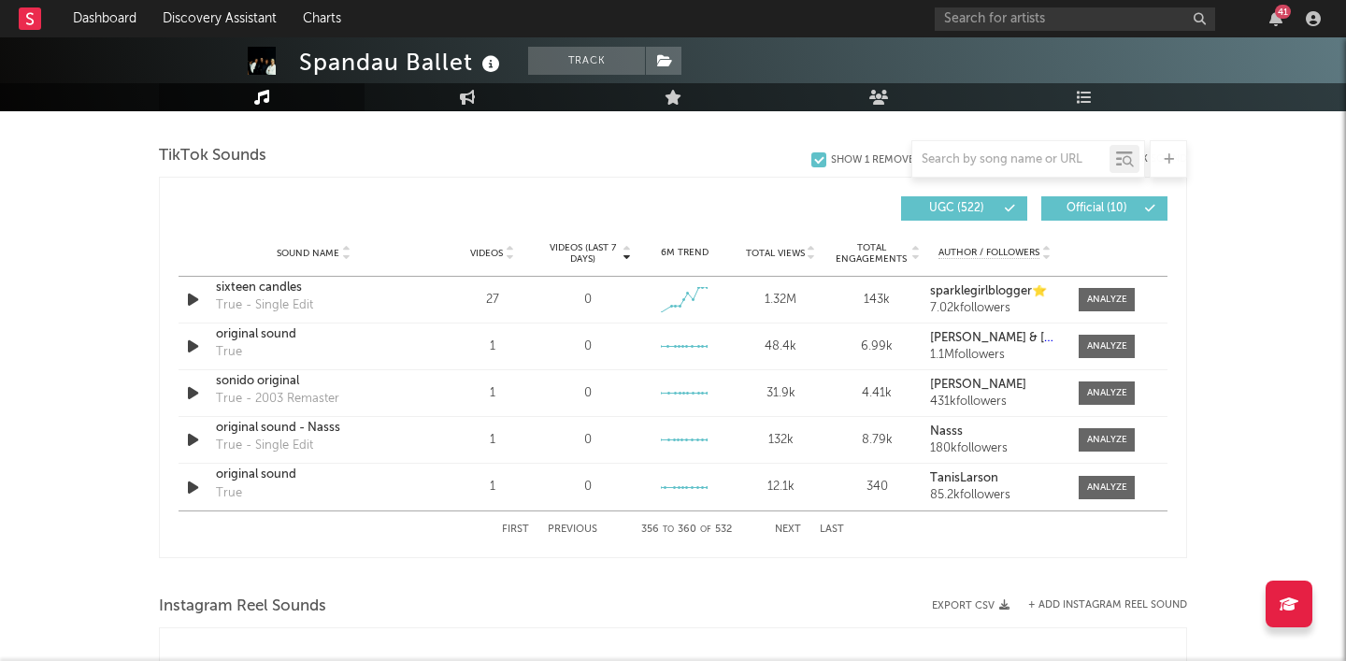
click at [789, 524] on button "Next" at bounding box center [788, 529] width 26 height 10
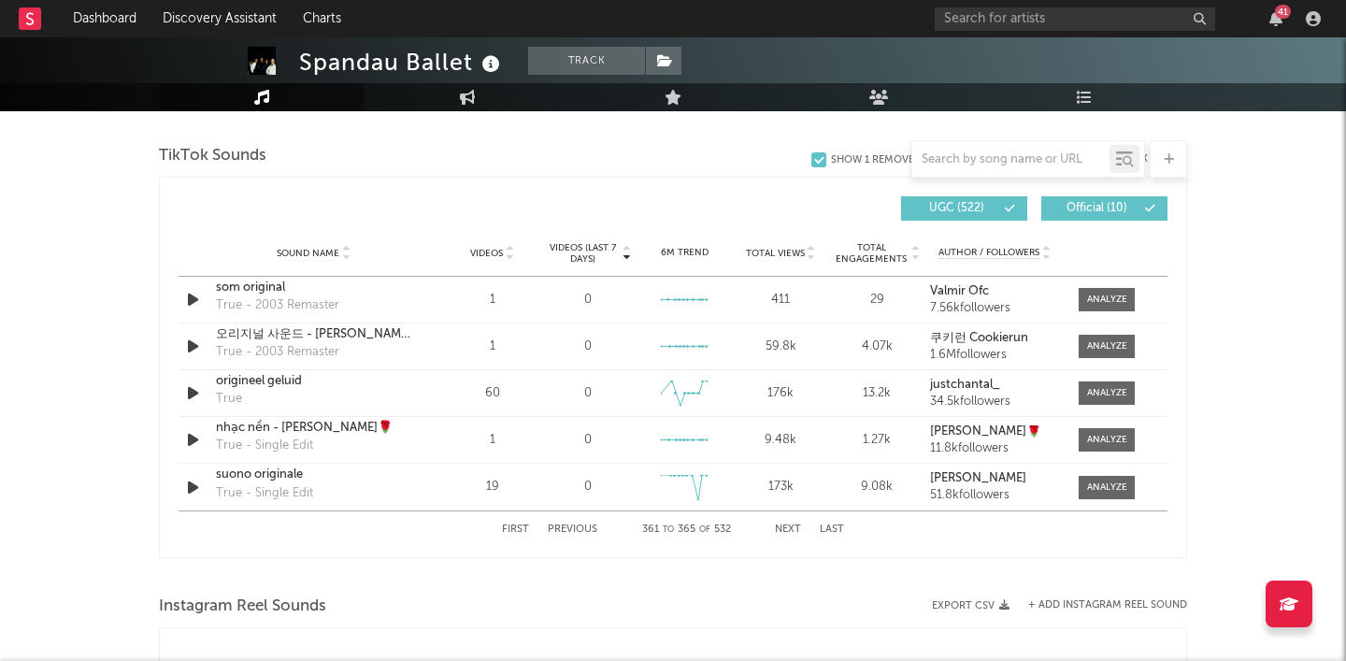
click at [789, 524] on button "Next" at bounding box center [788, 529] width 26 height 10
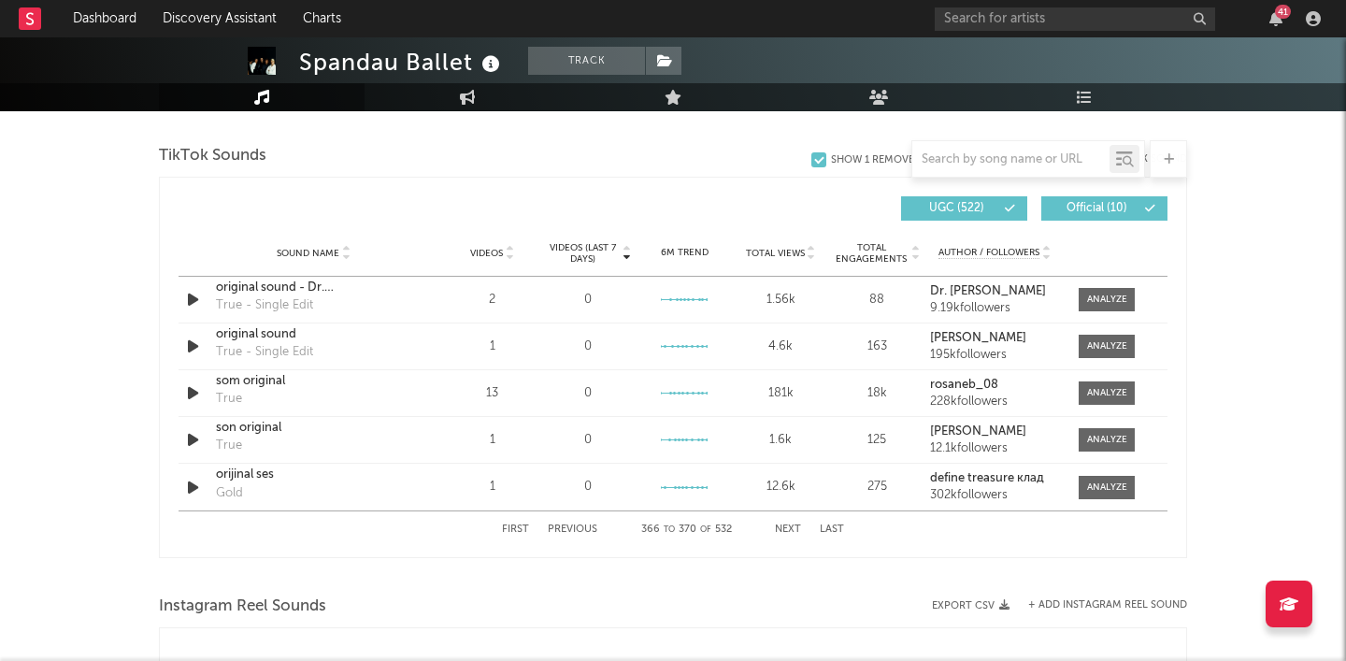
click at [789, 524] on button "Next" at bounding box center [788, 529] width 26 height 10
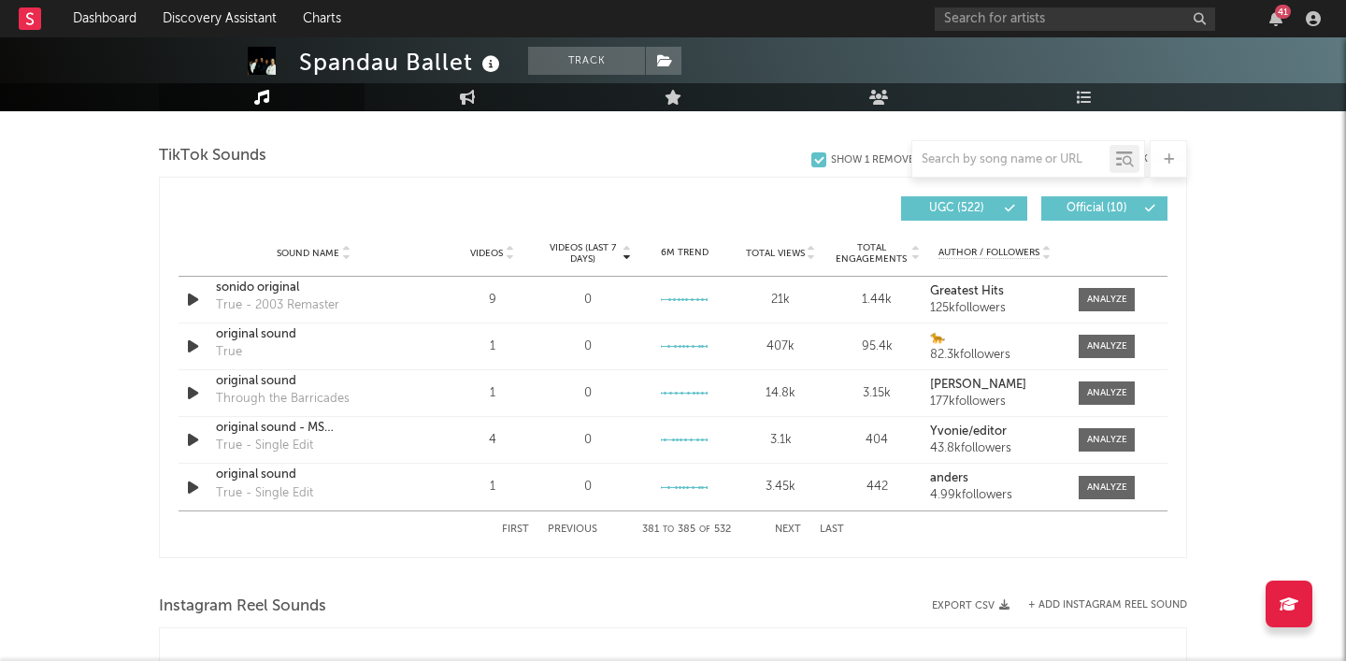
click at [789, 524] on button "Next" at bounding box center [788, 529] width 26 height 10
click at [577, 524] on button "Previous" at bounding box center [573, 529] width 50 height 10
click at [784, 531] on button "Next" at bounding box center [788, 529] width 26 height 10
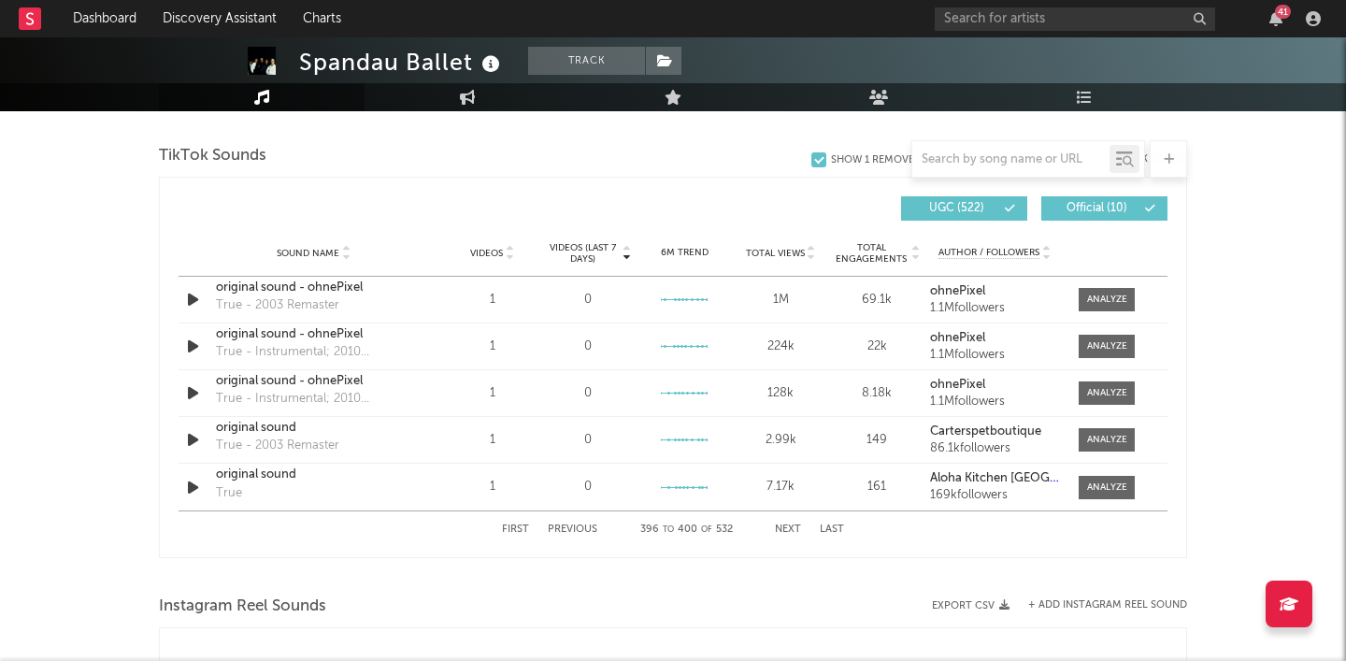
click at [784, 531] on button "Next" at bounding box center [788, 529] width 26 height 10
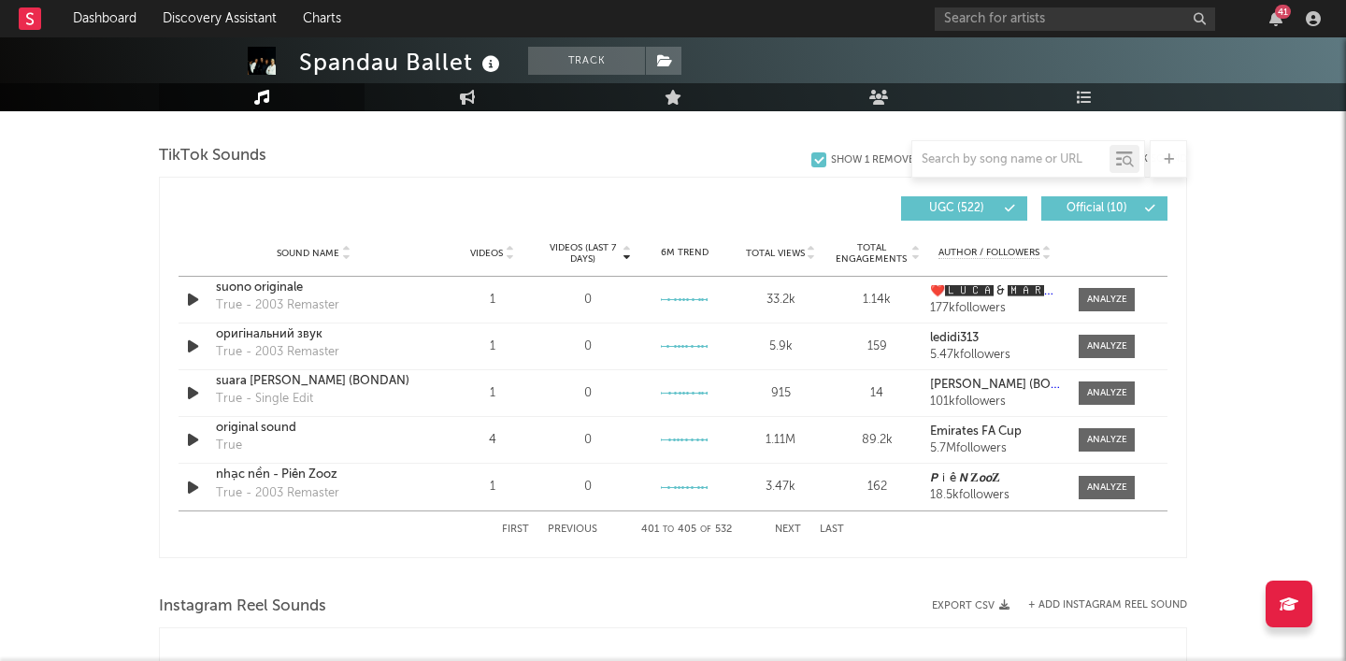
click at [784, 531] on button "Next" at bounding box center [788, 529] width 26 height 10
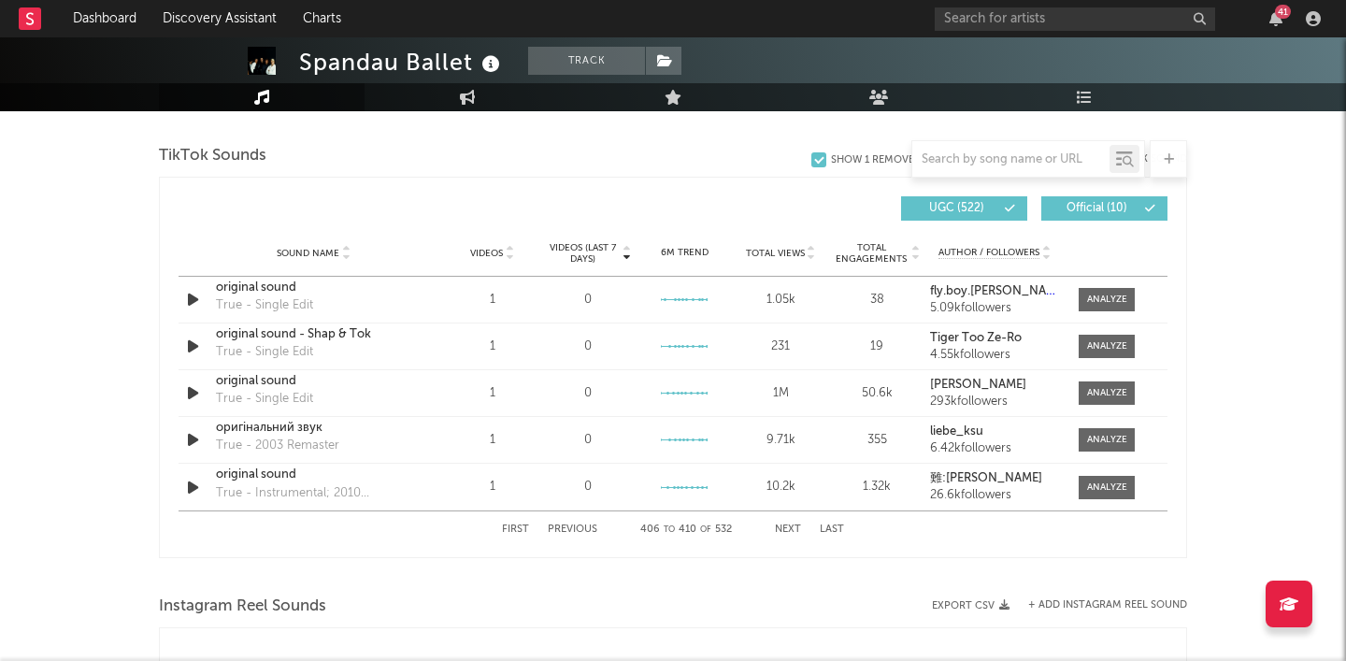
click at [784, 531] on button "Next" at bounding box center [788, 529] width 26 height 10
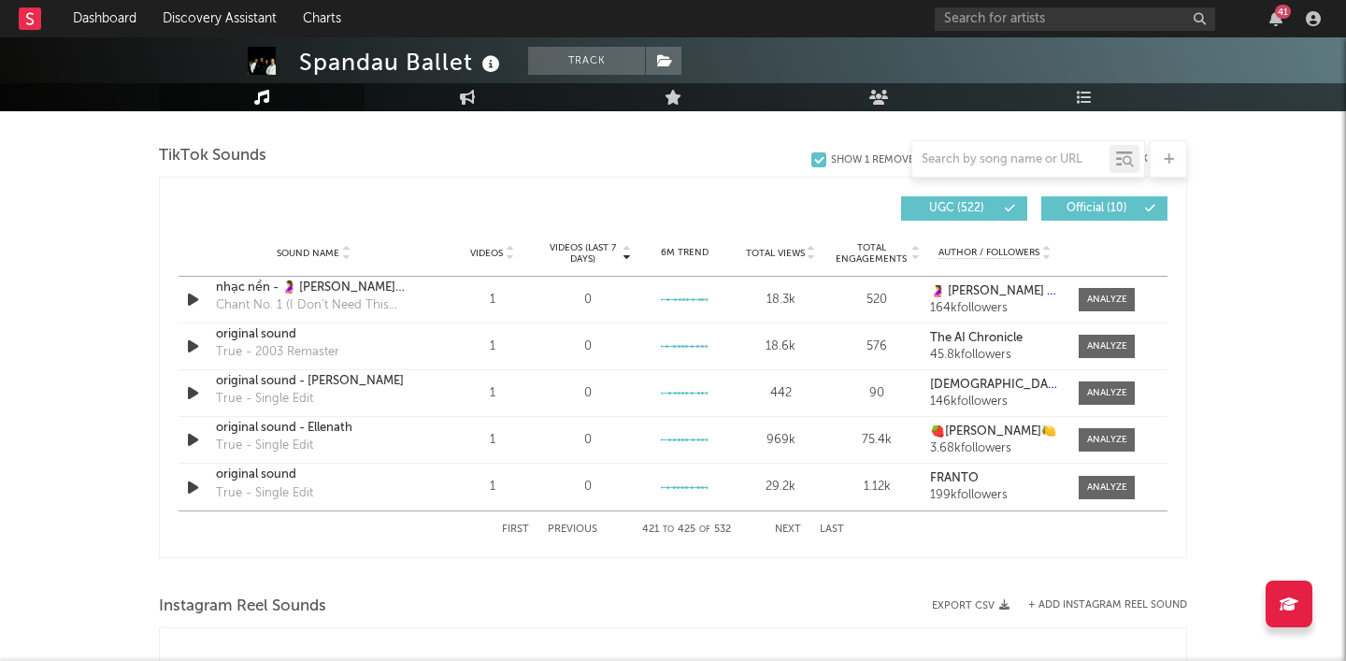
click at [784, 531] on button "Next" at bounding box center [788, 529] width 26 height 10
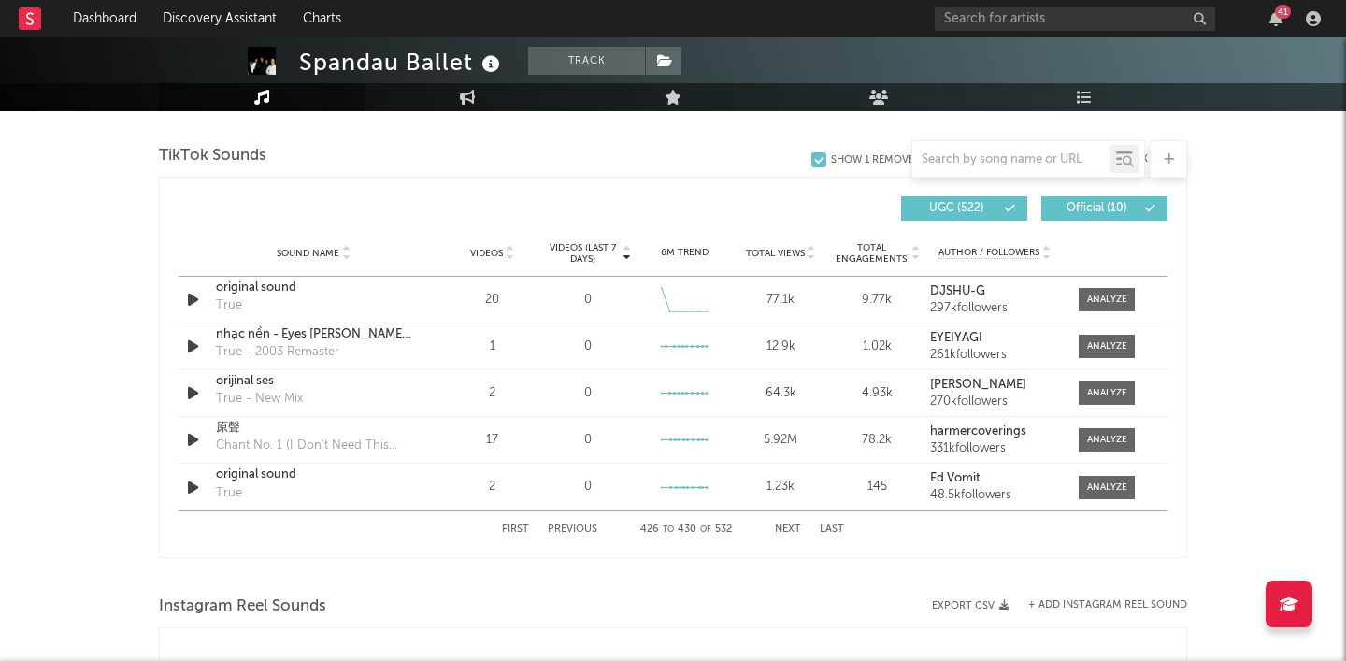
click at [784, 531] on button "Next" at bounding box center [788, 529] width 26 height 10
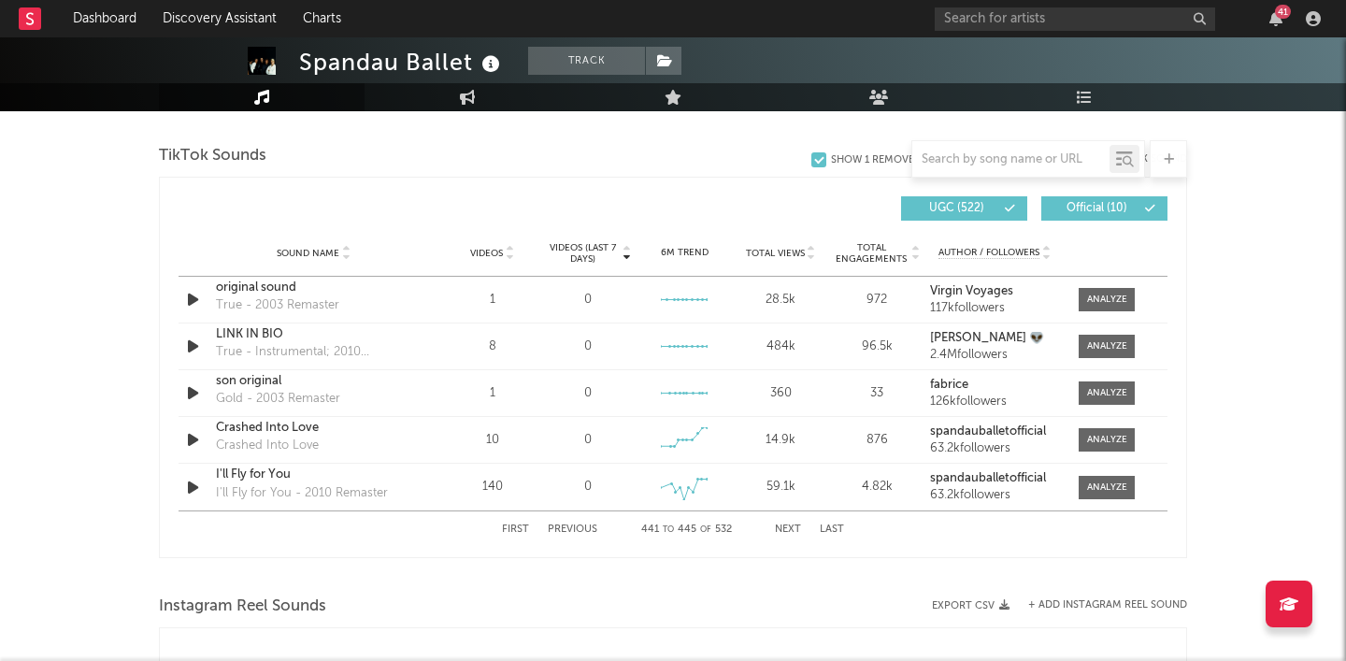
click at [784, 531] on button "Next" at bounding box center [788, 529] width 26 height 10
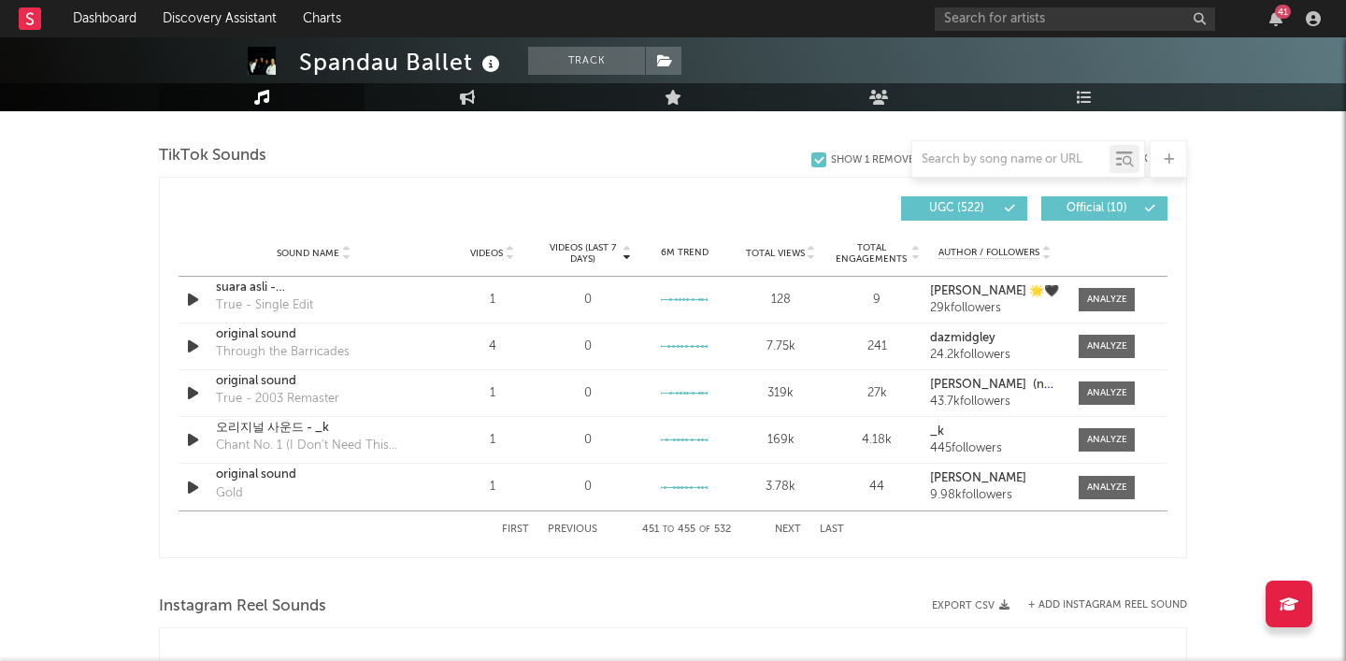
click at [784, 531] on button "Next" at bounding box center [788, 529] width 26 height 10
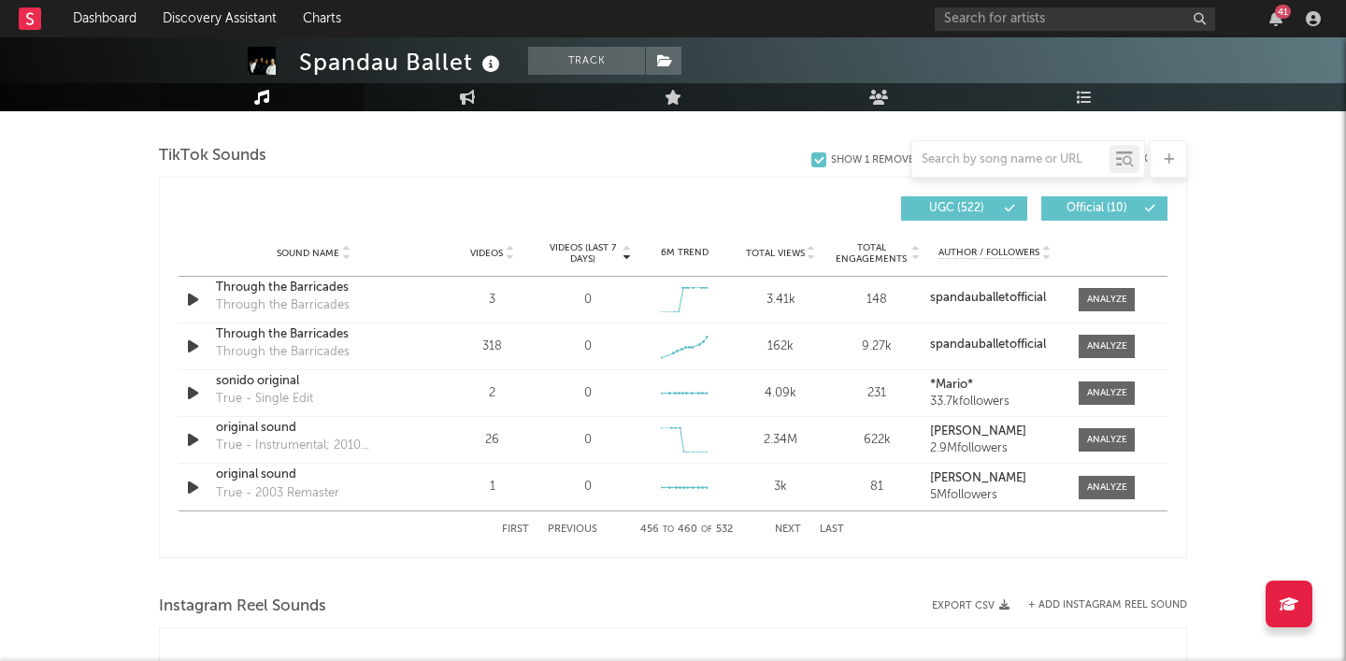
click at [784, 531] on button "Next" at bounding box center [788, 529] width 26 height 10
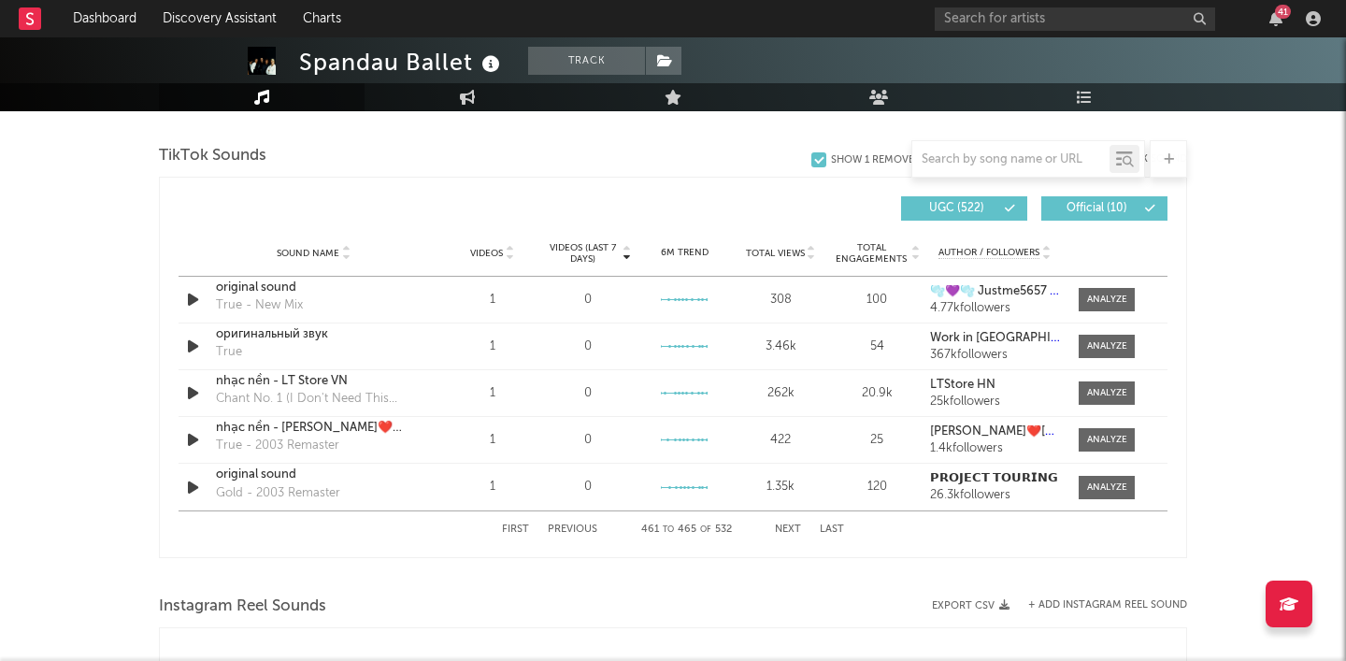
click at [784, 531] on button "Next" at bounding box center [788, 529] width 26 height 10
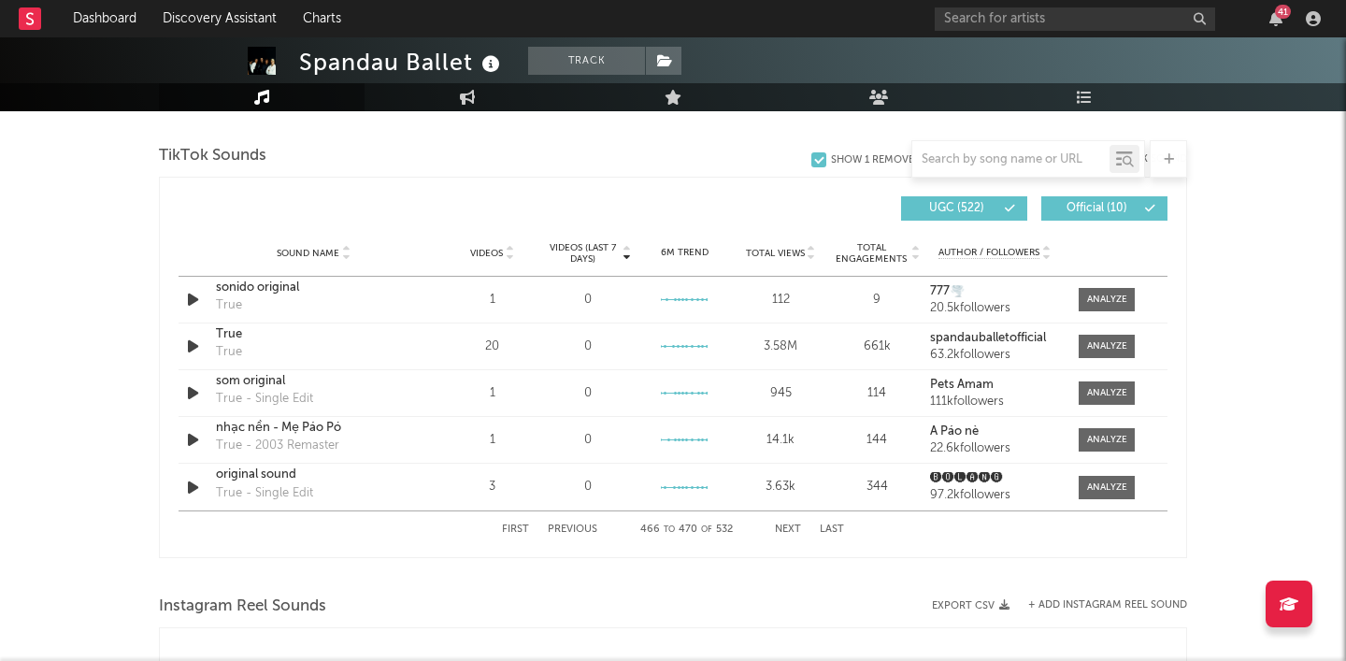
click at [784, 531] on button "Next" at bounding box center [788, 529] width 26 height 10
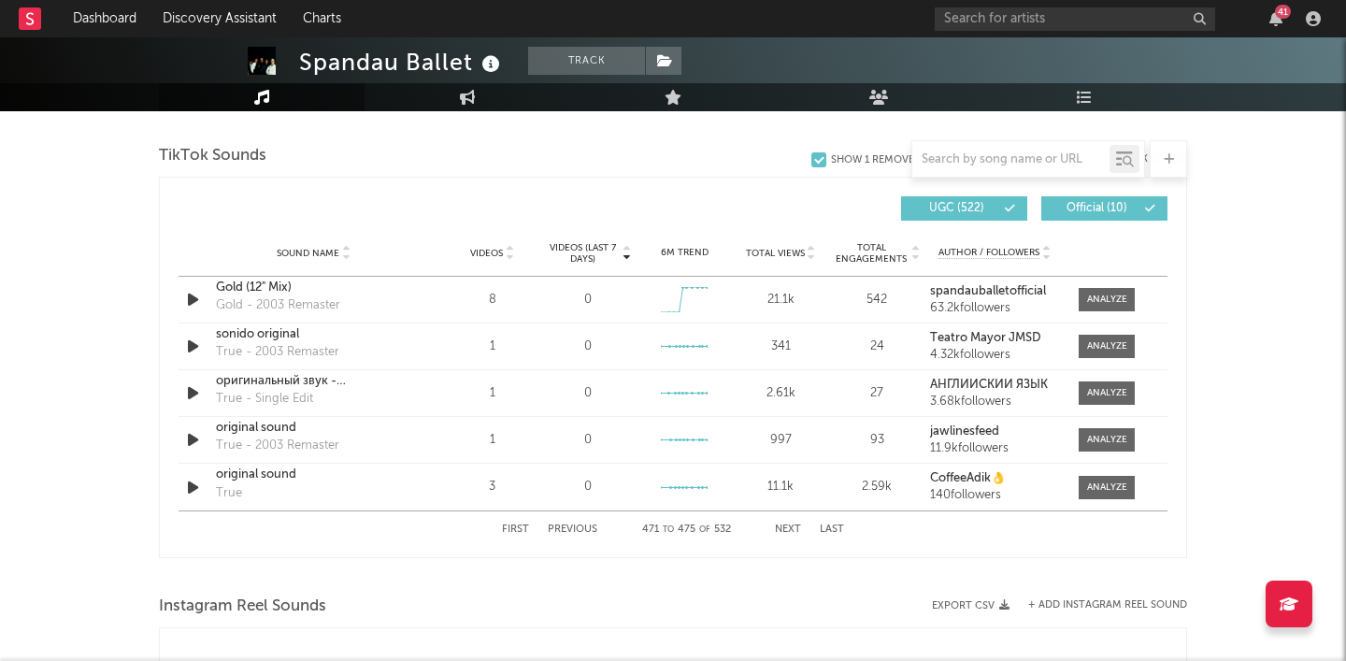
click at [784, 531] on button "Next" at bounding box center [788, 529] width 26 height 10
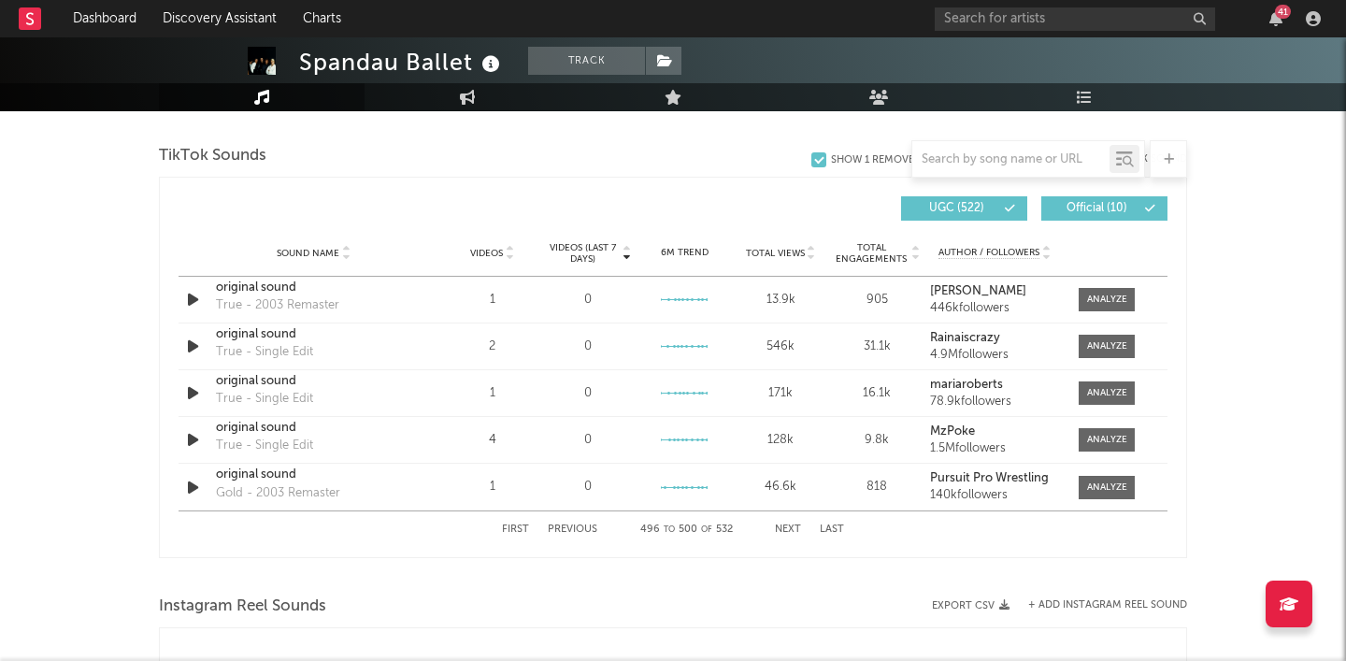
click at [784, 531] on button "Next" at bounding box center [788, 529] width 26 height 10
click at [786, 531] on button "Next" at bounding box center [788, 529] width 26 height 10
click at [579, 522] on div "First Previous 516 to 520 of 532 Next Last" at bounding box center [673, 529] width 342 height 36
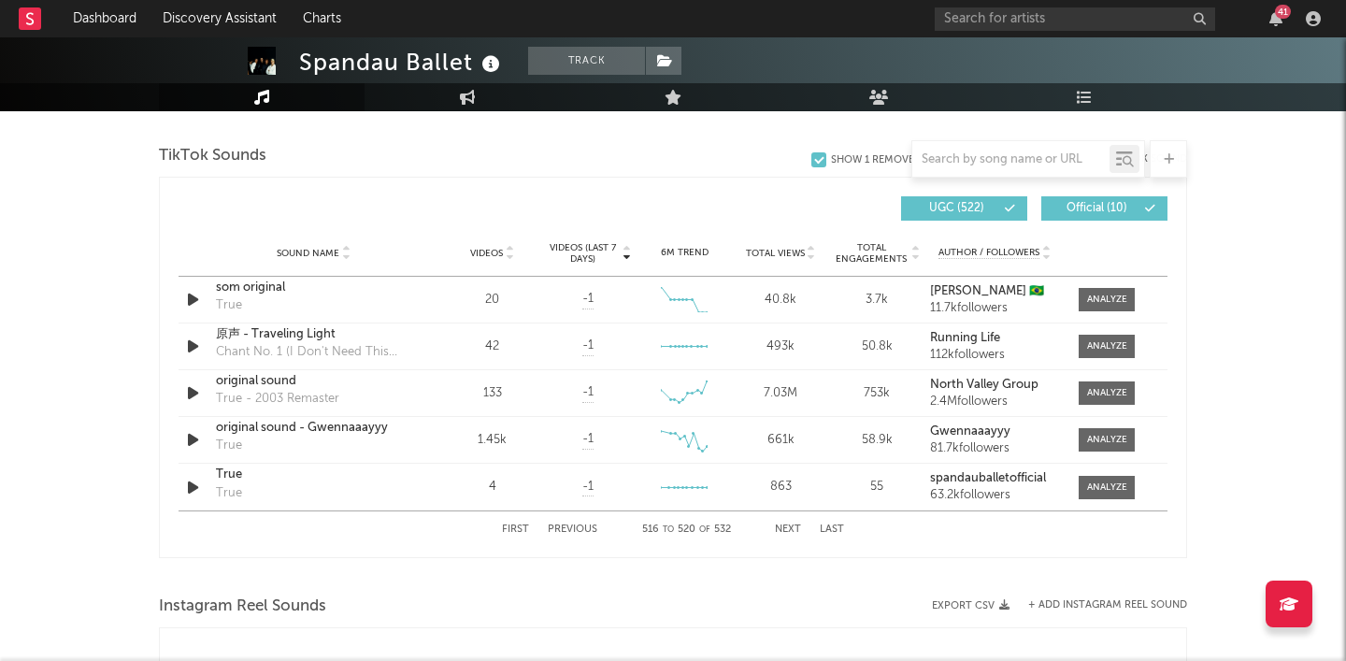
click at [579, 528] on button "Previous" at bounding box center [573, 529] width 50 height 10
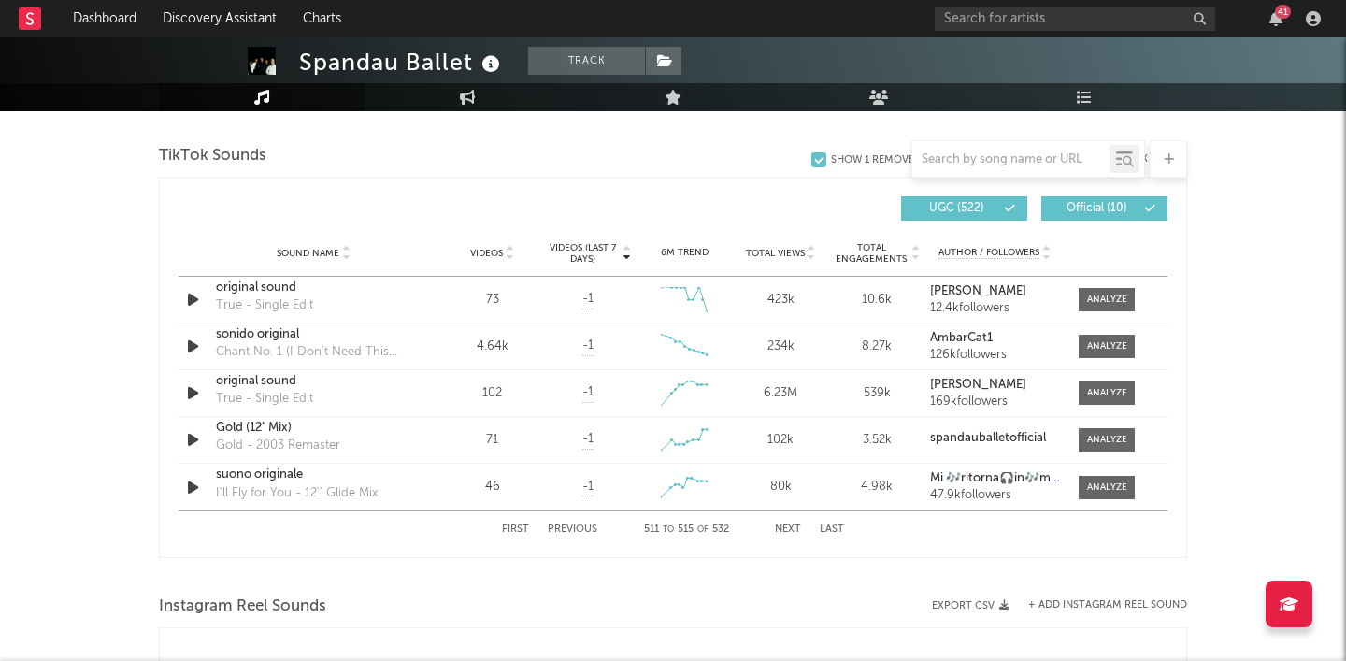
click at [787, 523] on div "First Previous 511 to 515 of 532 Next Last" at bounding box center [673, 529] width 342 height 36
click at [797, 523] on div "First Previous 511 to 515 of 532 Next Last" at bounding box center [673, 529] width 342 height 36
click at [794, 525] on button "Next" at bounding box center [788, 529] width 26 height 10
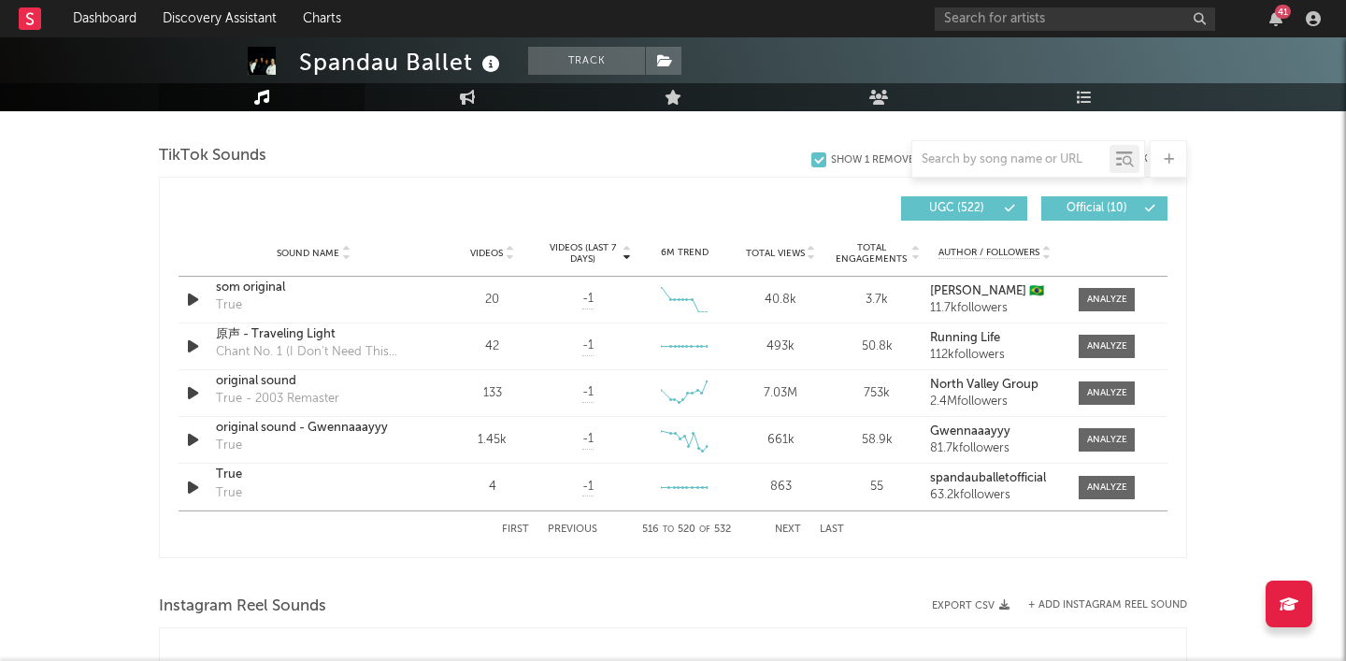
click at [794, 525] on button "Next" at bounding box center [788, 529] width 26 height 10
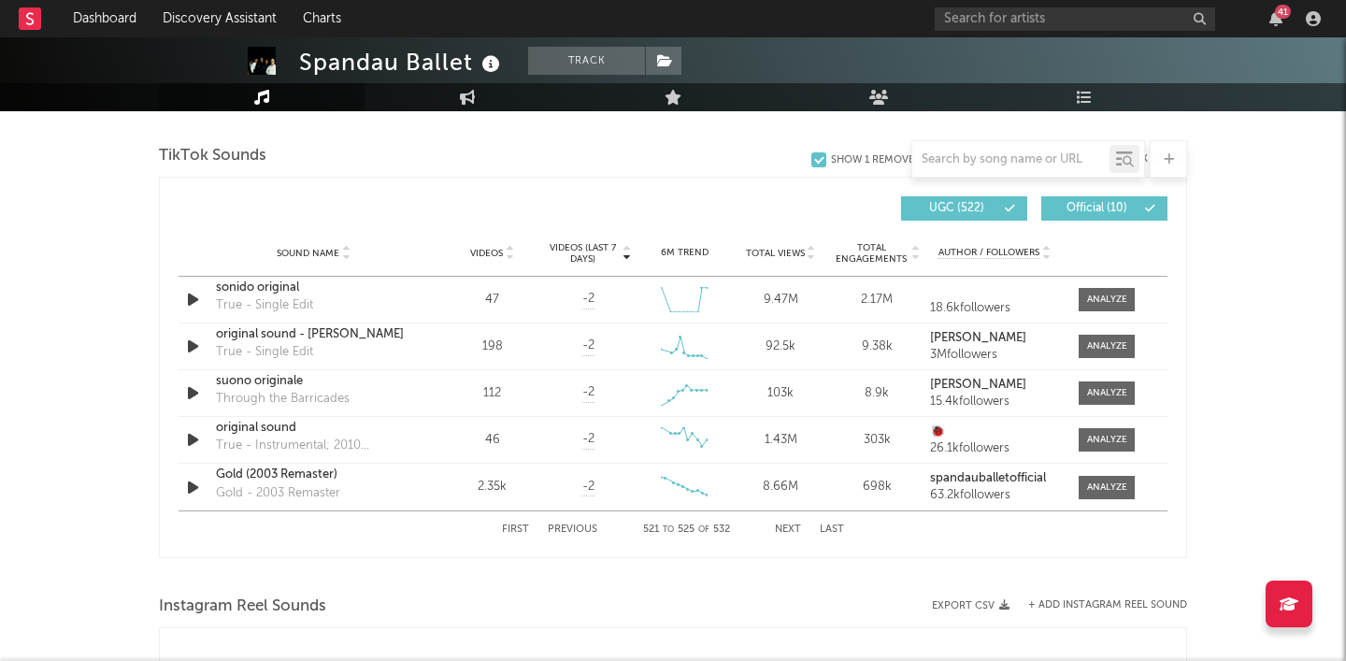
click at [794, 525] on button "Next" at bounding box center [788, 529] width 26 height 10
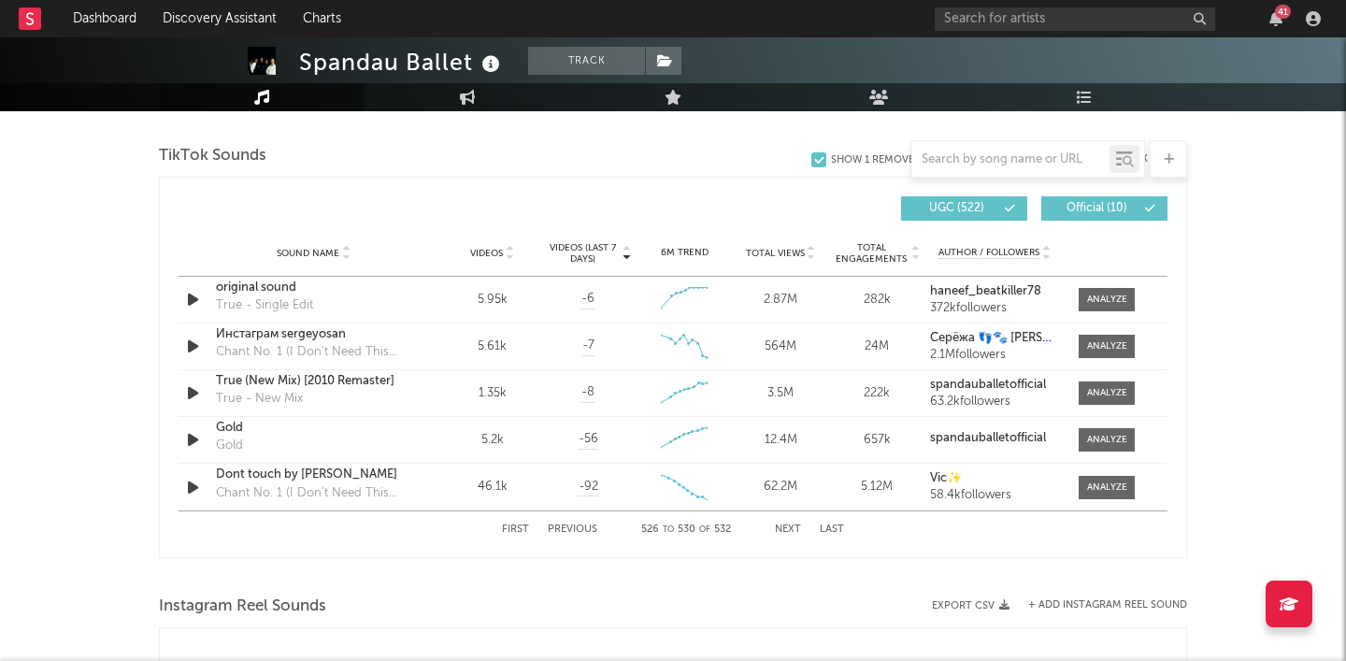
click at [794, 524] on button "Next" at bounding box center [788, 529] width 26 height 10
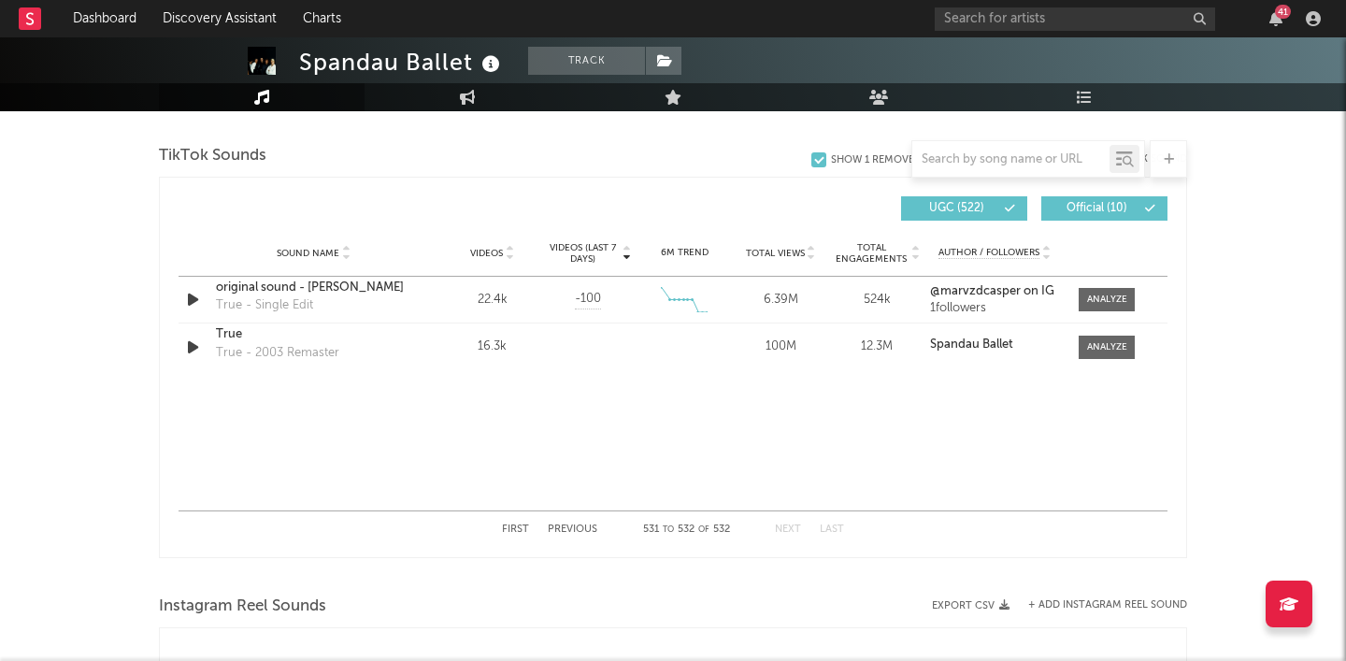
click at [794, 524] on button "Next" at bounding box center [788, 529] width 26 height 10
click at [1068, 20] on input "text" at bounding box center [1075, 18] width 280 height 23
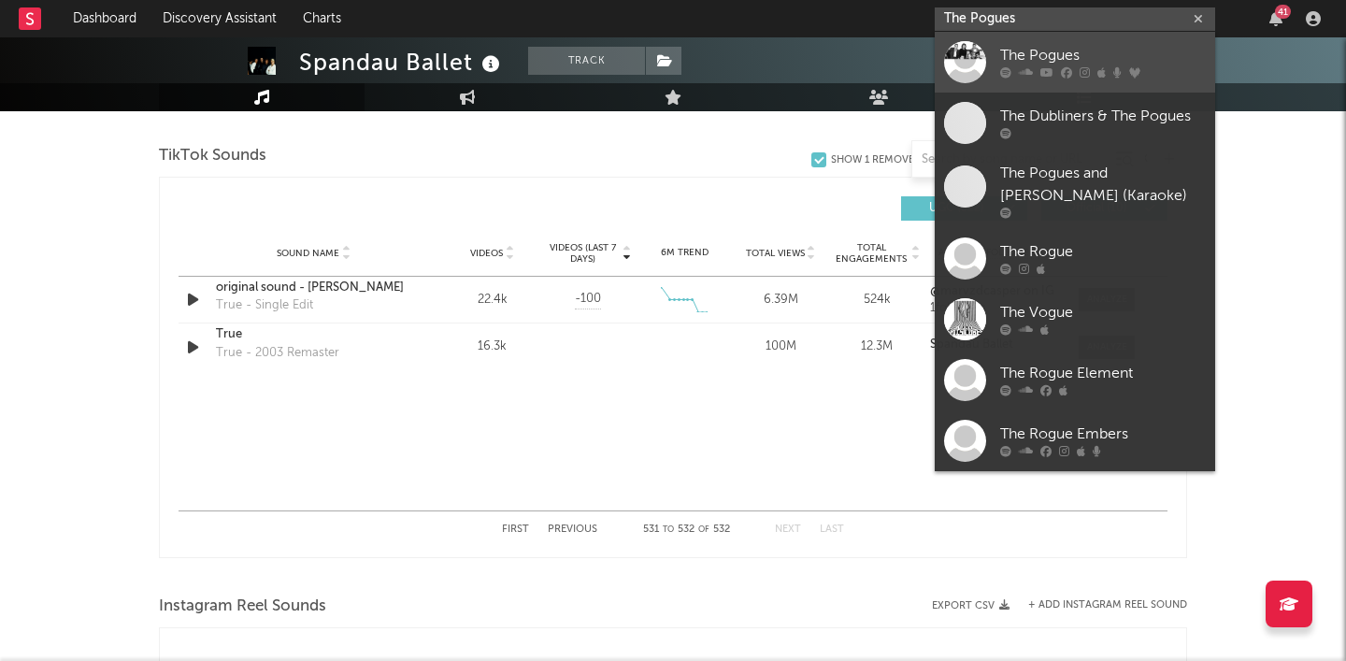
type input "The Pogues"
click at [1097, 52] on div "The Pogues" at bounding box center [1103, 56] width 206 height 22
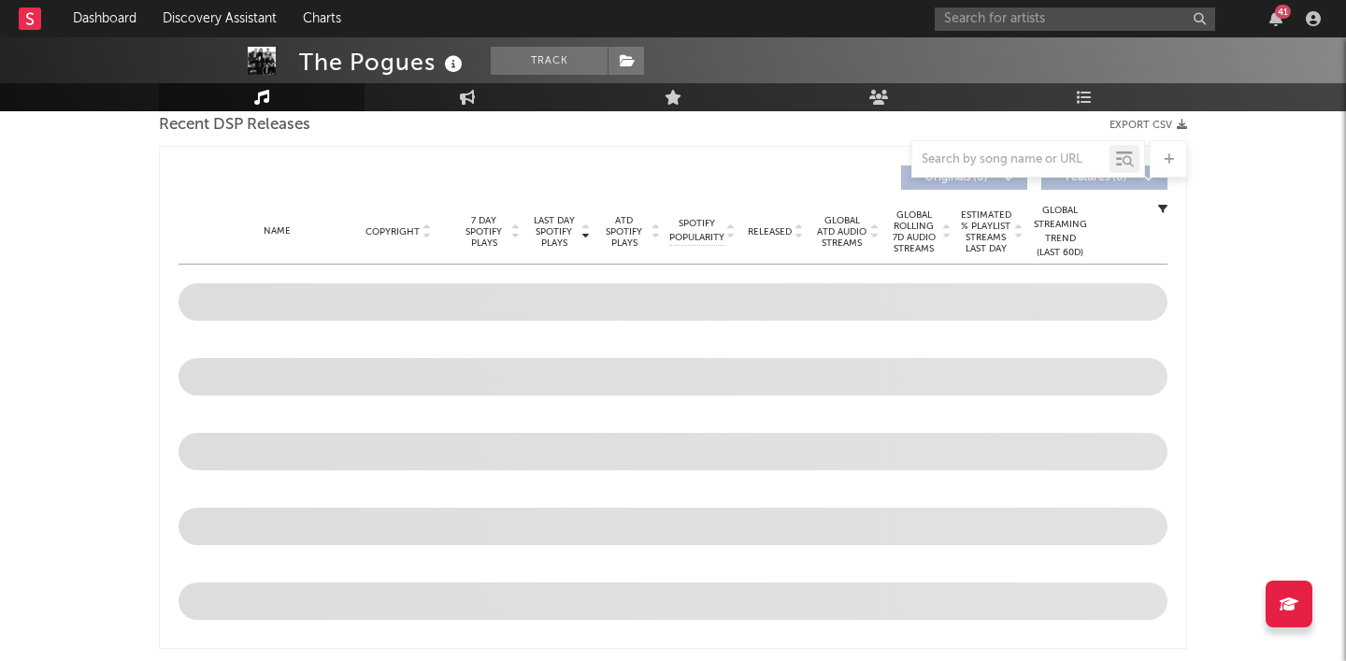
select select "6m"
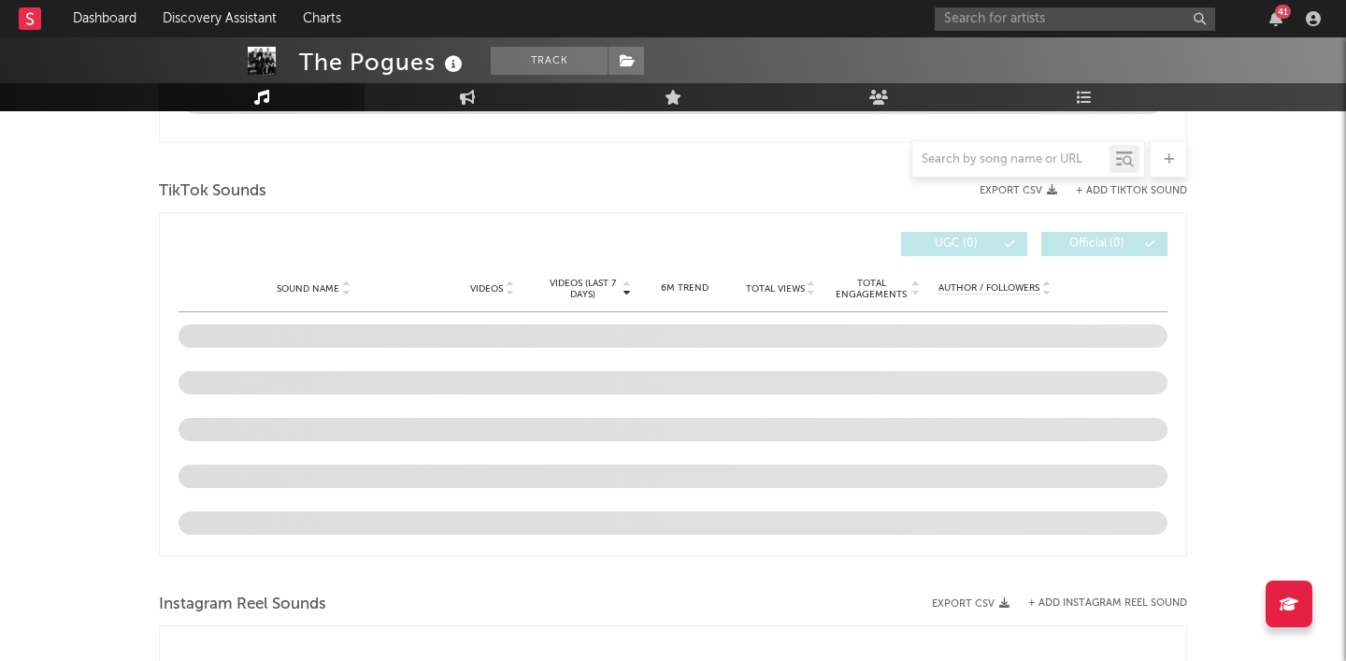
scroll to position [1179, 0]
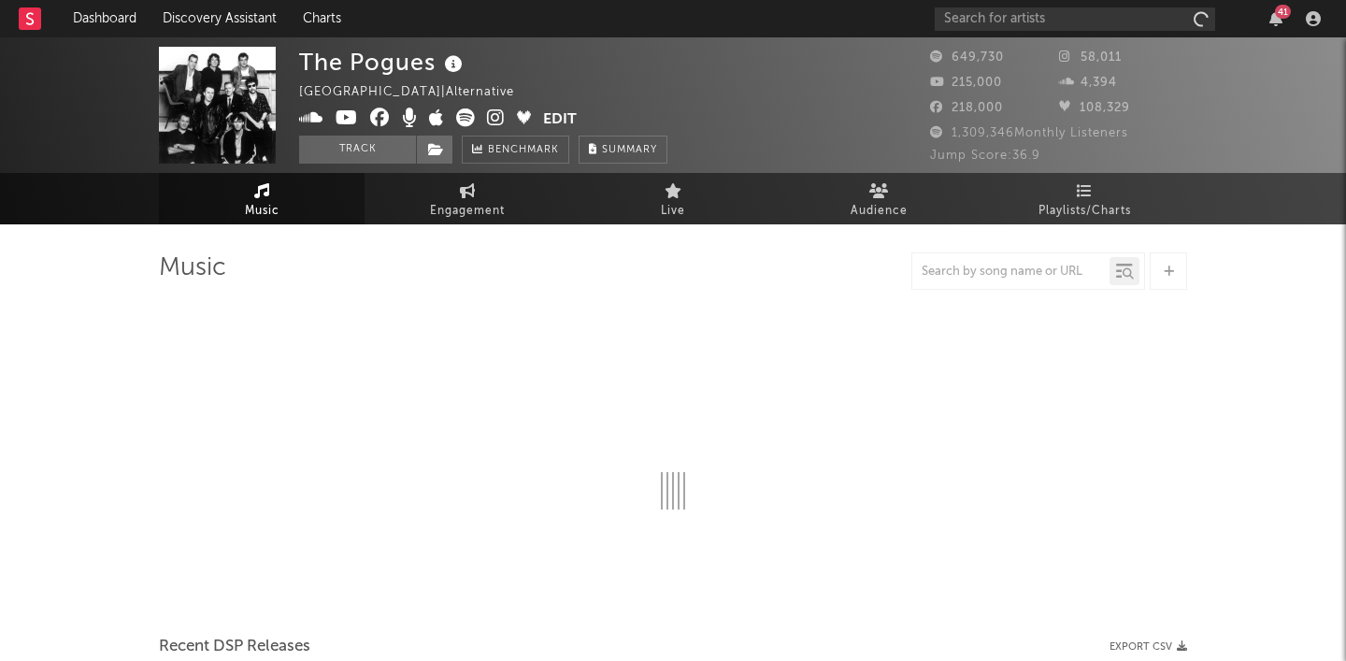
select select "6m"
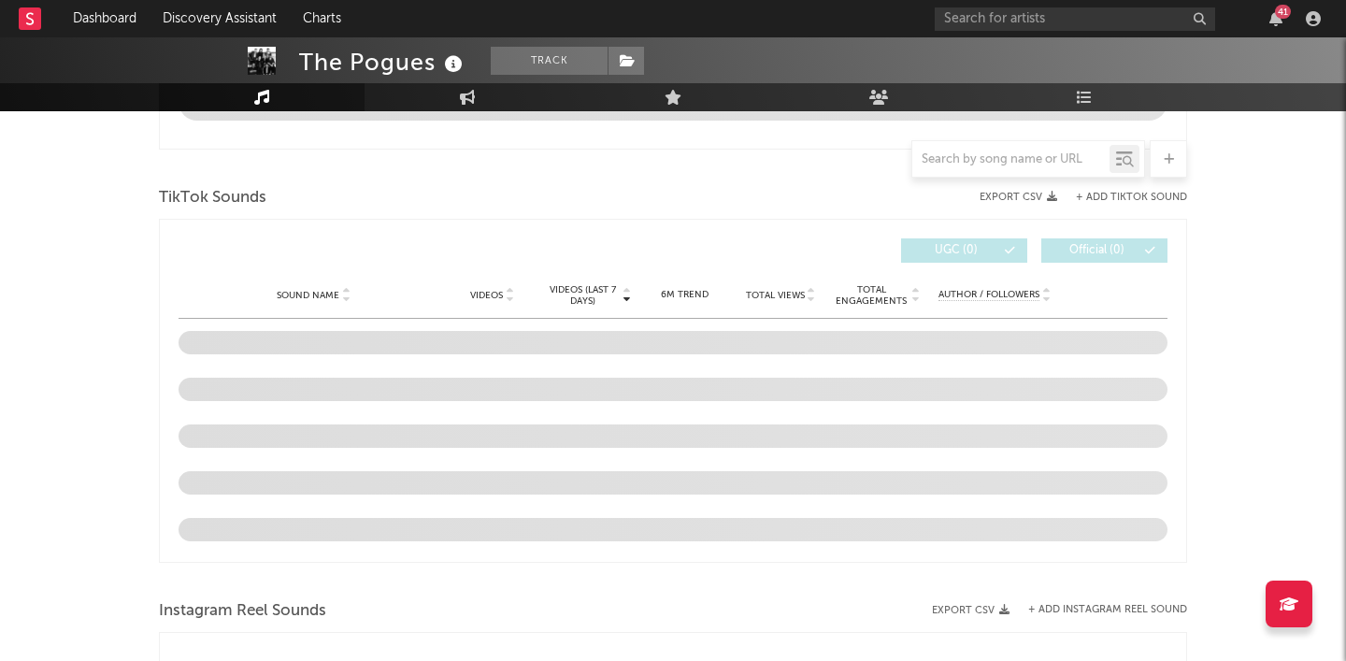
scroll to position [1158, 0]
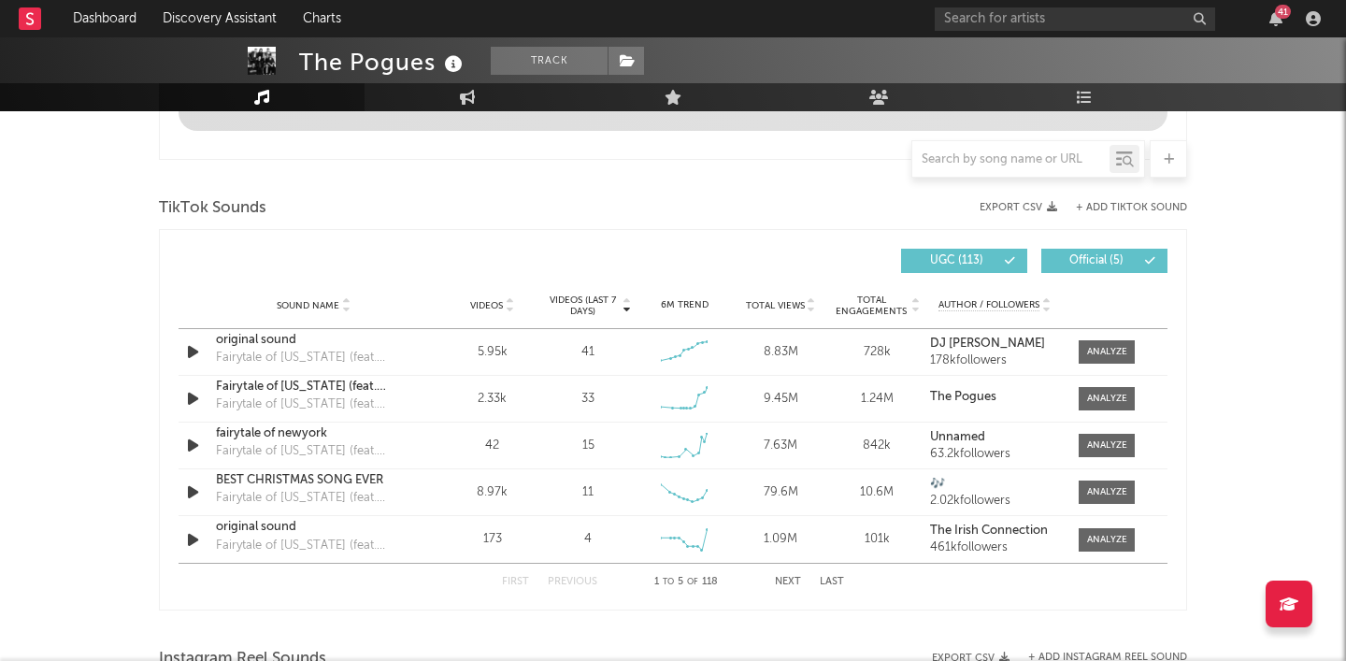
click at [792, 581] on button "Next" at bounding box center [788, 582] width 26 height 10
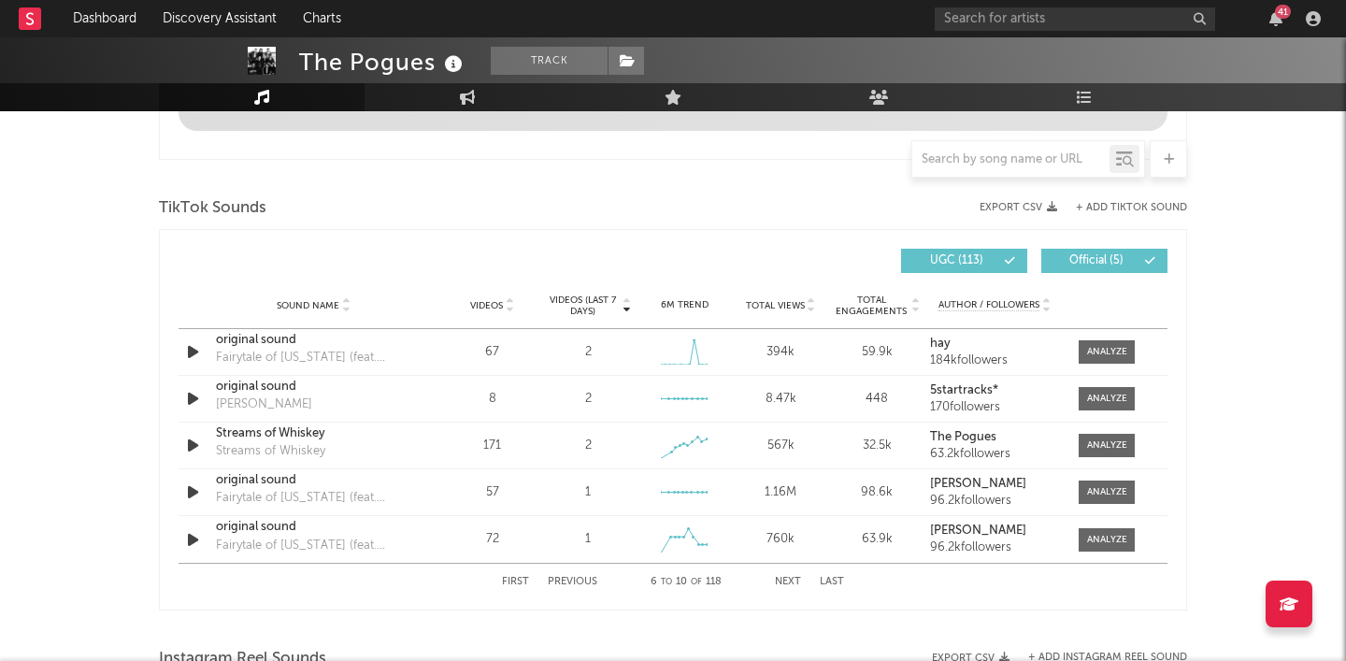
click at [792, 581] on button "Next" at bounding box center [788, 582] width 26 height 10
click at [792, 580] on button "Next" at bounding box center [788, 582] width 26 height 10
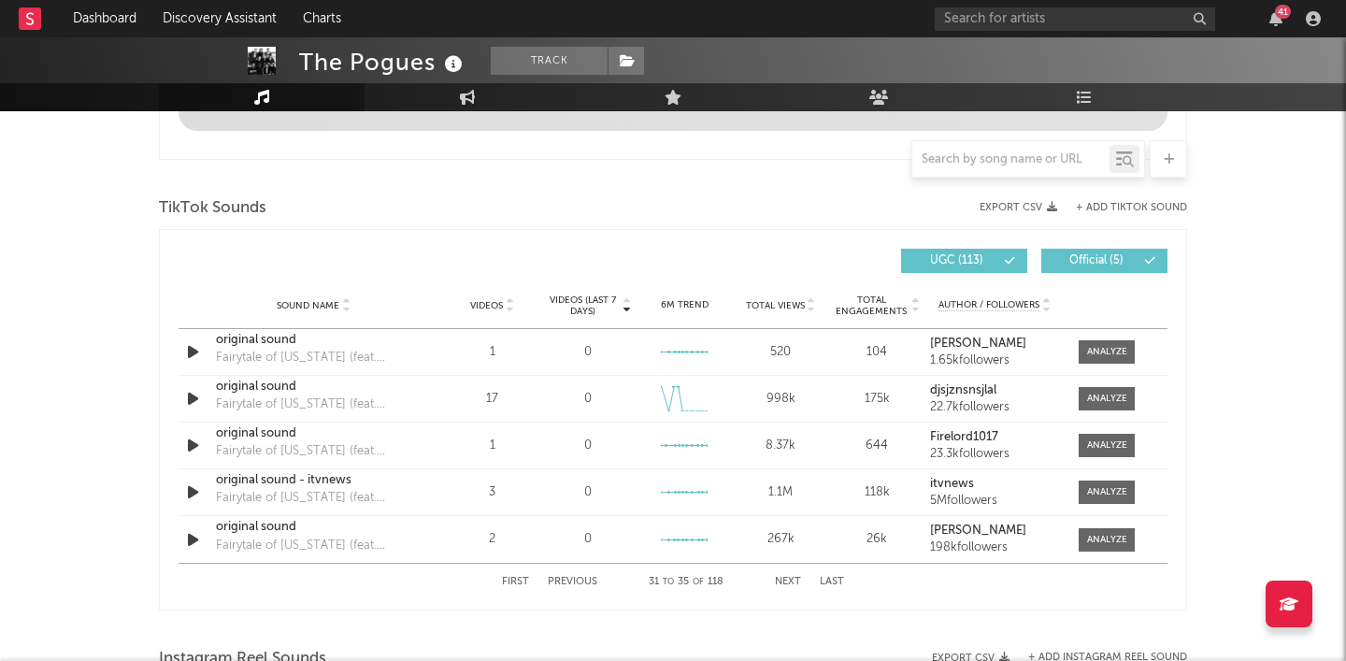
click at [792, 580] on button "Next" at bounding box center [788, 582] width 26 height 10
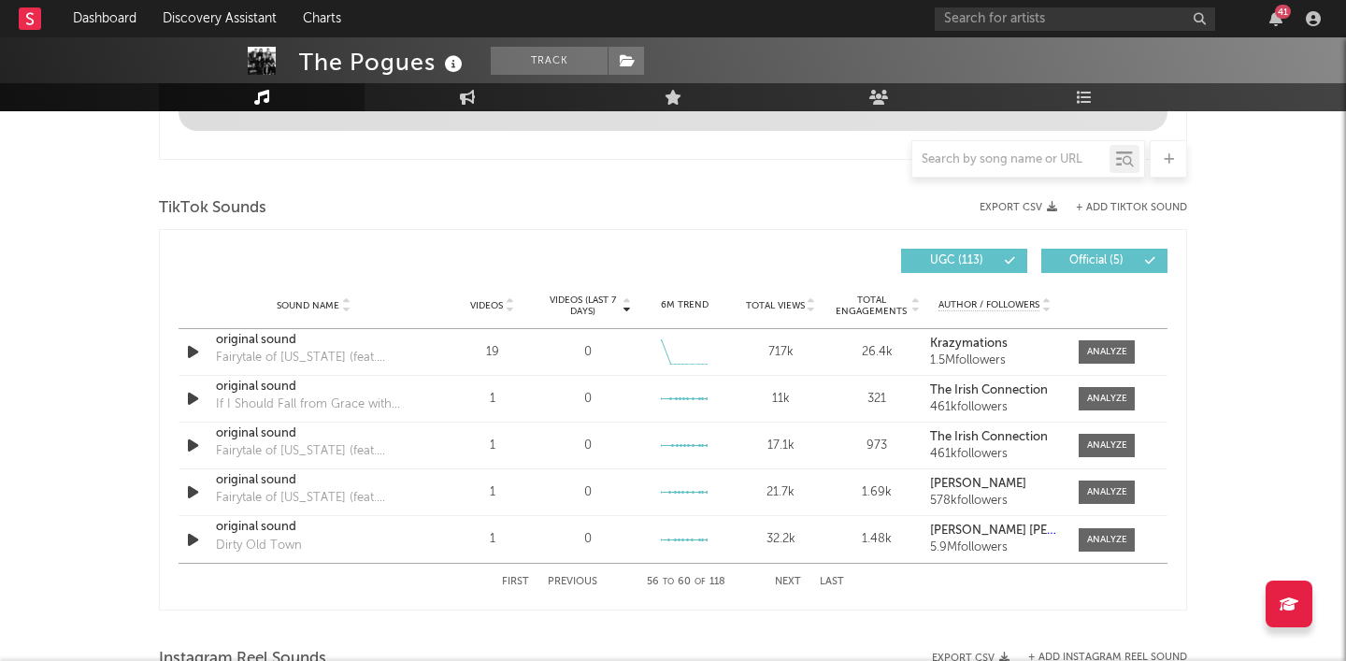
click at [792, 580] on button "Next" at bounding box center [788, 582] width 26 height 10
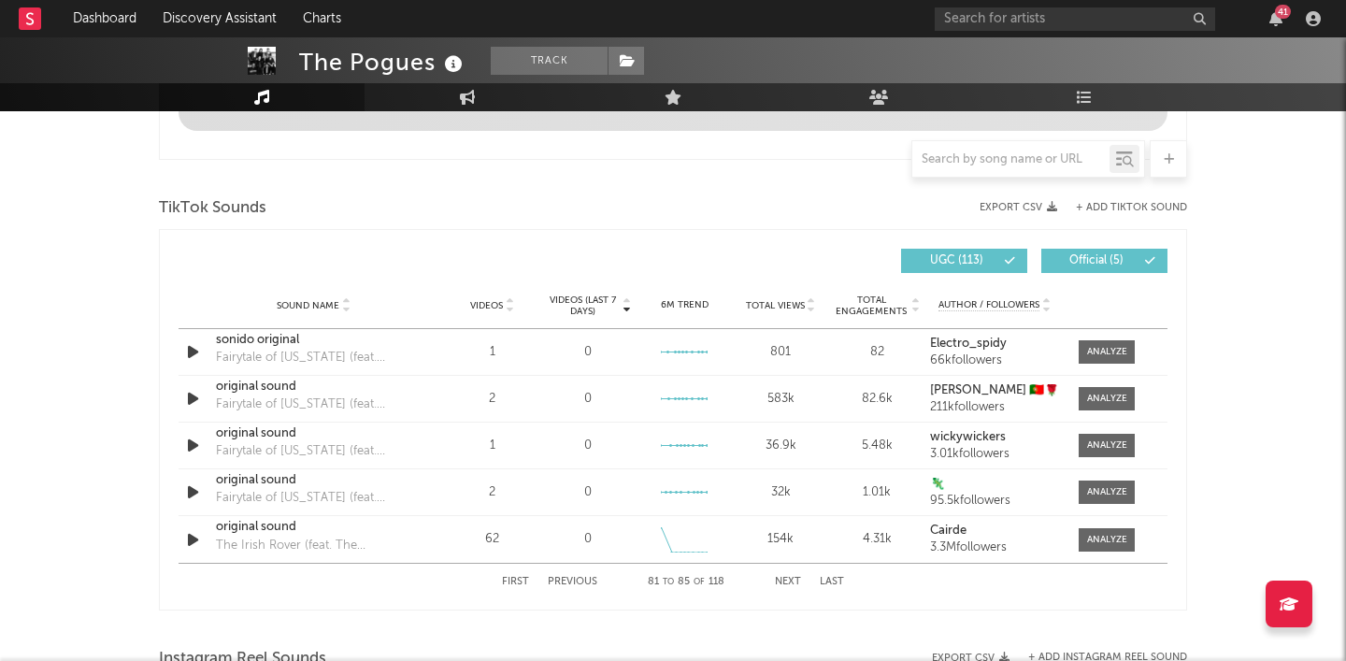
click at [792, 580] on button "Next" at bounding box center [788, 582] width 26 height 10
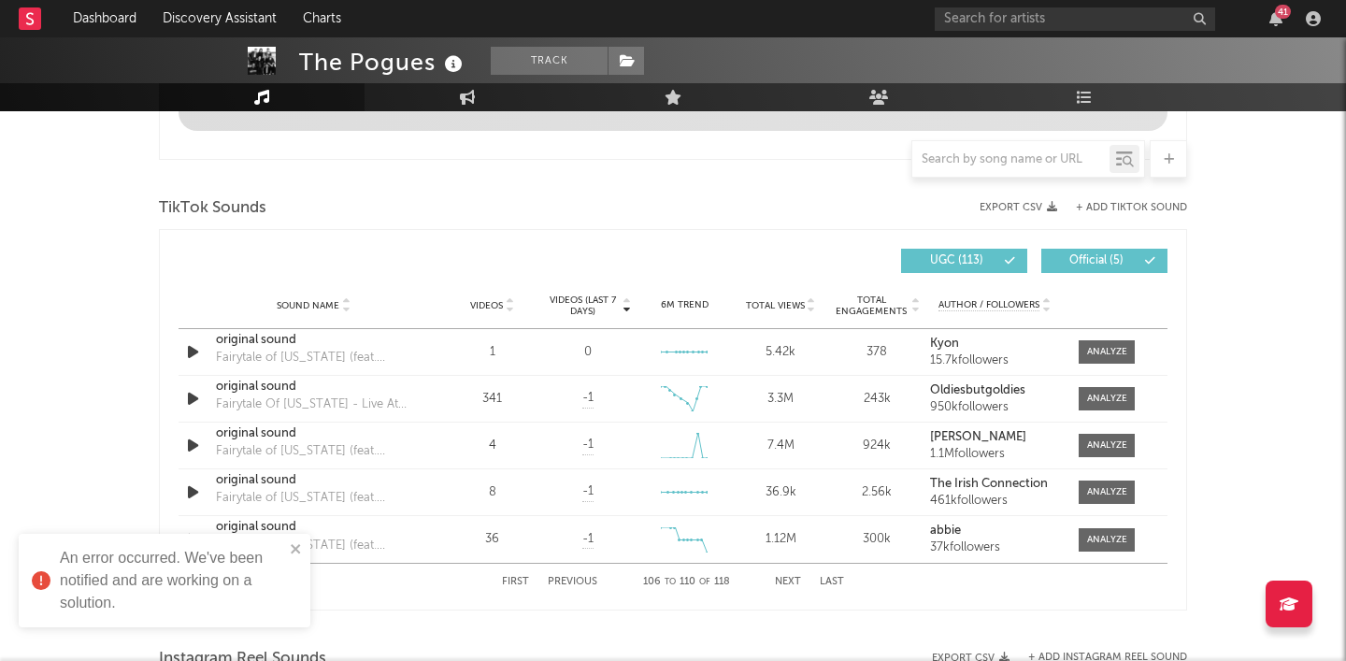
click at [792, 580] on button "Next" at bounding box center [788, 582] width 26 height 10
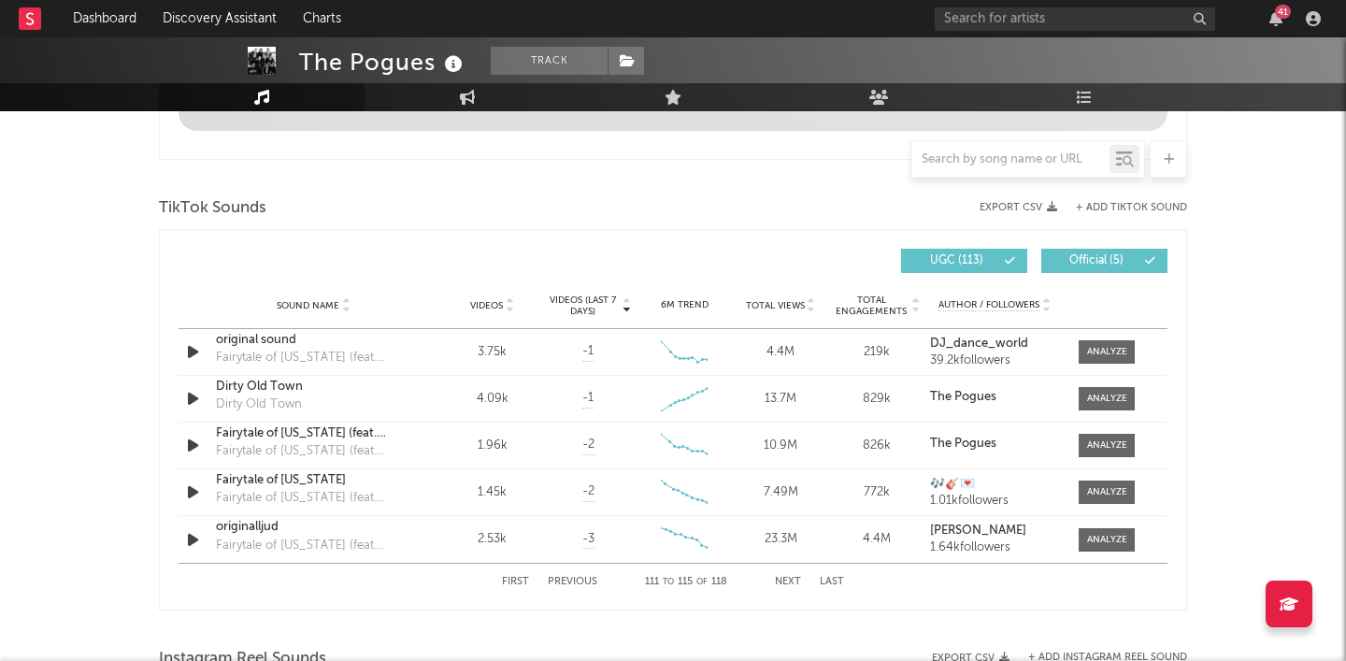
click at [790, 576] on div "First Previous 111 to 115 of 118 Next Last" at bounding box center [673, 582] width 342 height 36
click at [792, 579] on button "Next" at bounding box center [788, 582] width 26 height 10
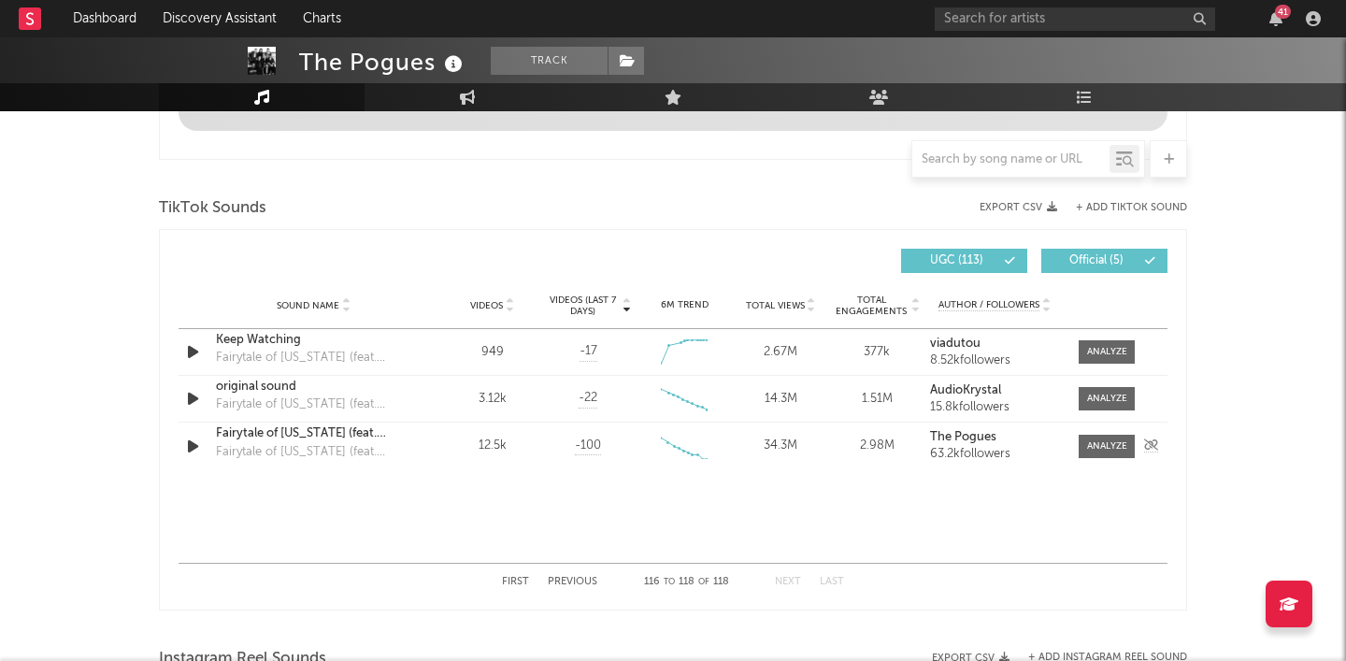
click at [413, 443] on div "Sound Name Fairytale of New York (feat. Kirsty MacColl) Fairytale of New York (…" at bounding box center [313, 445] width 205 height 43
click at [377, 436] on div "Fairytale of New York (feat. Kirsty MacColl)" at bounding box center [313, 433] width 195 height 19
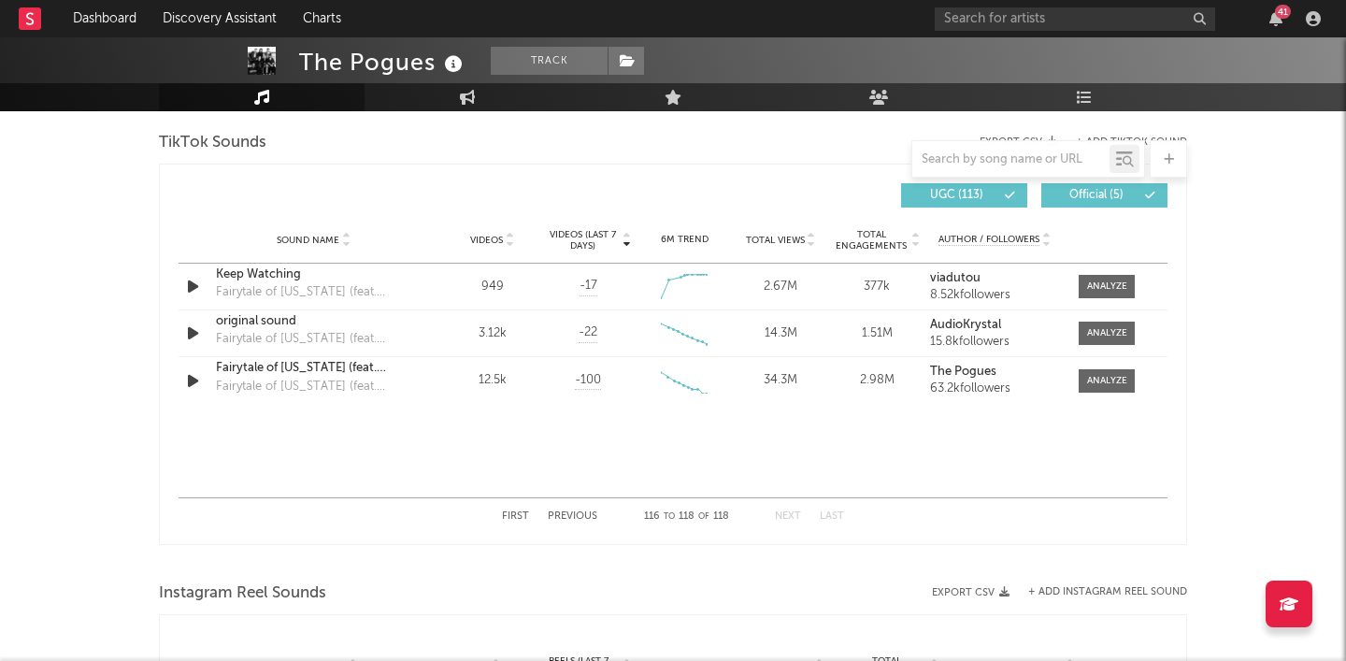
scroll to position [927, 0]
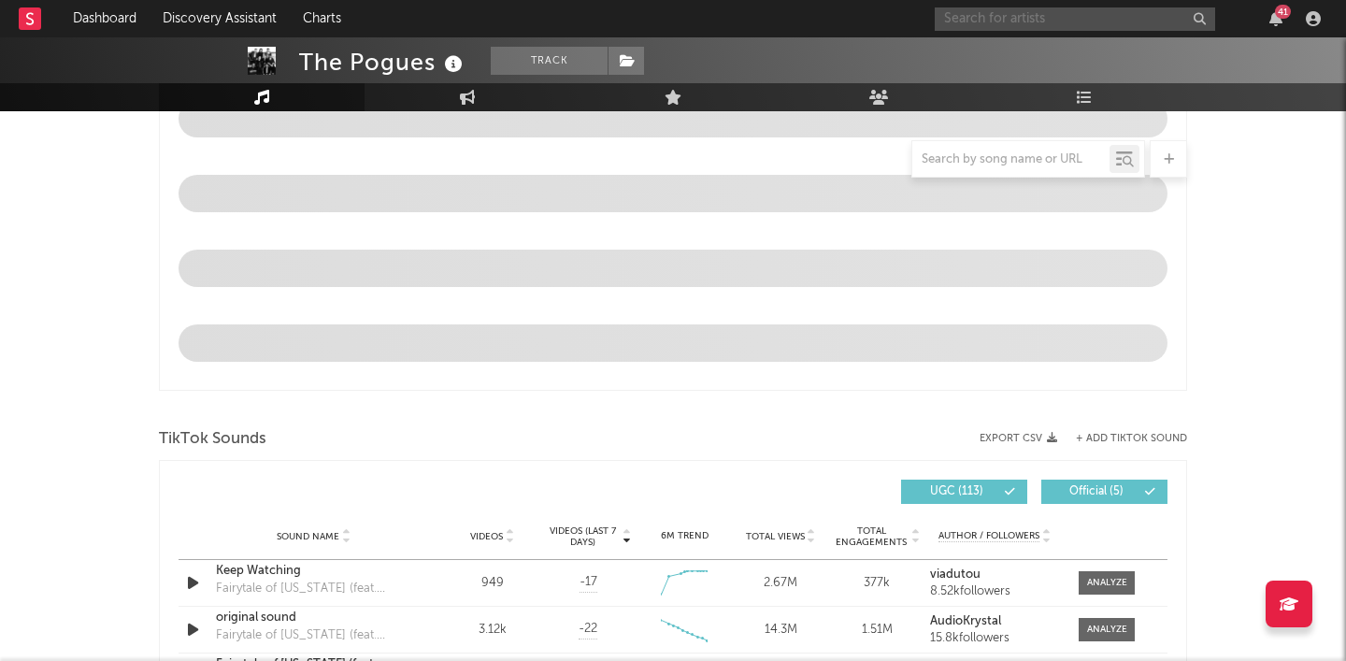
click at [1027, 19] on input "text" at bounding box center [1075, 18] width 280 height 23
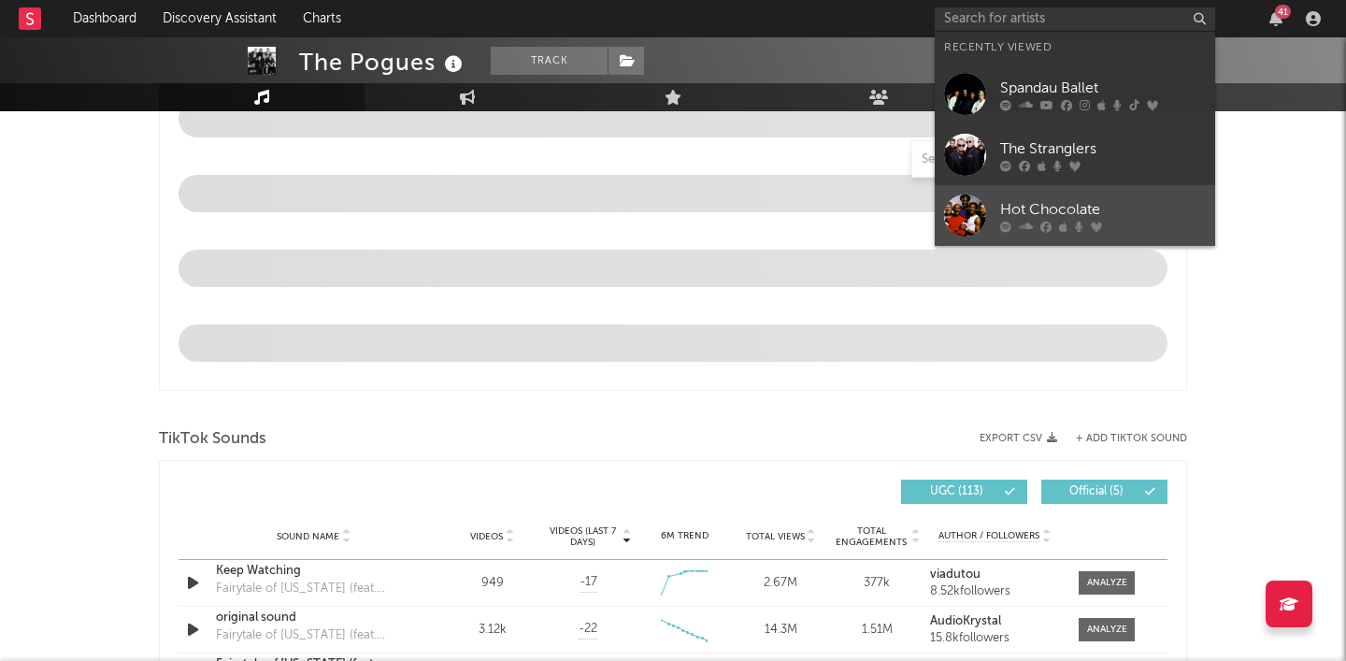
click at [1038, 204] on div "Hot Chocolate" at bounding box center [1103, 209] width 206 height 22
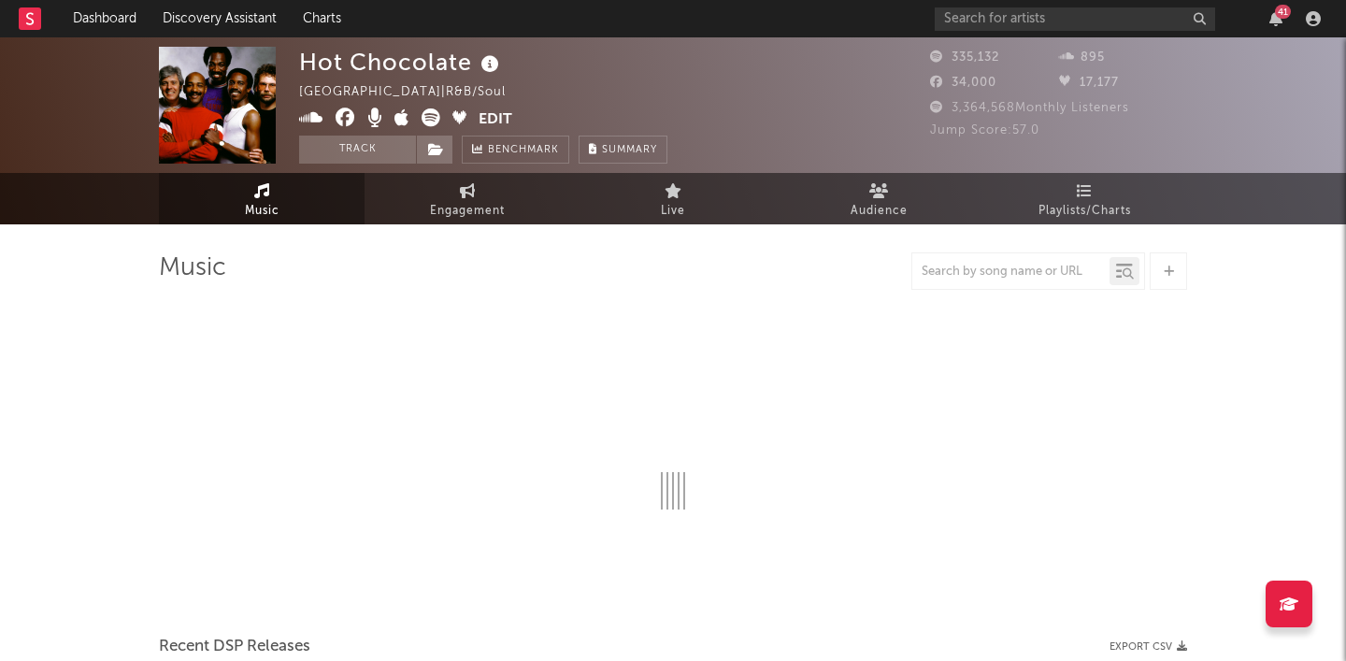
select select "6m"
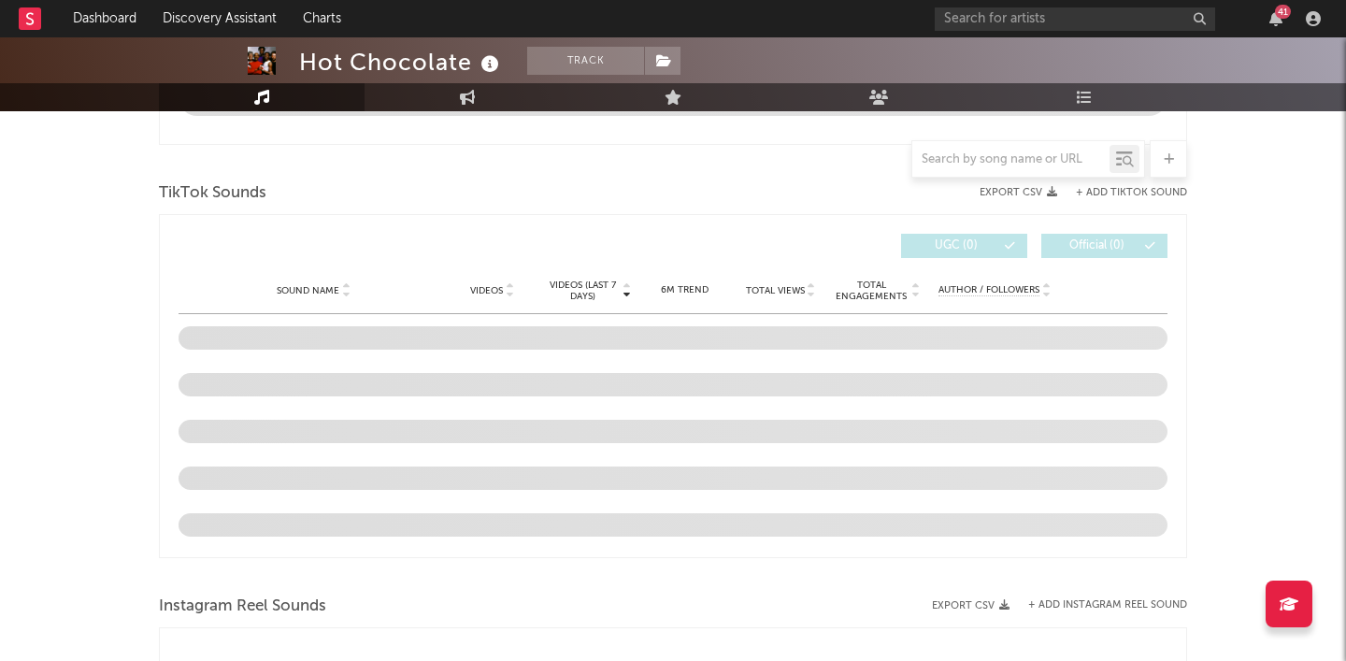
scroll to position [1175, 0]
